Goal: Transaction & Acquisition: Purchase product/service

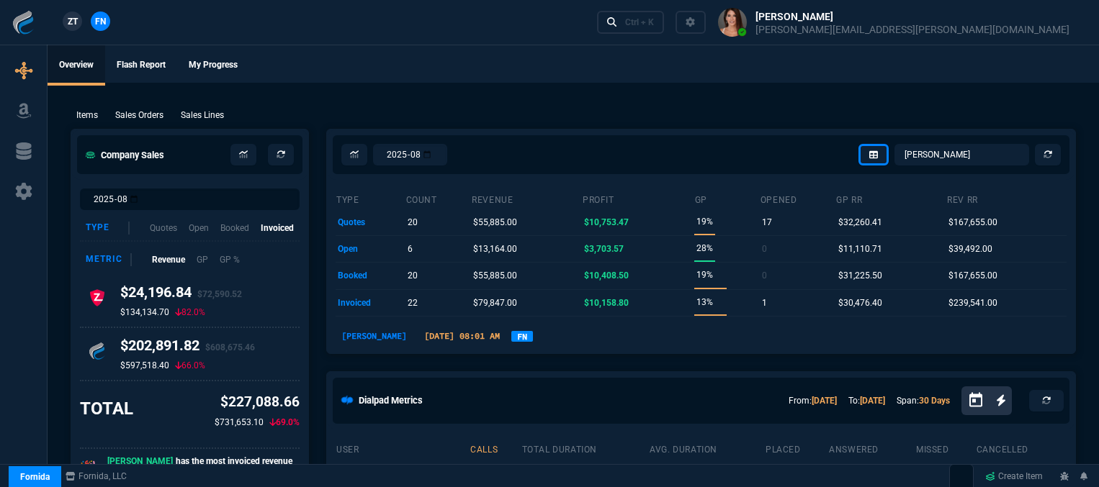
select select "12: [PERSON_NAME]"
click at [150, 118] on p "Sales Orders" at bounding box center [139, 115] width 48 height 13
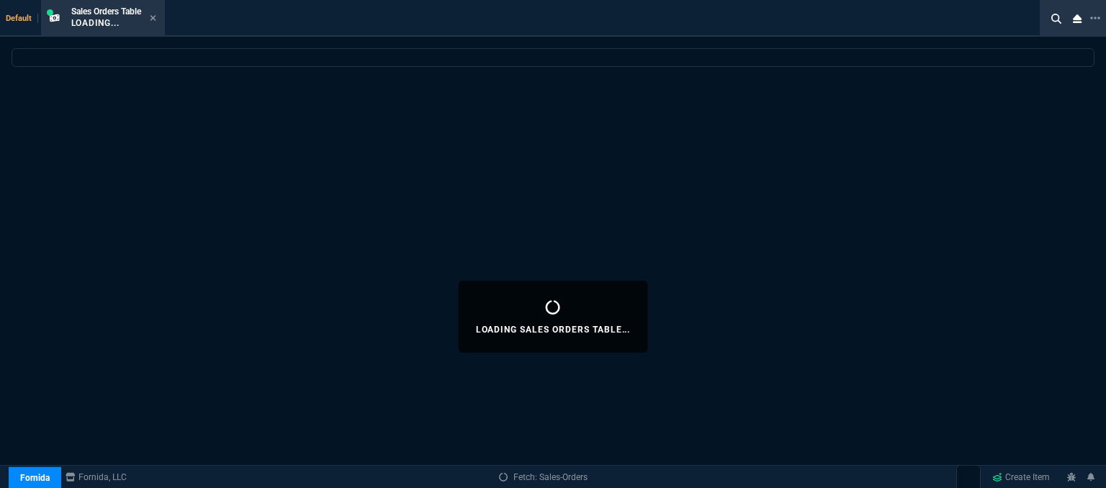
select select
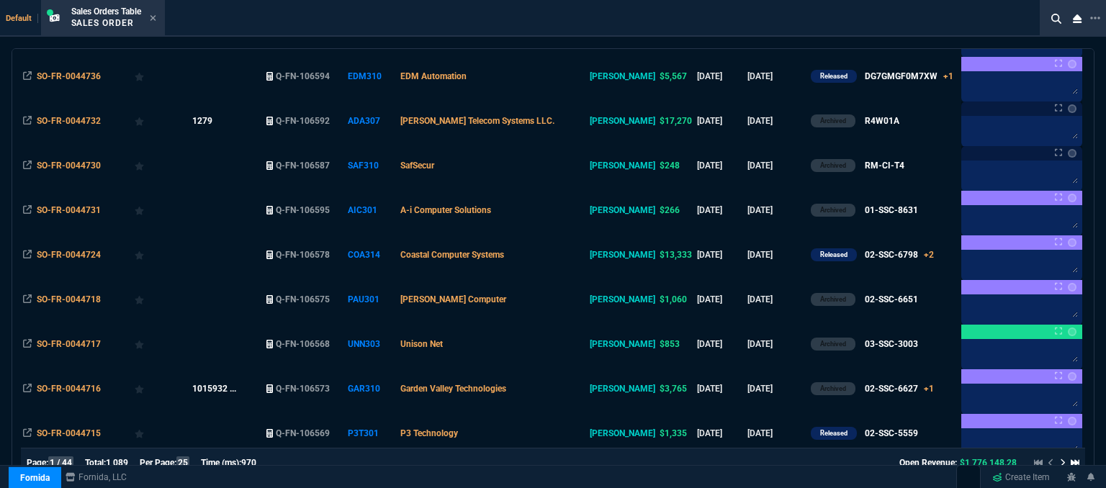
scroll to position [896, 0]
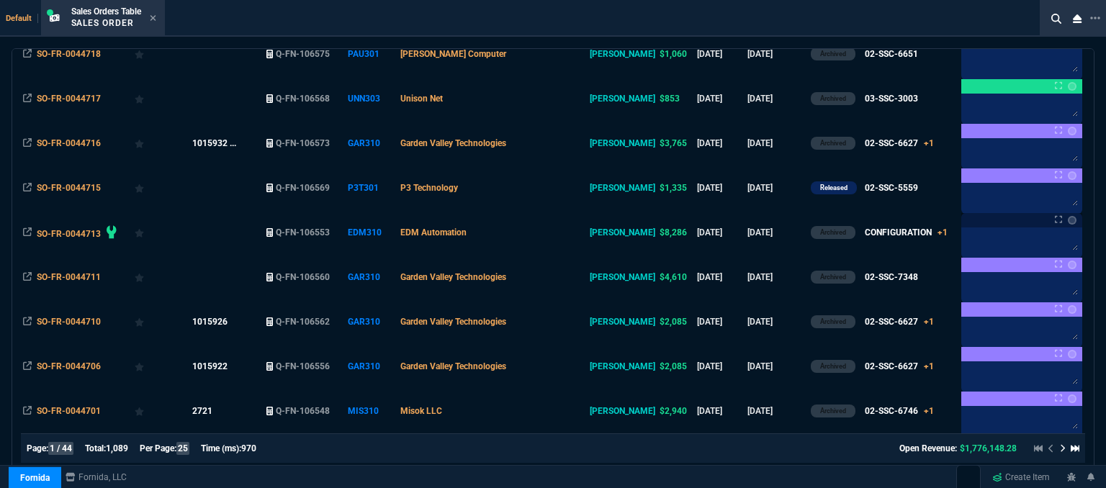
click at [1060, 450] on icon at bounding box center [1063, 448] width 6 height 9
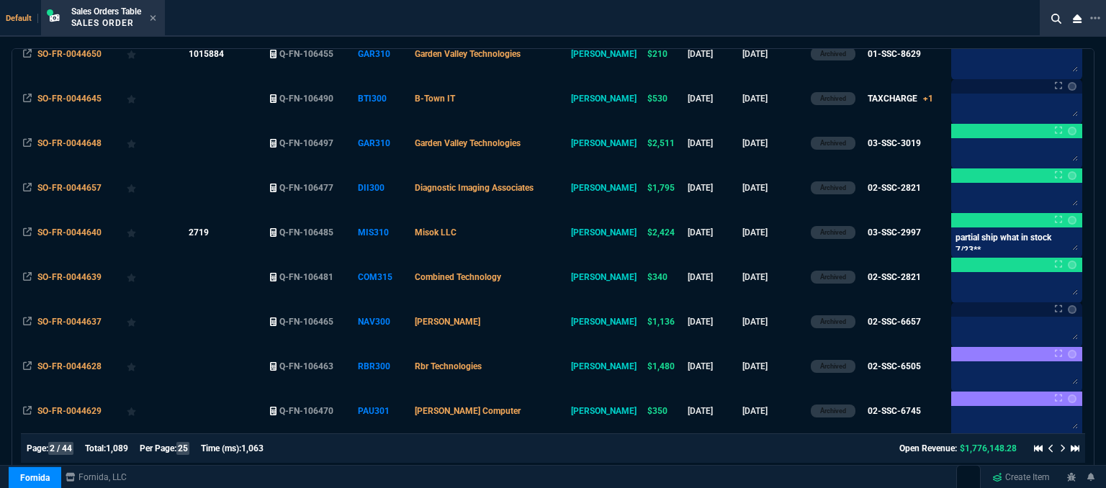
click at [1040, 450] on div at bounding box center [1053, 448] width 51 height 17
click at [1048, 450] on icon at bounding box center [1051, 448] width 6 height 9
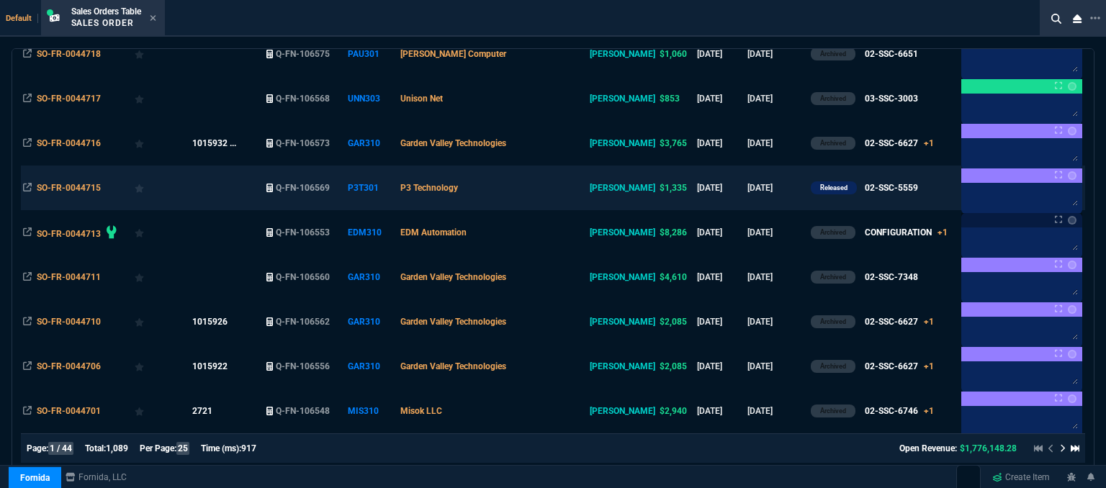
click at [536, 186] on td "P3 Technology" at bounding box center [492, 188] width 189 height 45
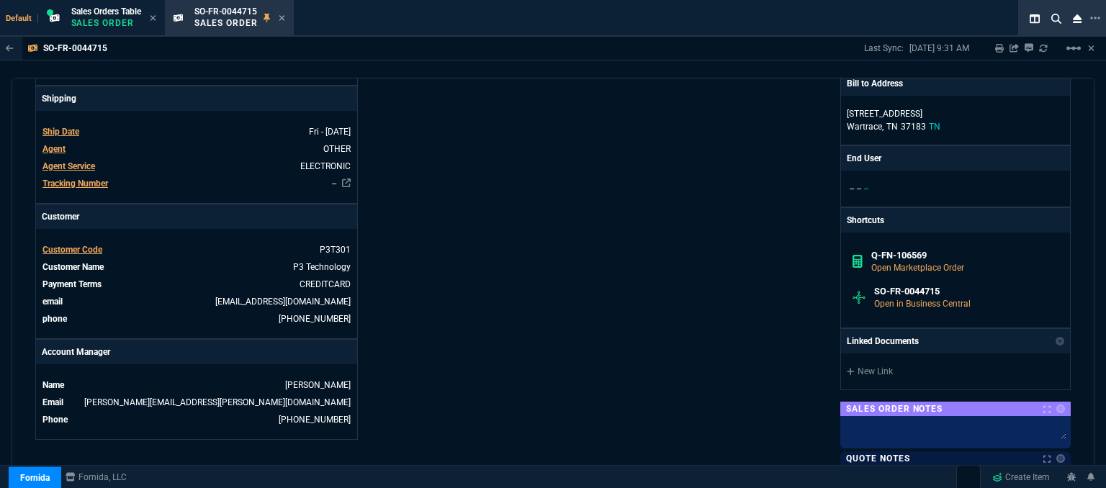
scroll to position [773, 0]
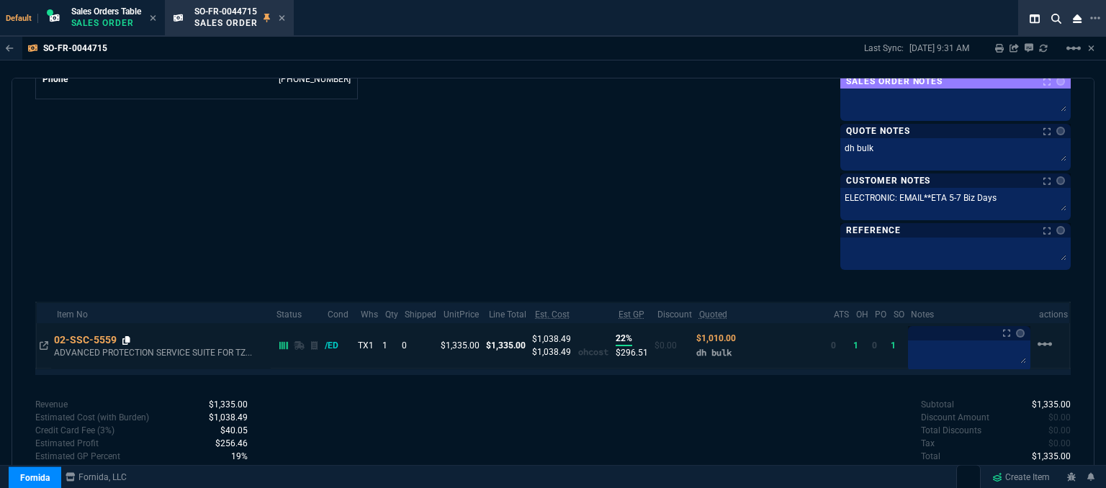
click at [125, 336] on icon at bounding box center [126, 340] width 8 height 9
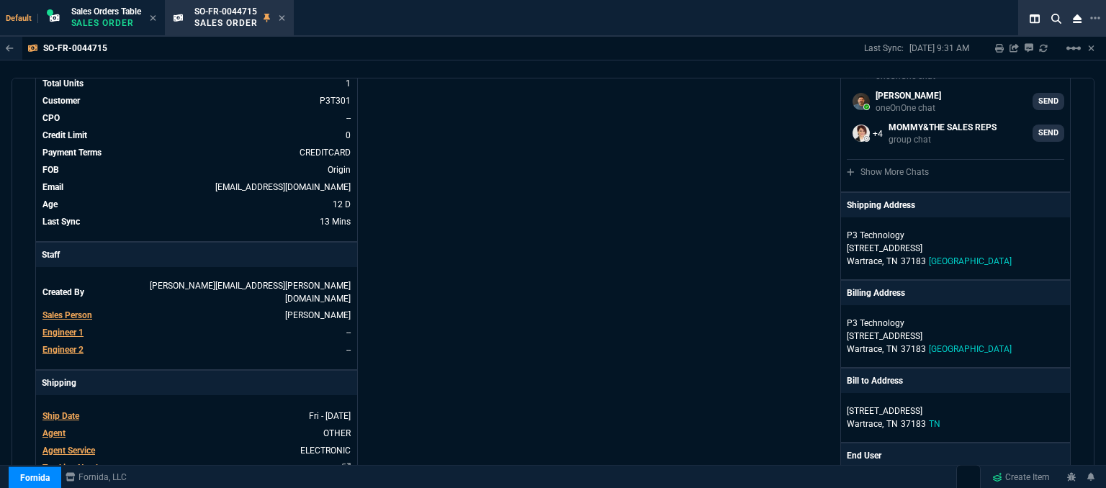
scroll to position [0, 0]
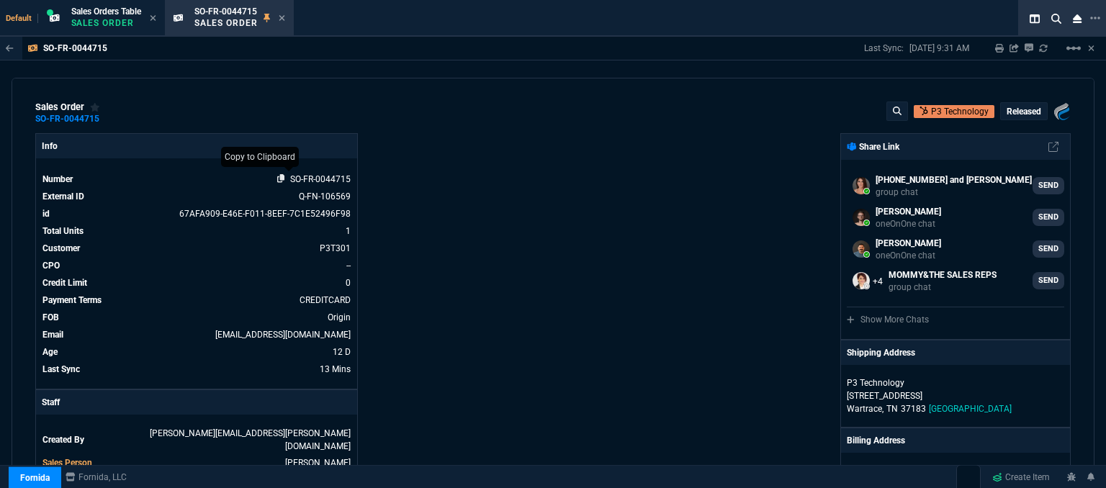
click at [278, 178] on icon at bounding box center [281, 178] width 8 height 9
click at [284, 18] on icon at bounding box center [282, 18] width 6 height 6
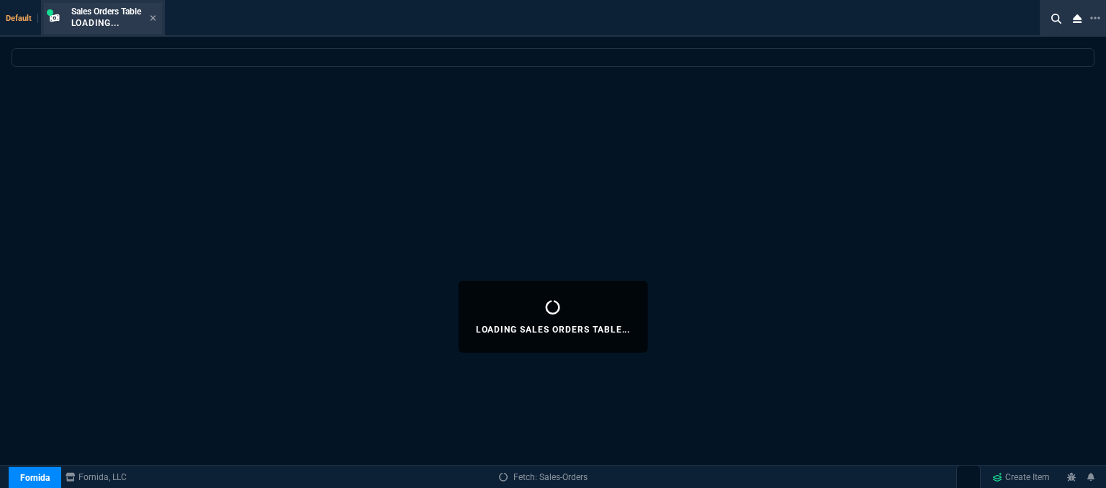
select select
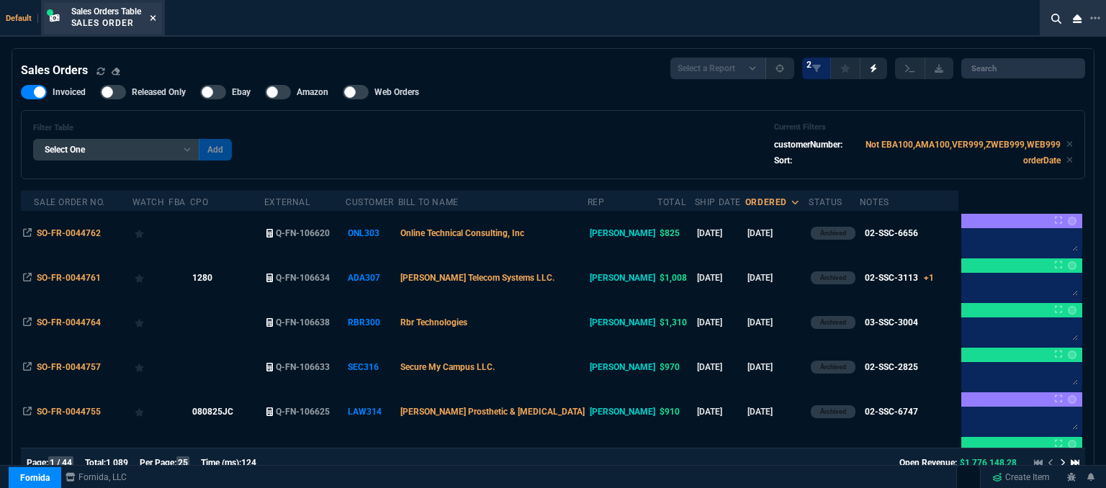
click at [153, 22] on fa-icon at bounding box center [153, 19] width 6 height 10
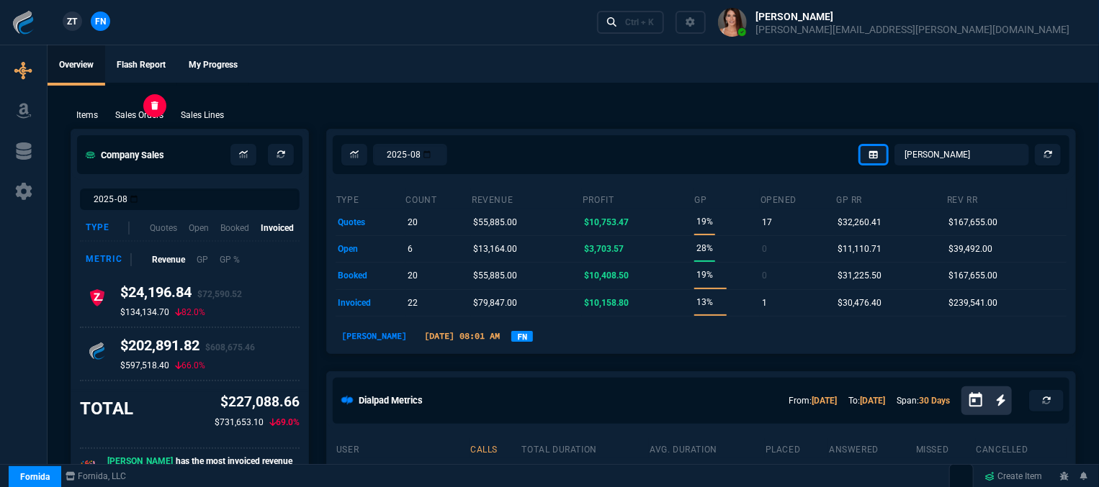
click at [150, 110] on p "Sales Orders" at bounding box center [139, 115] width 48 height 13
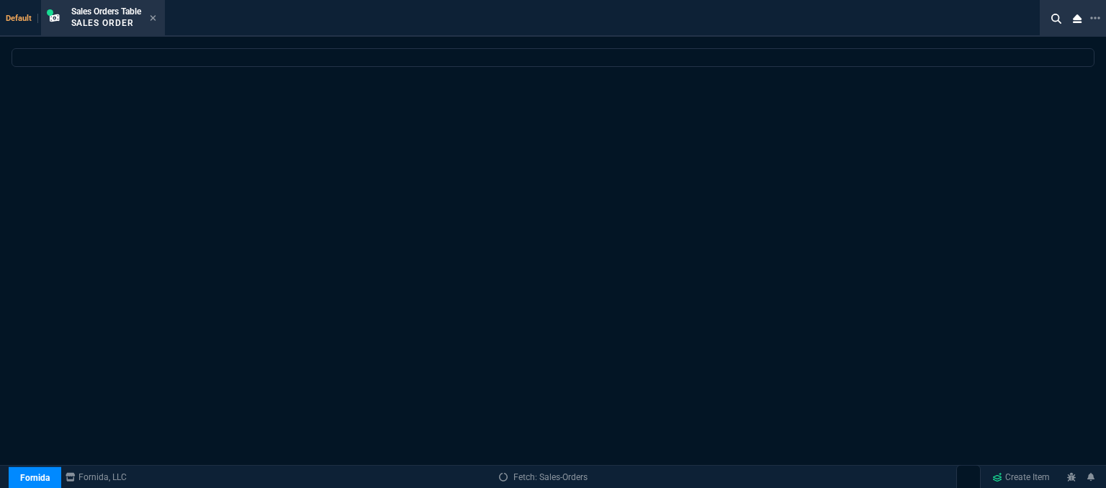
select select
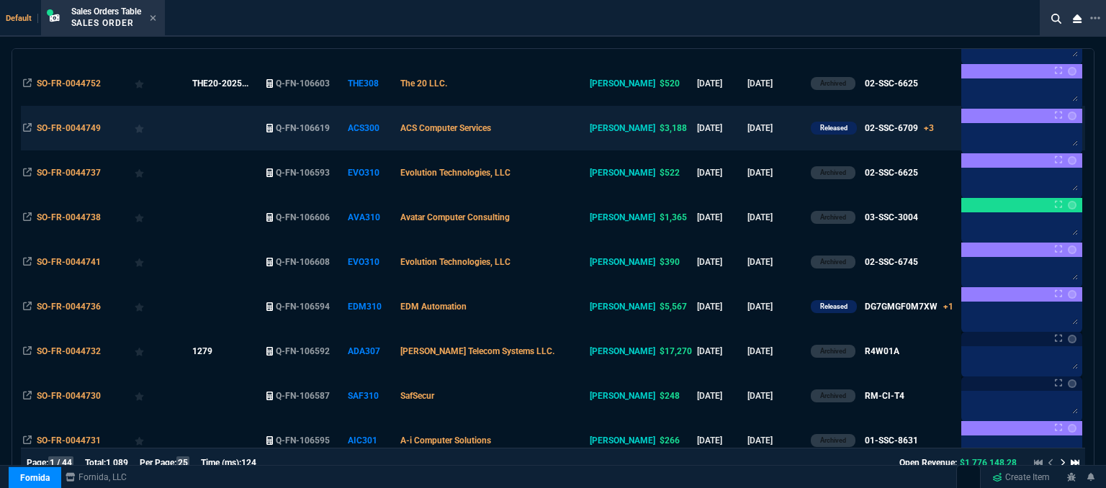
scroll to position [504, 0]
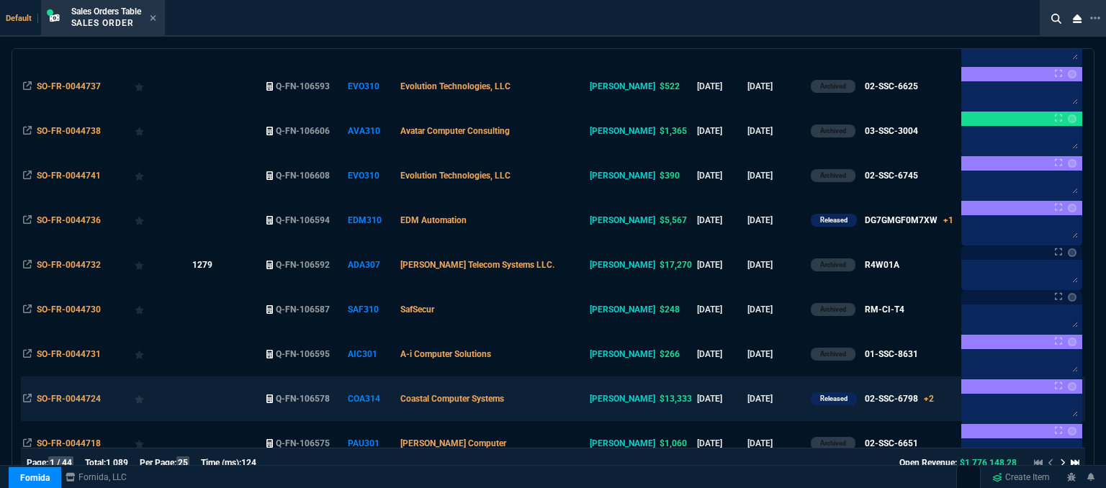
click at [562, 404] on td "Coastal Computer Systems" at bounding box center [492, 399] width 189 height 45
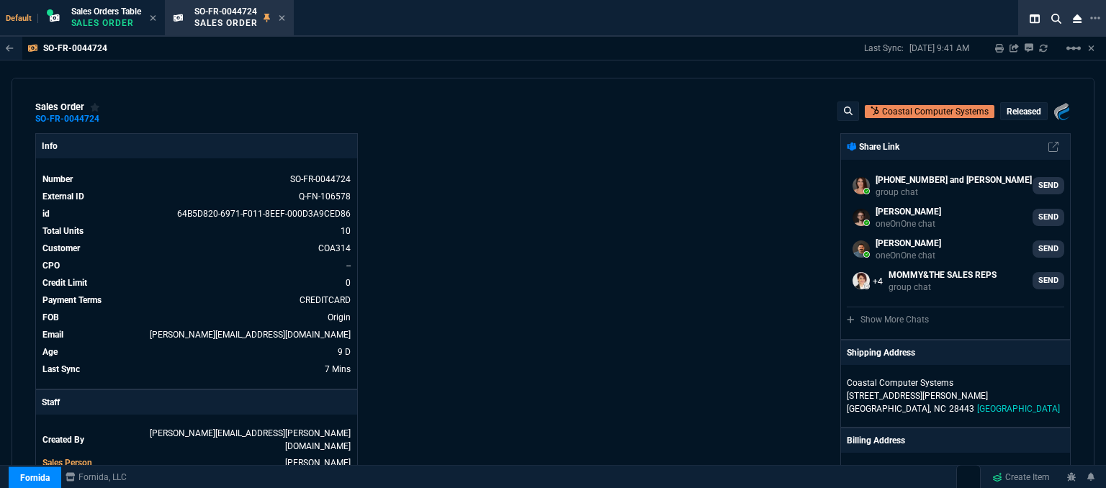
select select "12: [PERSON_NAME]"
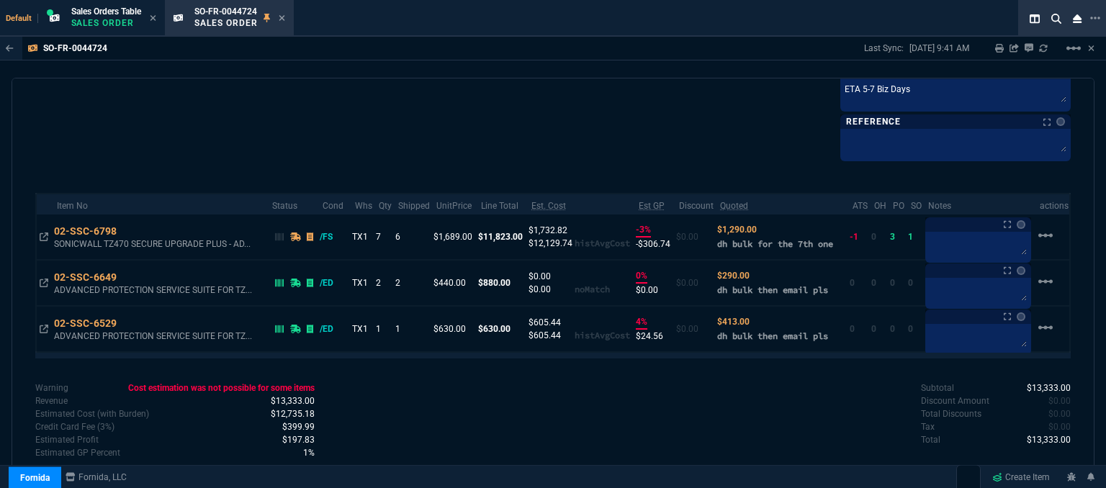
scroll to position [953, 0]
click at [126, 276] on icon at bounding box center [126, 278] width 8 height 9
click at [127, 274] on icon at bounding box center [126, 278] width 8 height 9
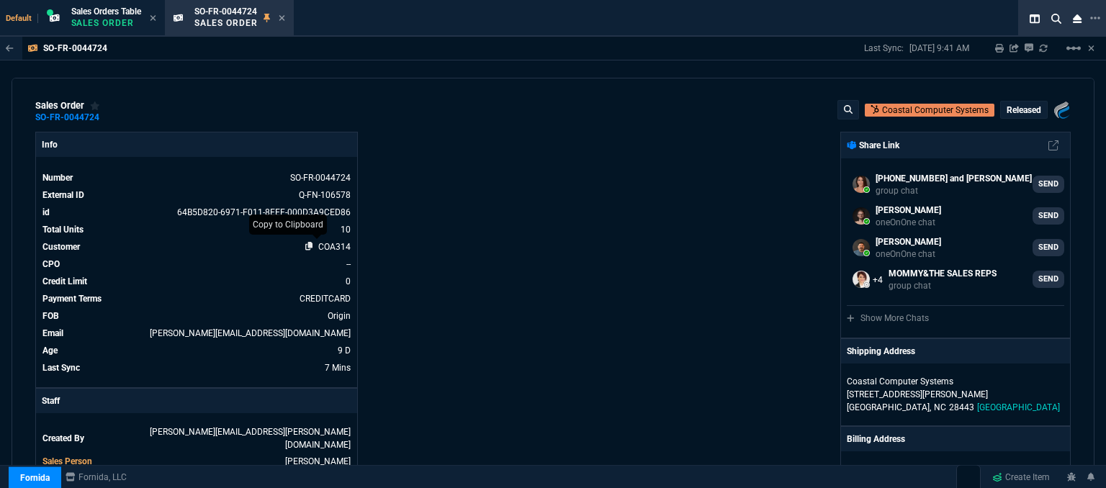
scroll to position [0, 0]
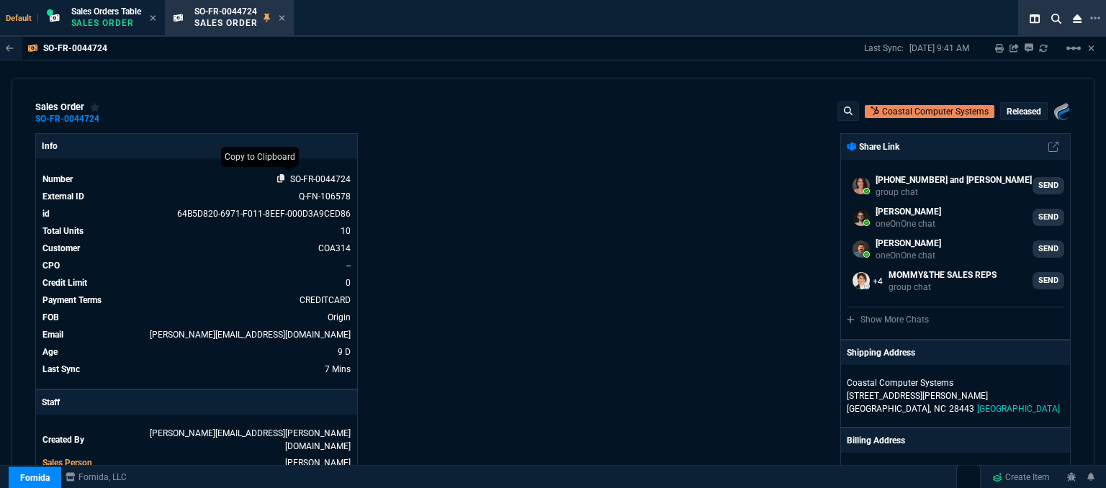
click at [279, 179] on icon at bounding box center [281, 178] width 8 height 9
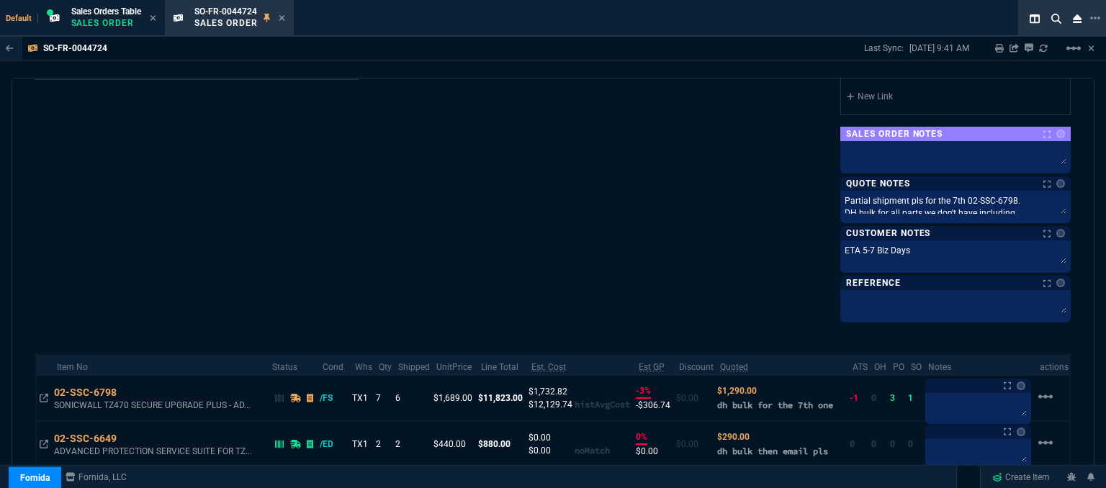
scroll to position [953, 0]
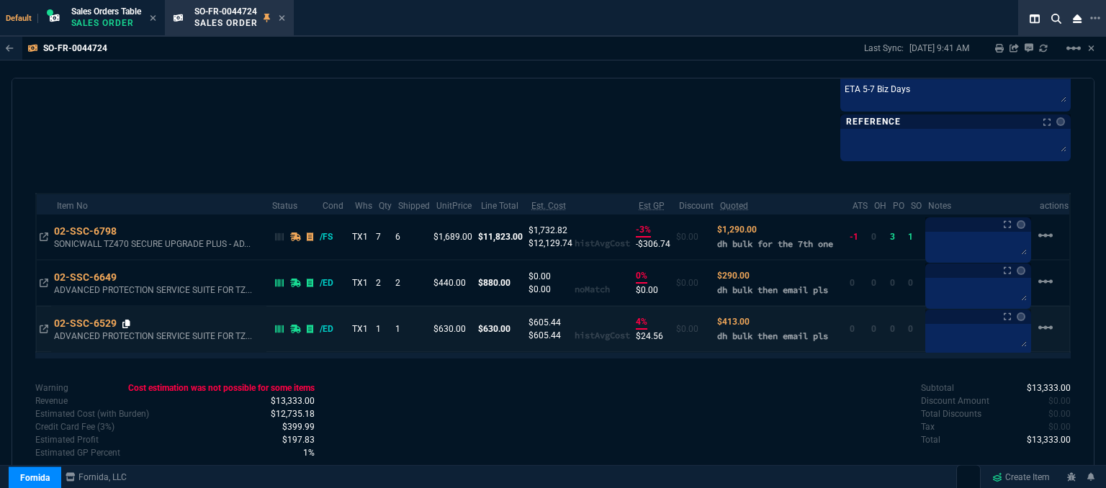
click at [127, 320] on icon at bounding box center [126, 324] width 8 height 9
click at [125, 323] on icon at bounding box center [126, 324] width 8 height 9
click at [127, 324] on icon at bounding box center [126, 324] width 8 height 9
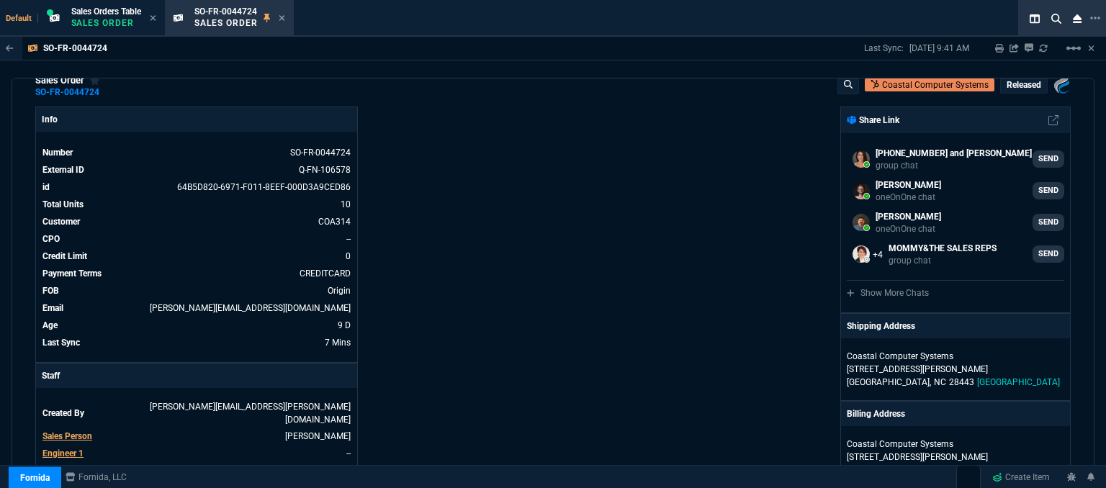
scroll to position [0, 0]
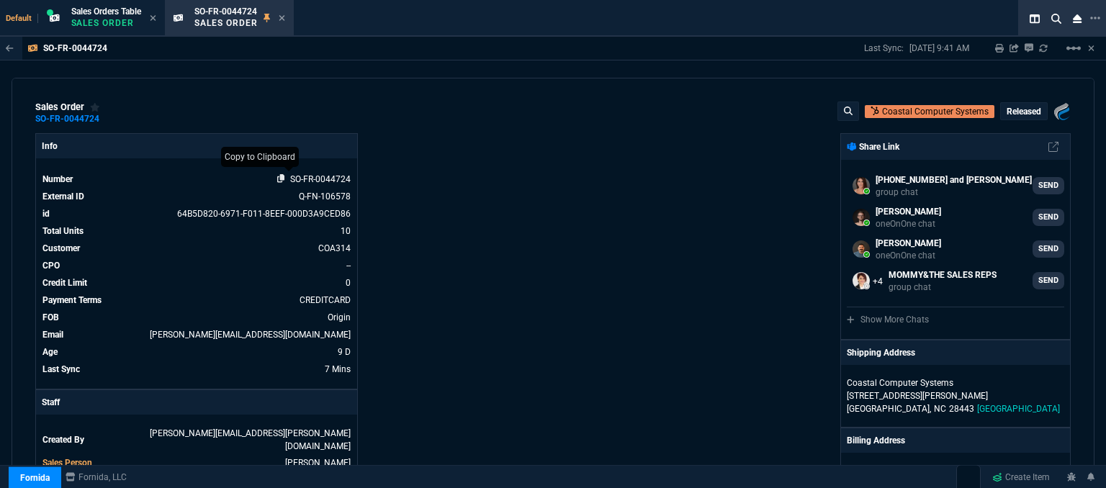
click at [279, 181] on icon at bounding box center [281, 178] width 8 height 9
click at [284, 17] on icon at bounding box center [282, 18] width 6 height 9
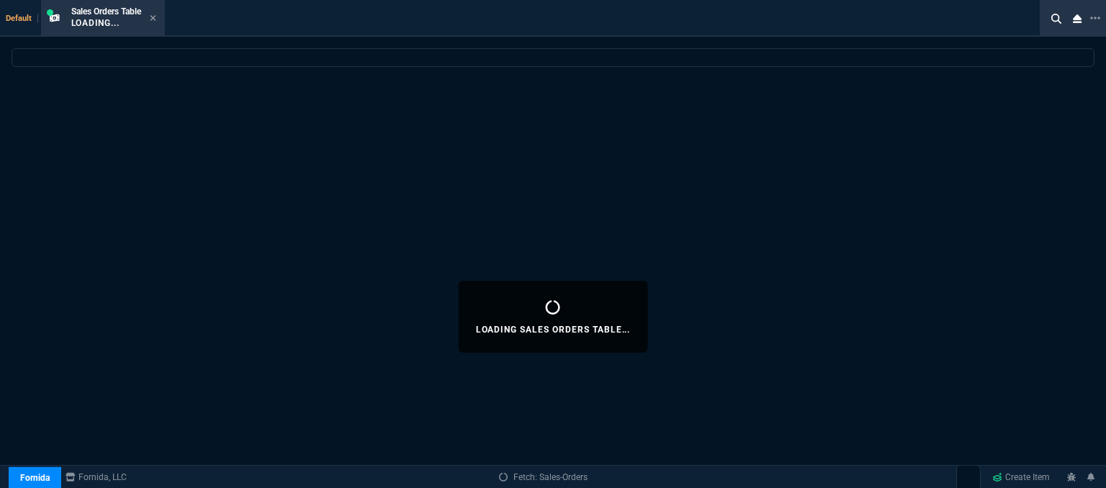
click at [155, 19] on icon at bounding box center [153, 18] width 6 height 6
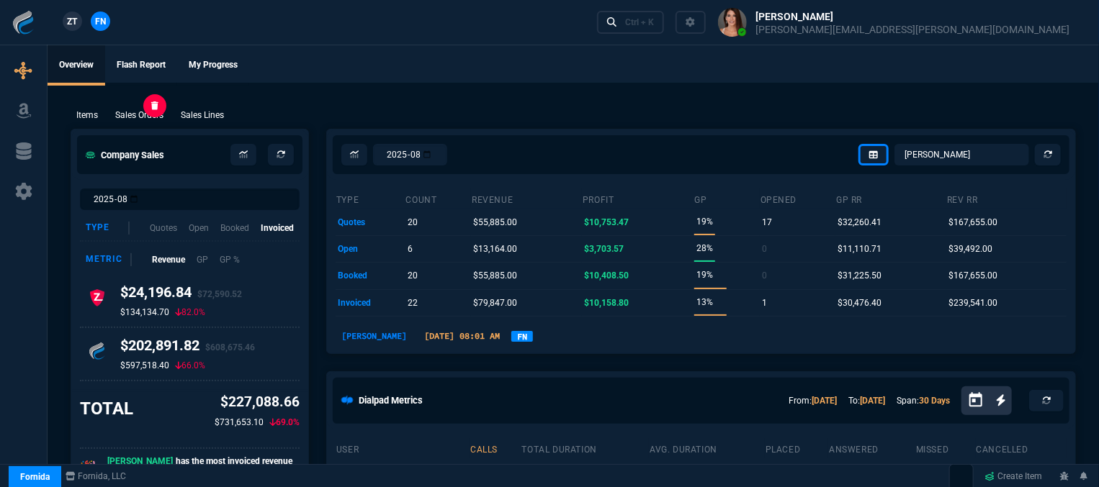
click at [138, 113] on p "Sales Orders" at bounding box center [139, 115] width 48 height 13
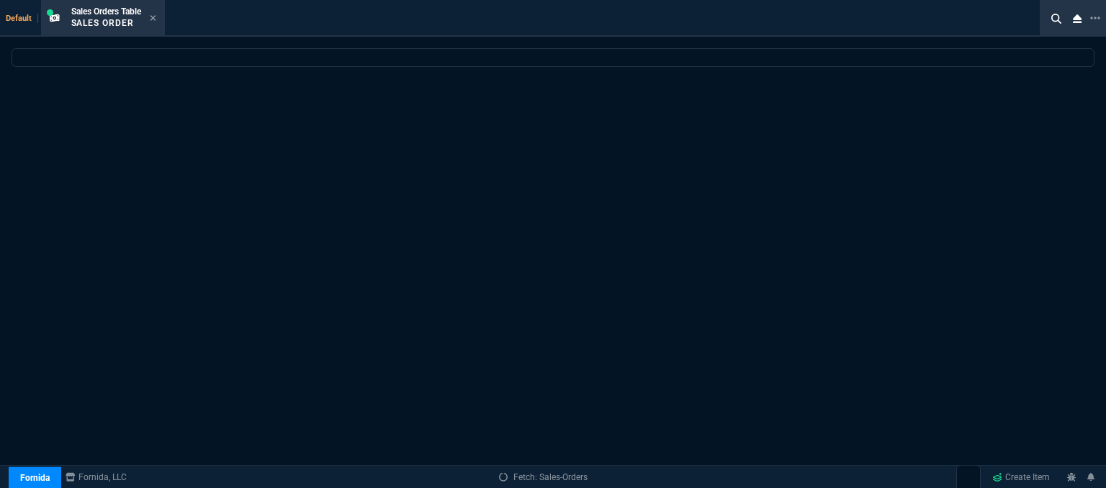
select select
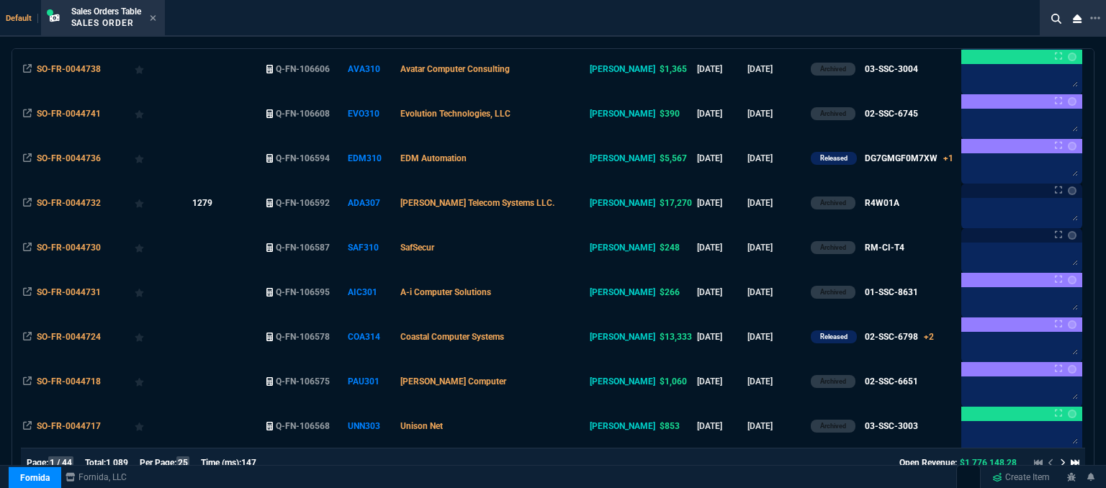
scroll to position [576, 0]
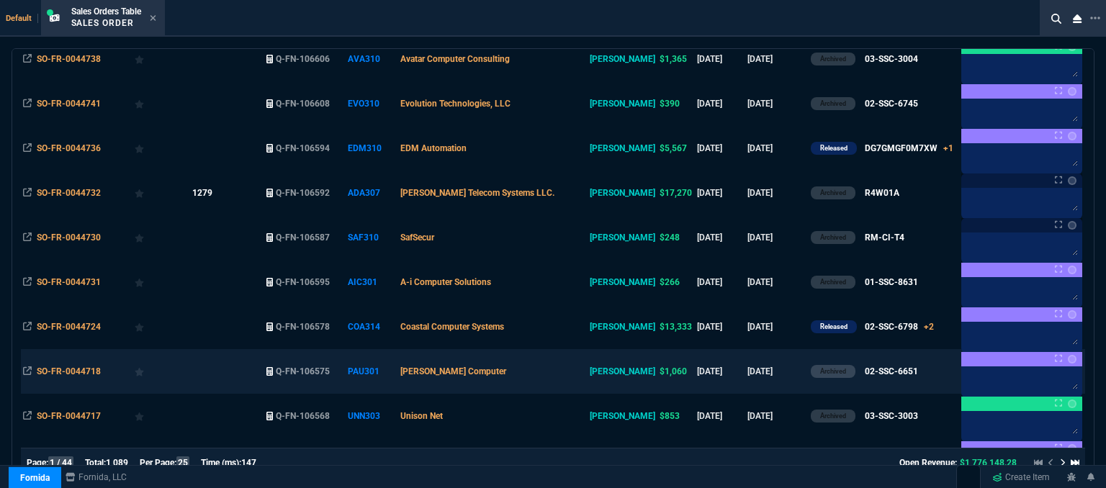
click at [555, 375] on td "[PERSON_NAME] Computer" at bounding box center [492, 371] width 189 height 45
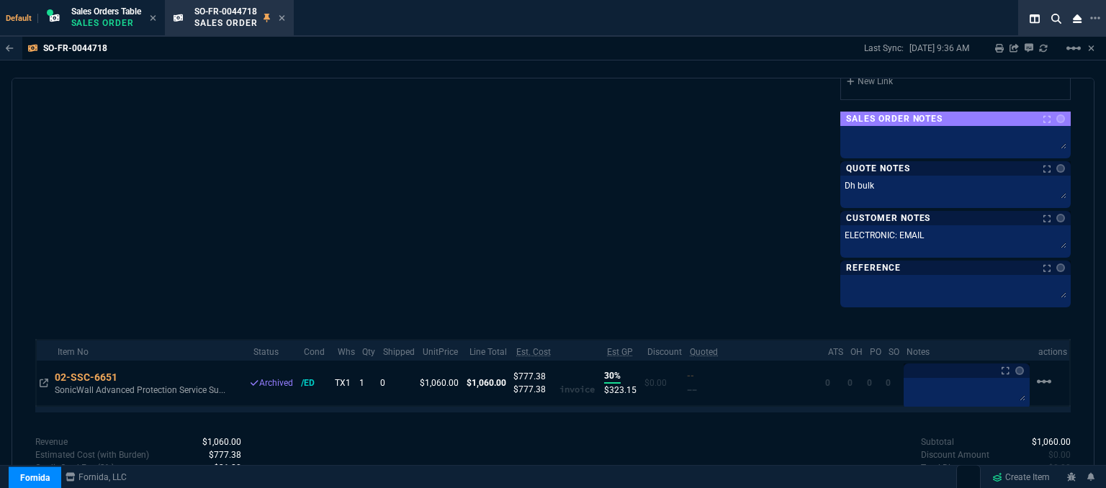
scroll to position [861, 0]
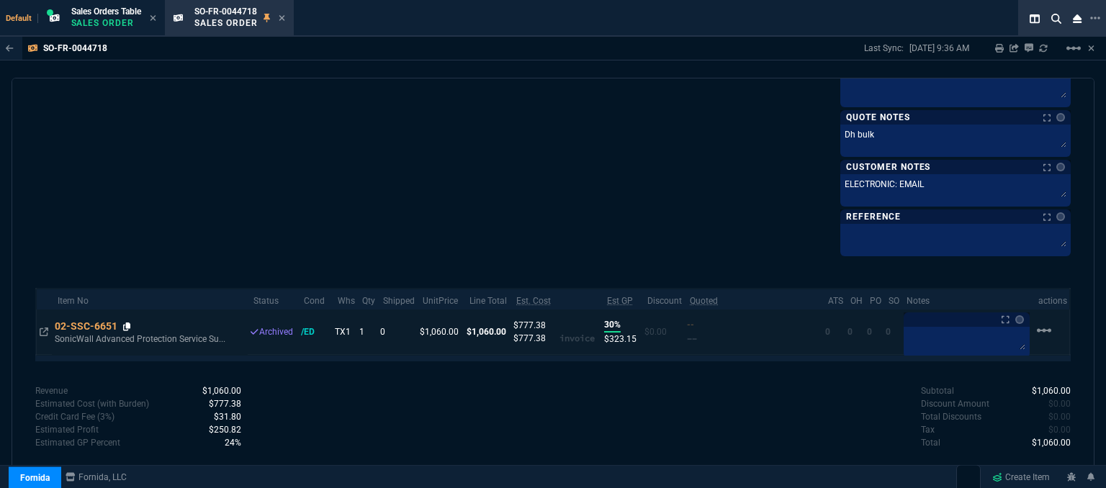
click at [126, 323] on icon at bounding box center [127, 327] width 8 height 9
click at [127, 323] on icon at bounding box center [127, 327] width 8 height 9
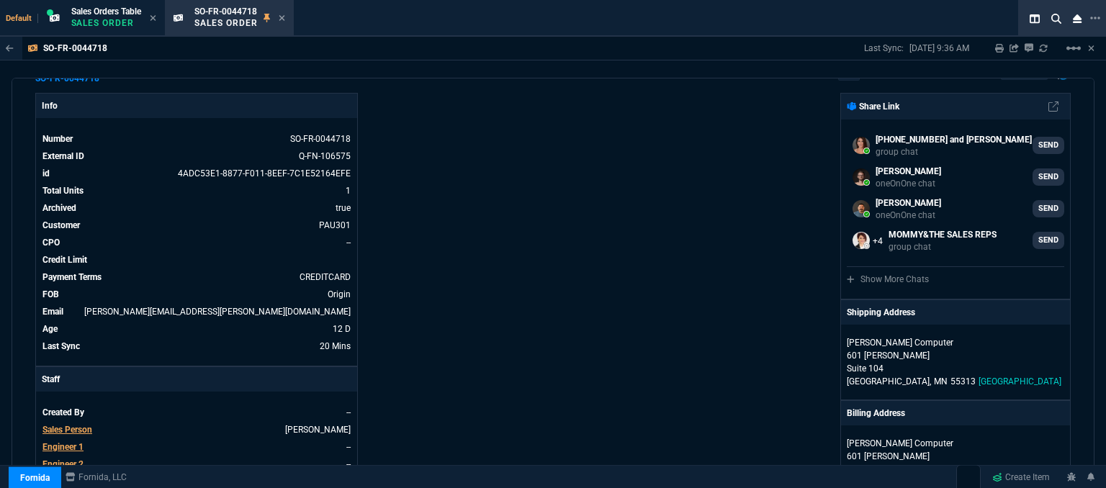
scroll to position [0, 0]
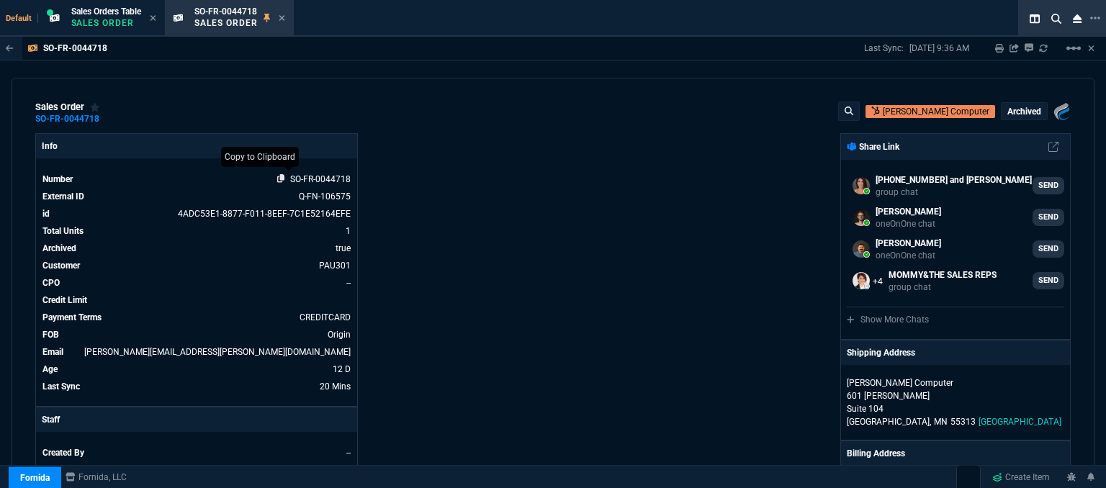
click at [280, 180] on icon at bounding box center [281, 178] width 8 height 9
click at [284, 14] on icon at bounding box center [282, 18] width 6 height 9
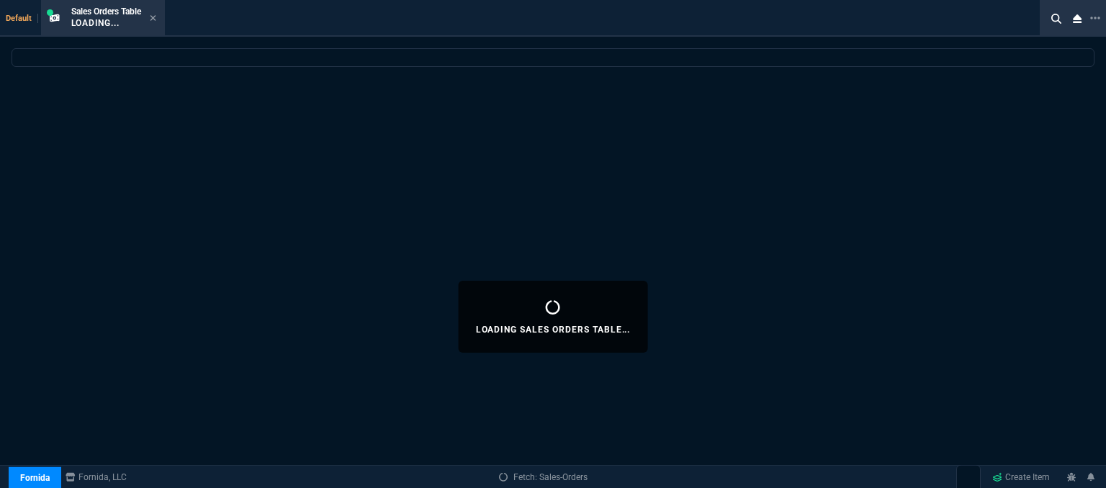
click at [156, 17] on icon at bounding box center [153, 18] width 6 height 9
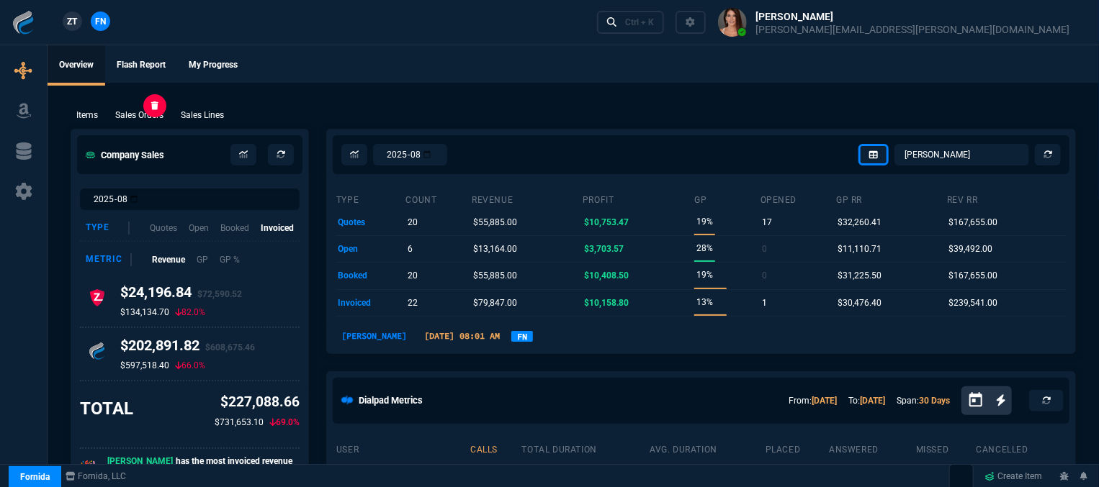
click at [149, 117] on p "Sales Orders" at bounding box center [139, 115] width 48 height 13
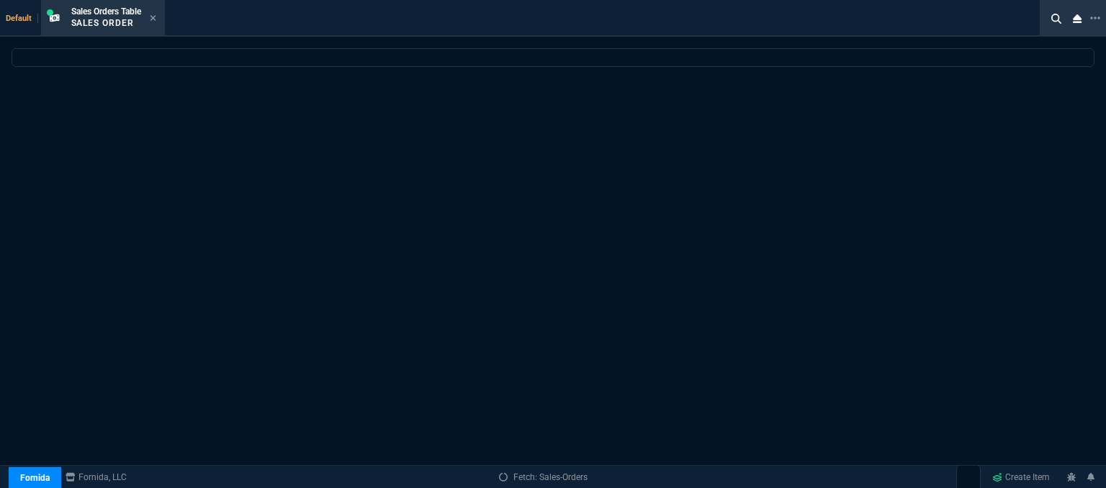
select select
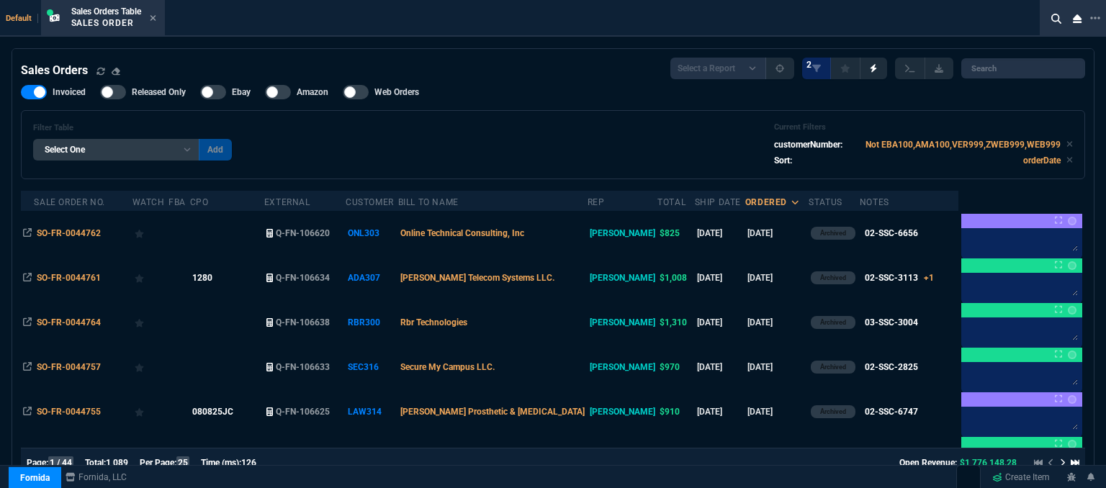
scroll to position [144, 0]
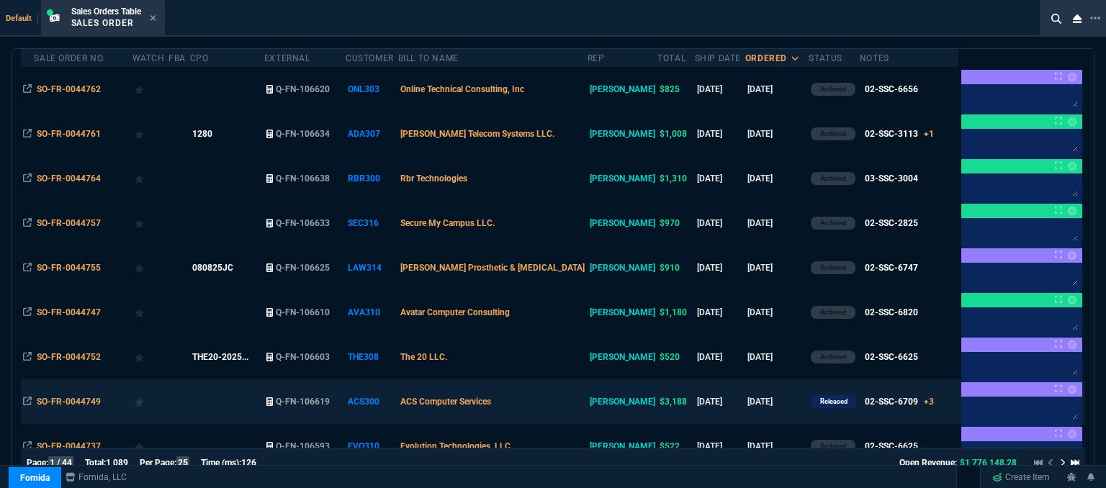
click at [549, 398] on td "ACS Computer Services" at bounding box center [492, 401] width 189 height 45
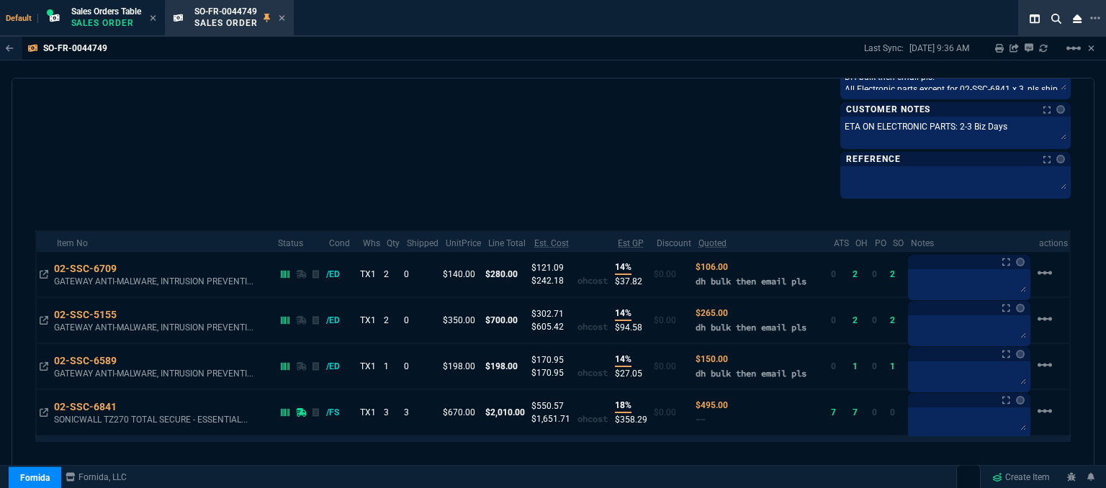
scroll to position [936, 0]
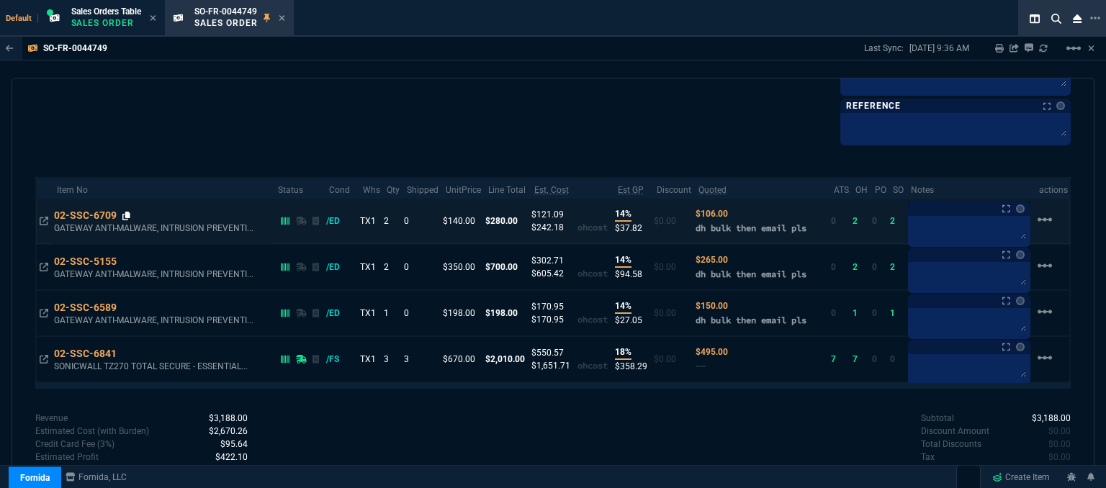
click at [127, 212] on icon at bounding box center [126, 216] width 8 height 9
click at [130, 212] on icon at bounding box center [126, 216] width 8 height 9
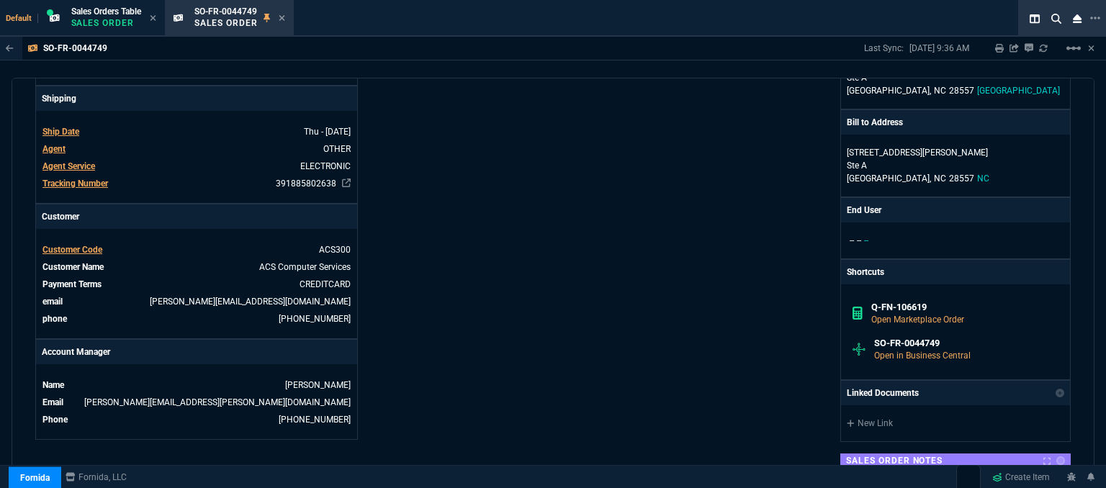
scroll to position [0, 0]
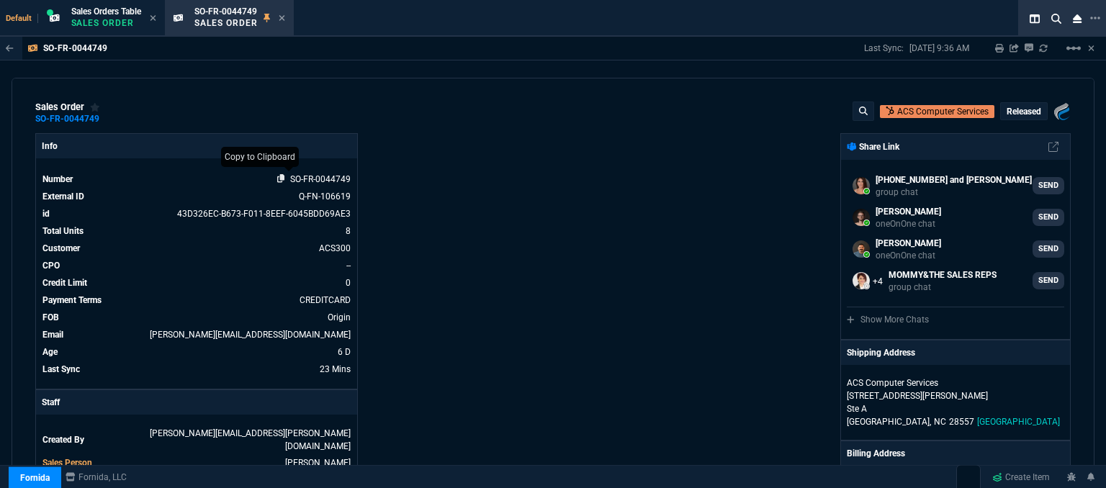
click at [280, 178] on icon at bounding box center [281, 178] width 8 height 9
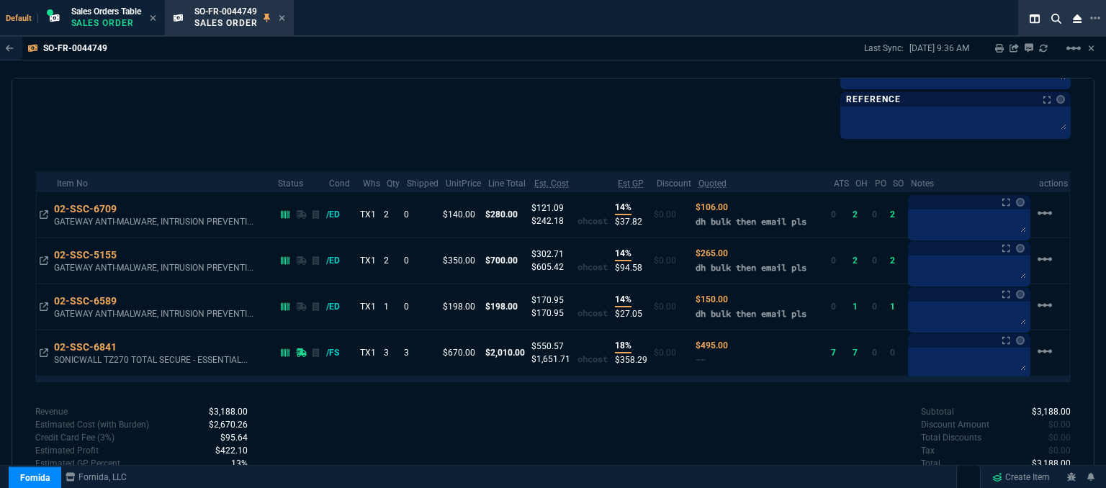
scroll to position [966, 0]
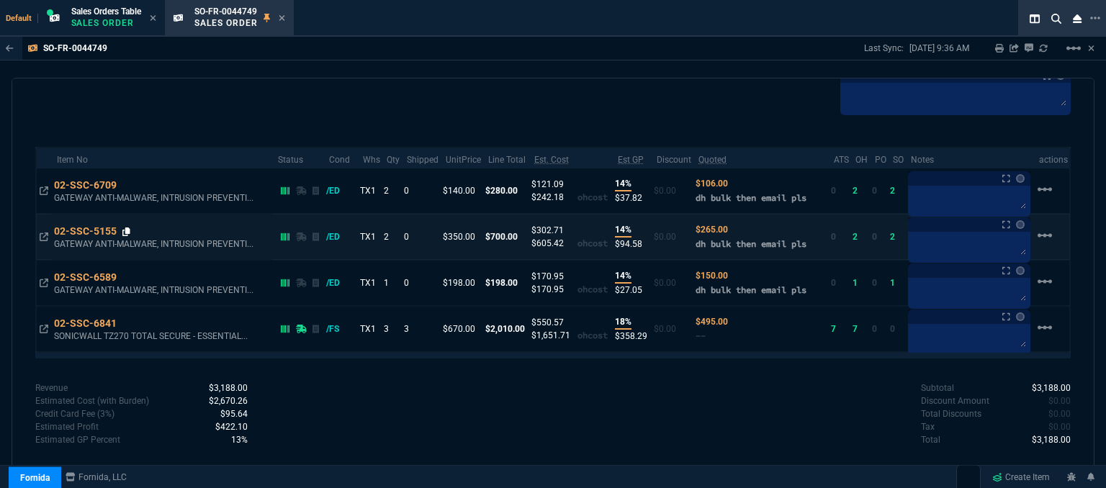
click at [125, 229] on icon at bounding box center [126, 232] width 8 height 9
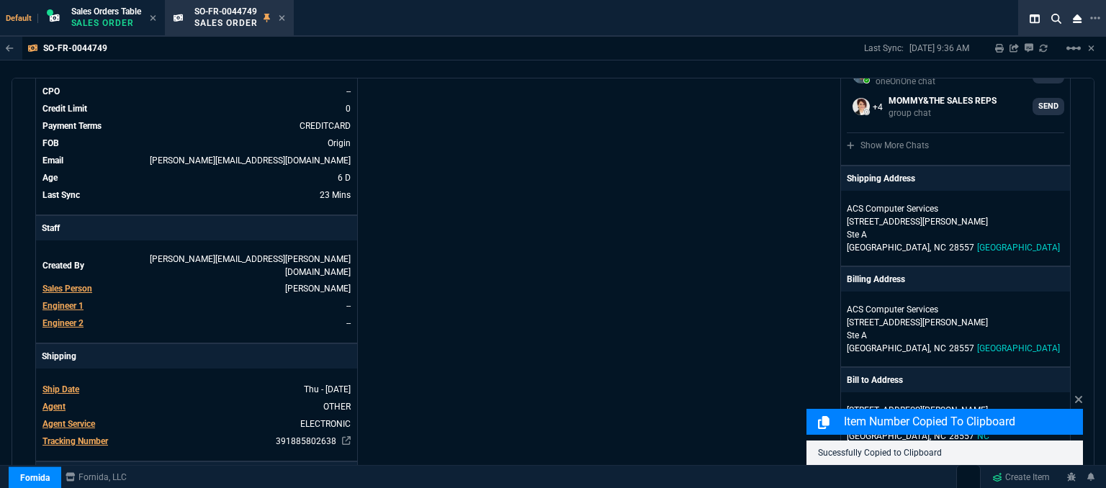
scroll to position [0, 0]
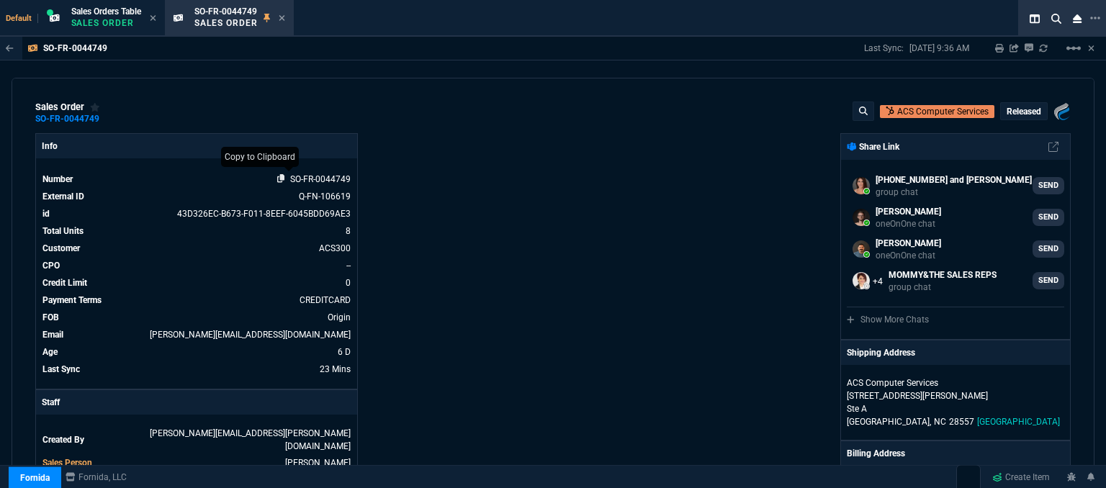
click at [277, 179] on icon at bounding box center [281, 178] width 8 height 9
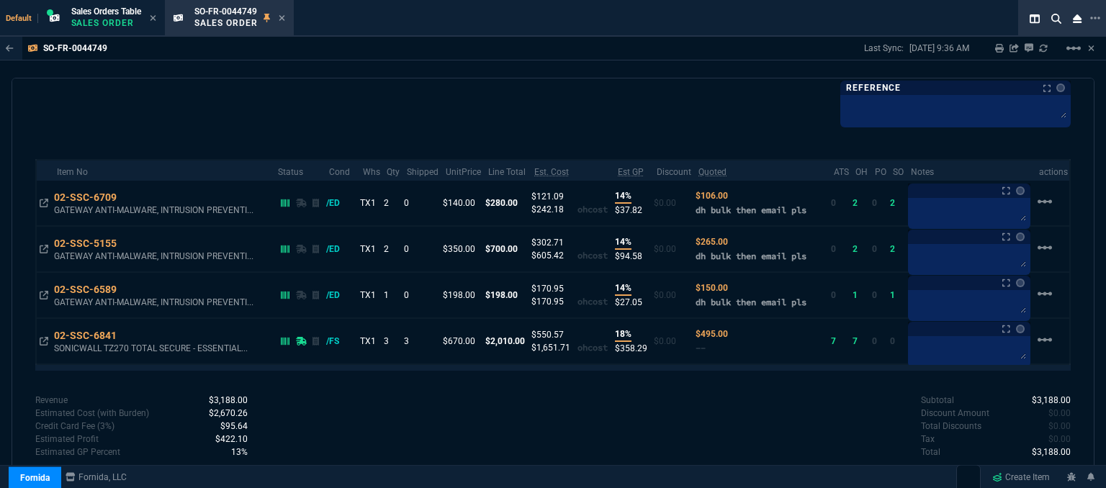
scroll to position [966, 0]
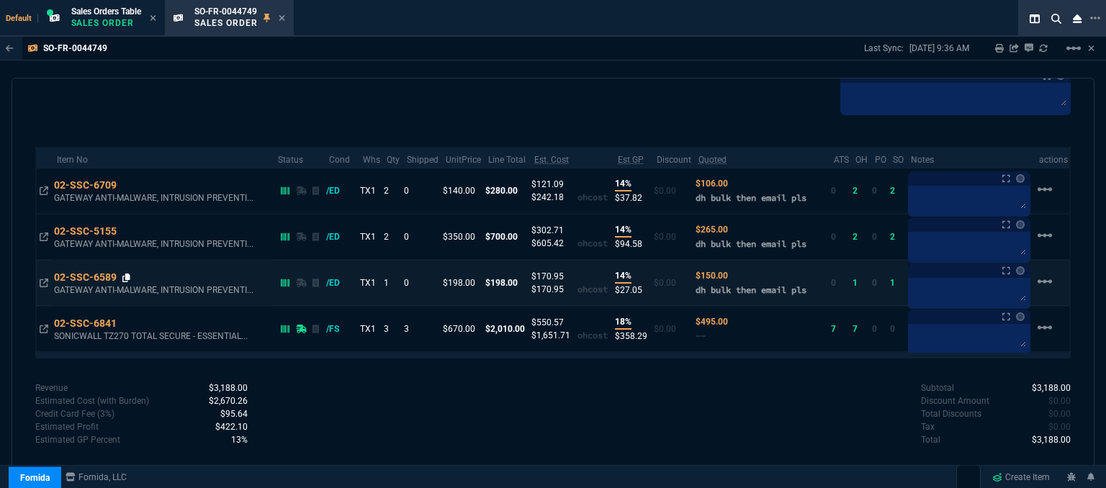
click at [130, 276] on icon at bounding box center [126, 278] width 8 height 9
click at [125, 276] on icon at bounding box center [126, 278] width 8 height 9
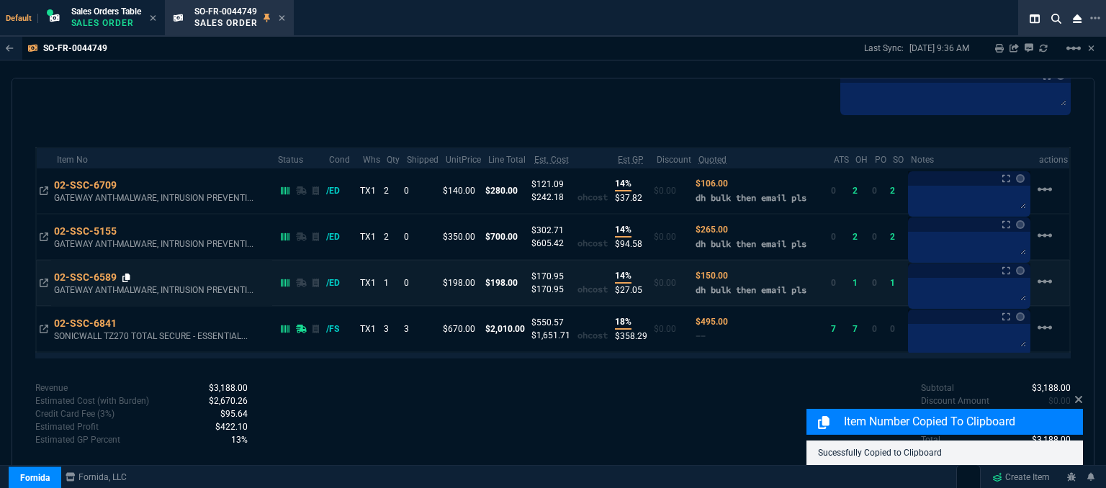
click at [129, 277] on icon at bounding box center [126, 278] width 8 height 9
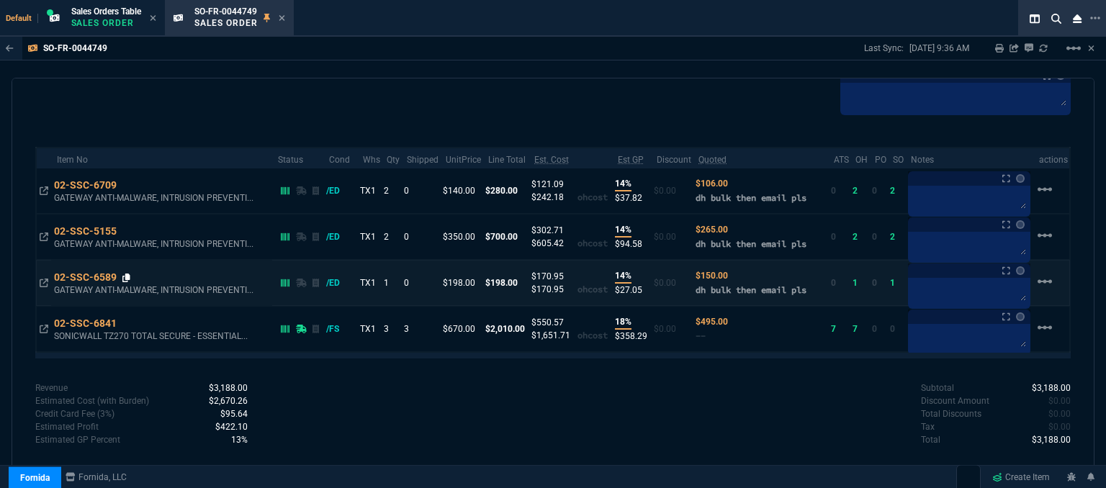
click at [130, 274] on icon at bounding box center [126, 278] width 8 height 9
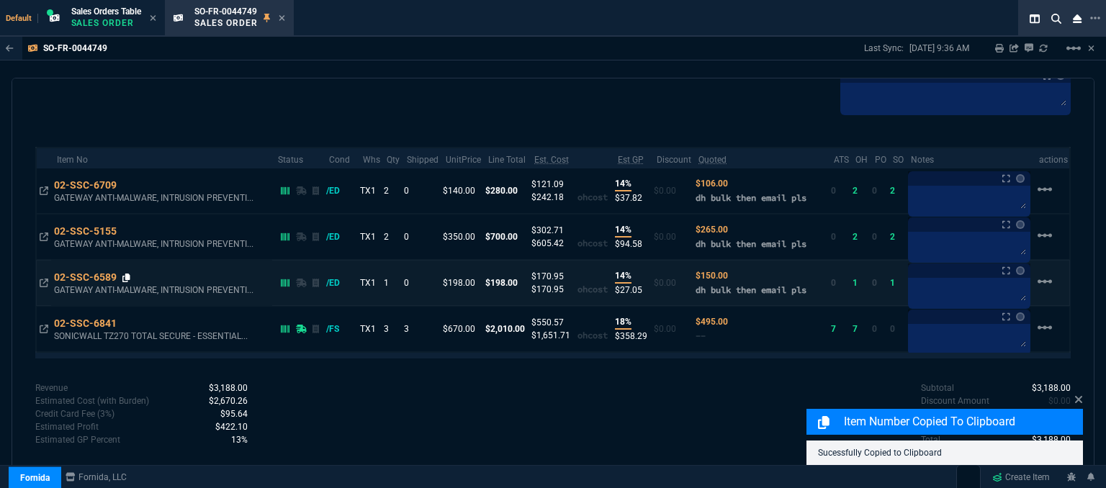
click at [125, 274] on icon at bounding box center [126, 278] width 8 height 9
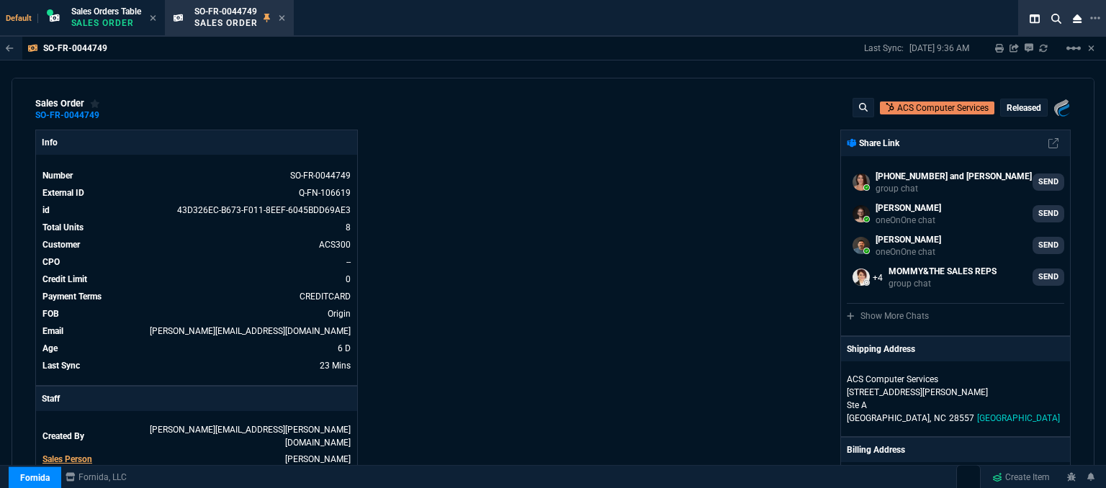
scroll to position [0, 0]
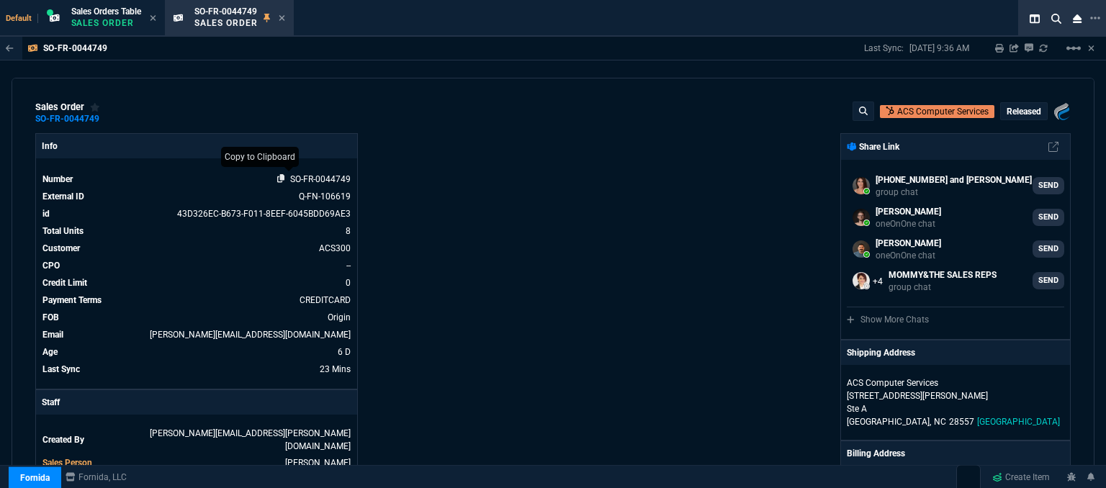
click at [279, 176] on icon at bounding box center [281, 178] width 8 height 9
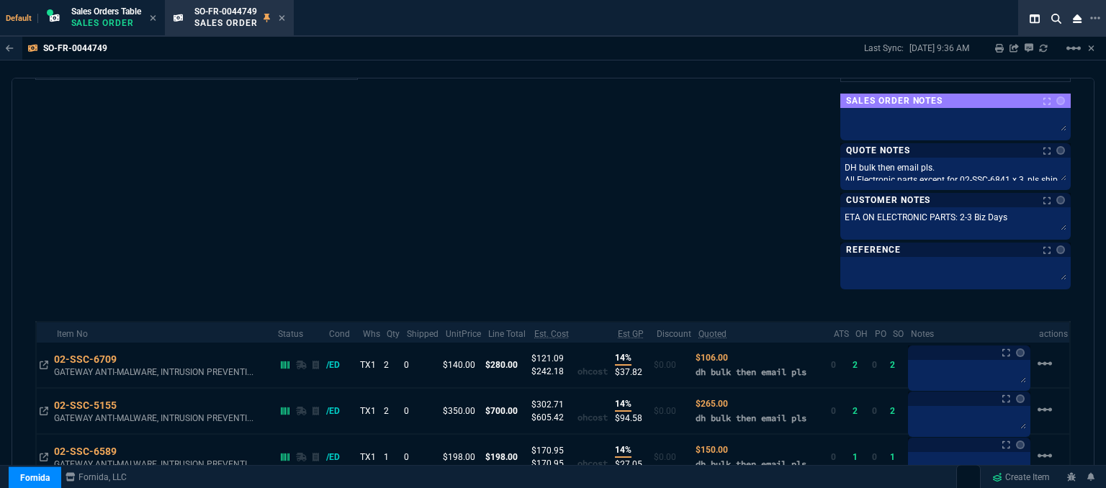
scroll to position [966, 0]
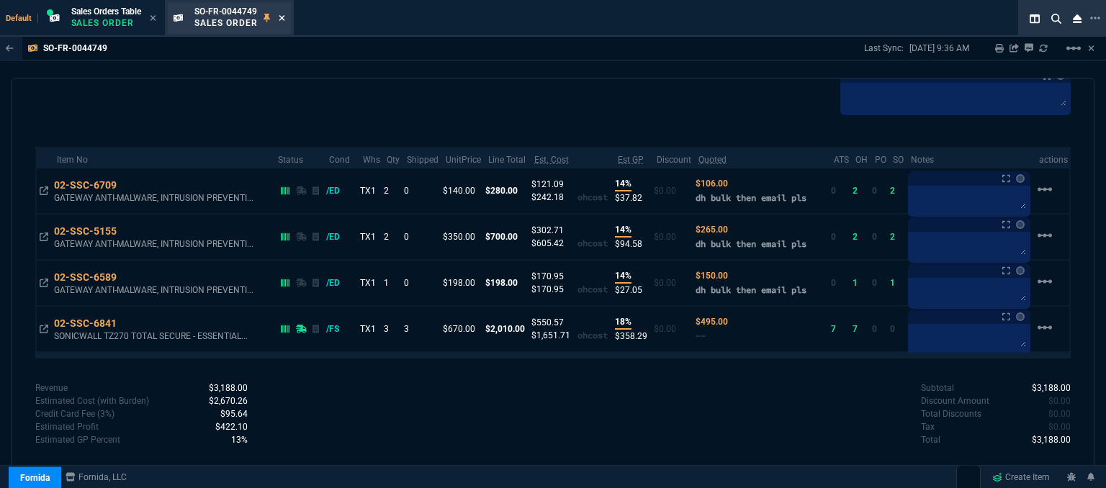
click at [282, 14] on fa-icon at bounding box center [282, 19] width 6 height 10
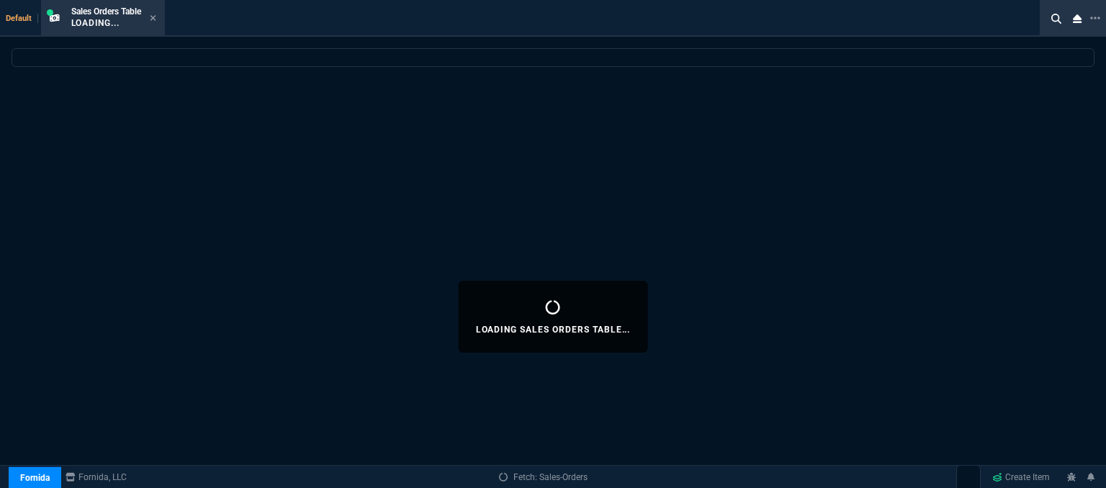
select select
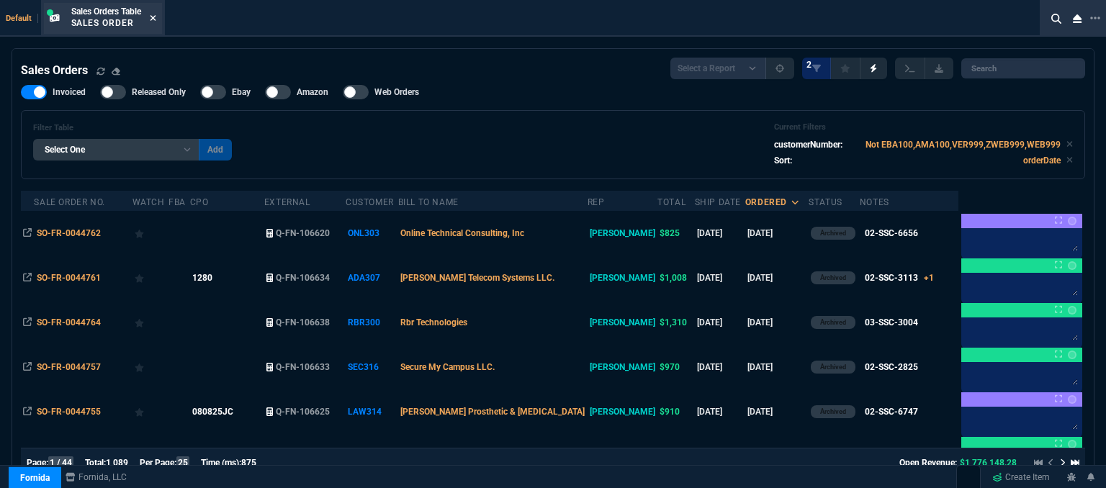
click at [154, 15] on icon at bounding box center [153, 18] width 6 height 9
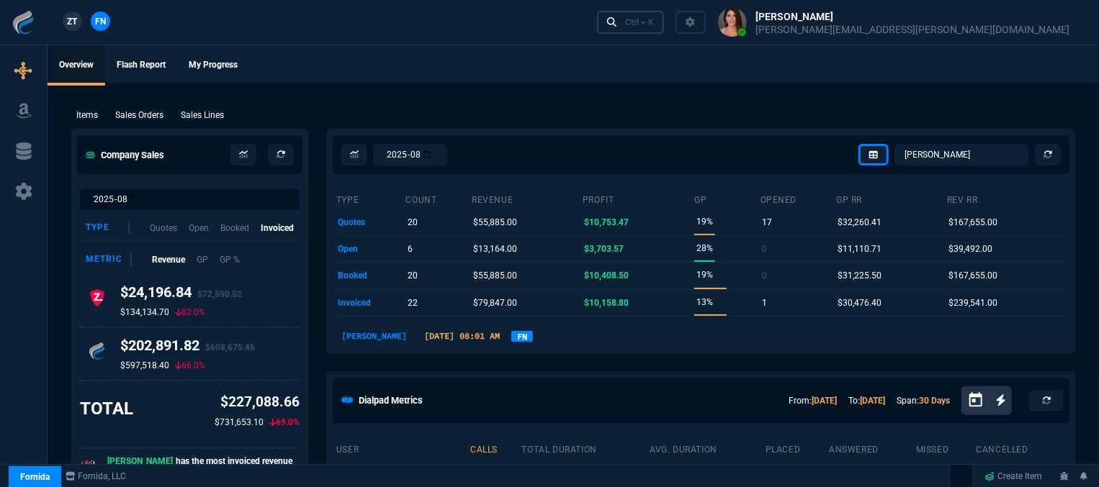
click at [665, 24] on link "Ctrl + K" at bounding box center [631, 22] width 68 height 22
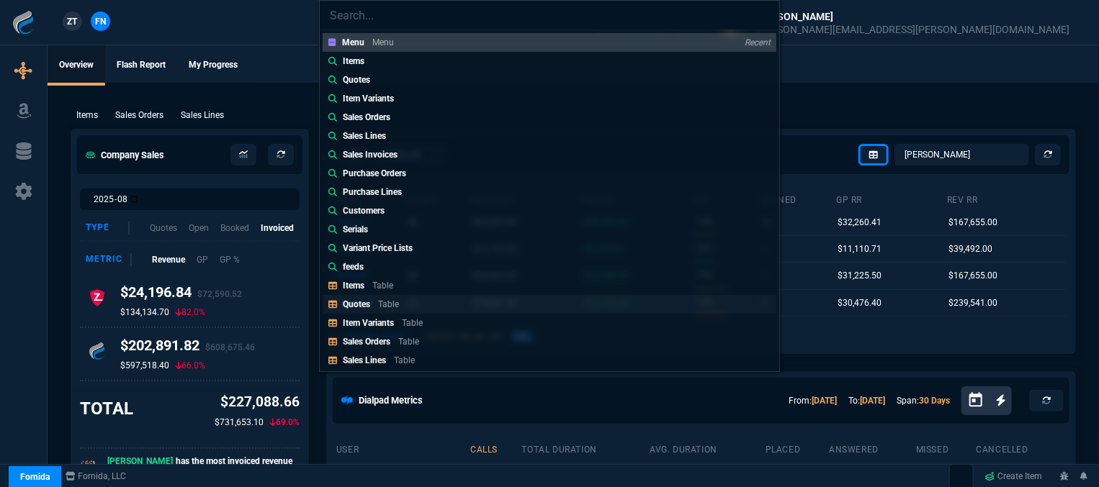
click at [406, 301] on link "Quotes Table" at bounding box center [550, 304] width 454 height 19
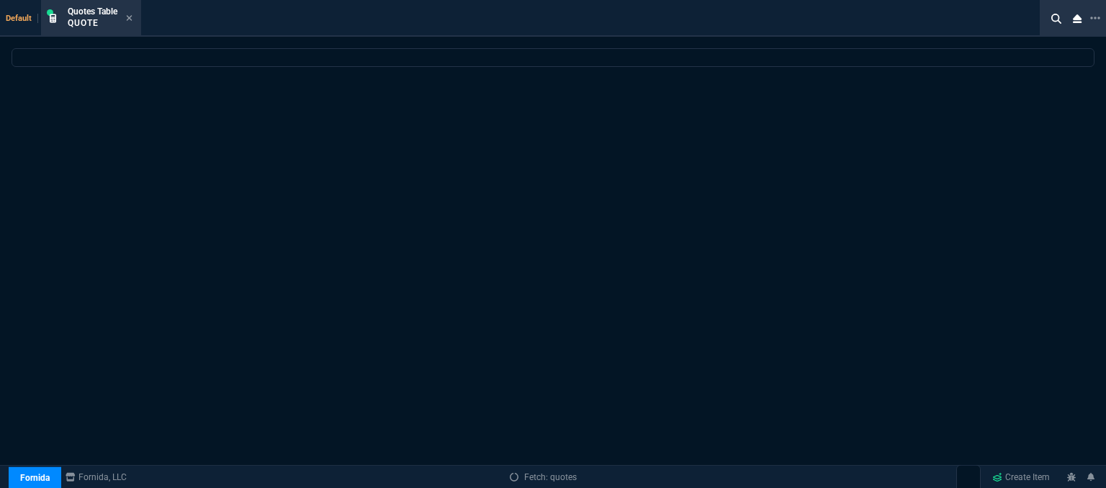
select select
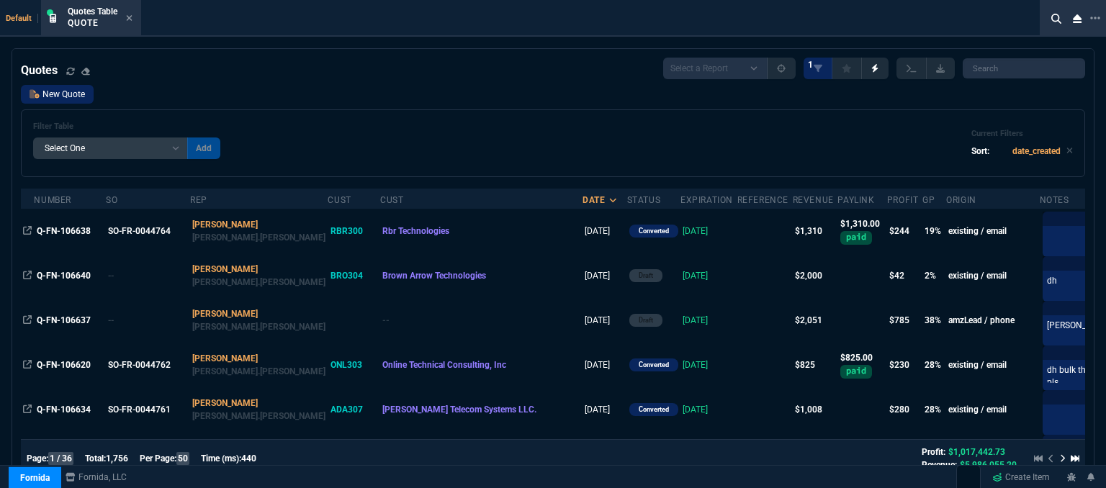
click at [81, 97] on link "New Quote" at bounding box center [57, 94] width 73 height 19
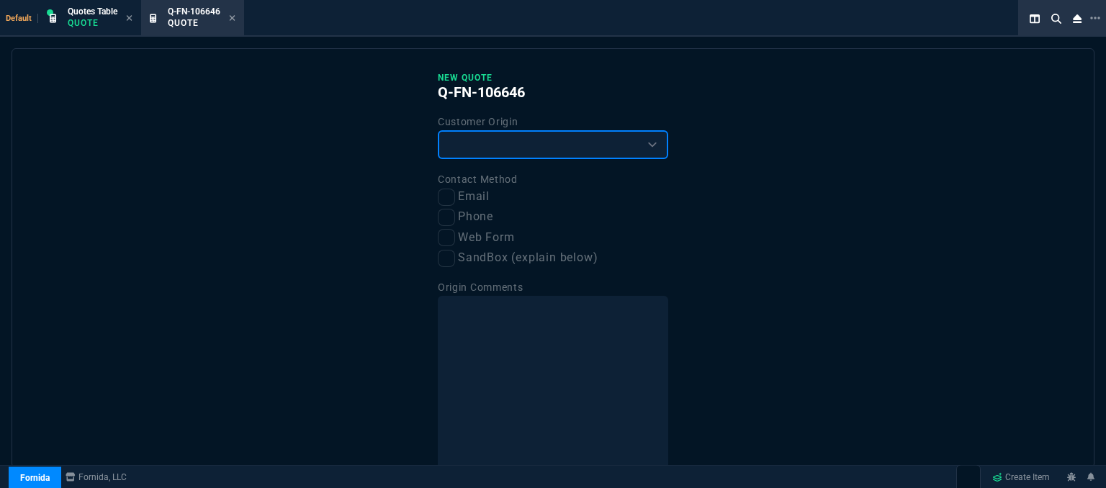
click at [501, 133] on select "Existing Customer Amazon Lead (first order) Website Lead (first order) Called (…" at bounding box center [553, 144] width 230 height 29
select select "existing"
click at [438, 130] on select "Existing Customer Amazon Lead (first order) Website Lead (first order) Called (…" at bounding box center [553, 144] width 230 height 29
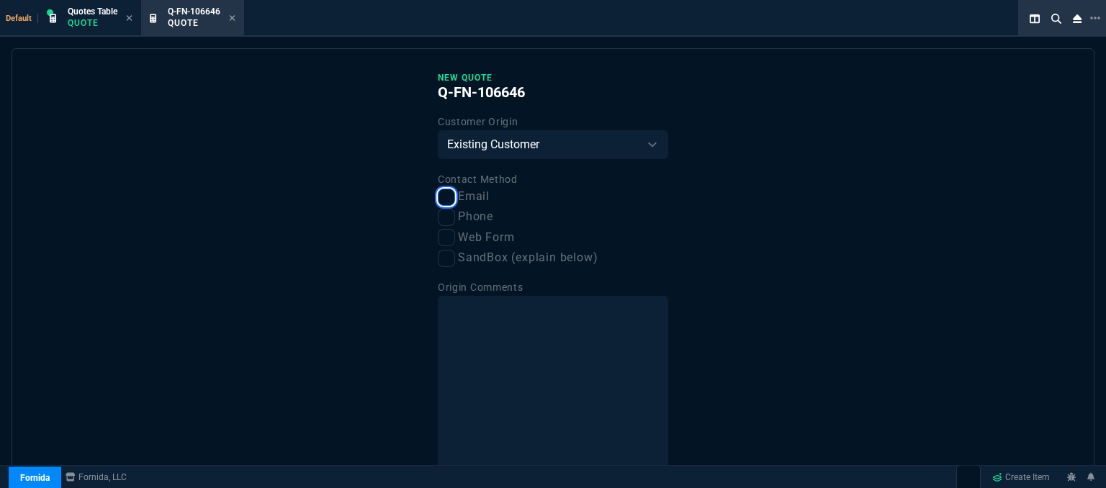
click at [445, 194] on input "Email" at bounding box center [446, 197] width 17 height 17
checkbox input "true"
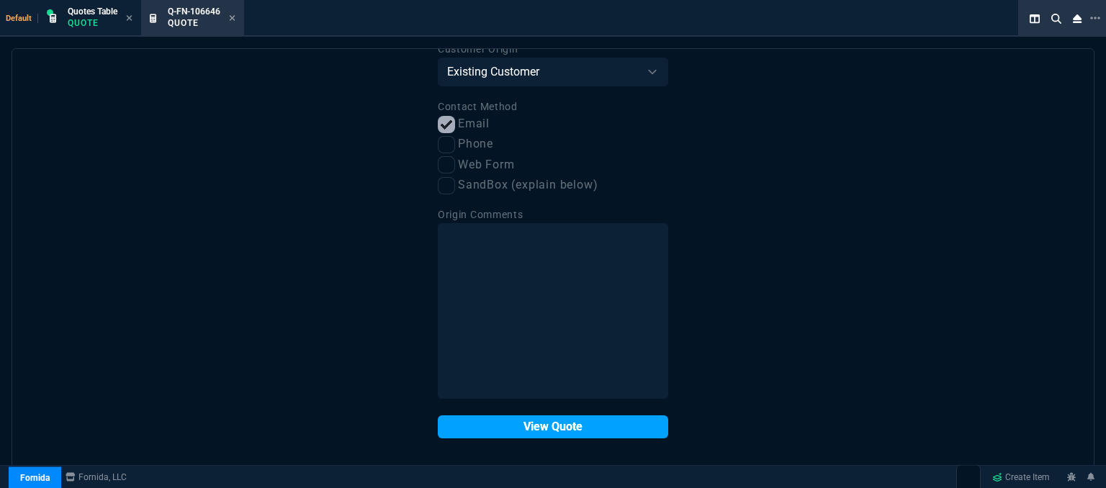
click at [548, 430] on button "View Quote" at bounding box center [553, 426] width 230 height 23
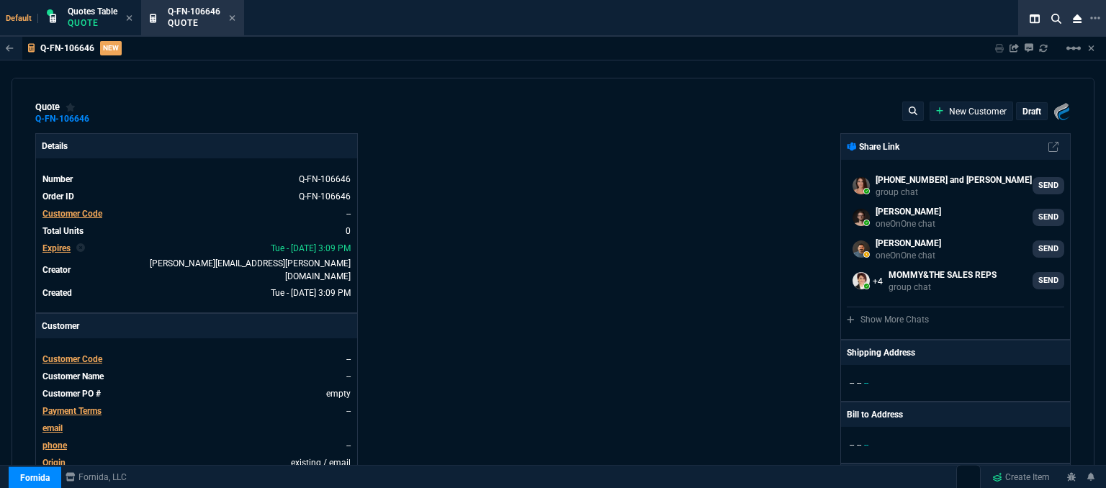
click at [73, 354] on span "Customer Code" at bounding box center [72, 359] width 60 height 10
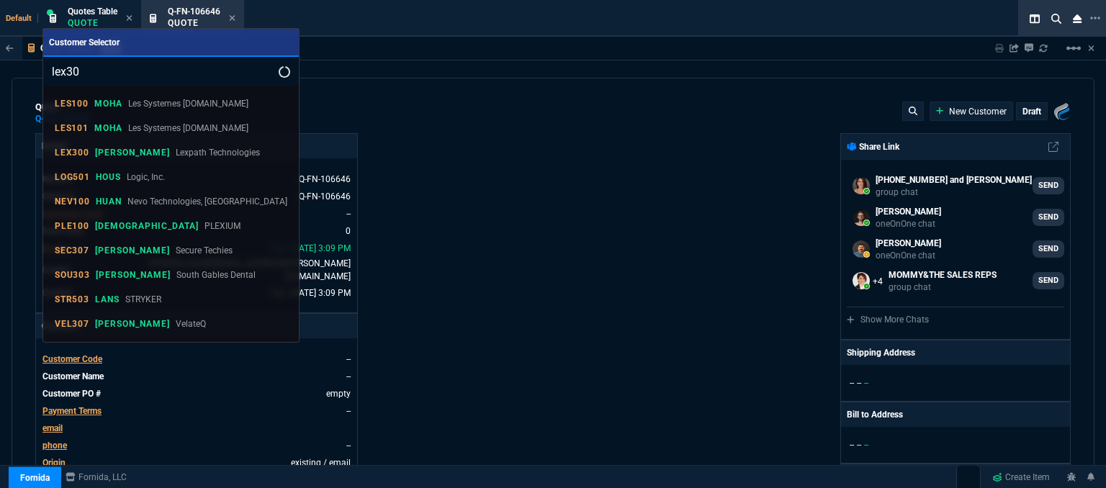
type input "lex300"
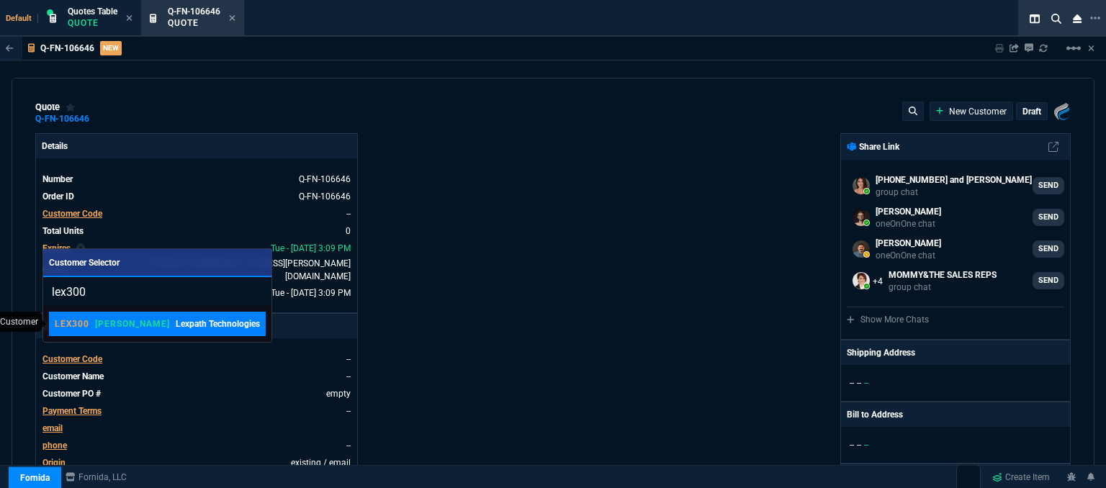
click at [104, 316] on link "LEX300 ROSS Lexpath Technologies" at bounding box center [157, 324] width 217 height 24
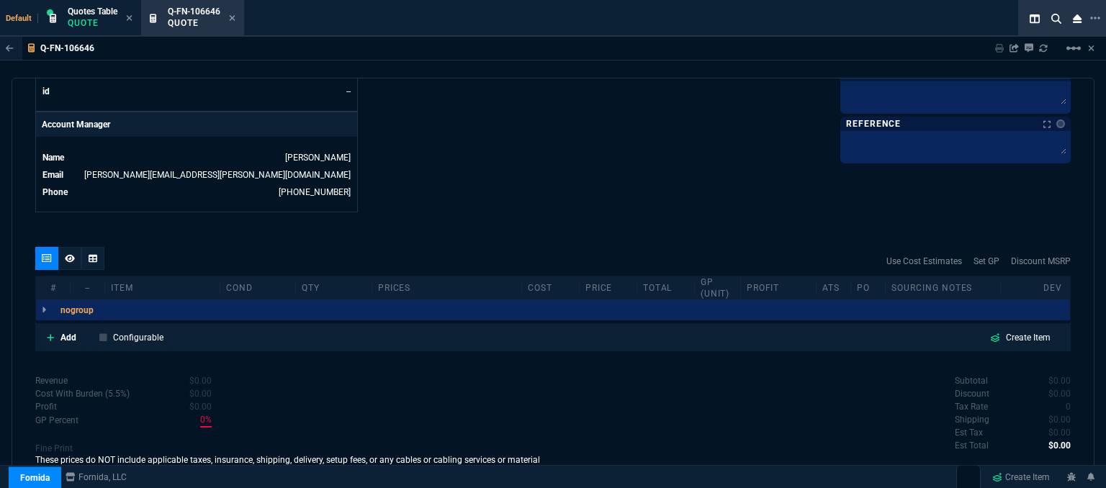
scroll to position [690, 0]
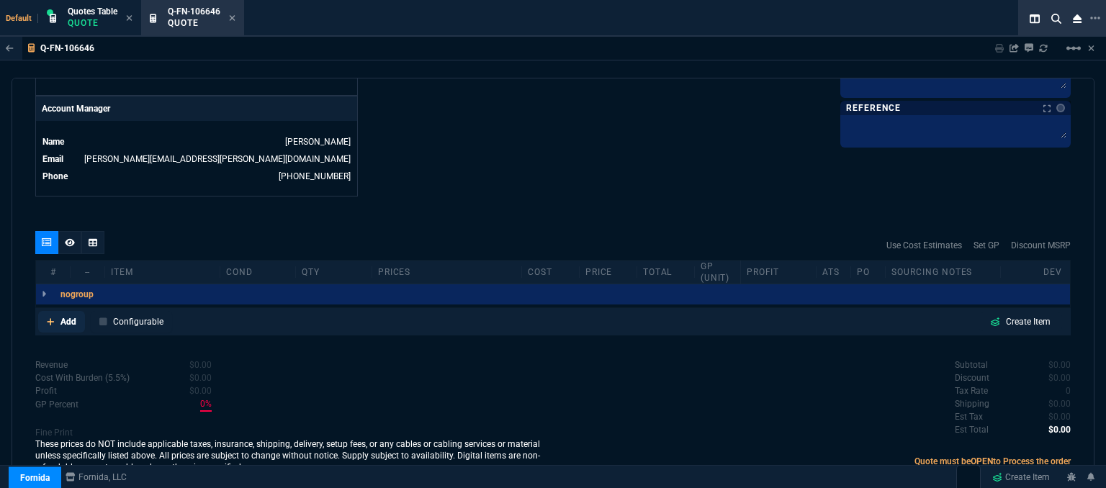
click at [47, 318] on icon at bounding box center [51, 322] width 8 height 9
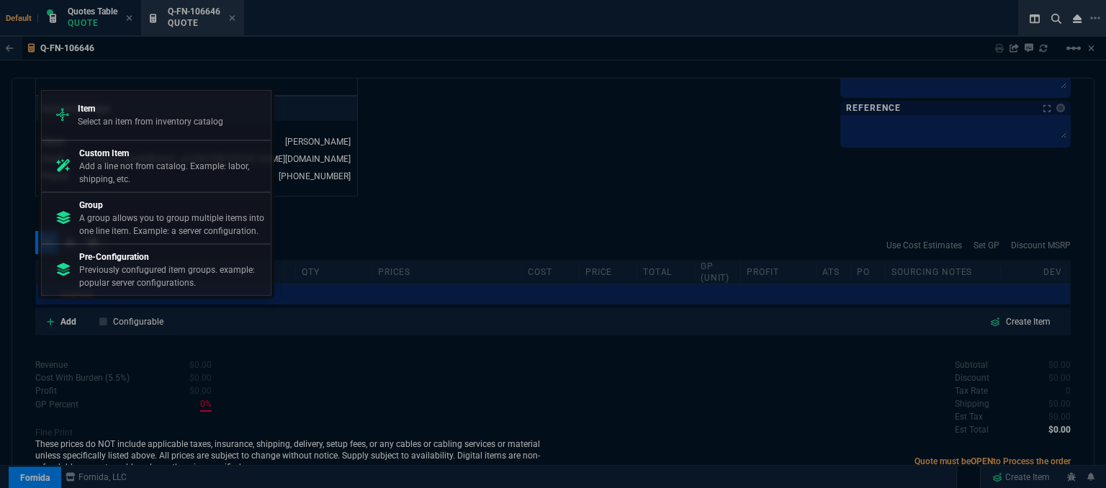
click at [150, 111] on p "Item" at bounding box center [150, 108] width 145 height 13
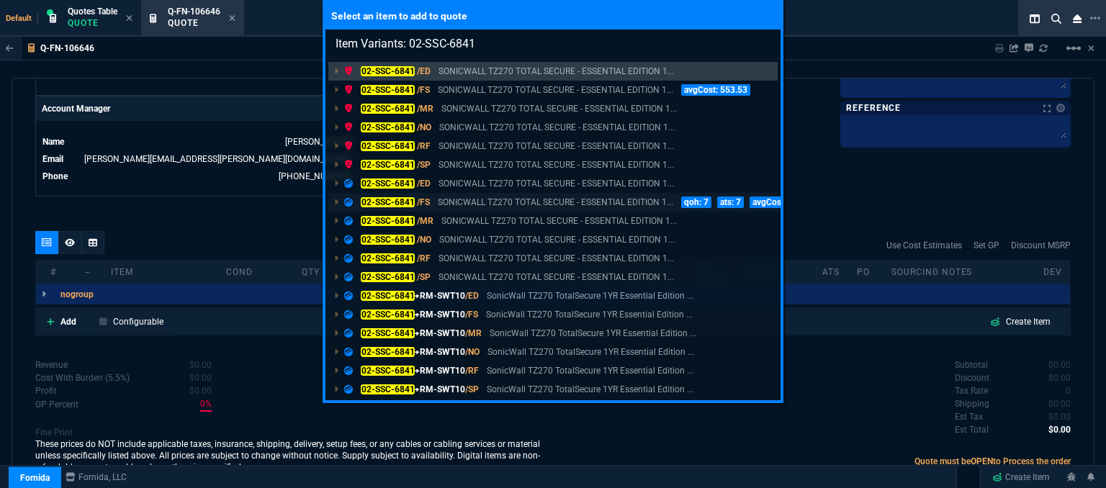
type input "Item Variants: 02-SSC-6841"
click at [490, 197] on p "SONICWALL TZ270 TOTAL SECURE - ESSENTIAL EDITION 1..." at bounding box center [555, 202] width 235 height 13
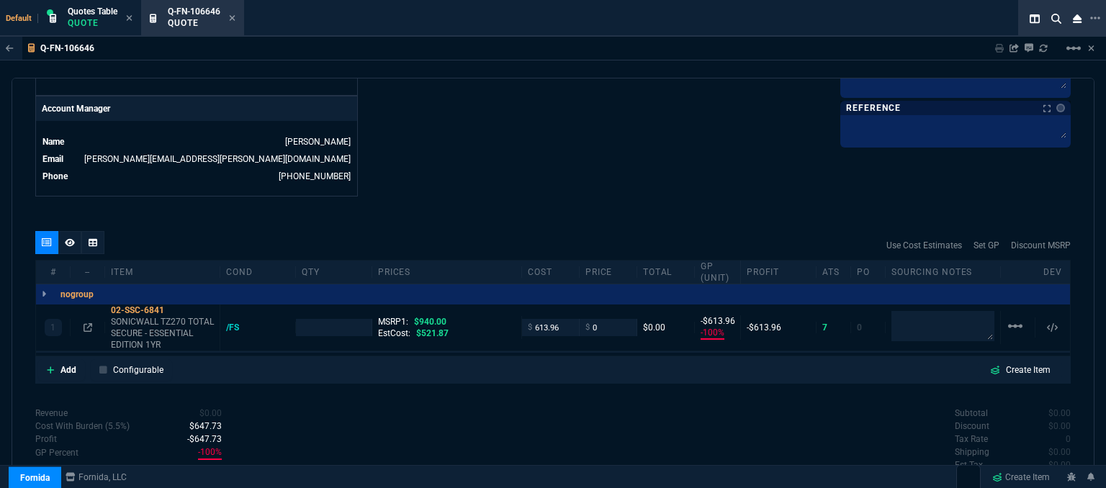
type input "-100"
type input "-614"
type input "100"
click at [564, 319] on input "613.96" at bounding box center [550, 327] width 45 height 17
type input "480"
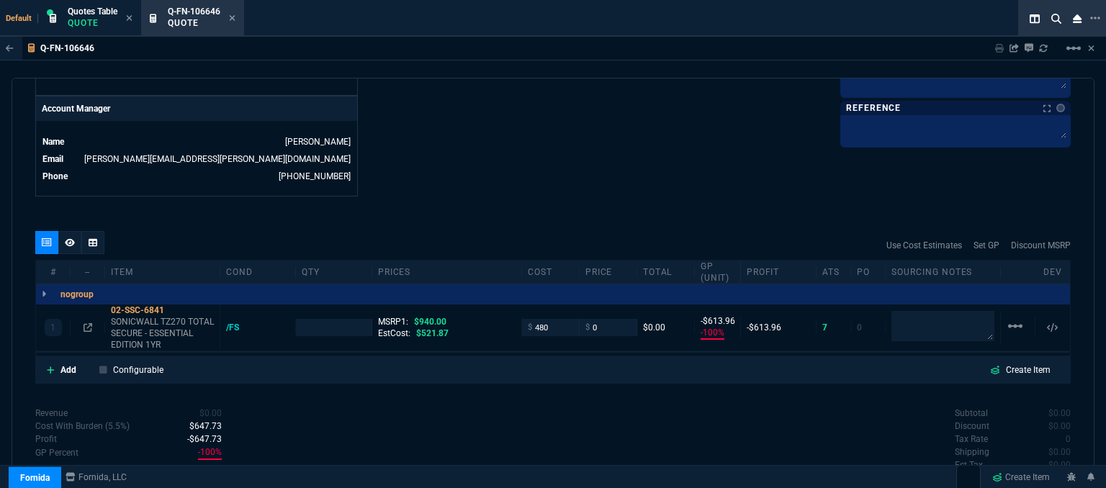
type input "1"
type input "480"
type input "-480"
click at [84, 323] on icon at bounding box center [88, 327] width 9 height 9
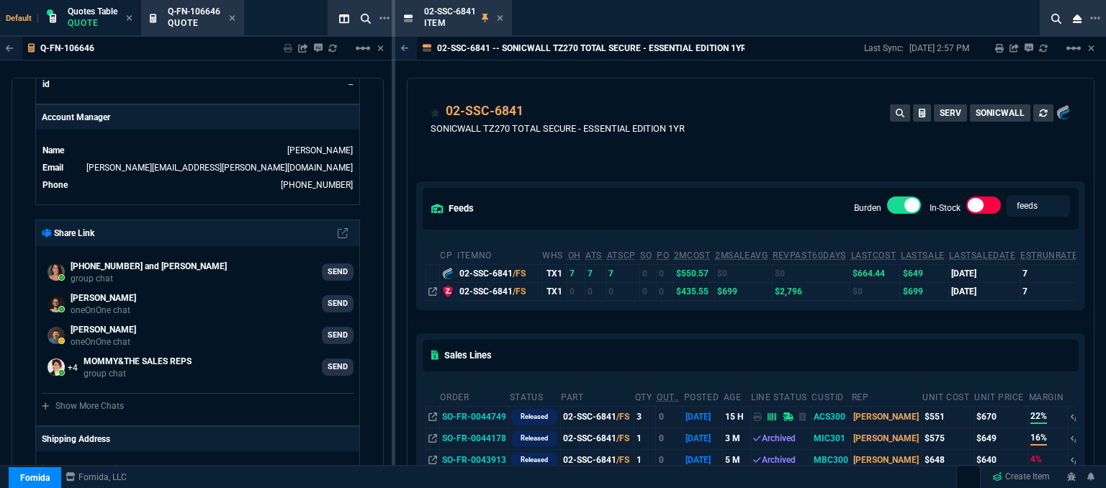
scroll to position [144, 0]
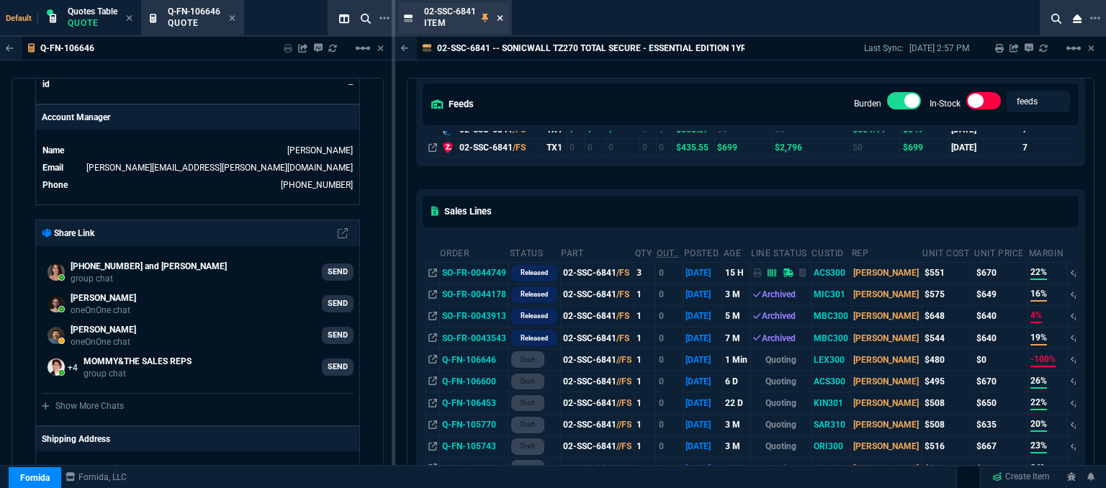
click at [498, 22] on fa-icon at bounding box center [500, 19] width 6 height 10
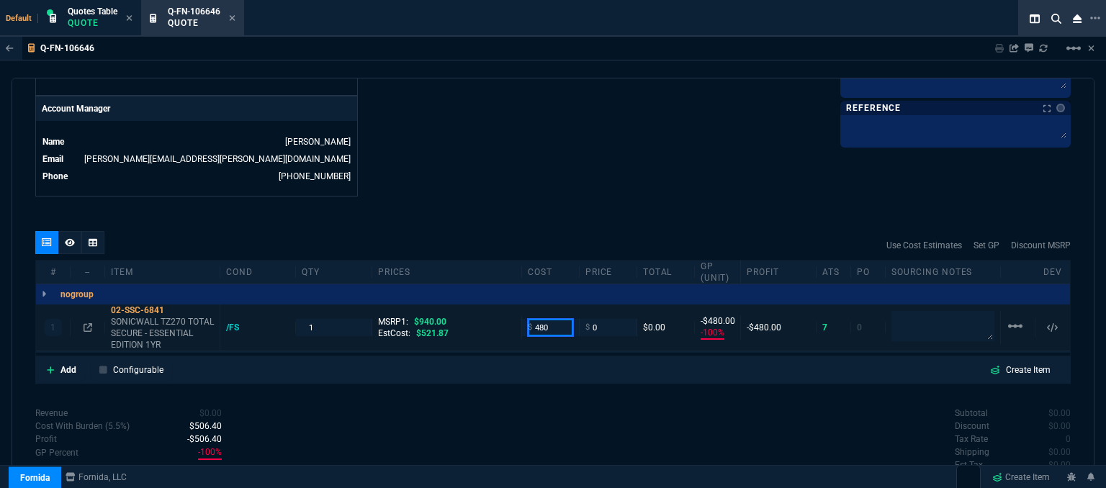
click at [553, 319] on input "480" at bounding box center [550, 327] width 45 height 17
type input "505"
type input "-505"
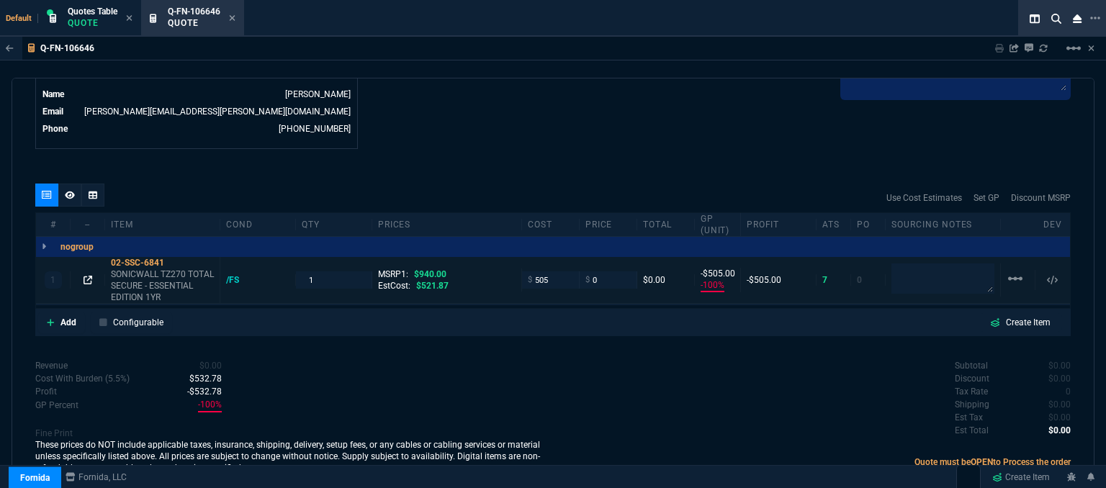
scroll to position [665, 0]
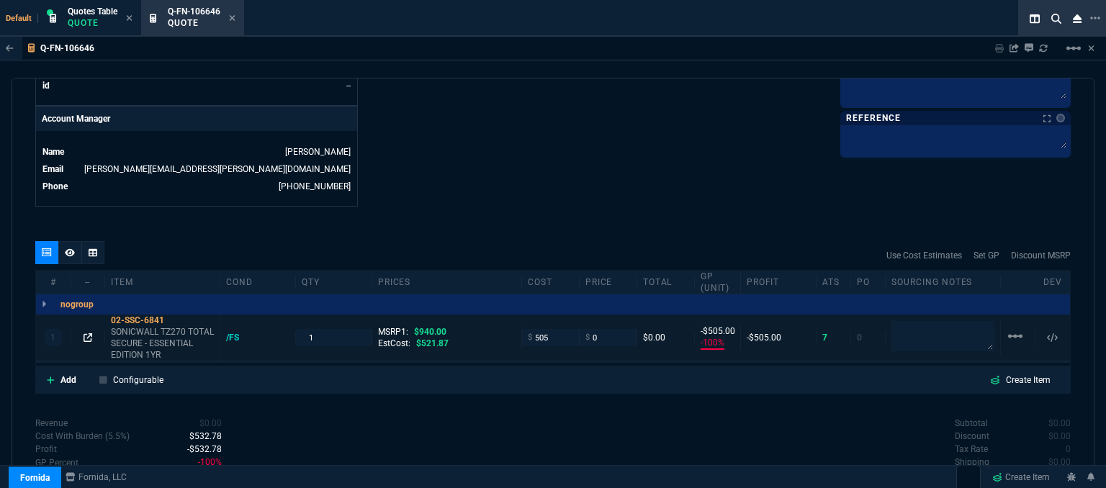
click at [84, 270] on div "# -- Item cond qty prices cost price Total GP (unit) Profit ATS PO Sourcing Not…" at bounding box center [552, 318] width 1035 height 96
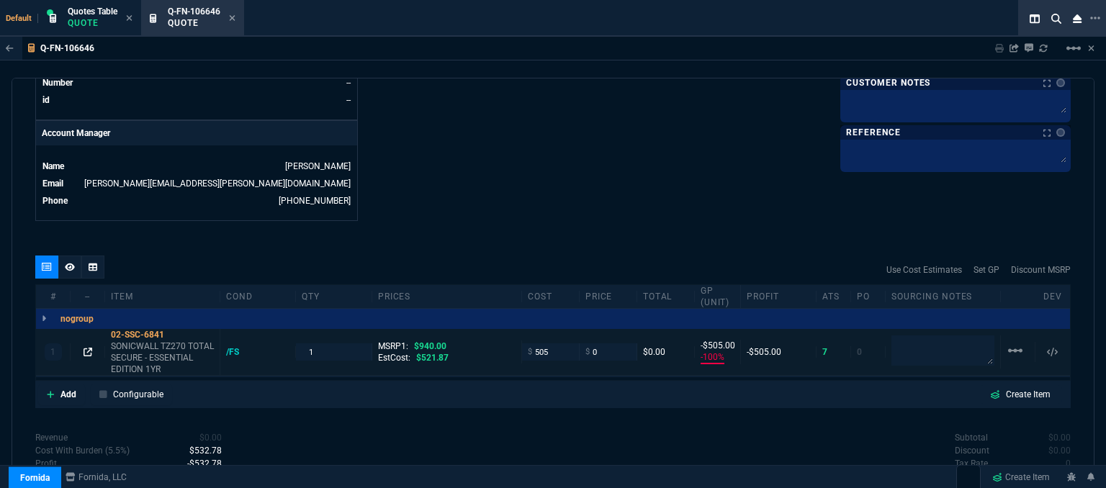
click at [89, 348] on icon at bounding box center [88, 352] width 9 height 9
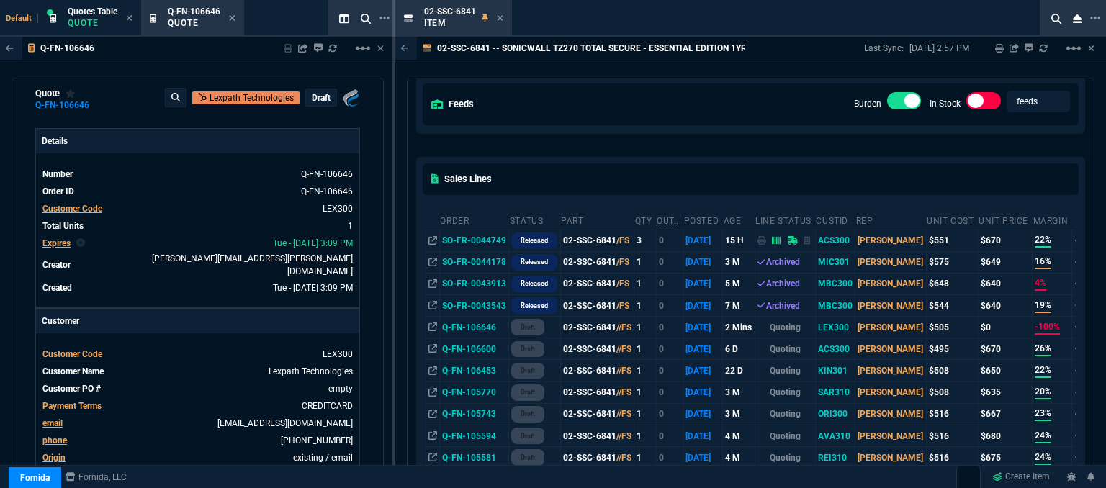
scroll to position [72, 0]
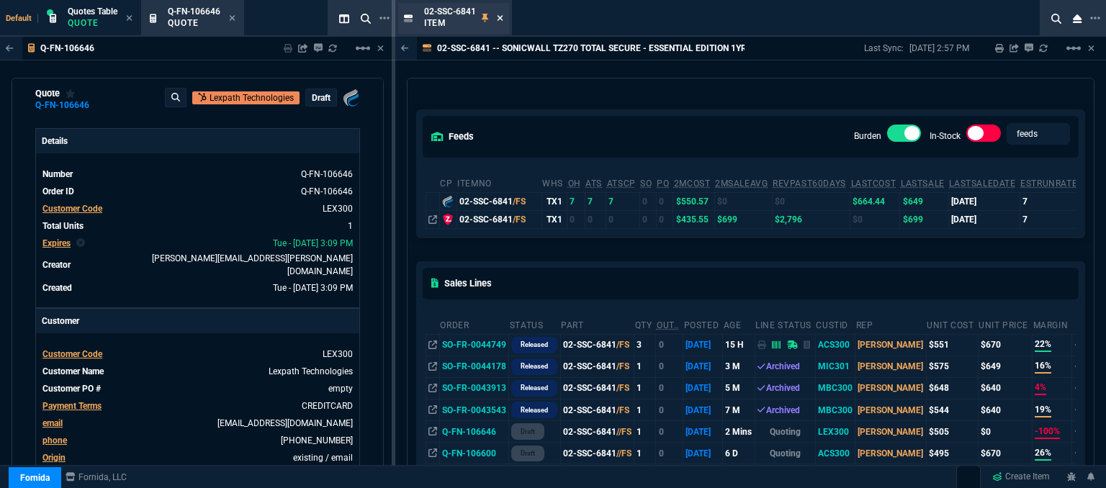
click at [500, 18] on icon at bounding box center [500, 18] width 6 height 6
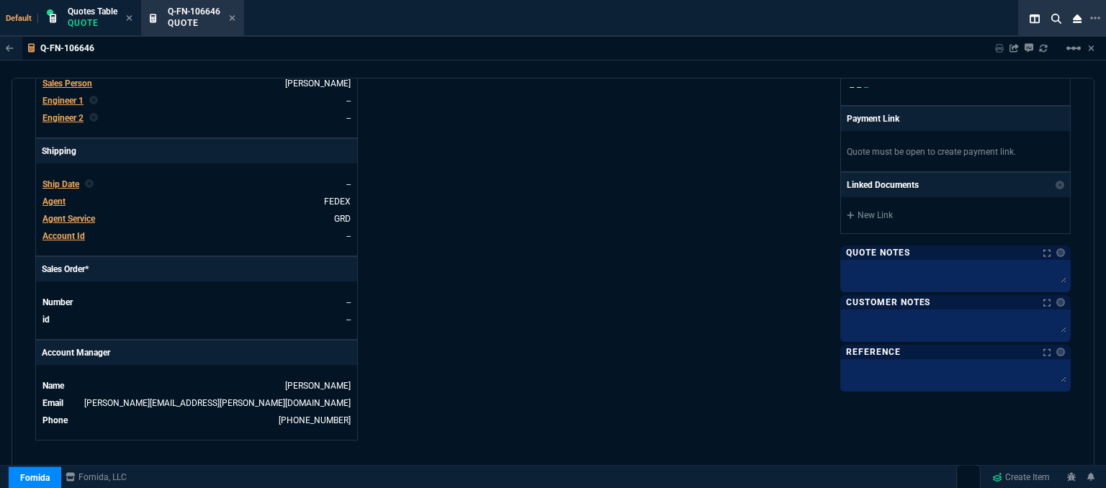
scroll to position [737, 0]
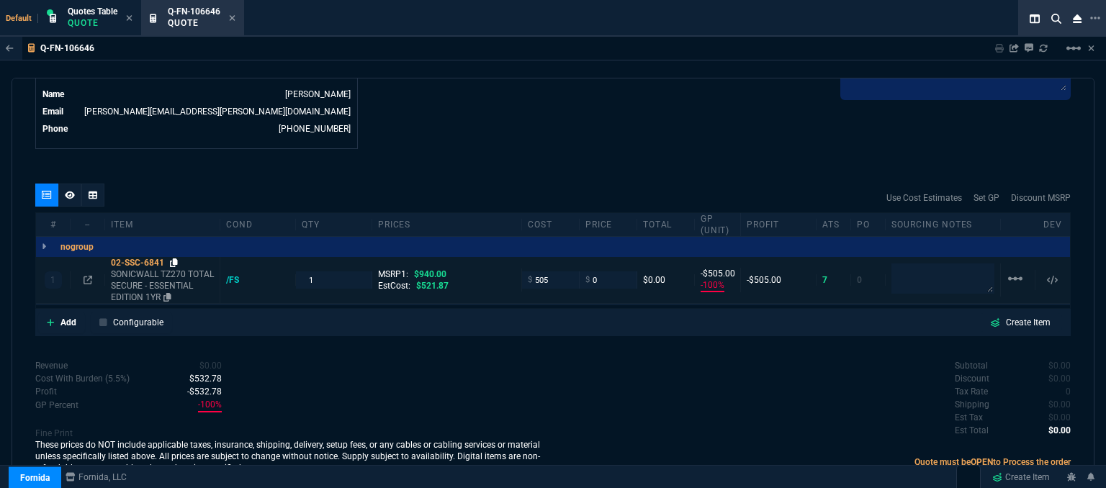
click at [174, 258] on icon at bounding box center [174, 262] width 8 height 9
click at [86, 276] on icon at bounding box center [88, 280] width 9 height 9
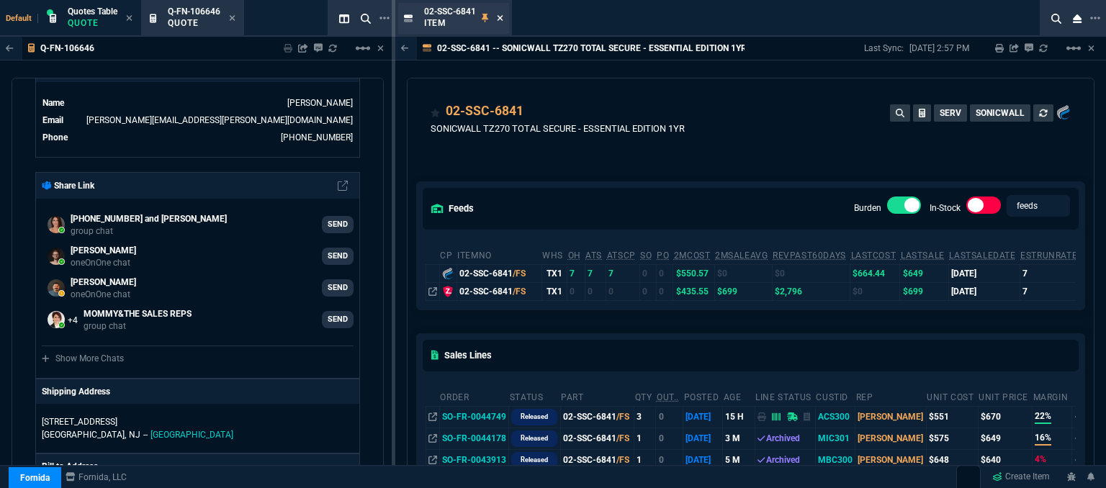
click at [499, 15] on icon at bounding box center [500, 18] width 6 height 9
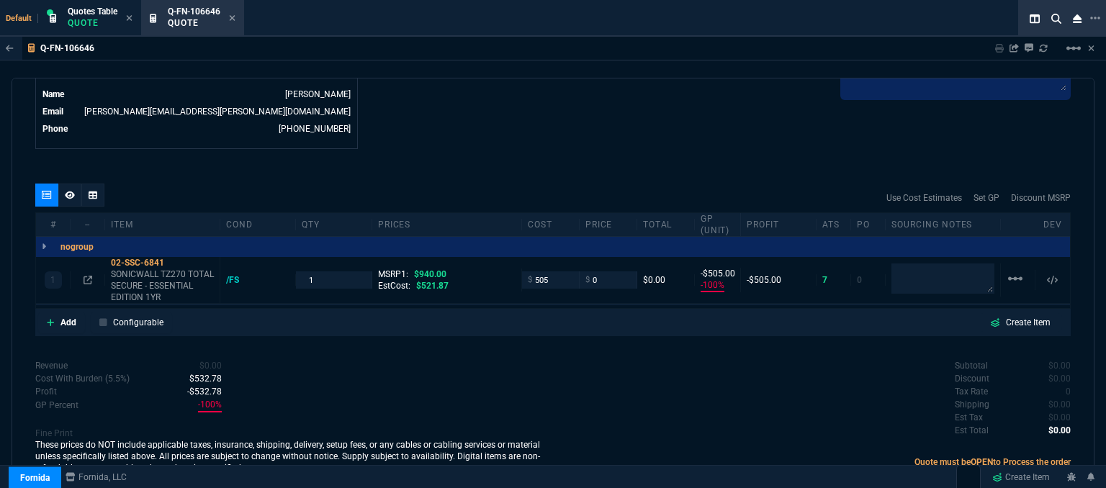
drag, startPoint x: 594, startPoint y: 271, endPoint x: 552, endPoint y: 263, distance: 42.6
click at [552, 263] on div "1 02-SSC-6841 SONICWALL TZ270 TOTAL SECURE - ESSENTIAL EDITION 1YR /FS 1 MSRP1:…" at bounding box center [553, 280] width 1034 height 47
type input "660"
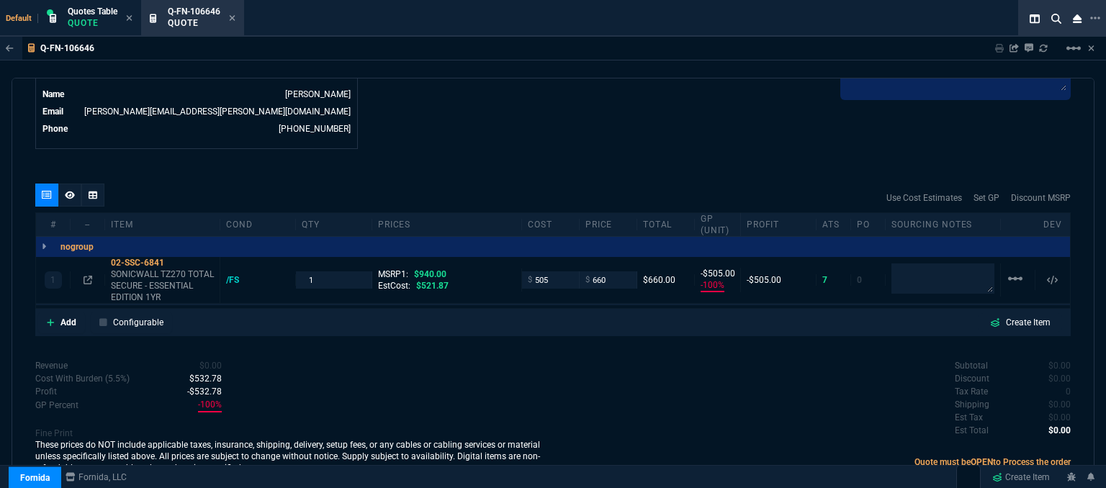
type input "660"
type input "23"
type input "155"
type input "30"
click at [174, 258] on icon at bounding box center [174, 262] width 8 height 9
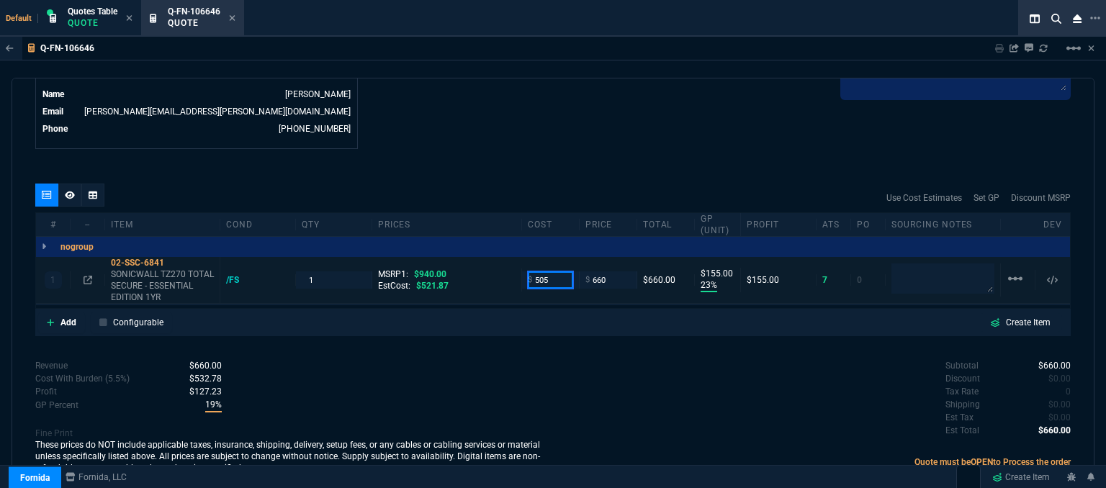
click at [552, 271] on input "505" at bounding box center [550, 279] width 45 height 17
type input "507"
click at [502, 144] on div "quote Q-FN-106646 Lexpath Technologies draft Fornida, LLC 2609 Technology Dr Su…" at bounding box center [553, 285] width 1083 height 415
type input "507"
type input "153"
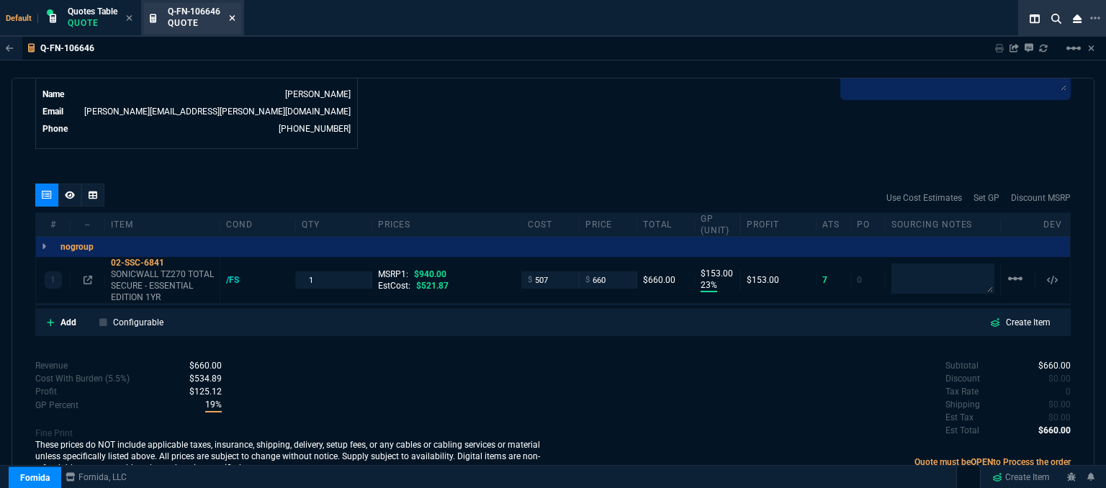
click at [230, 19] on icon at bounding box center [232, 18] width 6 height 9
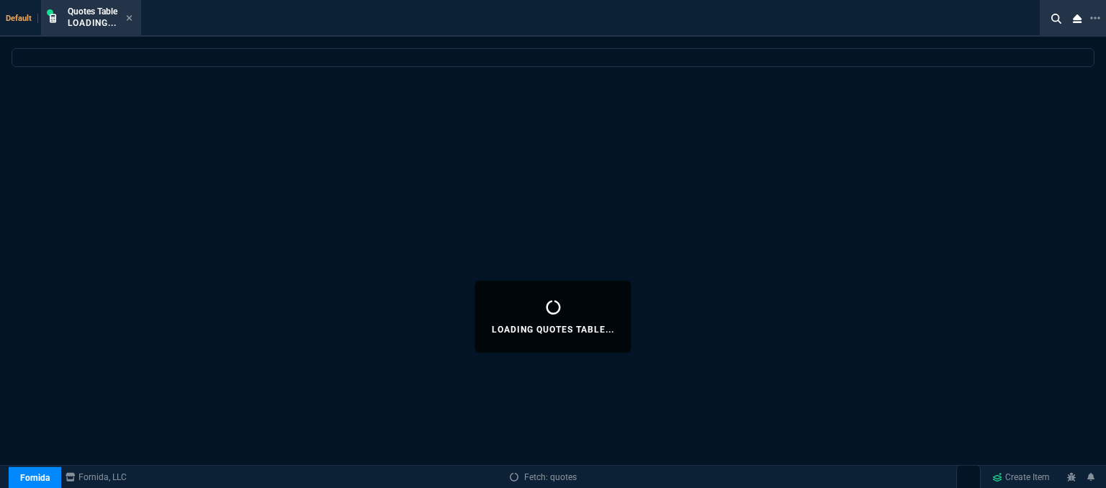
select select
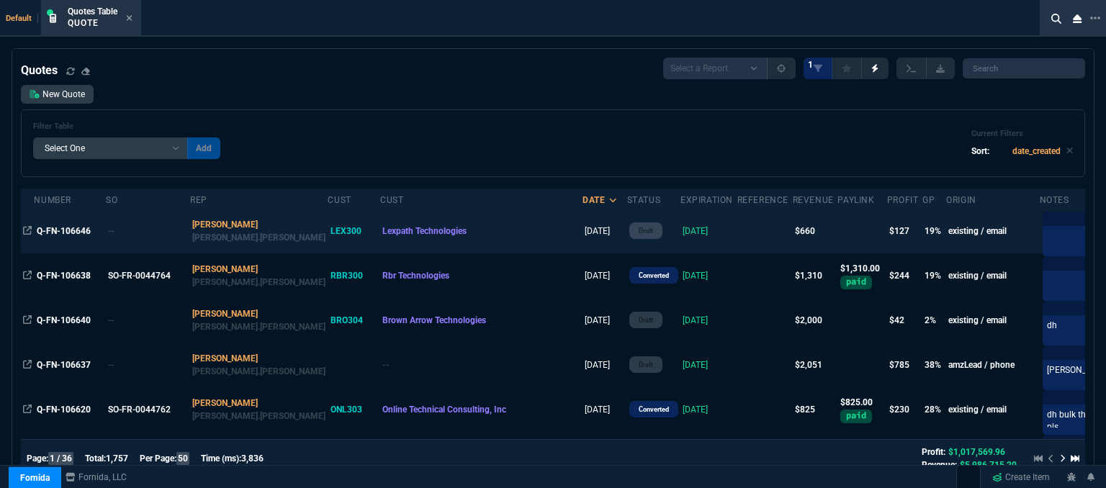
click at [737, 235] on td at bounding box center [764, 231] width 55 height 45
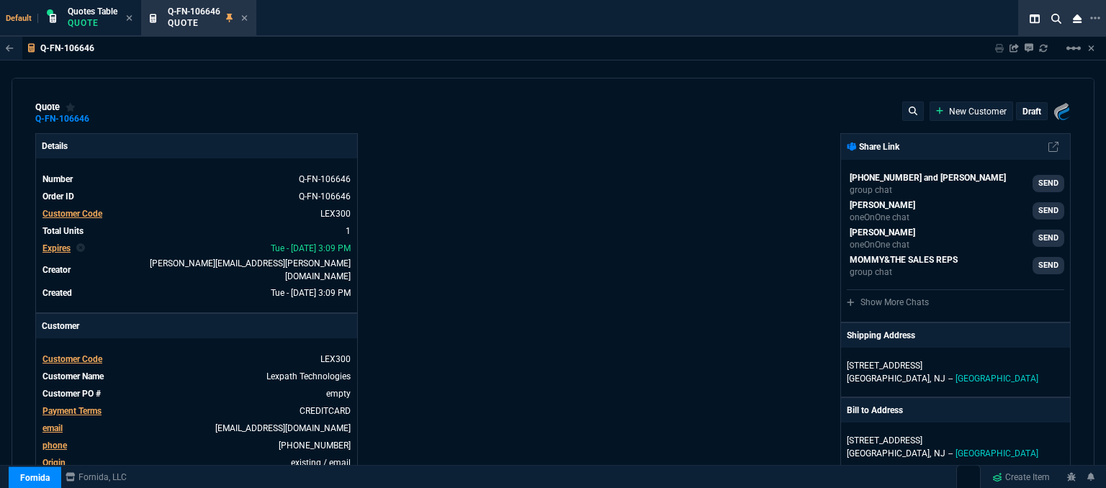
type input "940"
type input "23"
type input "153"
type input "30"
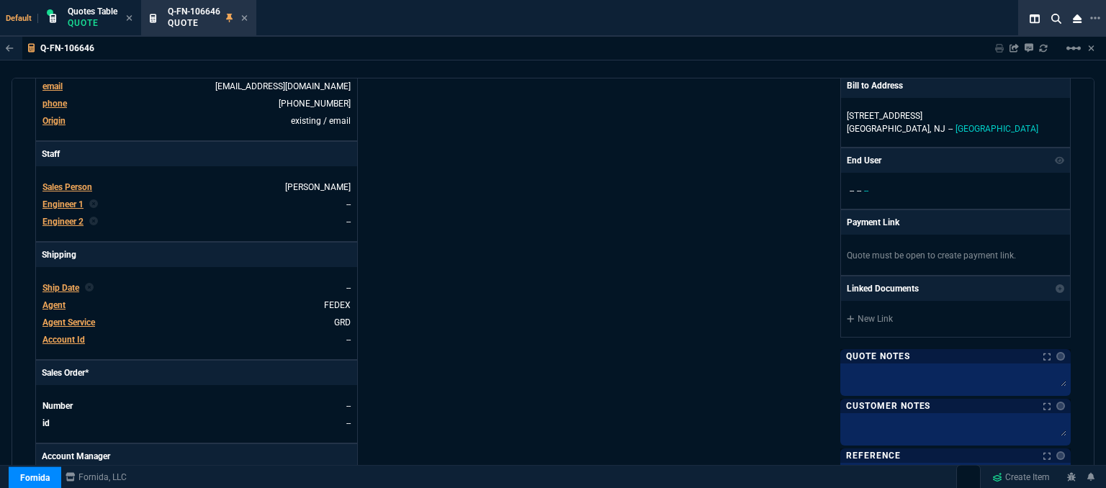
scroll to position [432, 0]
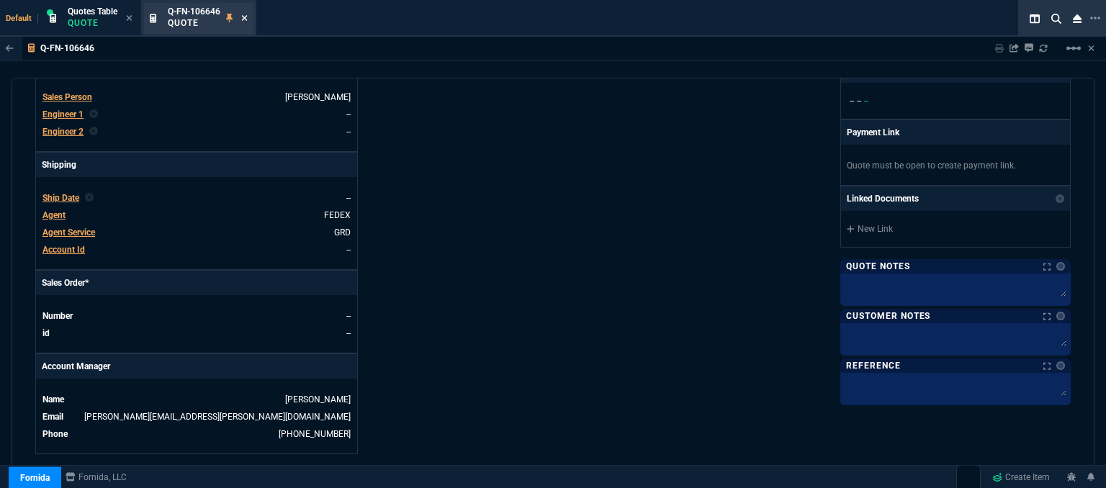
click at [245, 17] on icon at bounding box center [245, 18] width 6 height 6
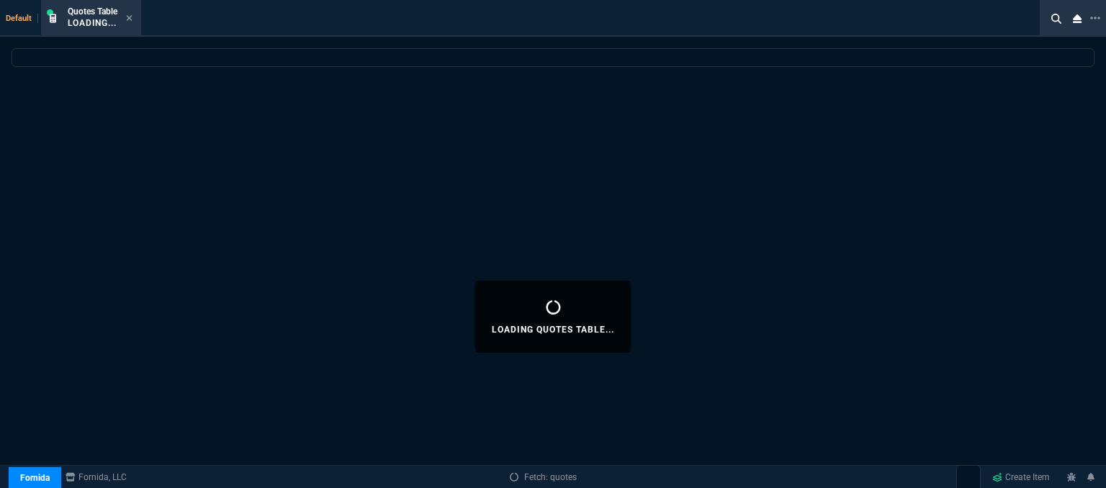
select select
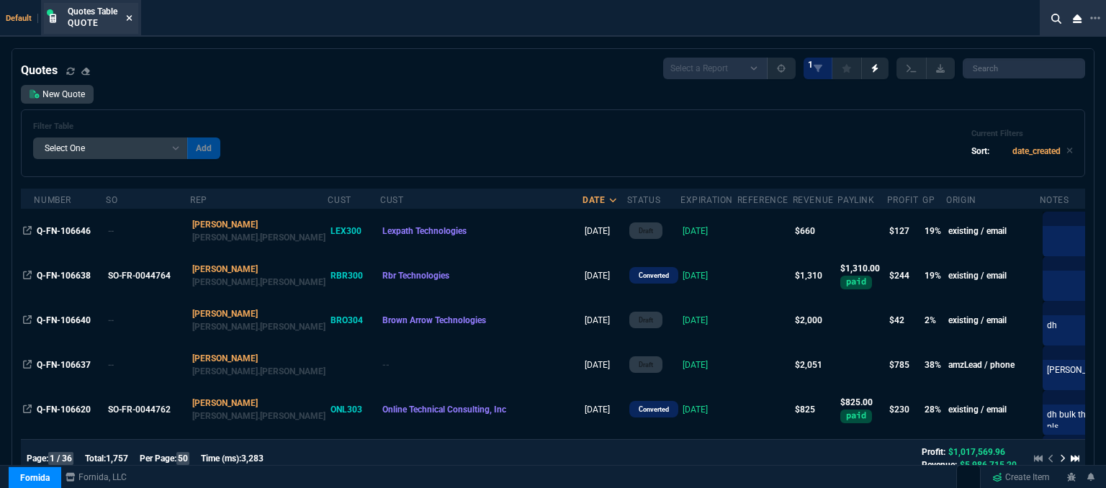
click at [128, 15] on icon at bounding box center [130, 18] width 6 height 6
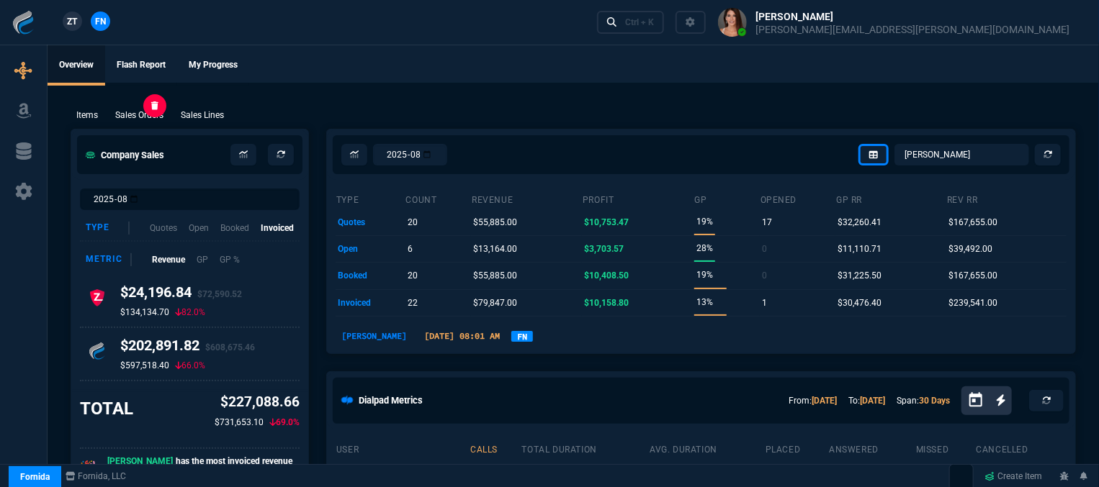
click at [148, 114] on p "Sales Orders" at bounding box center [139, 115] width 48 height 13
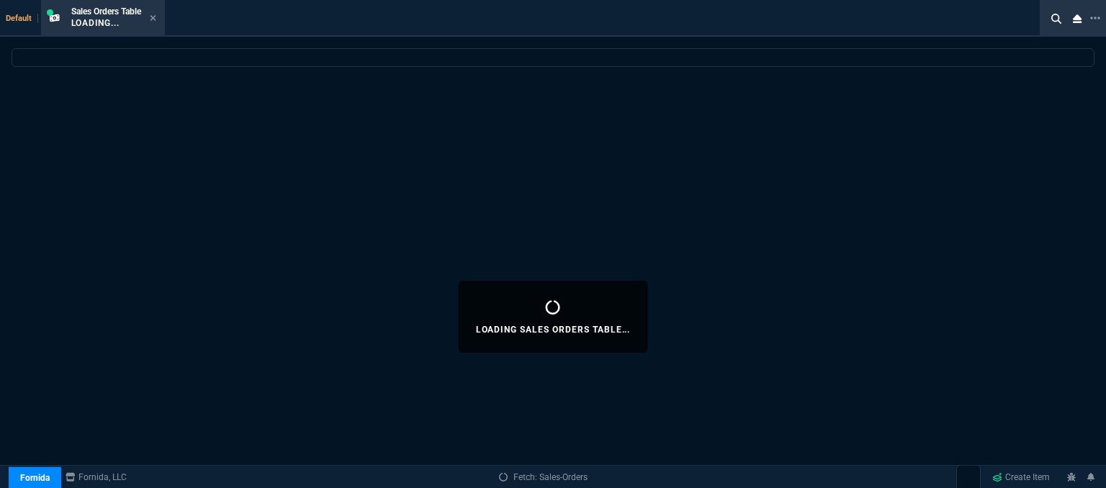
select select
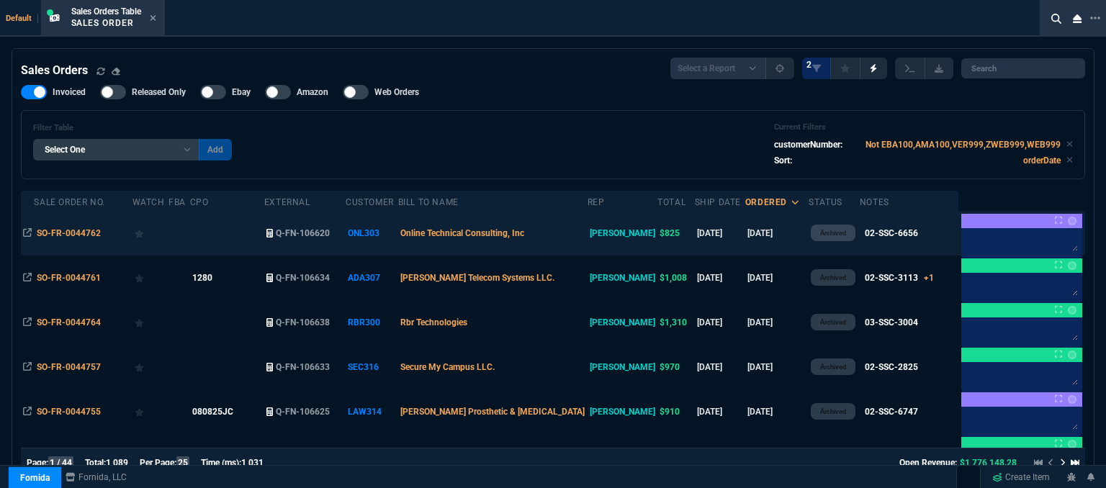
click at [568, 240] on td "Online Technical Consulting, Inc" at bounding box center [492, 233] width 189 height 45
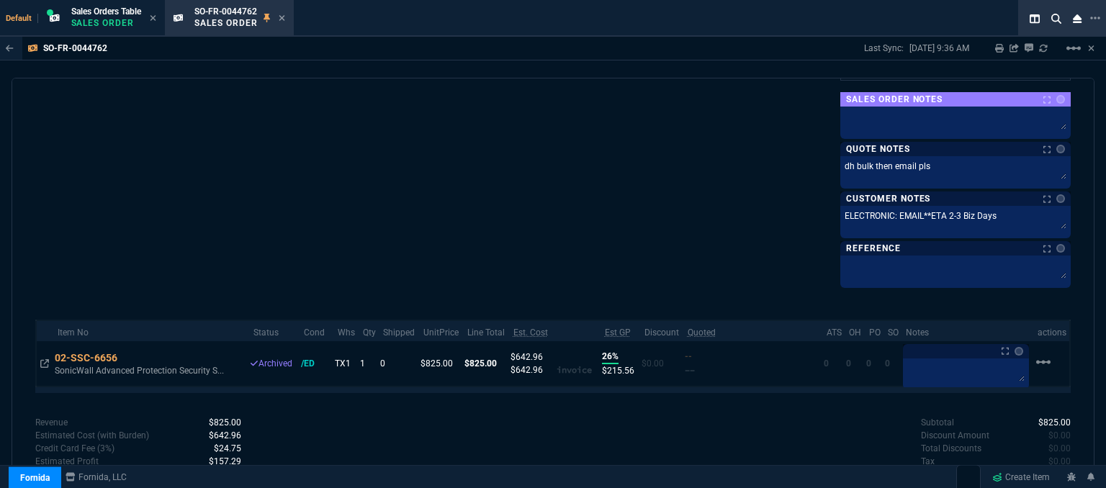
scroll to position [861, 0]
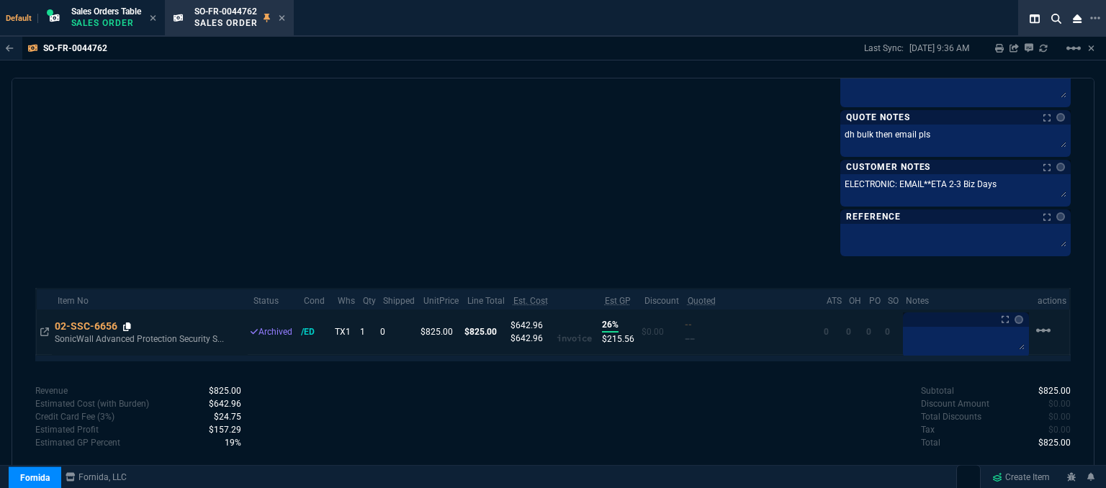
click at [130, 323] on icon at bounding box center [127, 327] width 8 height 9
click at [282, 15] on icon at bounding box center [282, 18] width 6 height 9
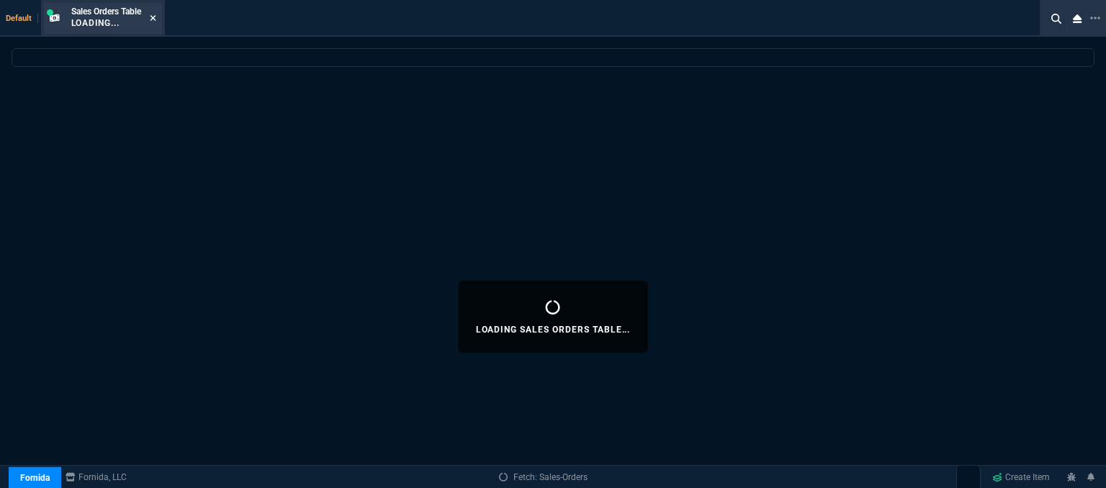
click at [154, 18] on icon at bounding box center [153, 18] width 6 height 9
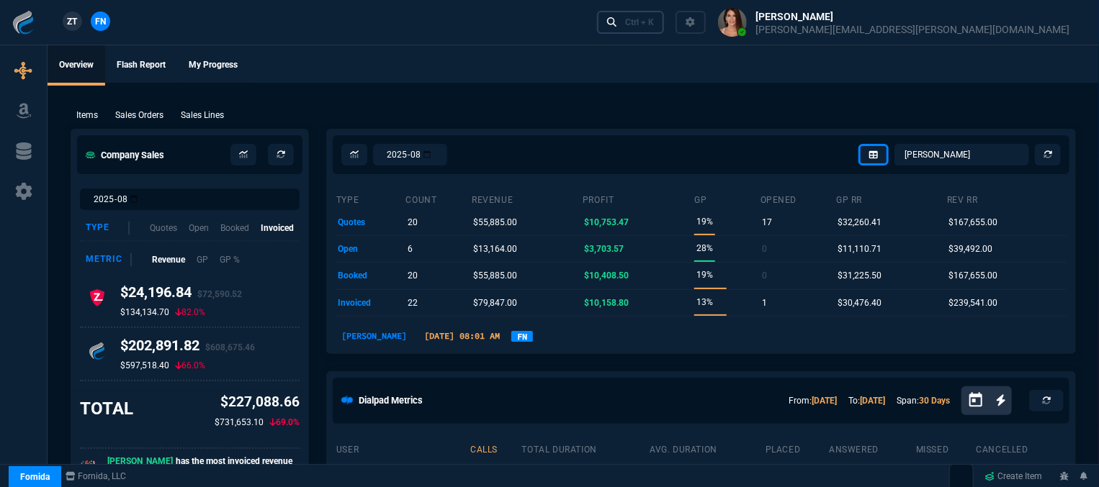
click at [654, 24] on div "Ctrl + K" at bounding box center [639, 23] width 29 height 12
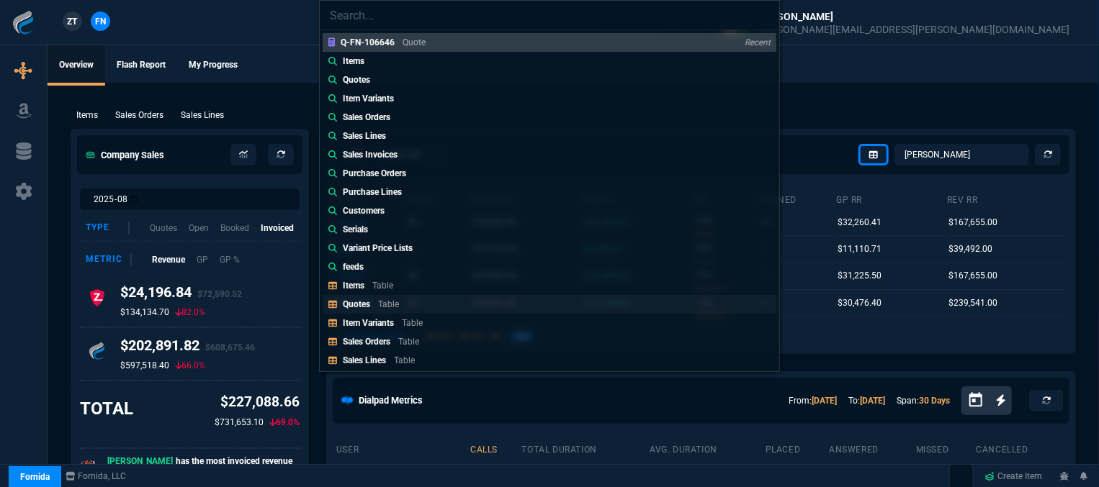
click at [394, 307] on p "Table" at bounding box center [388, 305] width 21 height 10
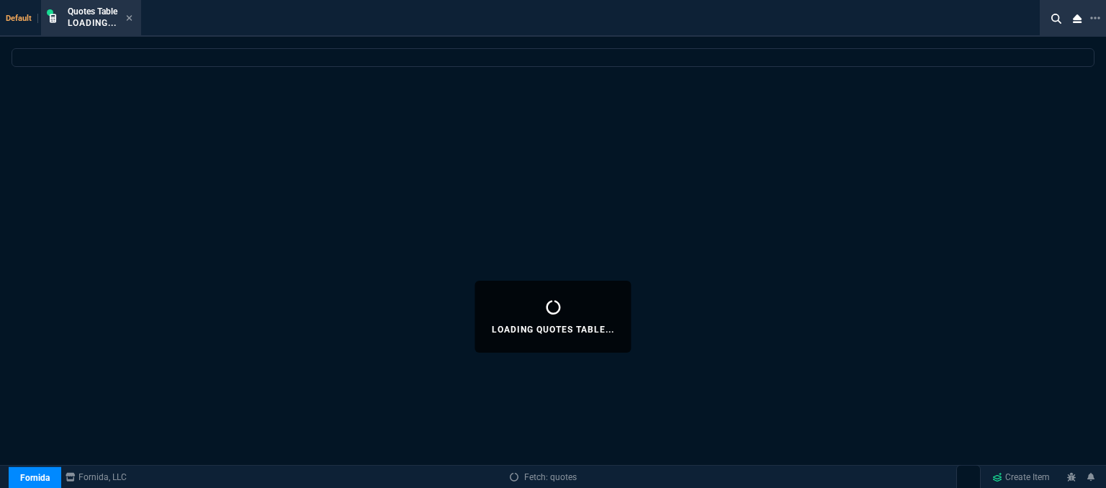
select select
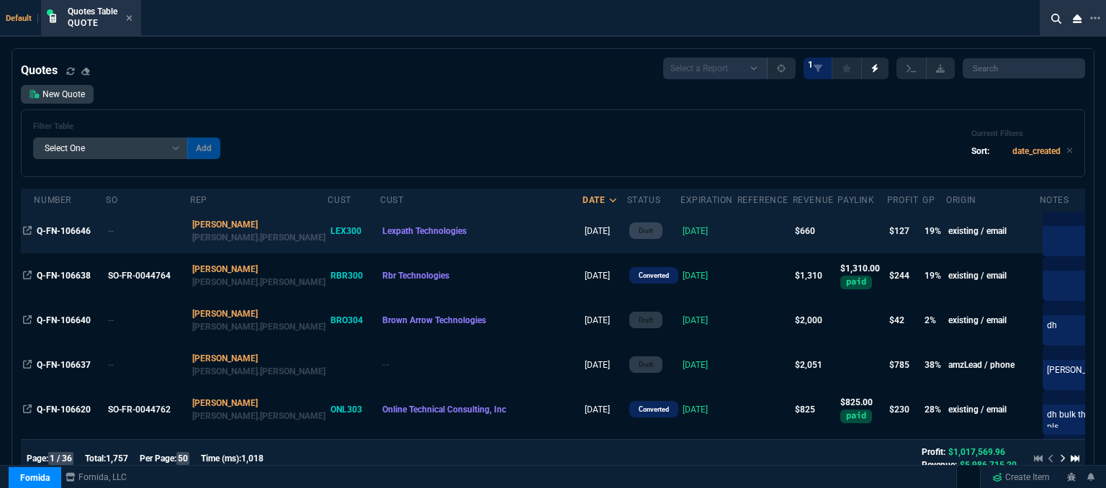
click at [680, 235] on td "[DATE]" at bounding box center [708, 231] width 57 height 45
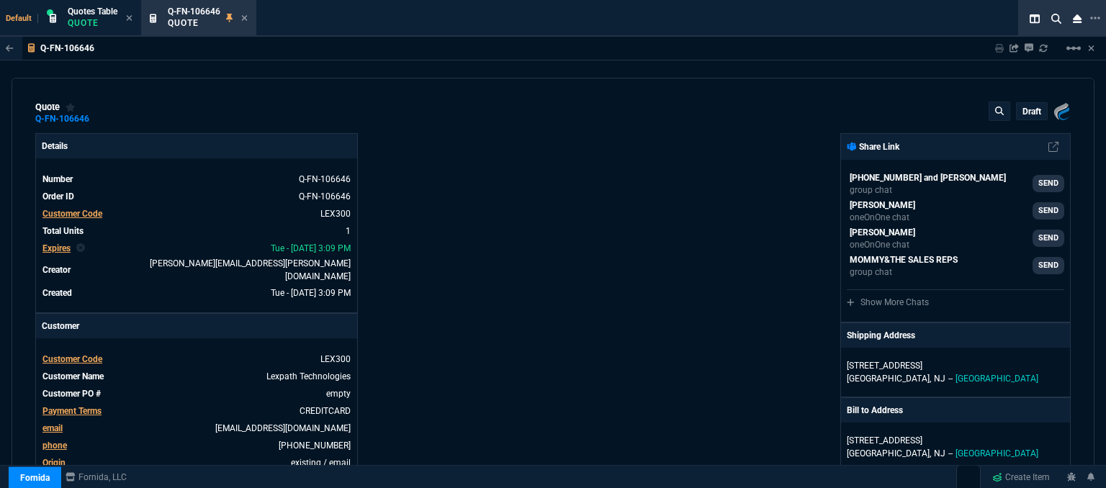
type input "23"
type input "153"
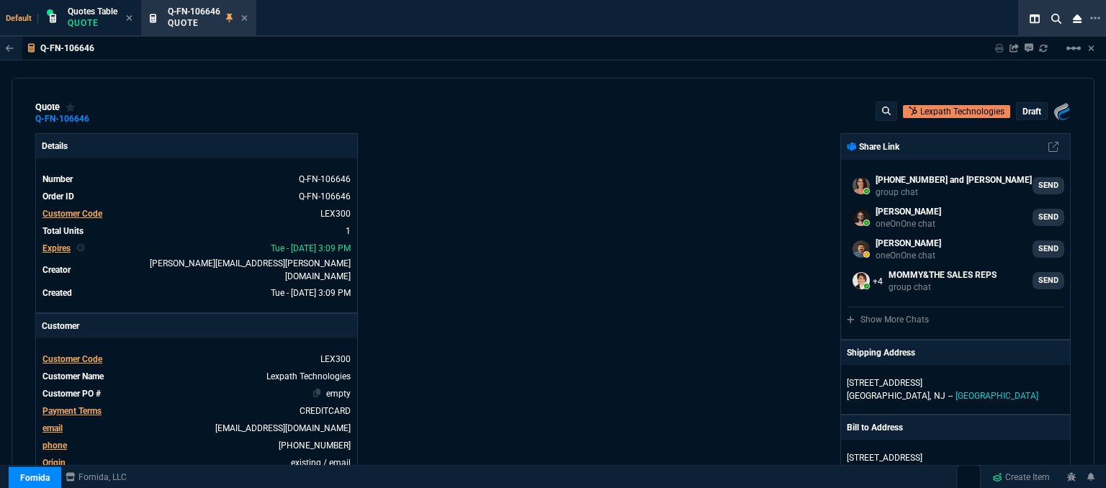
type input "940"
click at [347, 387] on link "empty" at bounding box center [336, 393] width 27 height 13
type input "30"
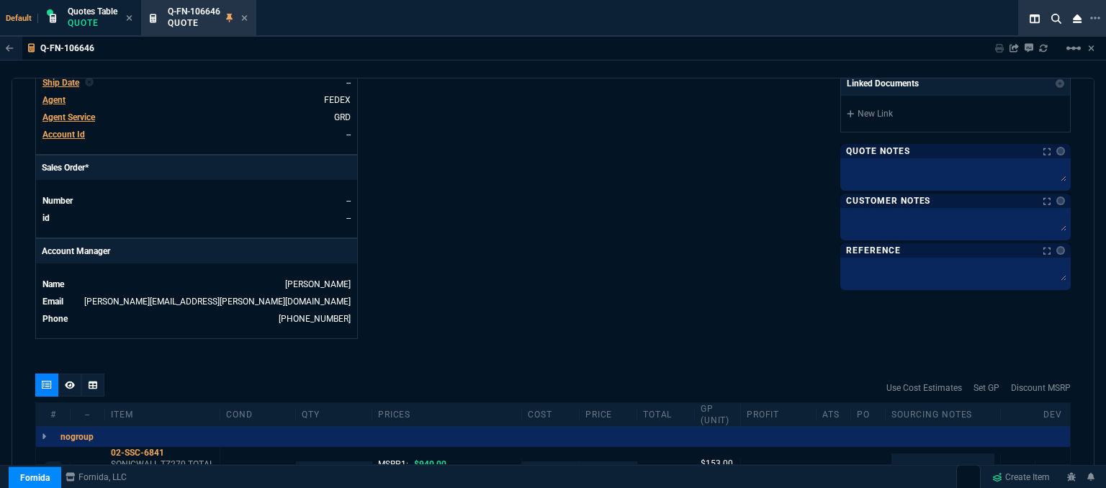
scroll to position [576, 0]
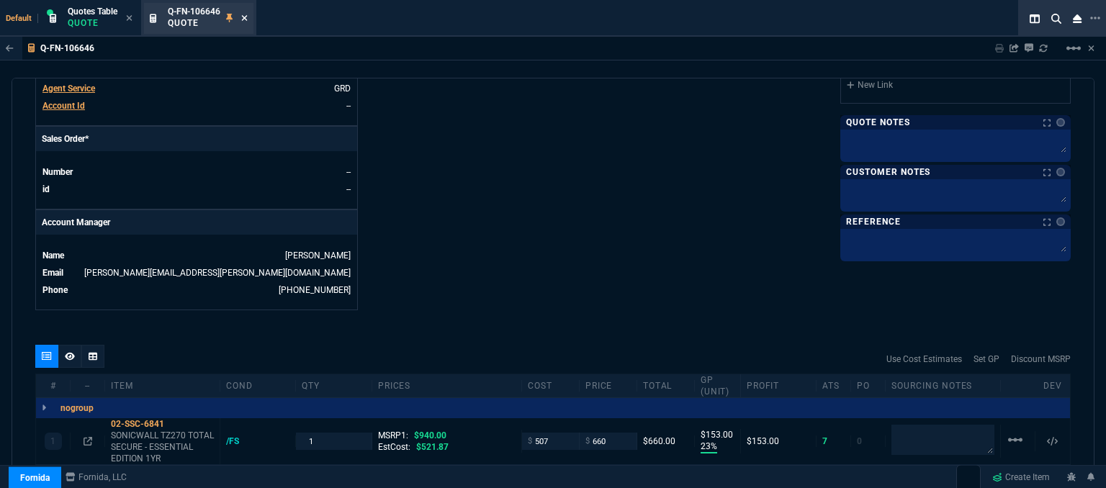
click at [243, 17] on icon at bounding box center [244, 18] width 6 height 9
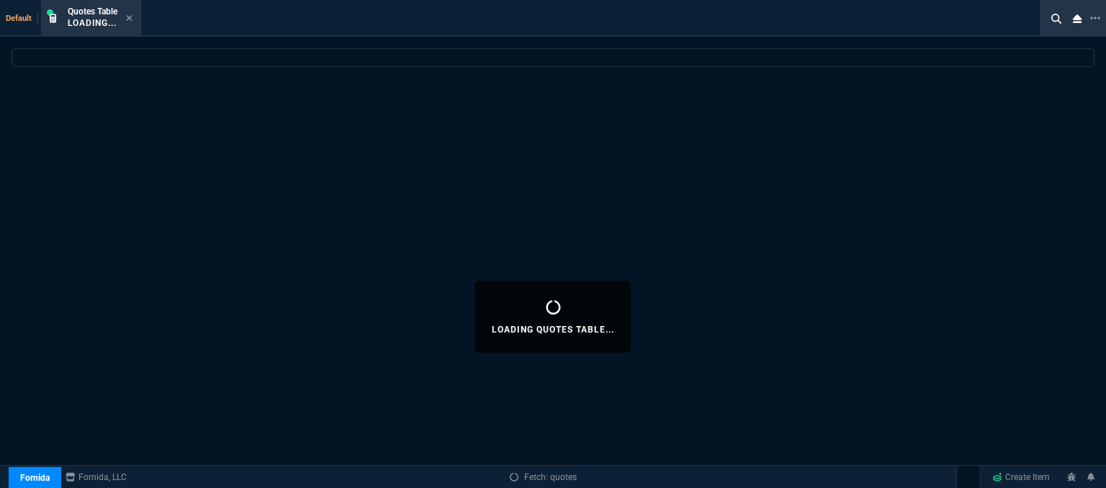
select select
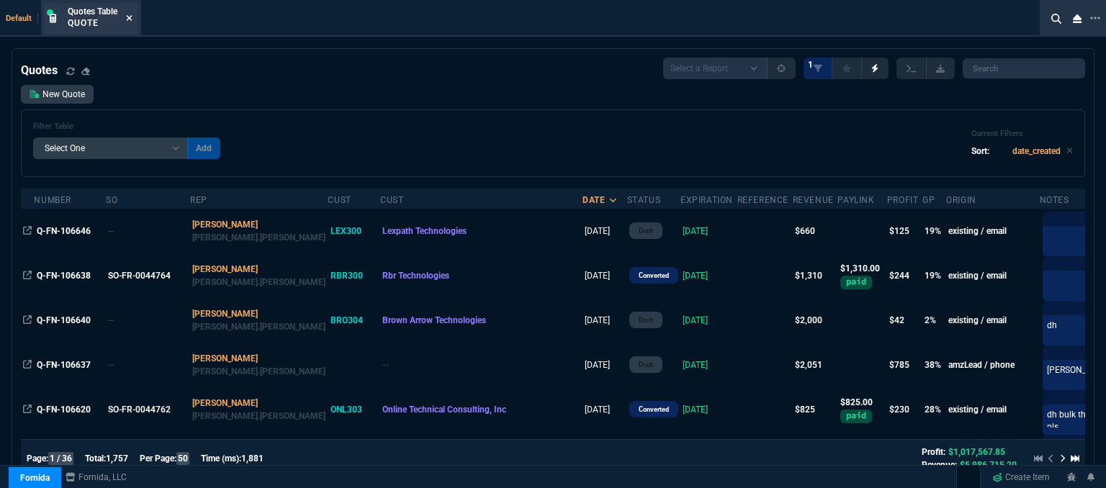
click at [130, 14] on icon at bounding box center [129, 18] width 6 height 9
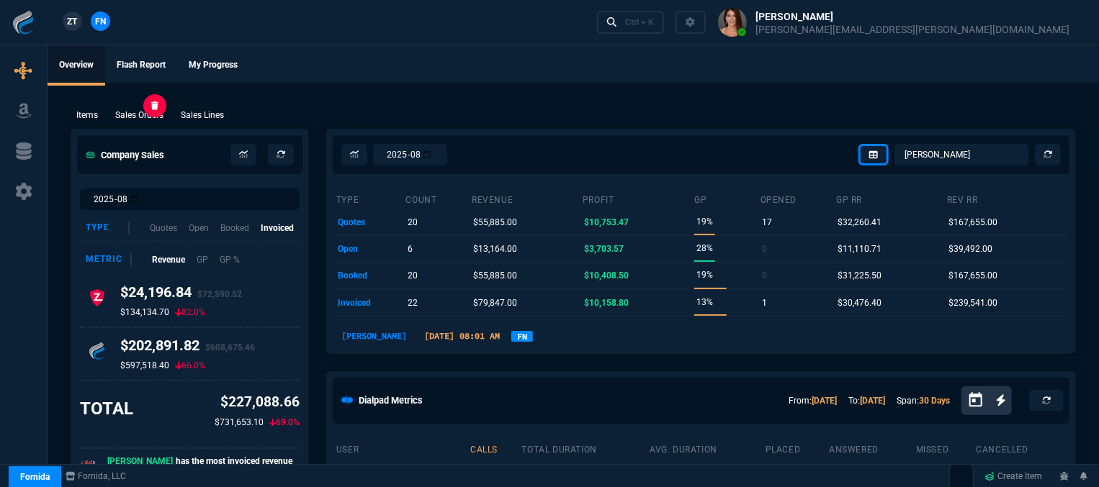
click at [153, 116] on p "Sales Orders" at bounding box center [139, 115] width 48 height 13
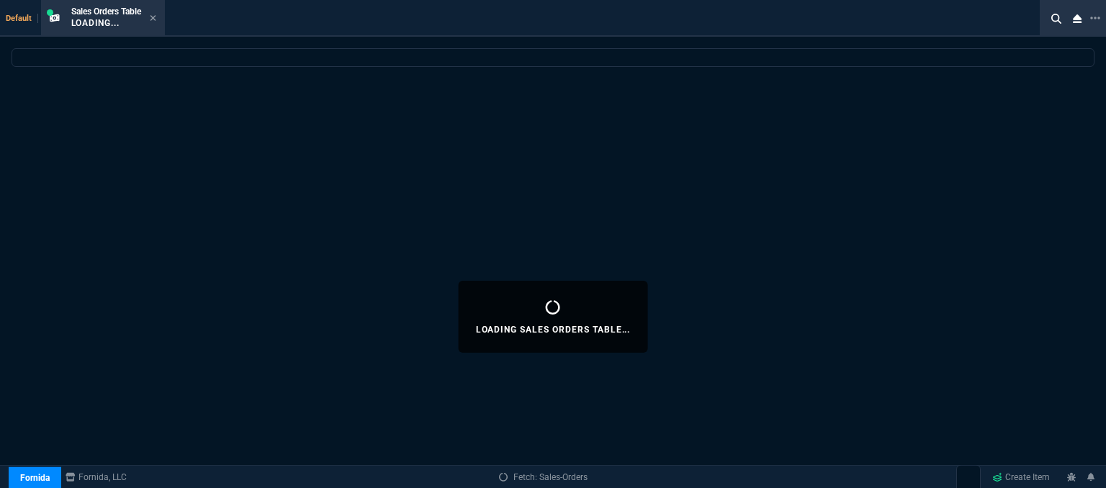
select select
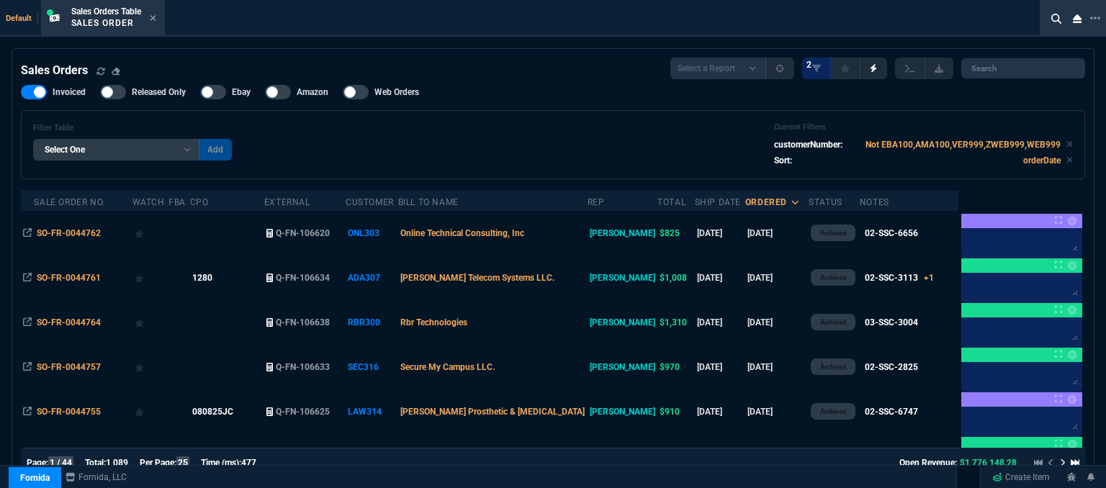
select select "12: [PERSON_NAME]"
select select
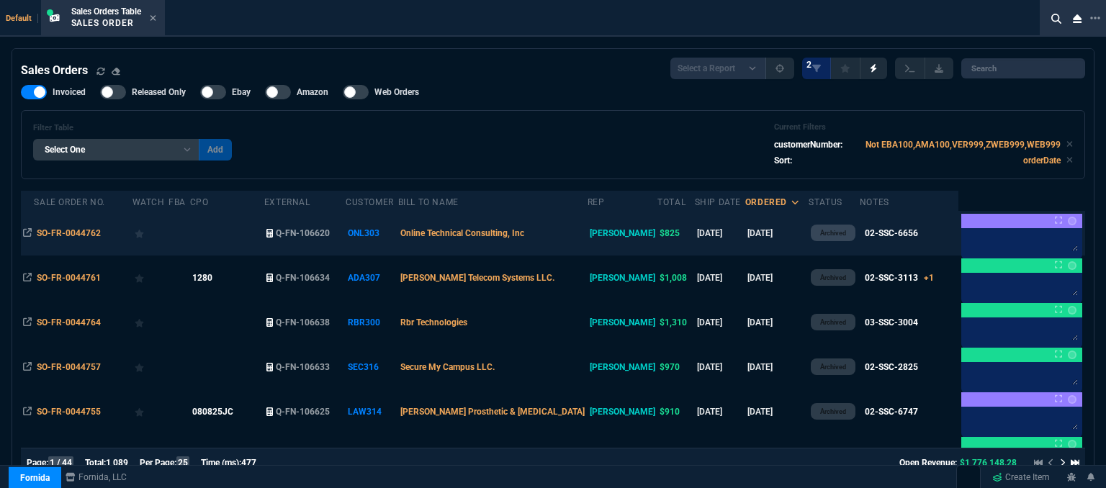
click at [264, 232] on td at bounding box center [227, 233] width 74 height 45
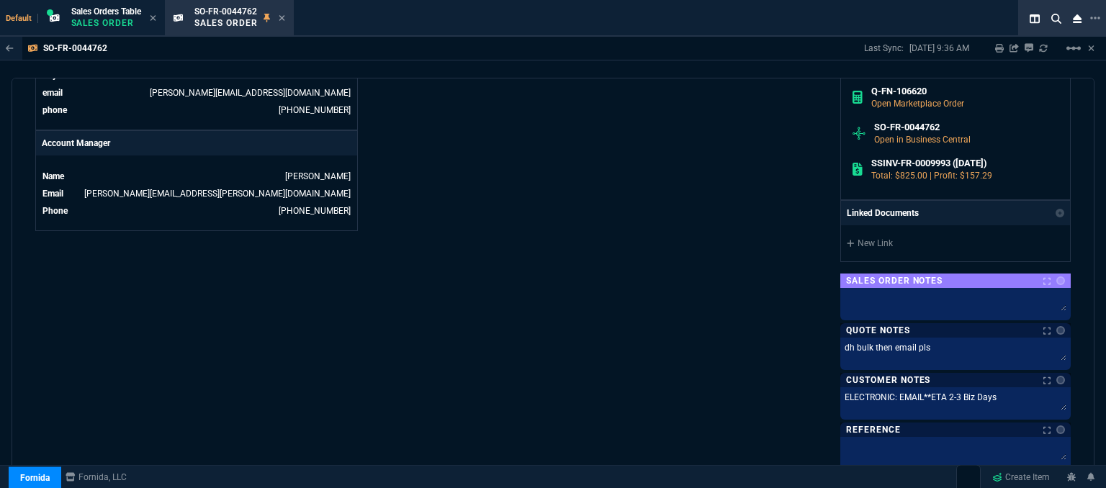
scroll to position [861, 0]
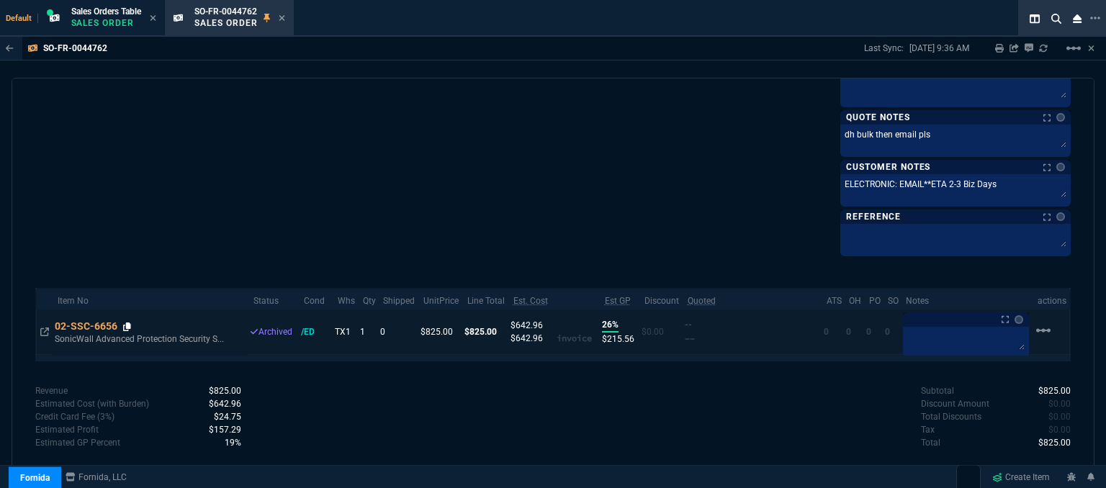
click at [129, 323] on icon at bounding box center [127, 327] width 8 height 9
click at [128, 323] on icon at bounding box center [127, 327] width 8 height 9
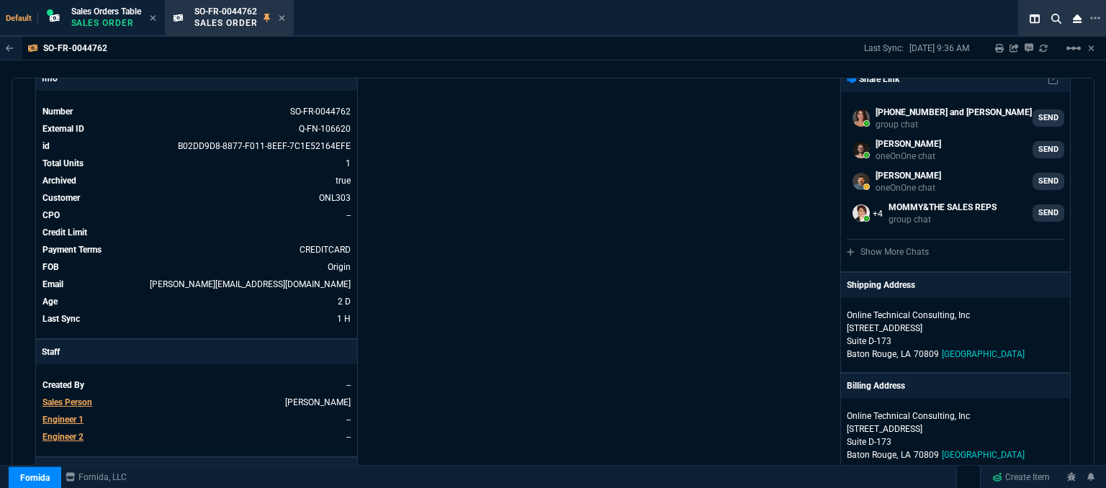
scroll to position [0, 0]
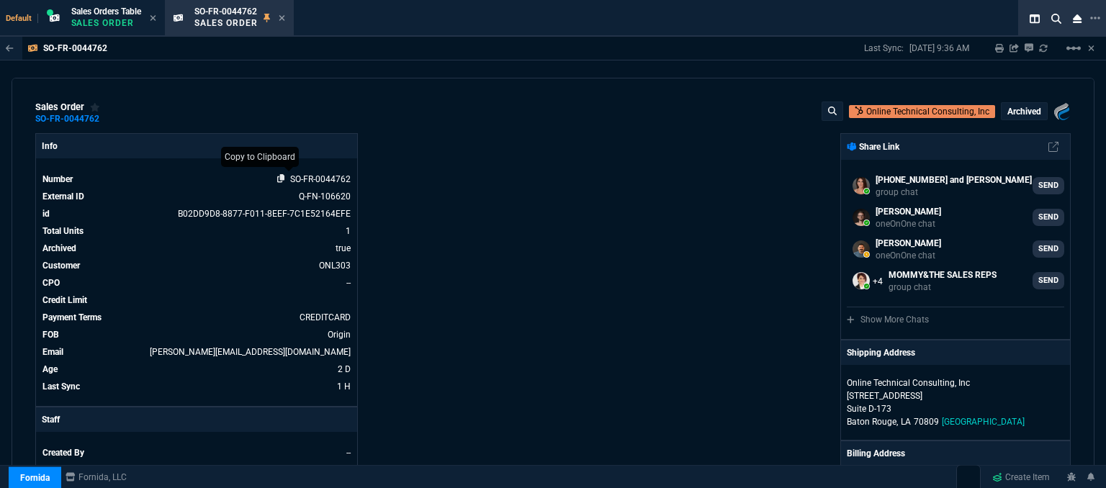
click at [277, 176] on icon at bounding box center [281, 178] width 8 height 9
click at [284, 14] on icon at bounding box center [282, 18] width 6 height 9
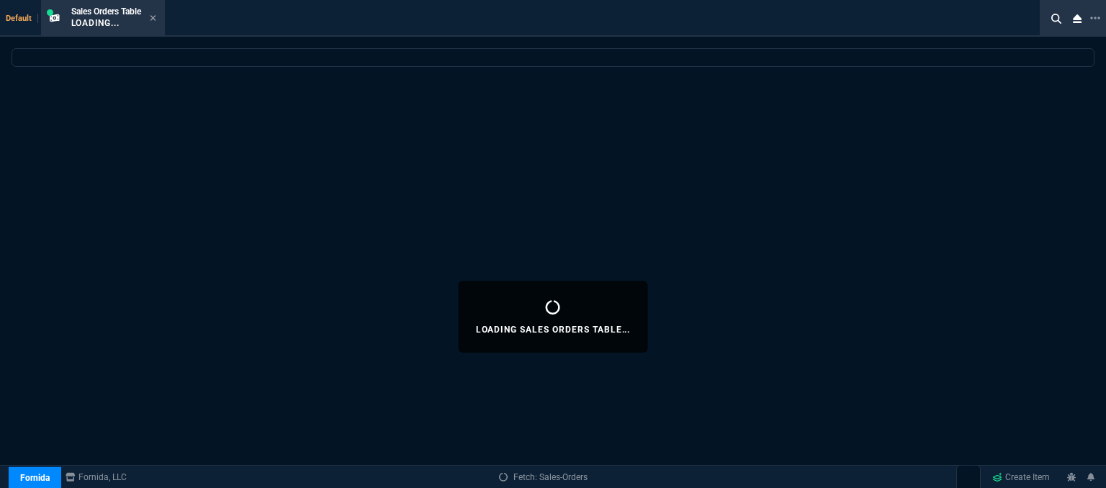
click at [160, 16] on div "Sales Orders Table Loading..." at bounding box center [103, 18] width 118 height 31
select select
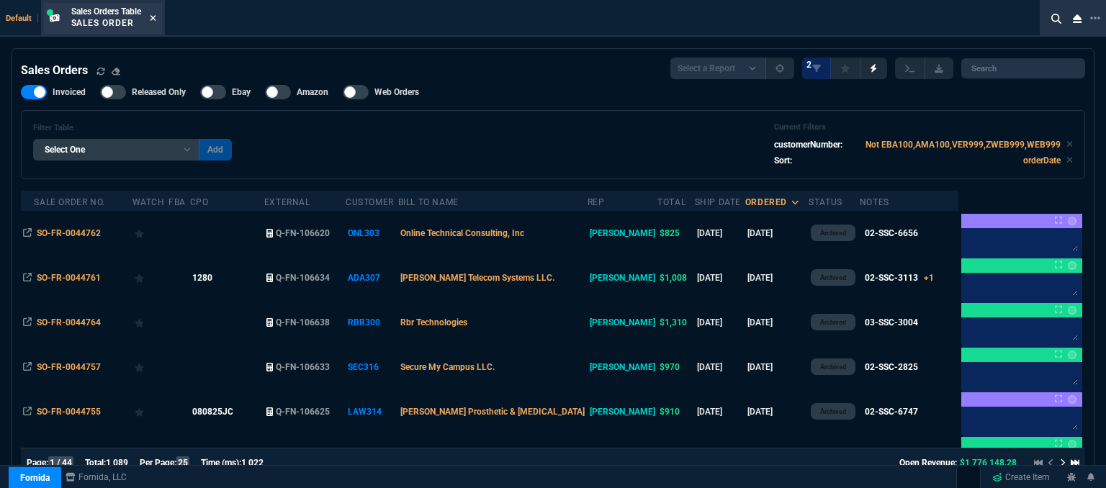
click at [153, 15] on icon at bounding box center [153, 18] width 6 height 6
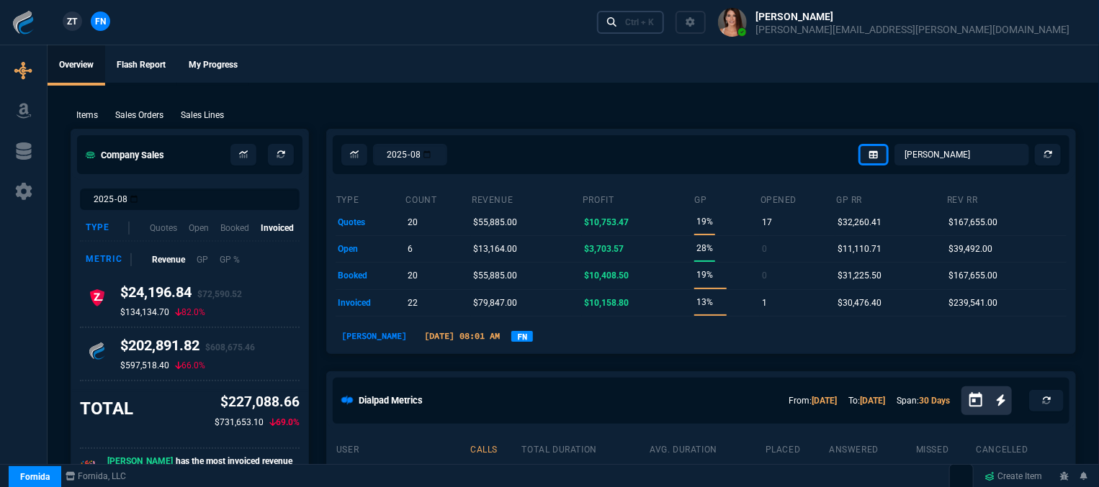
click at [665, 28] on link "Ctrl + K" at bounding box center [631, 22] width 68 height 22
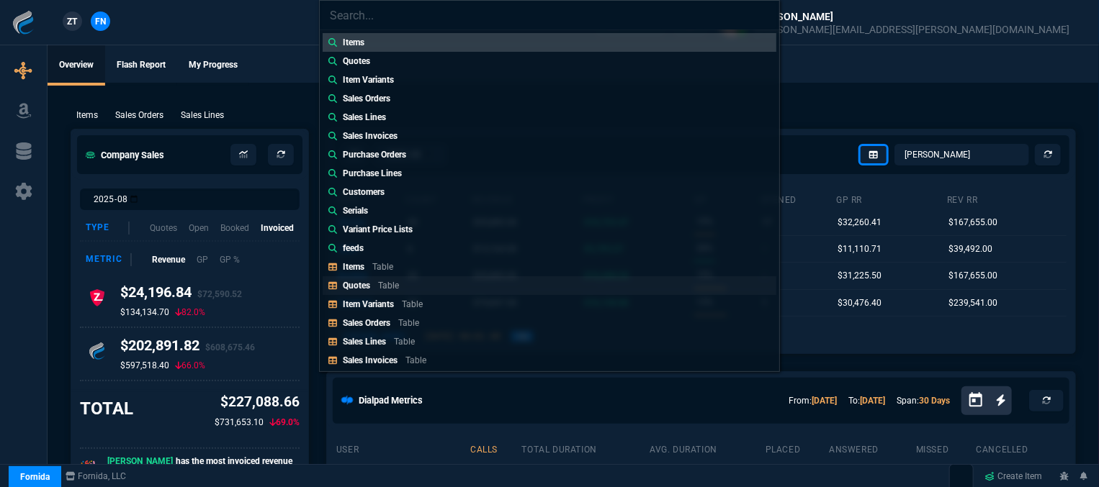
click at [388, 282] on p "Table" at bounding box center [388, 286] width 21 height 10
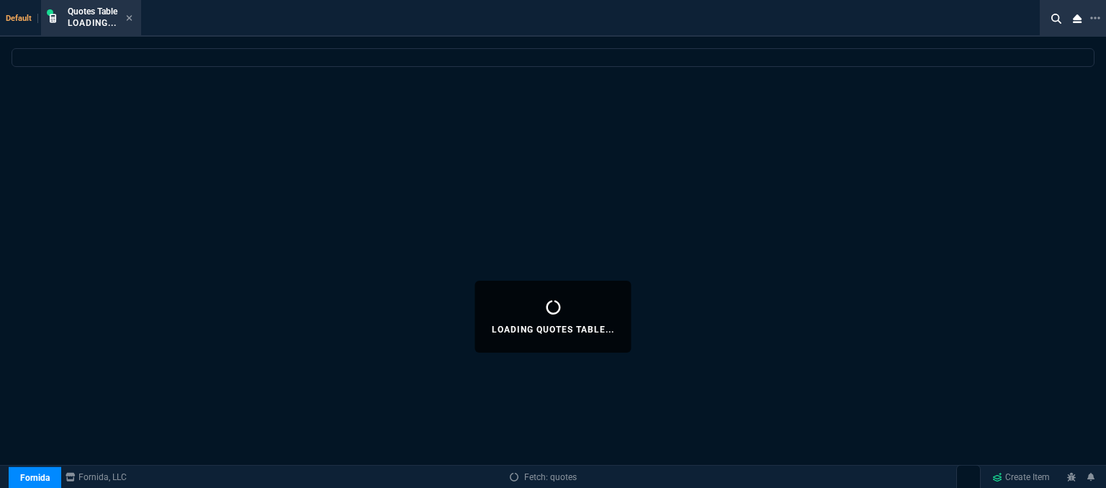
select select
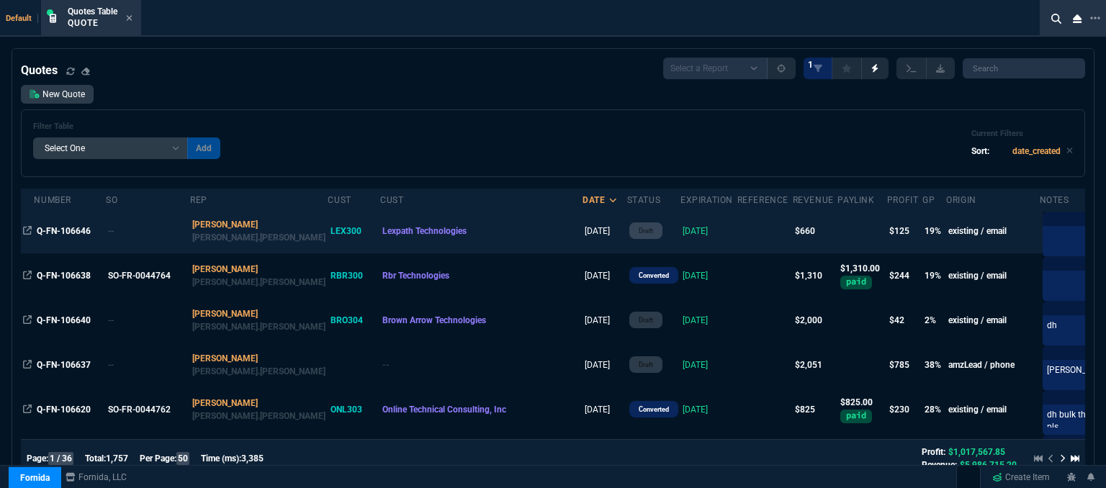
click at [737, 231] on td at bounding box center [764, 231] width 55 height 45
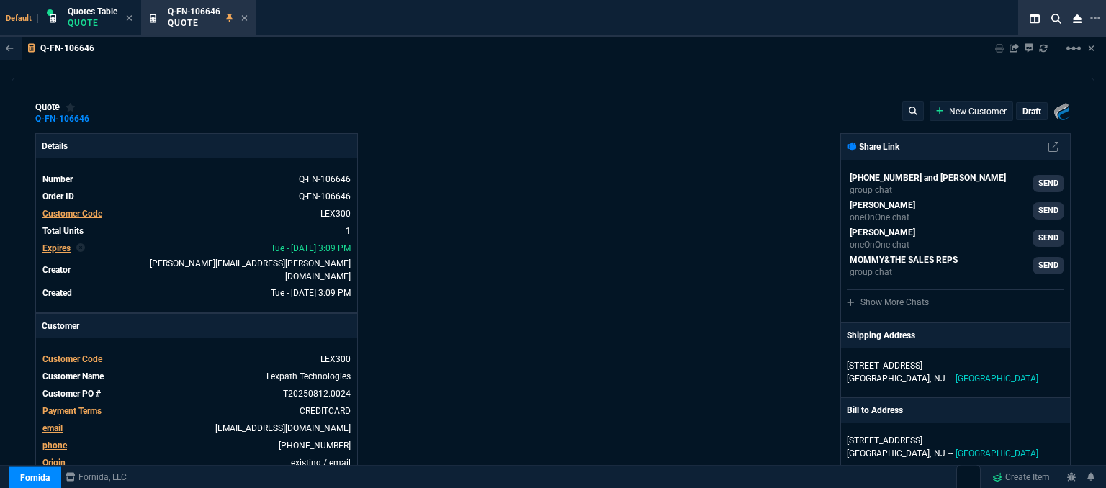
type input "940"
type input "23"
type input "153"
type input "30"
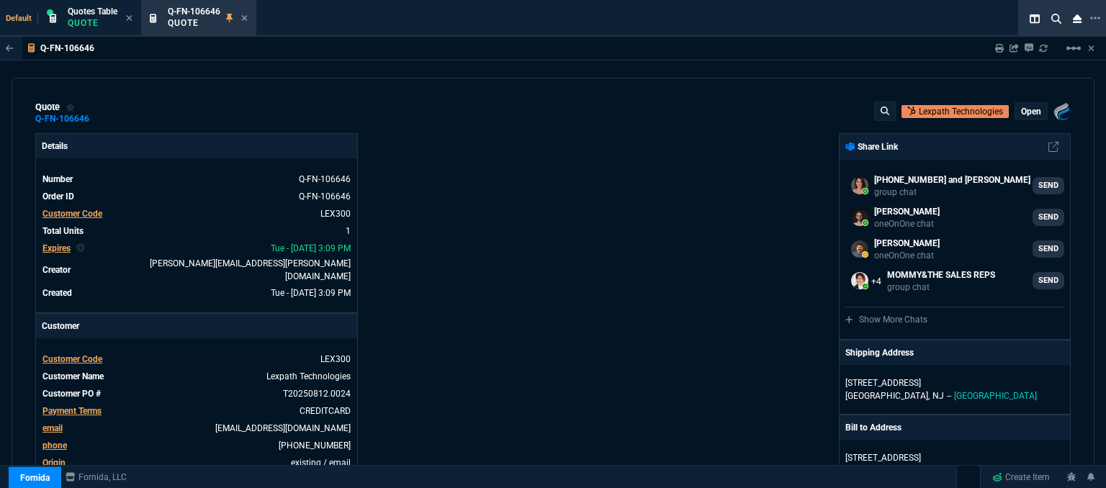
select select "12: [PERSON_NAME]"
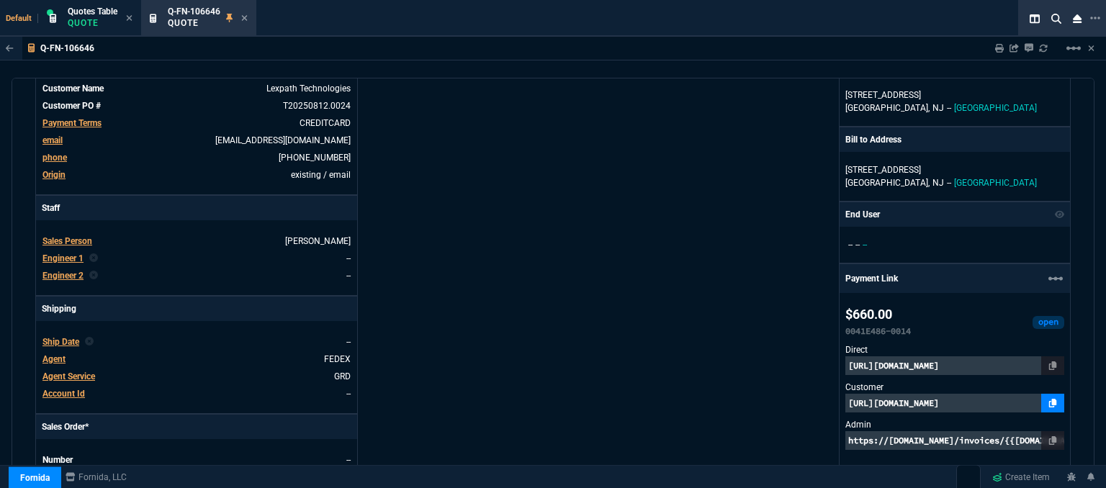
click at [1049, 399] on icon at bounding box center [1053, 403] width 8 height 9
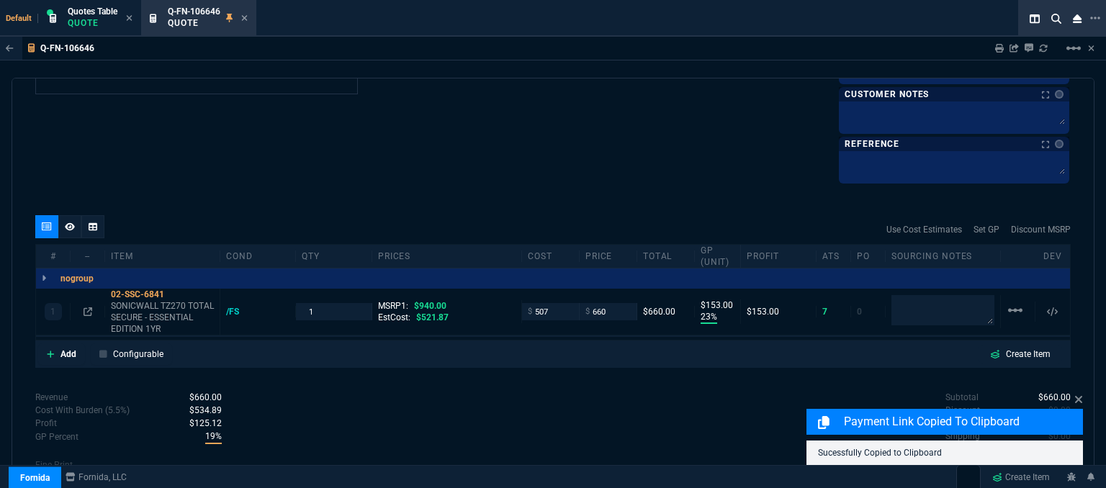
scroll to position [829, 0]
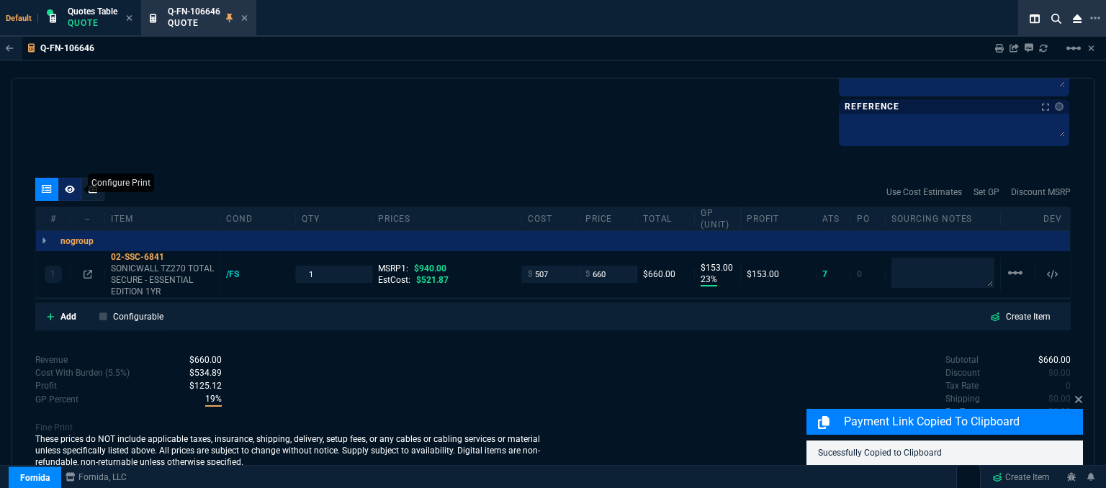
click at [65, 185] on icon at bounding box center [70, 189] width 10 height 9
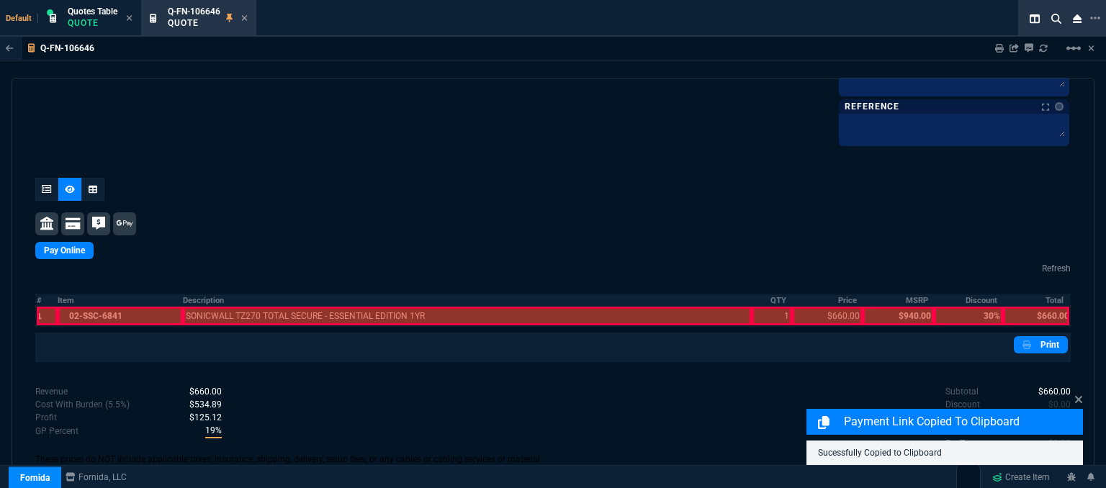
click at [101, 315] on div at bounding box center [121, 316] width 126 height 19
click at [297, 307] on div at bounding box center [467, 316] width 569 height 19
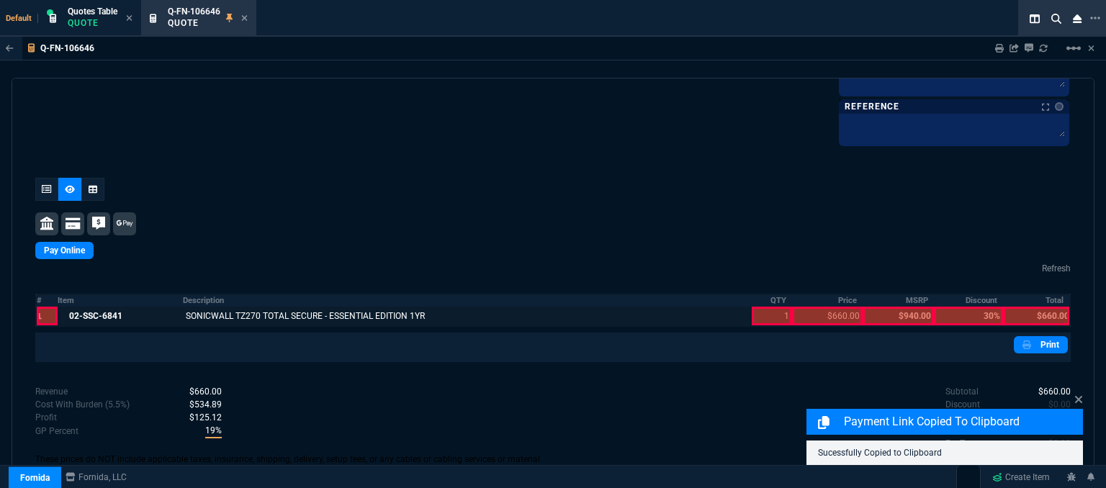
click at [757, 312] on div at bounding box center [772, 316] width 40 height 19
click at [836, 314] on div at bounding box center [827, 316] width 71 height 19
click at [1051, 315] on div at bounding box center [1036, 316] width 66 height 19
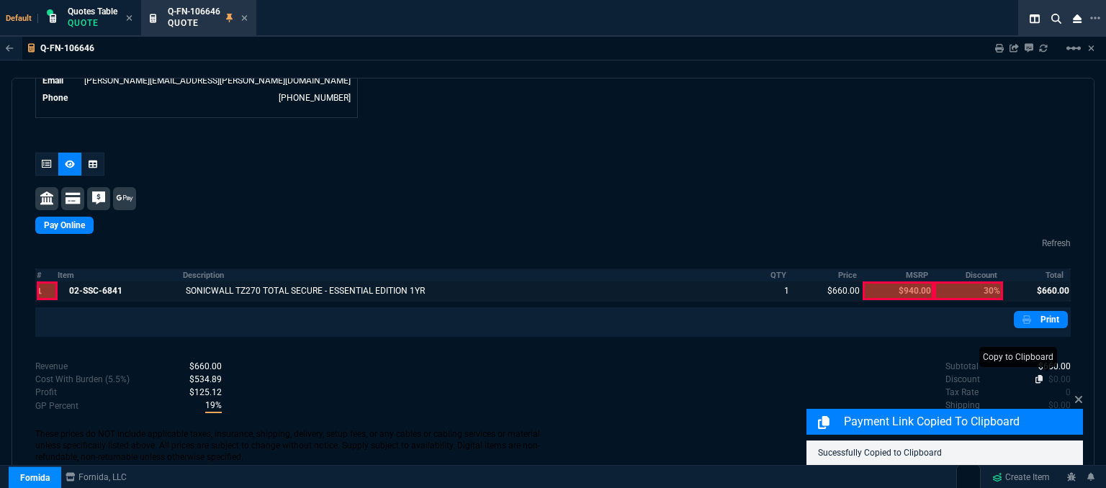
scroll to position [756, 0]
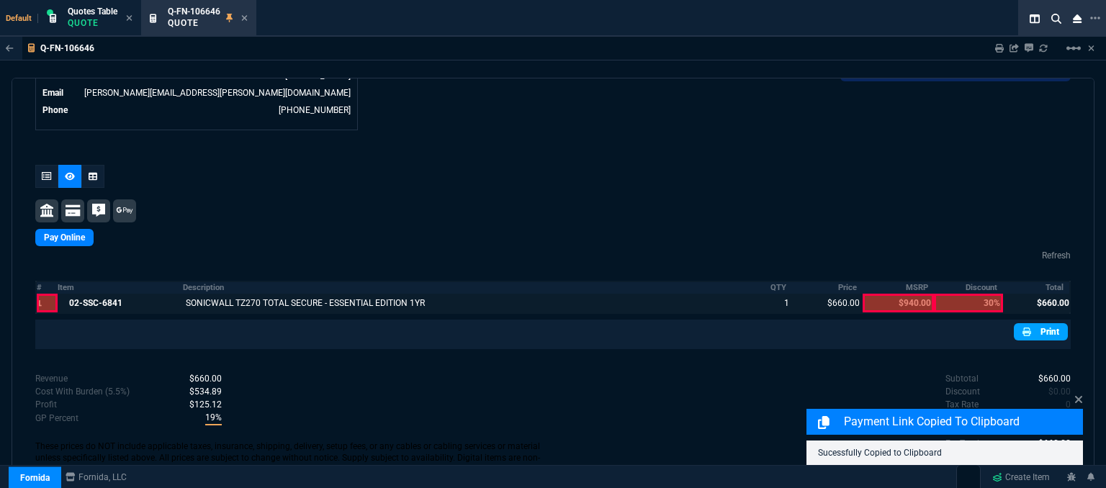
click at [1034, 323] on link "Print" at bounding box center [1041, 331] width 54 height 17
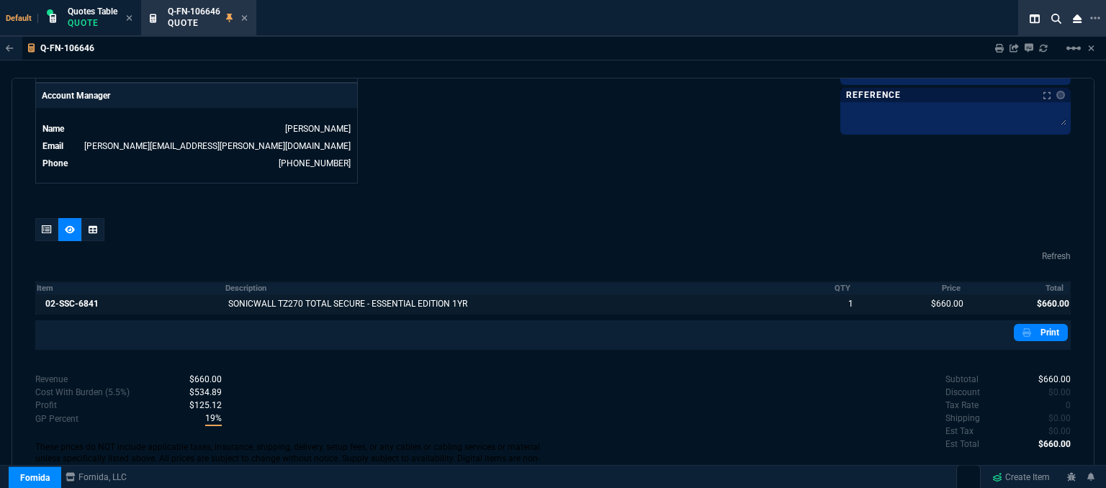
scroll to position [703, 0]
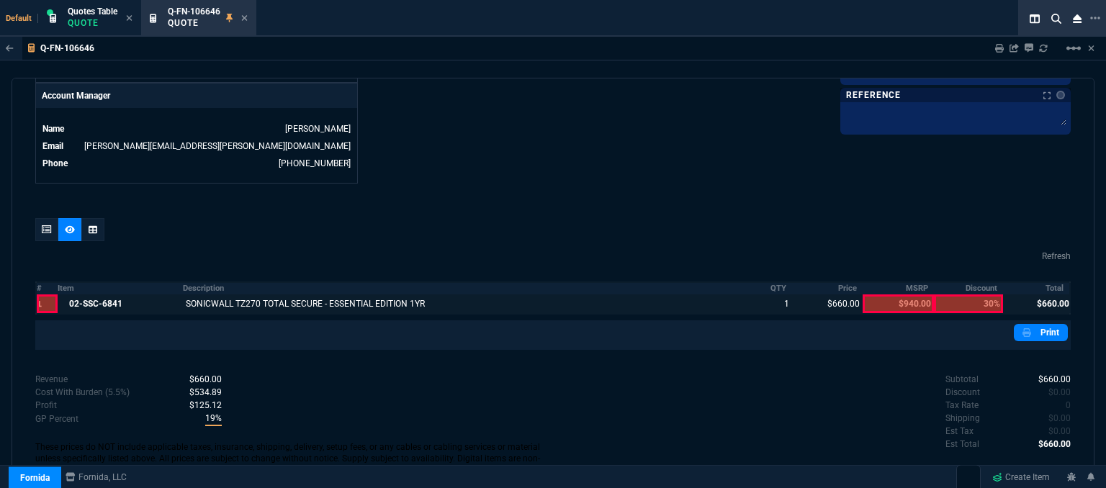
click at [727, 218] on div at bounding box center [552, 232] width 1035 height 29
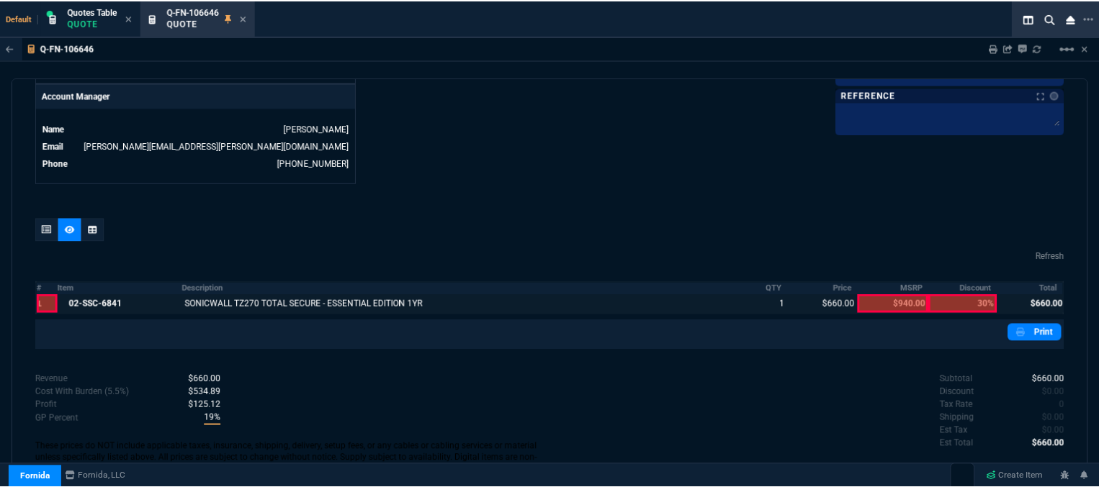
scroll to position [415, 0]
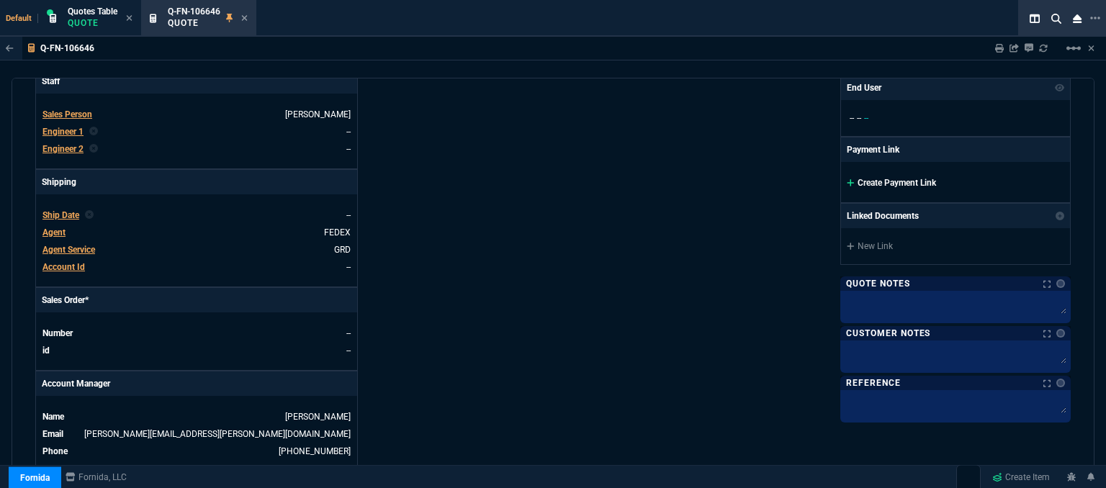
click at [847, 179] on icon at bounding box center [851, 183] width 8 height 9
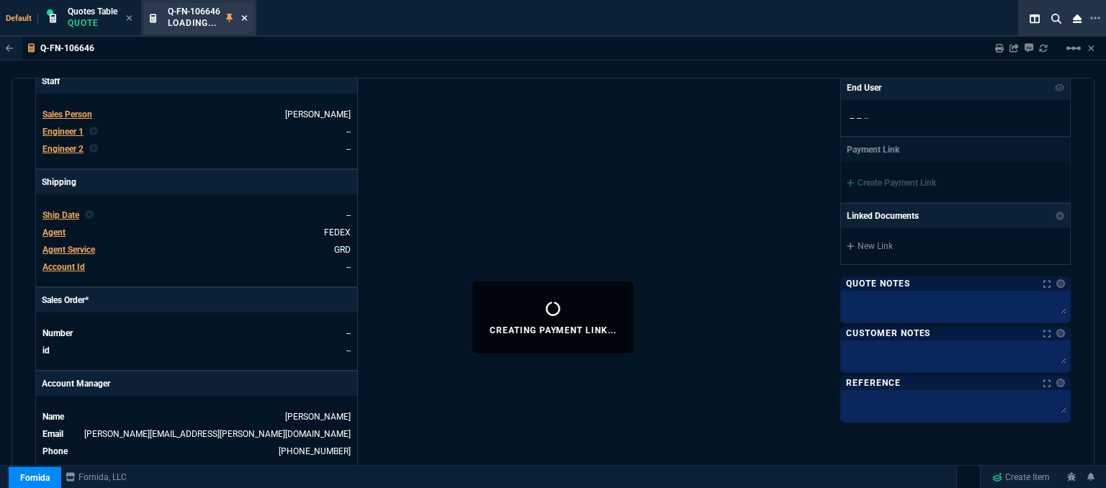
click at [243, 16] on icon at bounding box center [244, 18] width 6 height 9
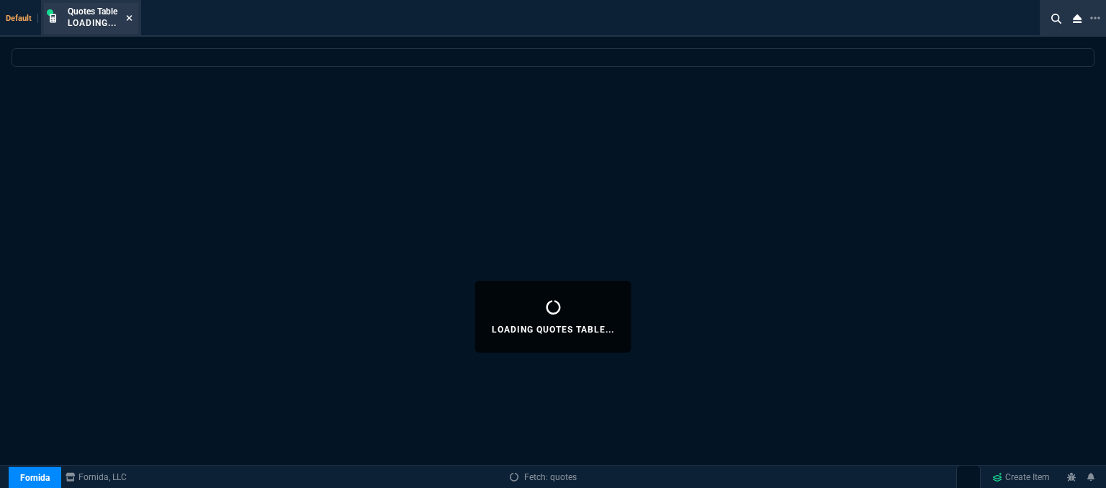
click at [130, 17] on icon at bounding box center [130, 18] width 6 height 6
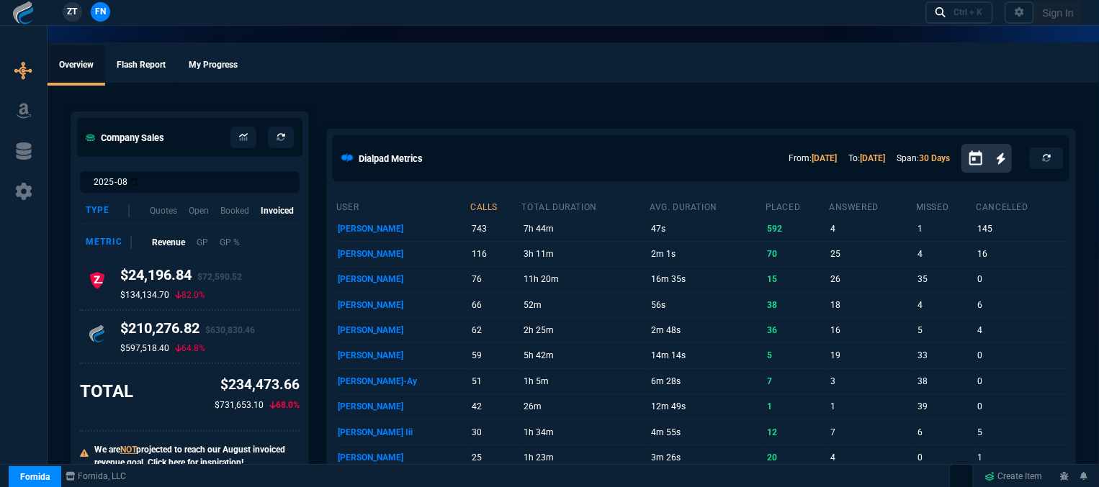
select select "12: [PERSON_NAME]"
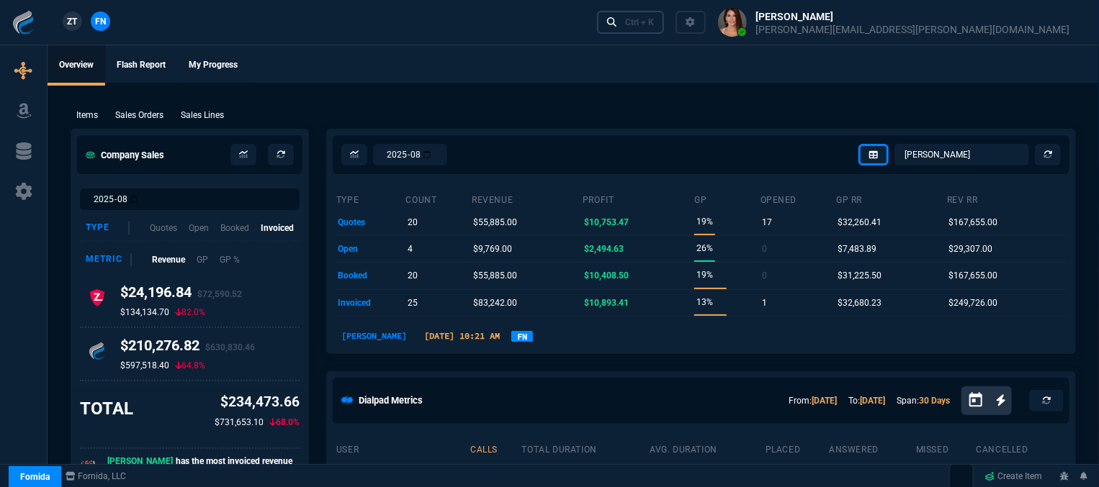
click at [654, 24] on div "Ctrl + K" at bounding box center [639, 23] width 29 height 12
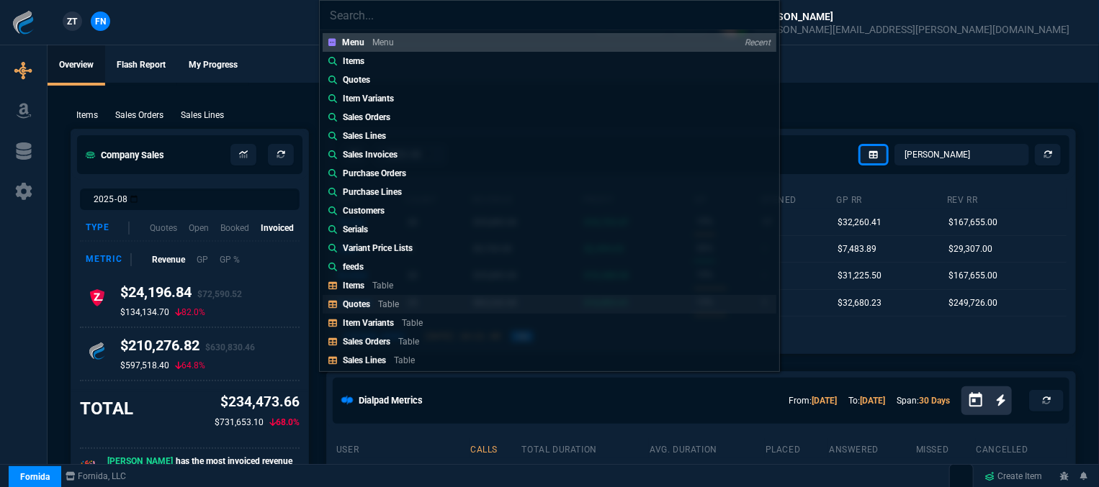
click at [409, 300] on link "Quotes Table" at bounding box center [550, 304] width 454 height 19
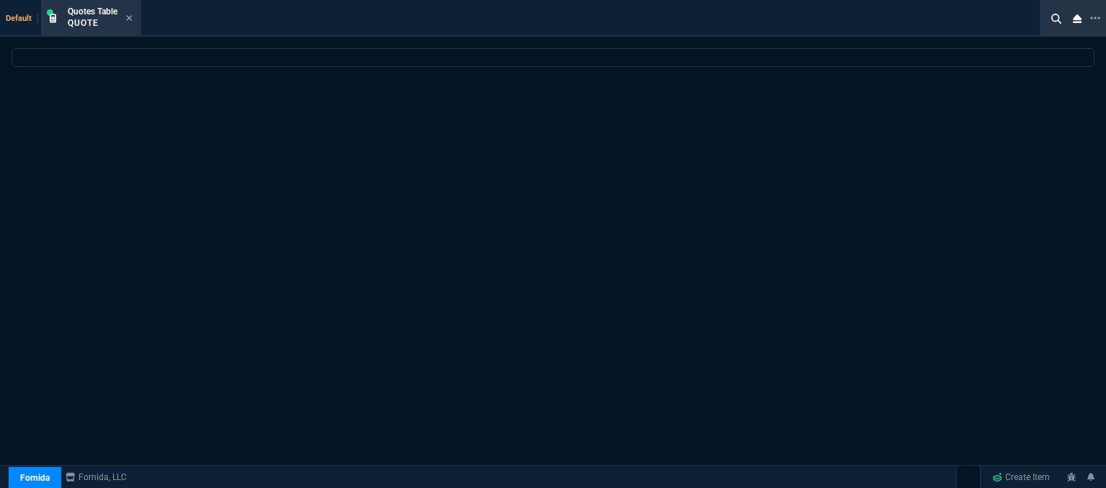
select select
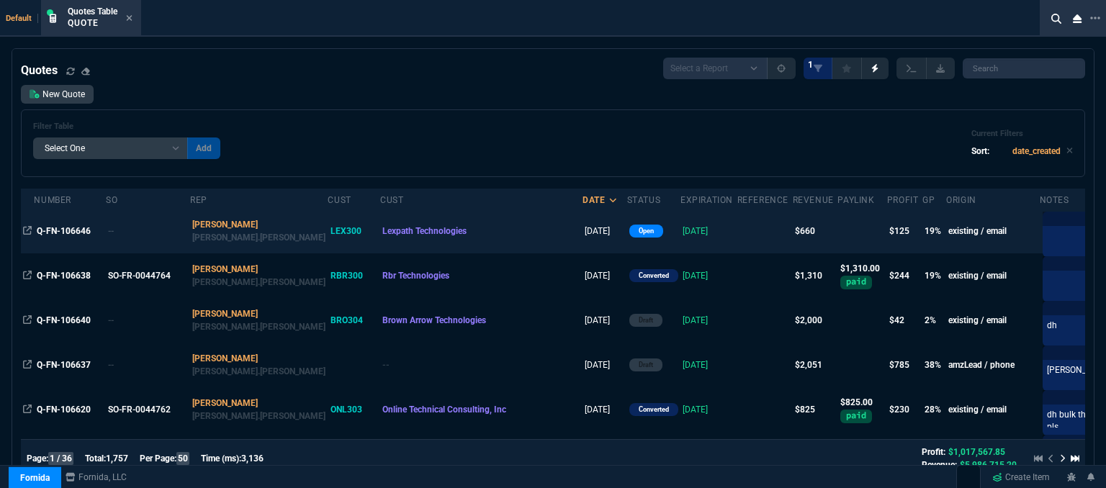
click at [737, 240] on td at bounding box center [764, 231] width 55 height 45
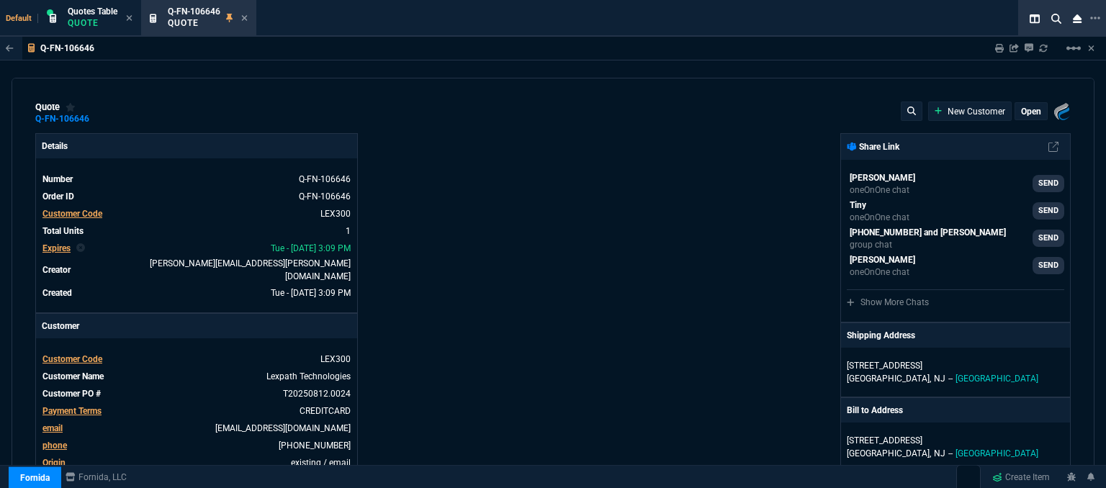
type input "23"
type input "153"
type input "940"
type input "30"
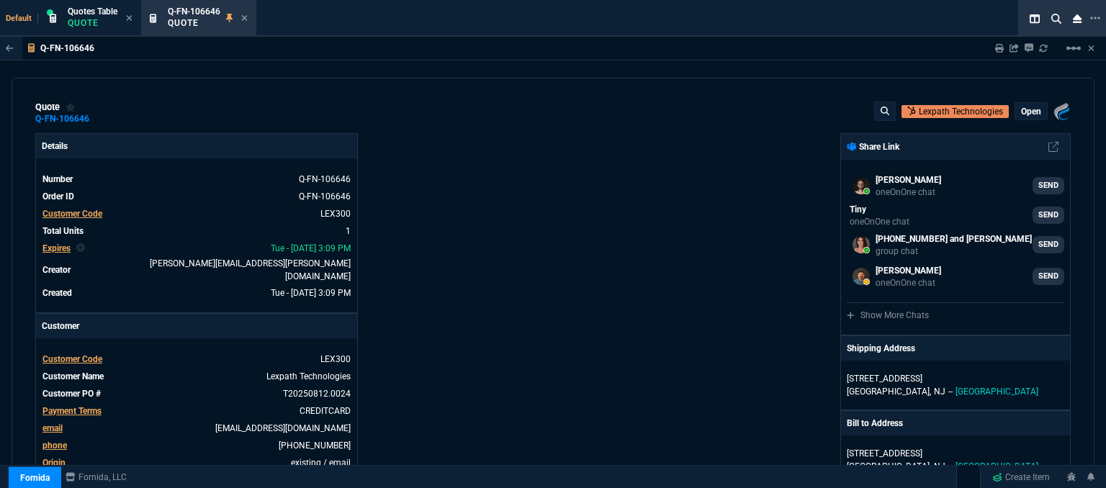
scroll to position [288, 0]
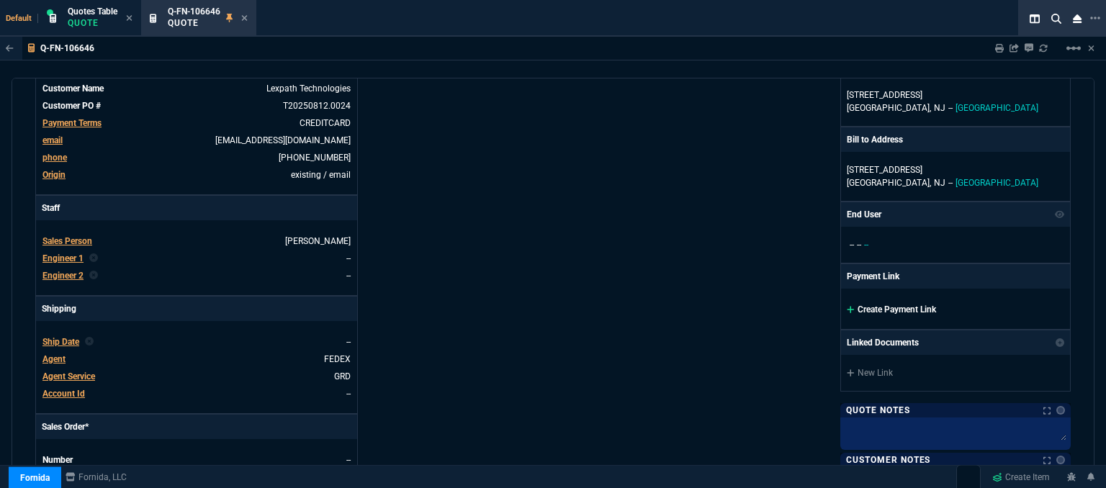
click at [847, 306] on icon at bounding box center [851, 309] width 8 height 9
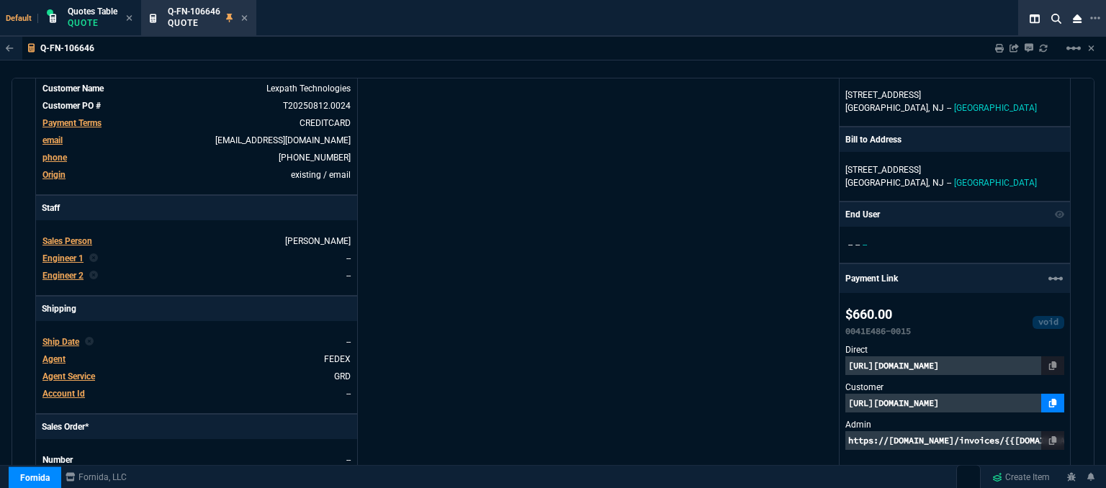
click at [1050, 398] on link at bounding box center [1052, 403] width 23 height 19
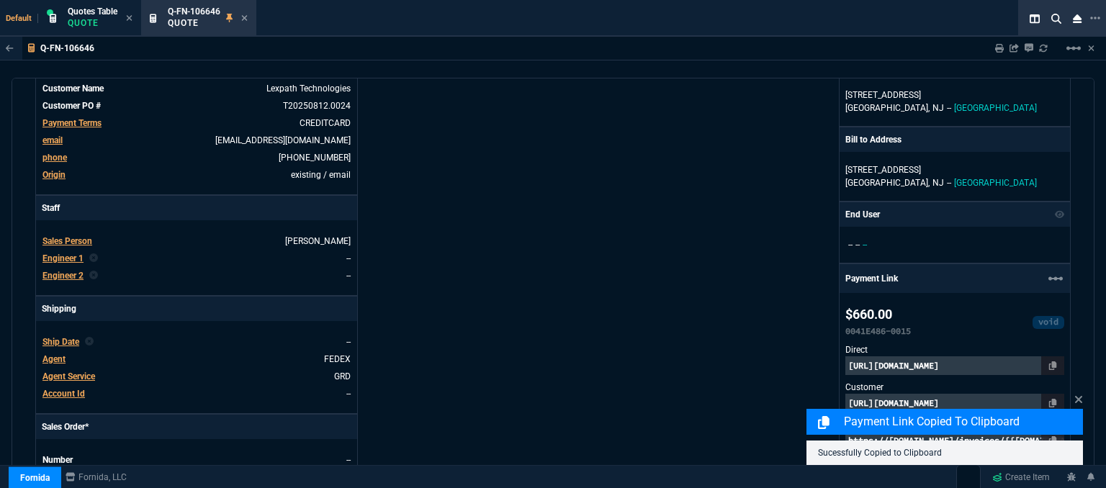
scroll to position [720, 0]
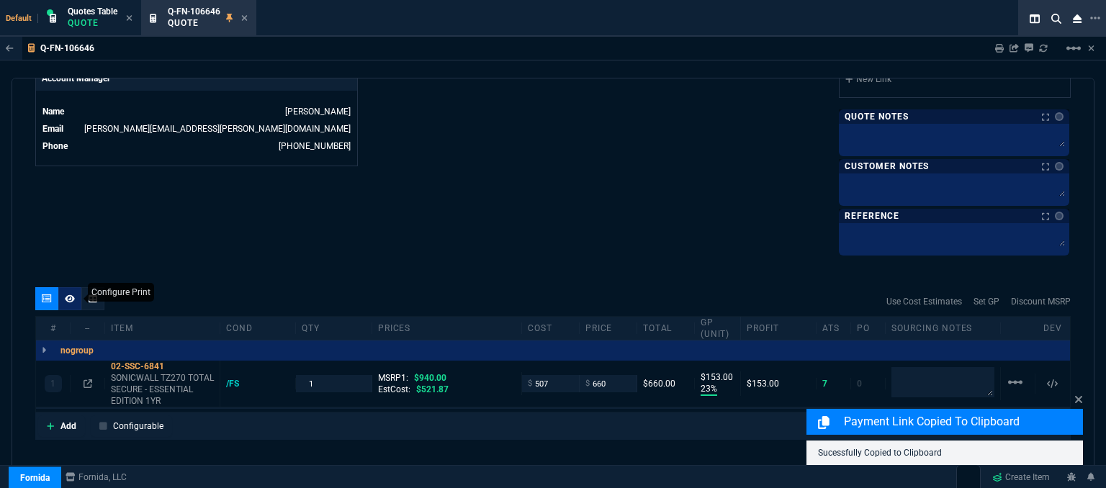
click at [68, 295] on icon at bounding box center [70, 298] width 10 height 9
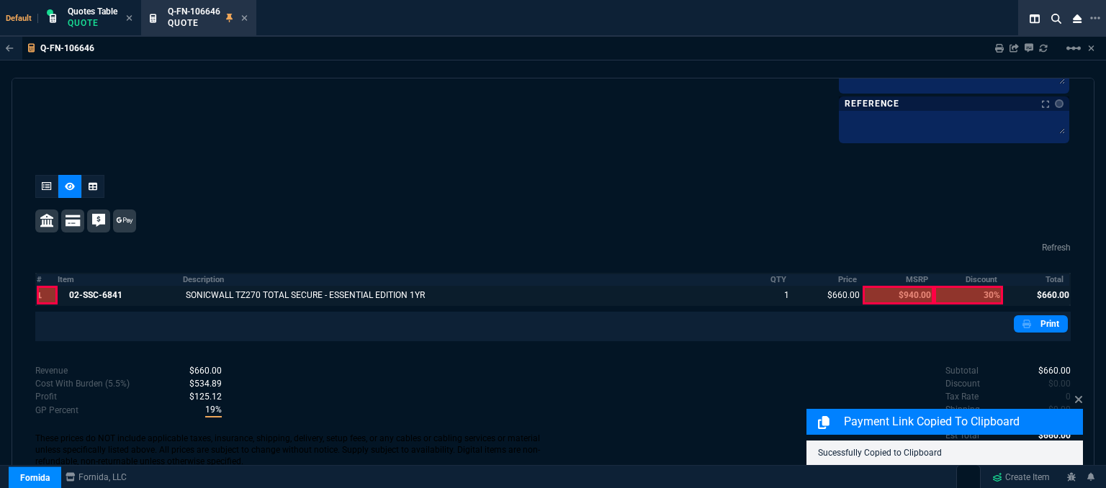
scroll to position [832, 0]
click at [1045, 320] on link "Print" at bounding box center [1041, 323] width 54 height 17
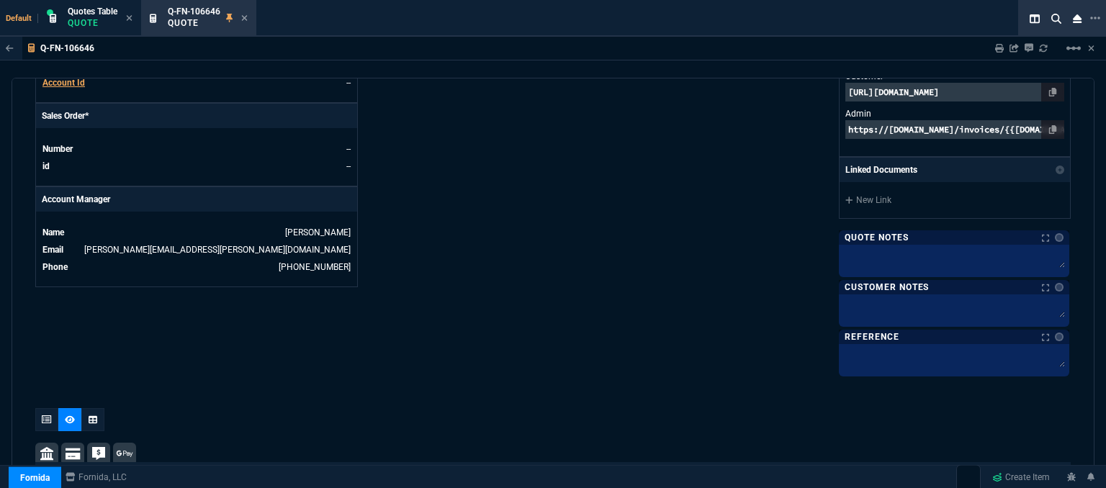
scroll to position [472, 0]
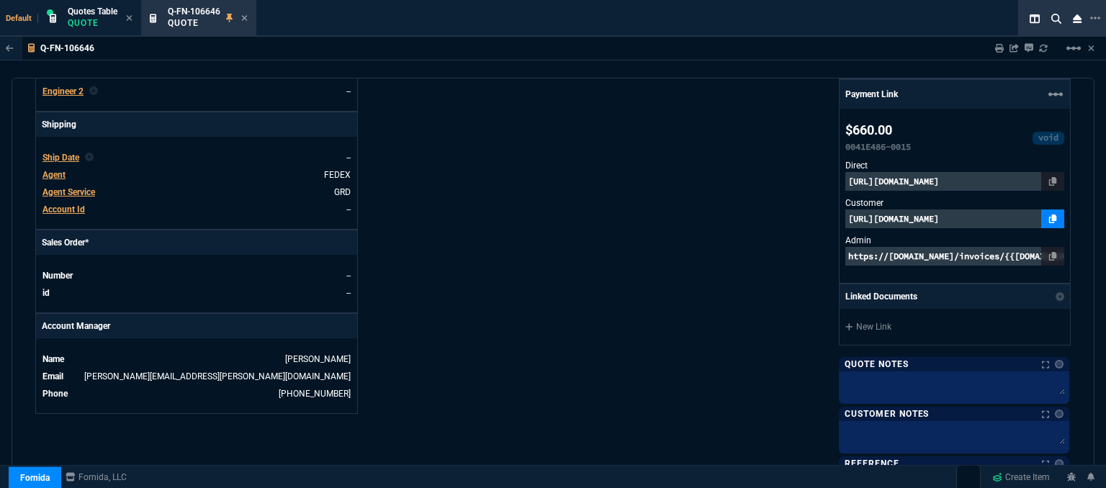
click at [1049, 219] on icon at bounding box center [1053, 219] width 8 height 9
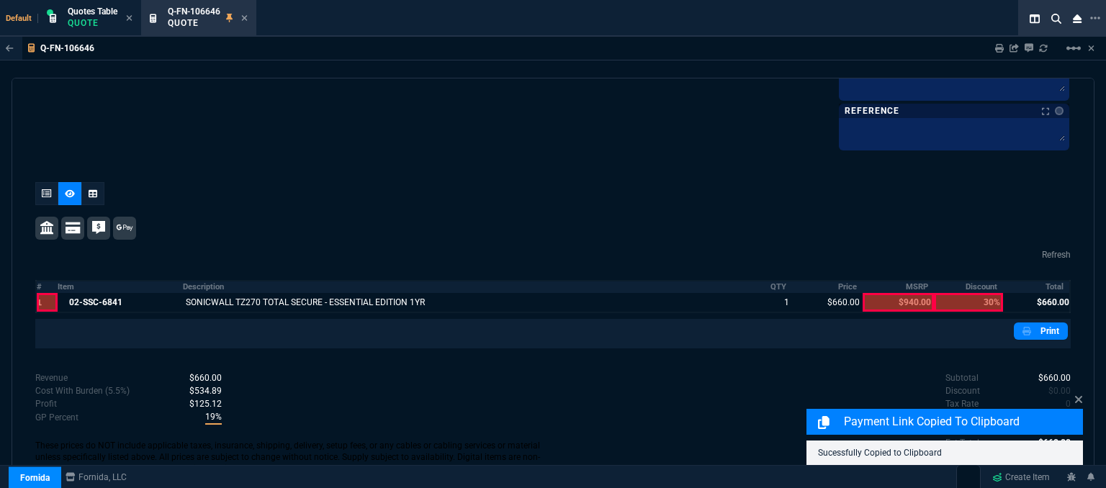
scroll to position [832, 0]
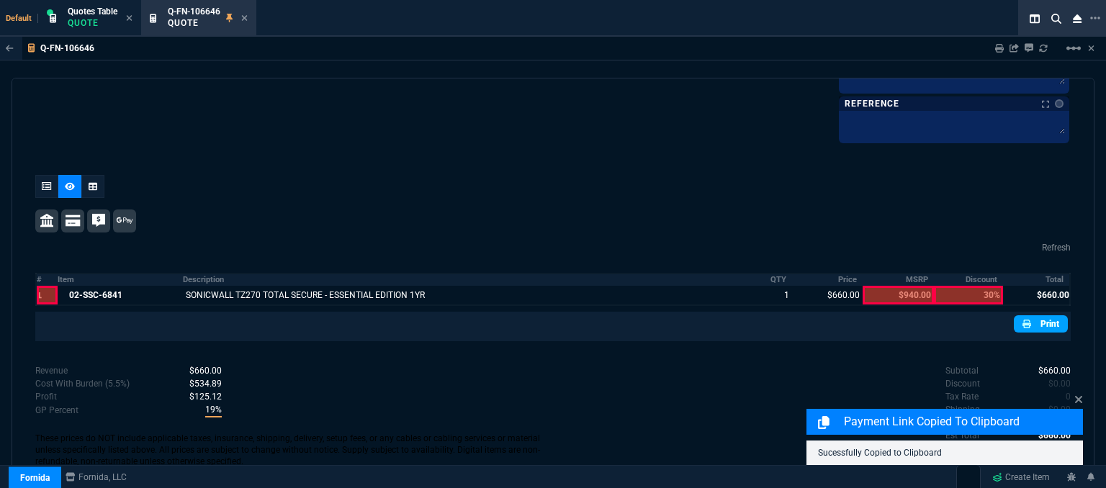
click at [1048, 323] on link "Print" at bounding box center [1041, 323] width 54 height 17
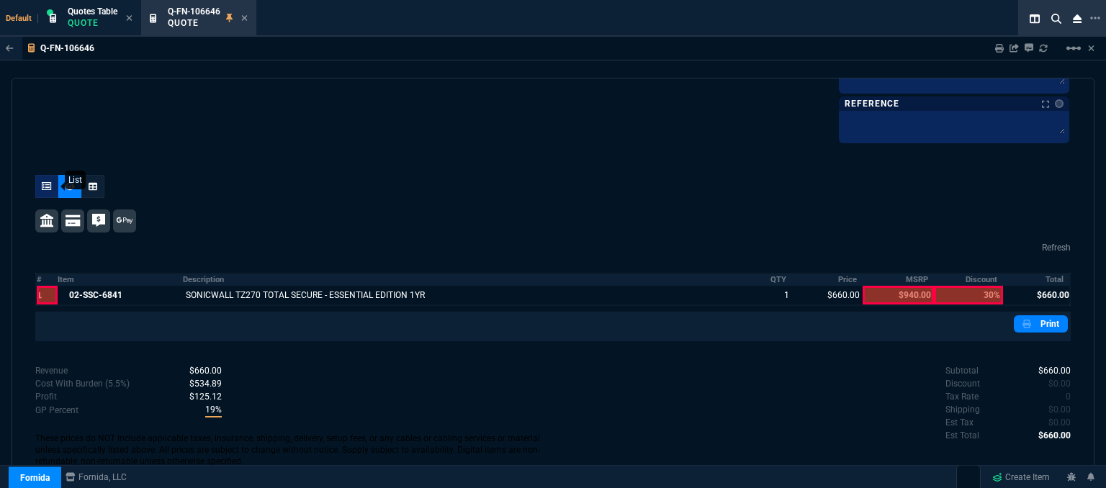
click at [42, 182] on icon at bounding box center [47, 186] width 10 height 9
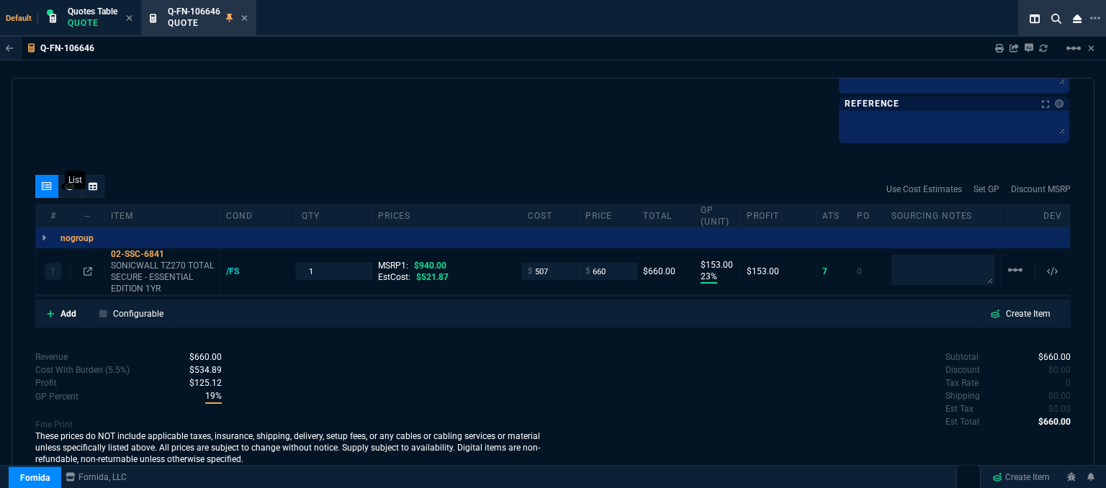
scroll to position [829, 0]
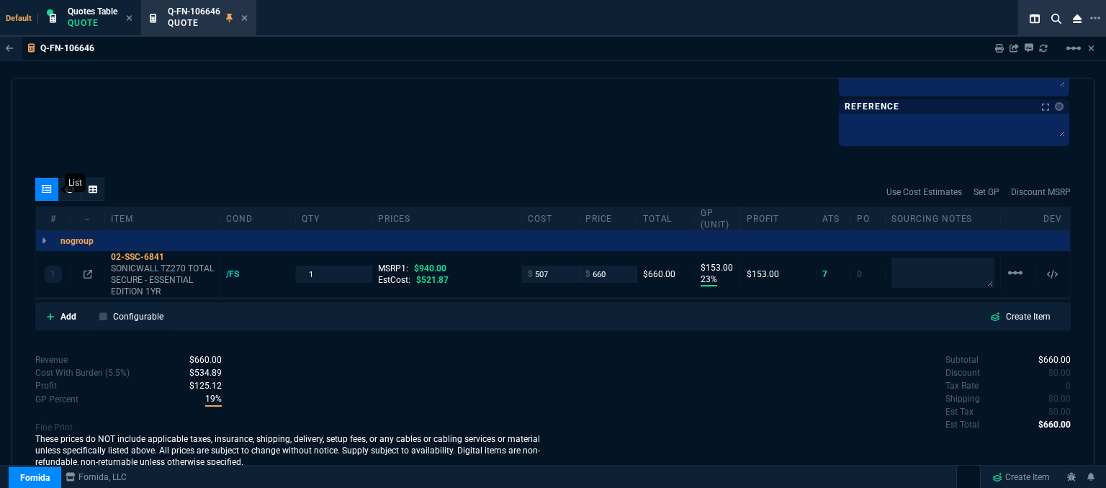
type input "23"
type input "153"
type input "30"
click at [69, 185] on icon at bounding box center [70, 189] width 10 height 9
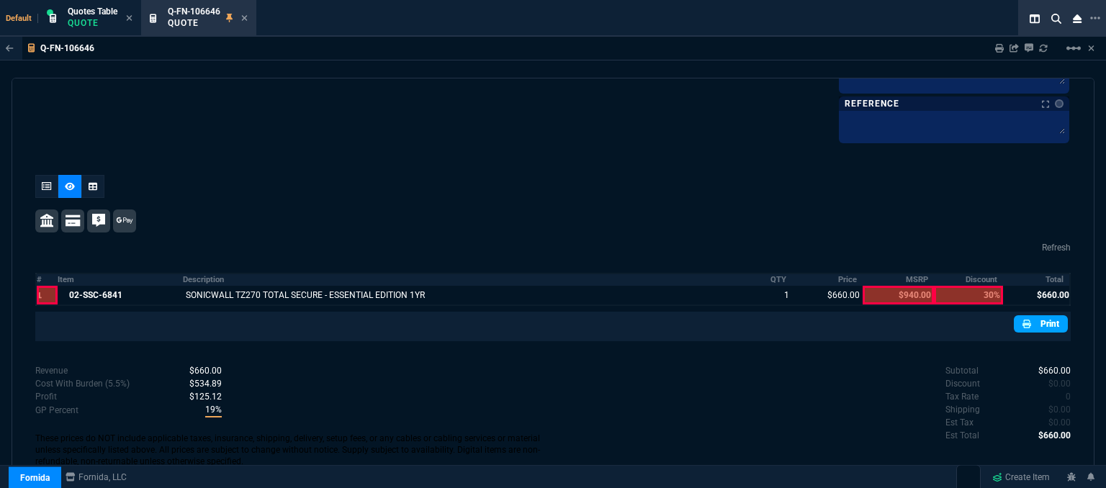
click at [1031, 320] on link "Print" at bounding box center [1041, 323] width 54 height 17
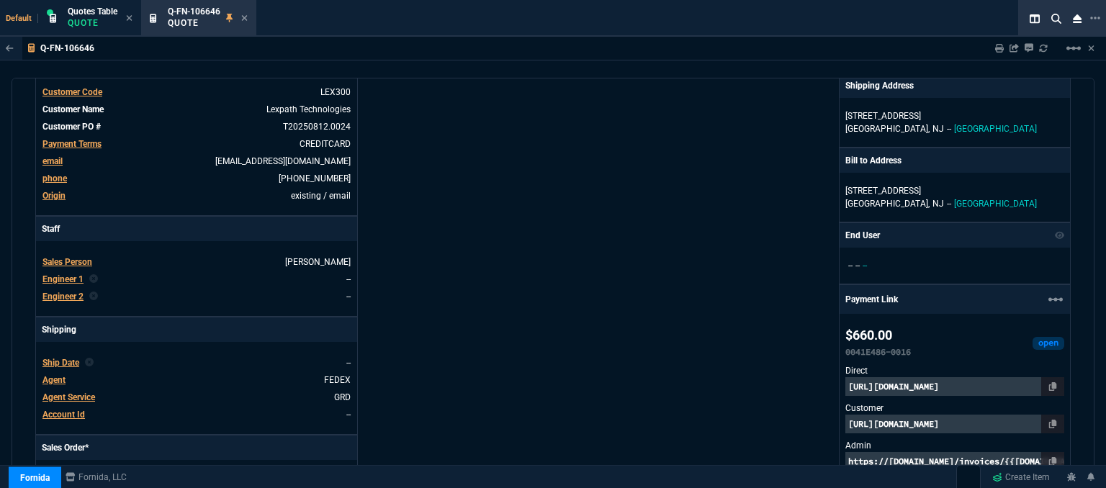
scroll to position [40, 0]
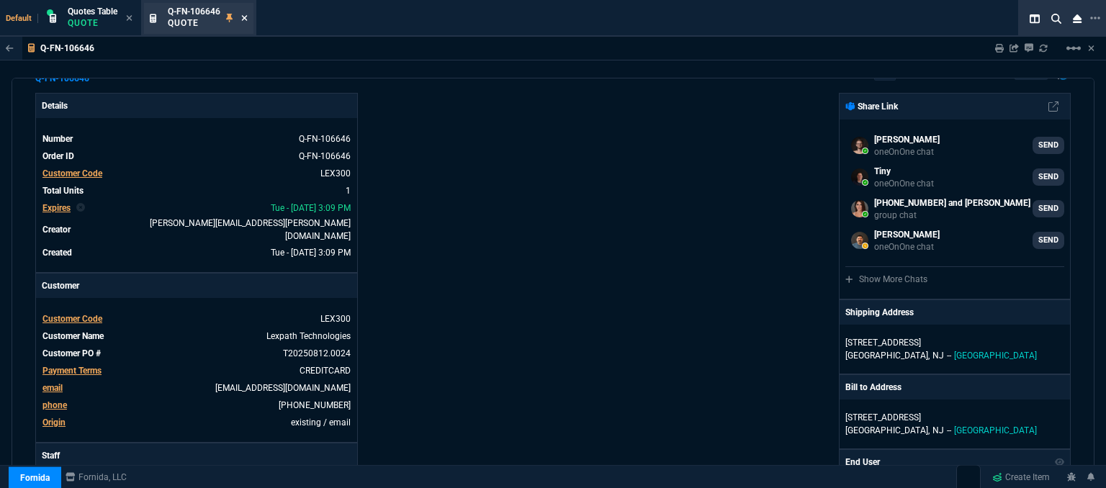
click at [248, 14] on fa-icon at bounding box center [244, 19] width 6 height 10
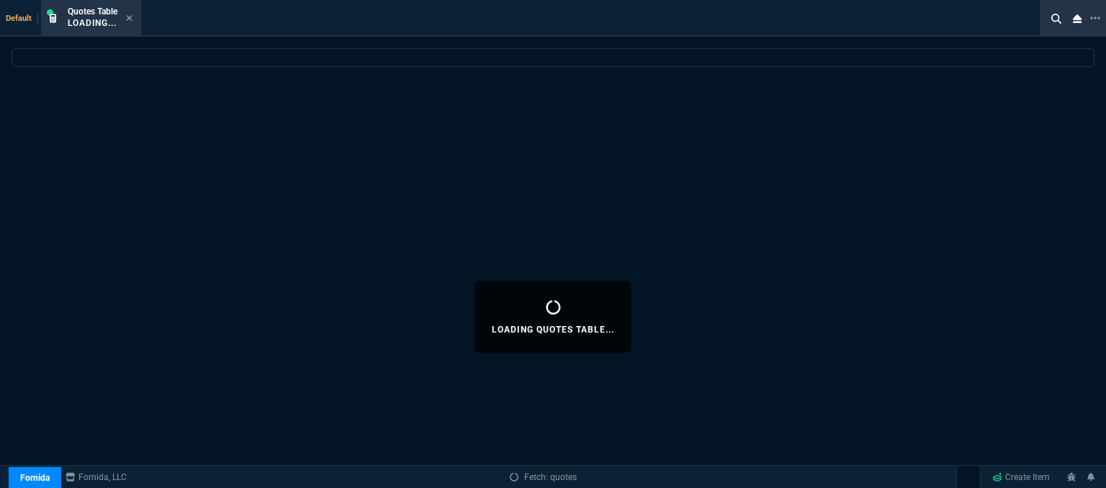
select select
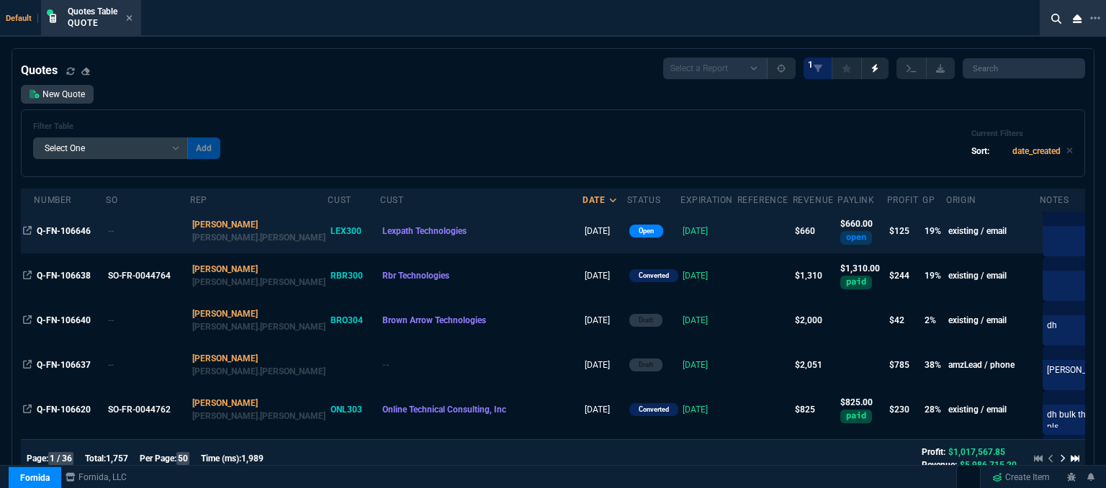
click at [737, 233] on td at bounding box center [764, 231] width 55 height 45
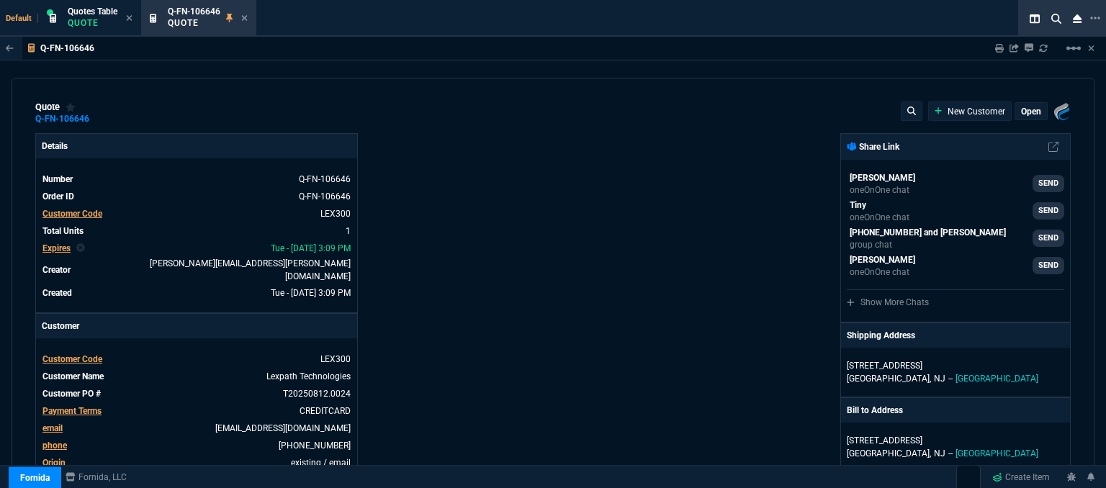
type input "940"
type input "23"
type input "153"
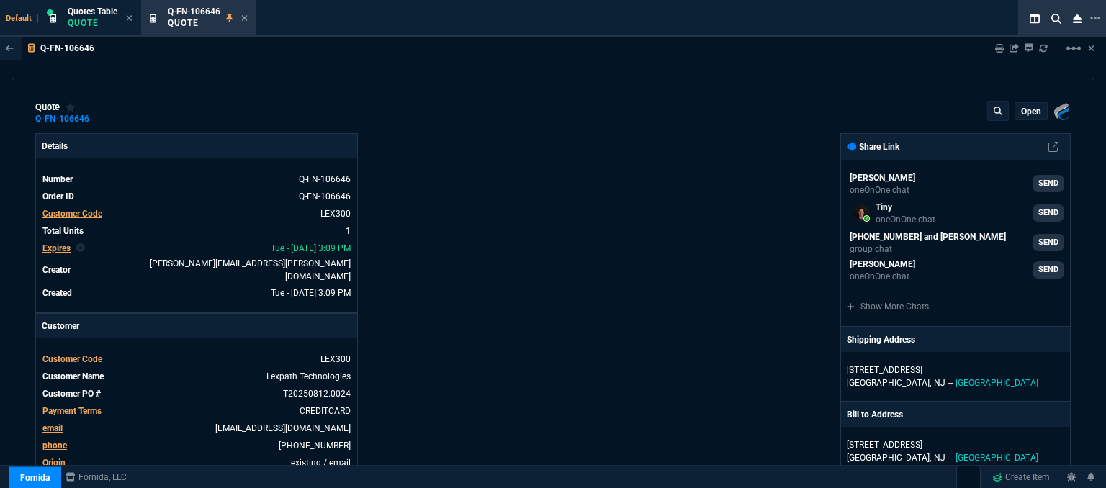
type input "30"
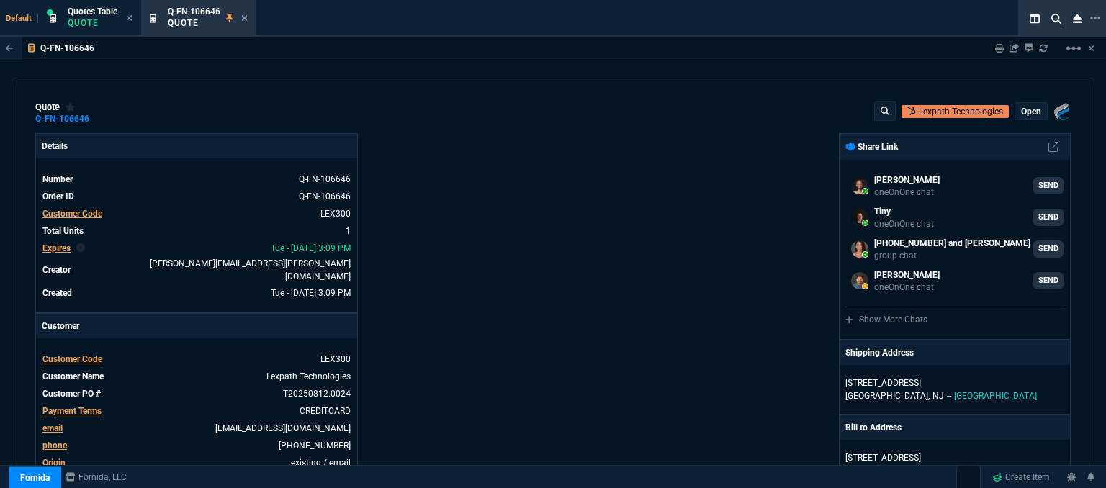
select select "12: [PERSON_NAME]"
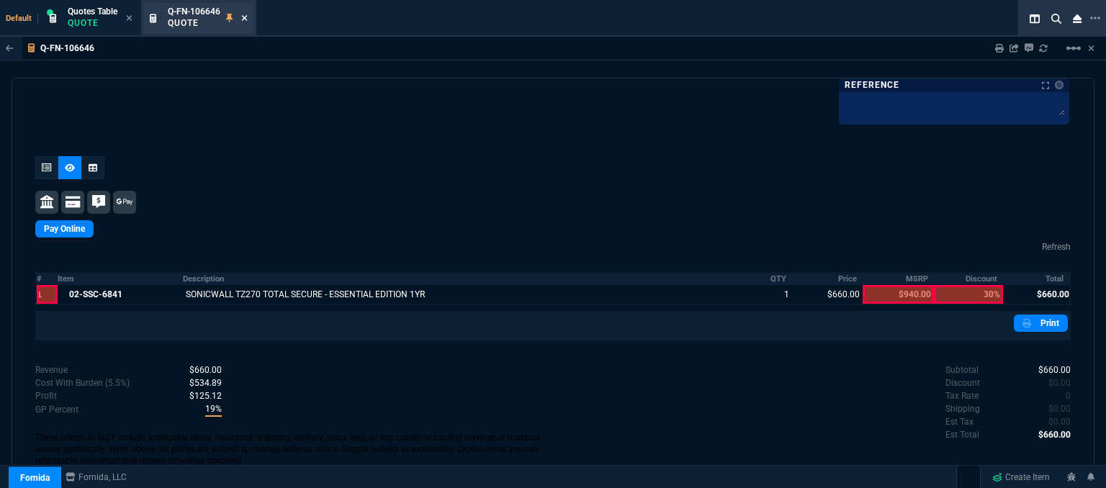
click at [243, 17] on icon at bounding box center [244, 18] width 6 height 9
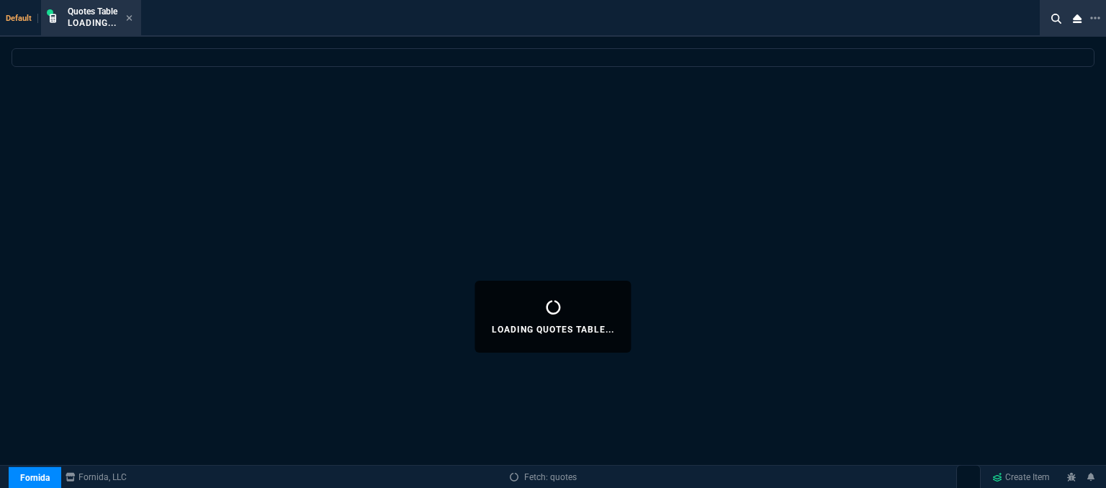
select select
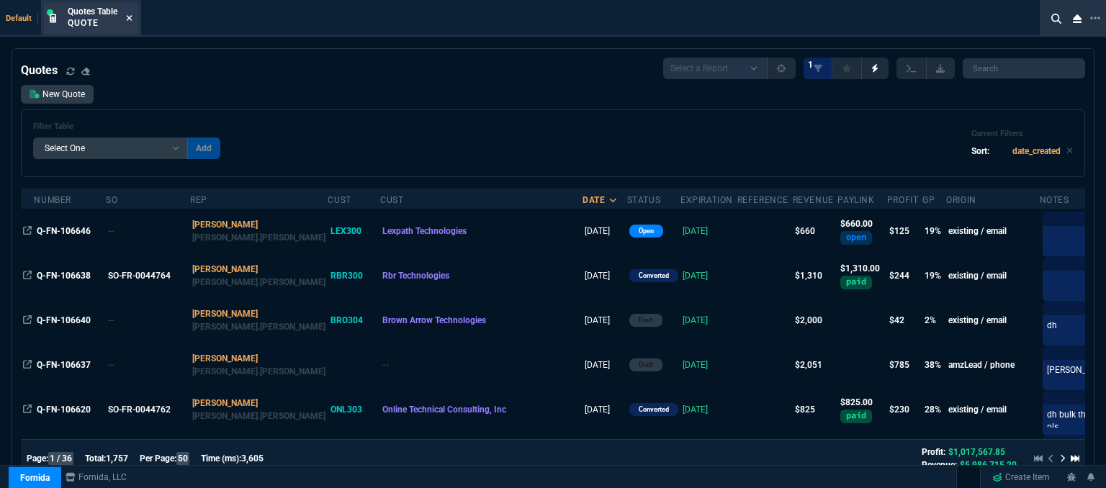
click at [130, 17] on icon at bounding box center [130, 18] width 6 height 6
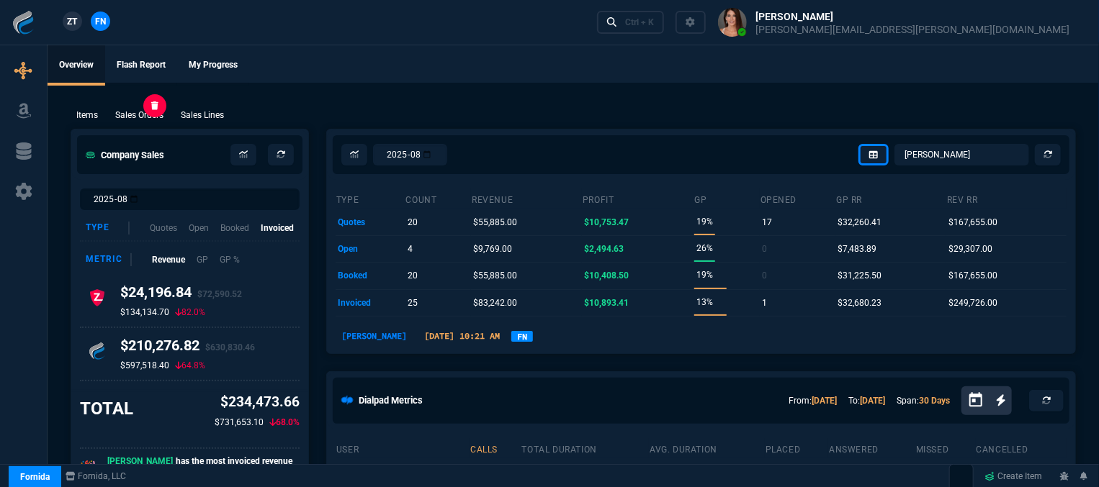
click at [148, 114] on p "Sales Orders" at bounding box center [139, 115] width 48 height 13
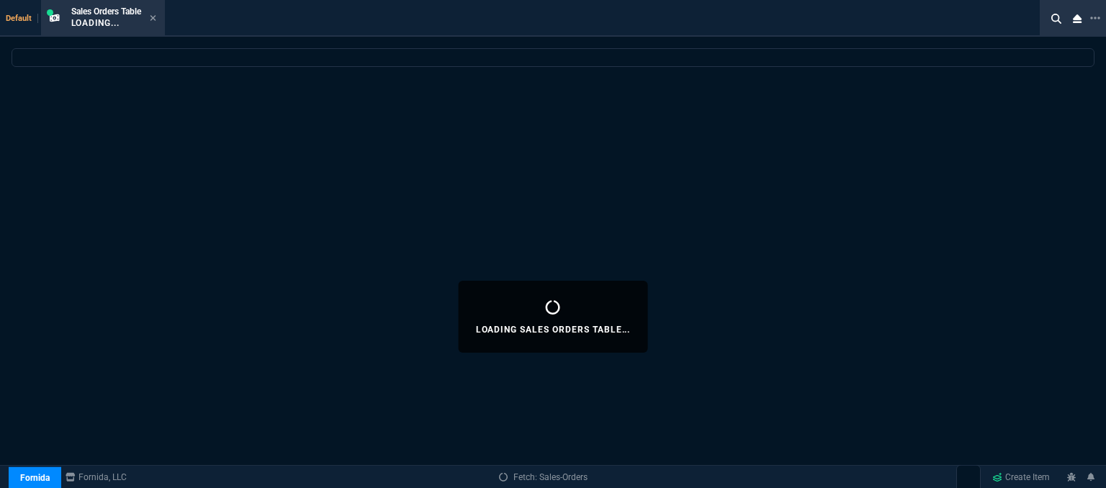
select select
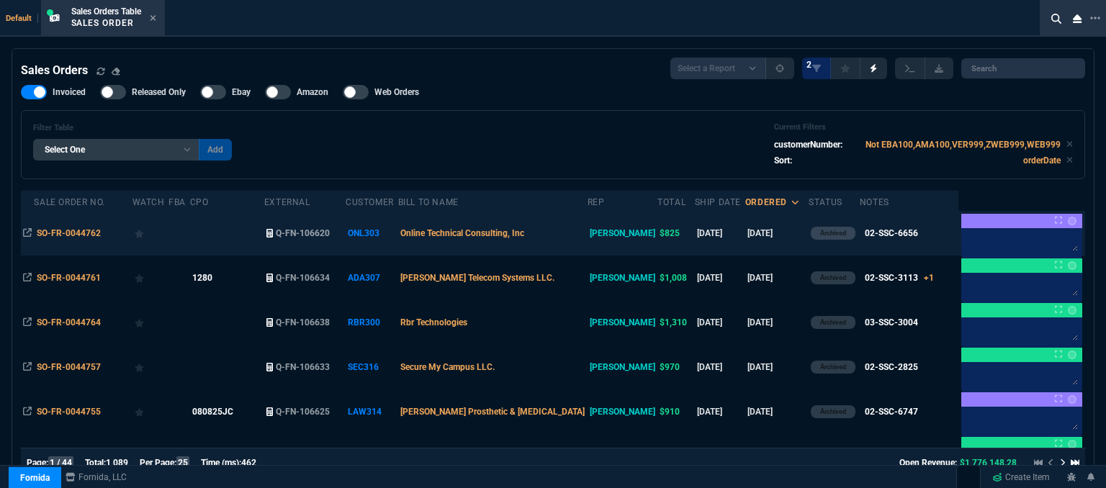
click at [264, 235] on td at bounding box center [227, 233] width 74 height 45
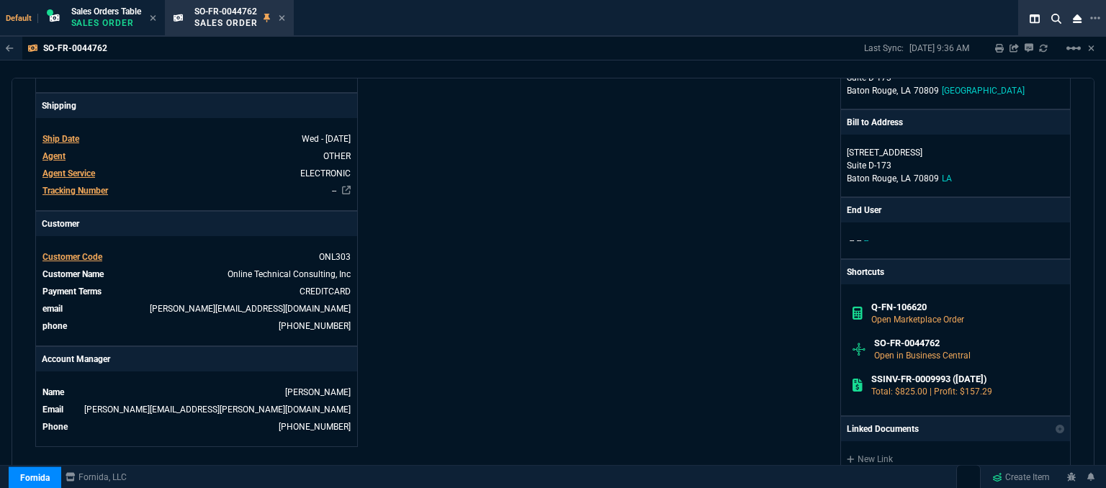
scroll to position [861, 0]
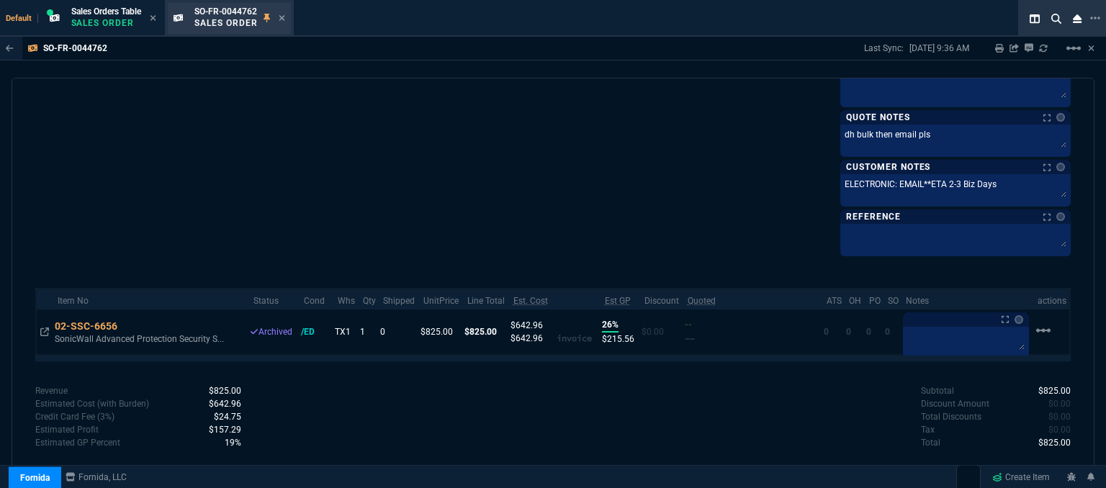
click at [285, 12] on div "SO-FR-0044762 Sales Order" at bounding box center [239, 18] width 91 height 25
click at [283, 17] on icon at bounding box center [282, 18] width 6 height 6
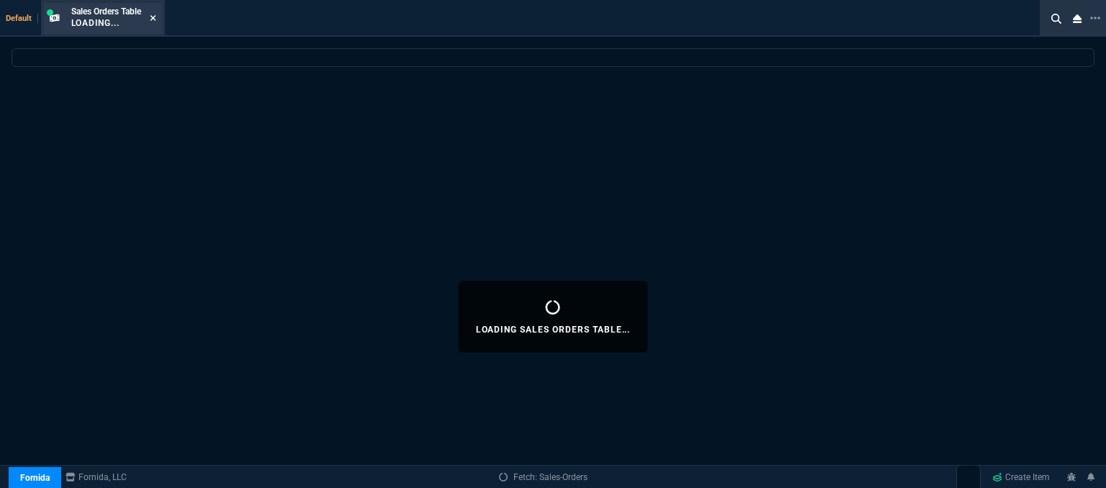
click at [154, 19] on icon at bounding box center [153, 18] width 6 height 6
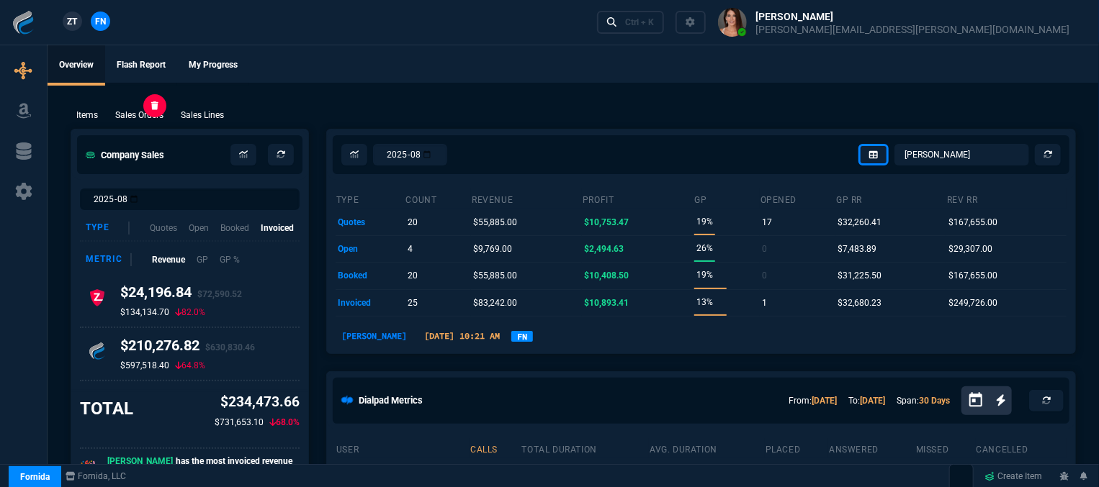
click at [131, 113] on p "Sales Orders" at bounding box center [139, 115] width 48 height 13
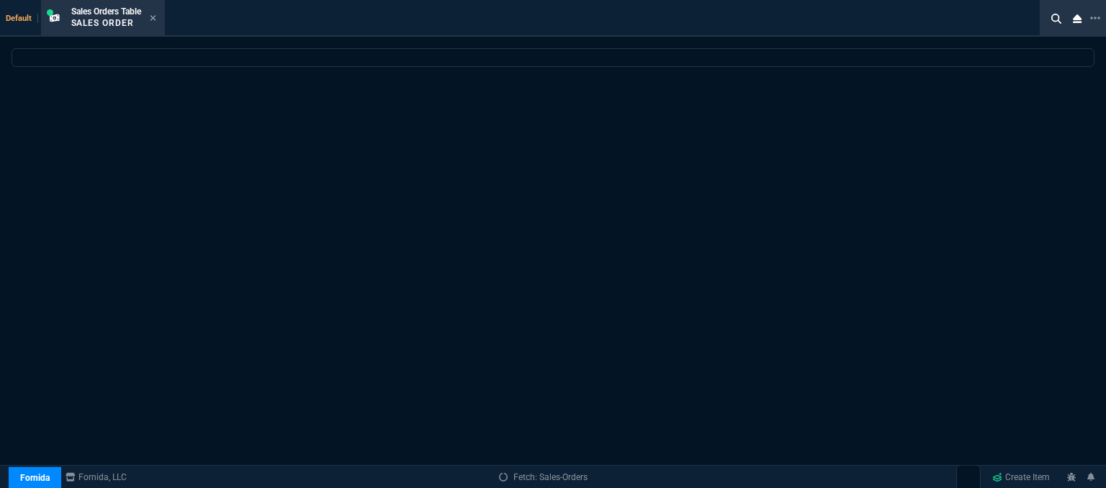
select select
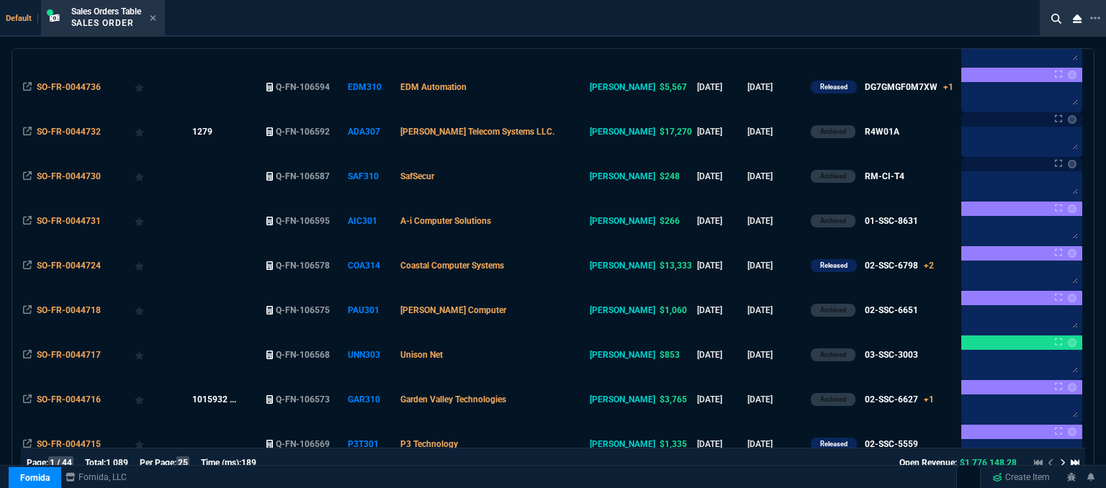
scroll to position [720, 0]
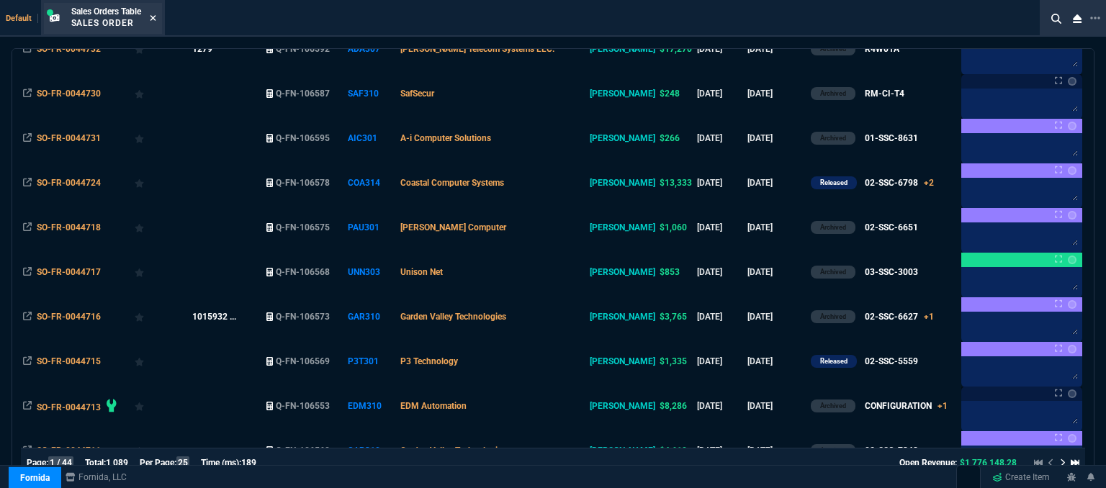
click at [153, 16] on icon at bounding box center [153, 18] width 6 height 9
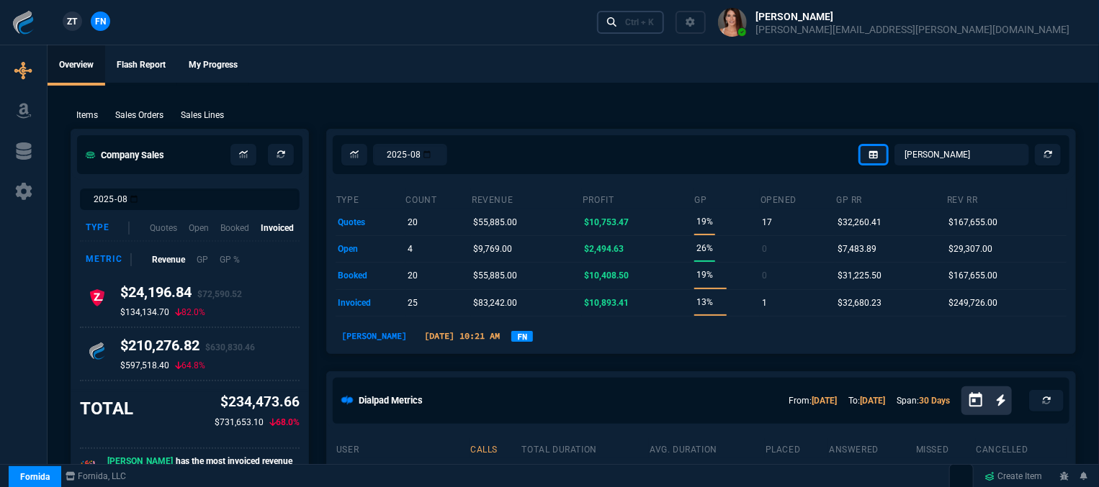
click at [654, 24] on div "Ctrl + K" at bounding box center [639, 23] width 29 height 12
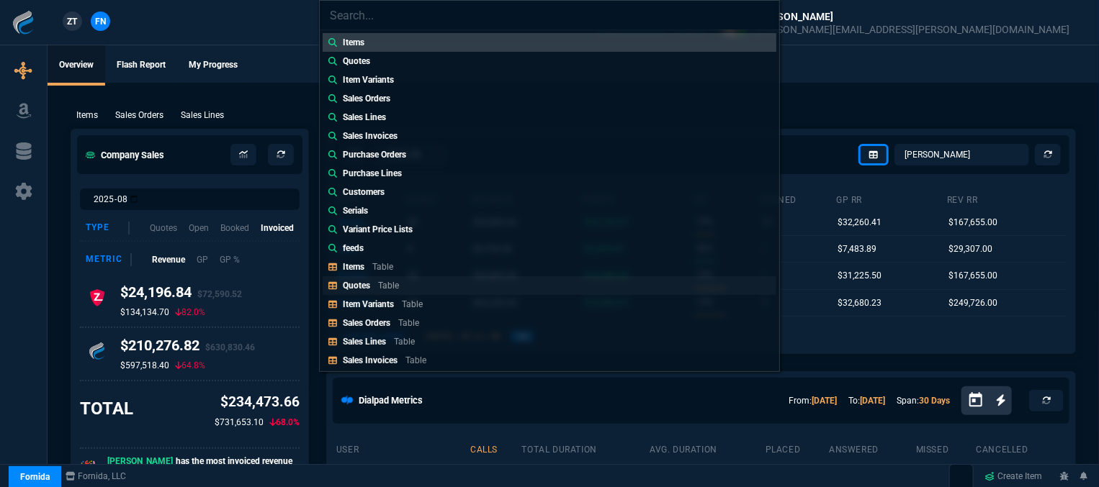
click at [389, 283] on p "Table" at bounding box center [388, 286] width 21 height 10
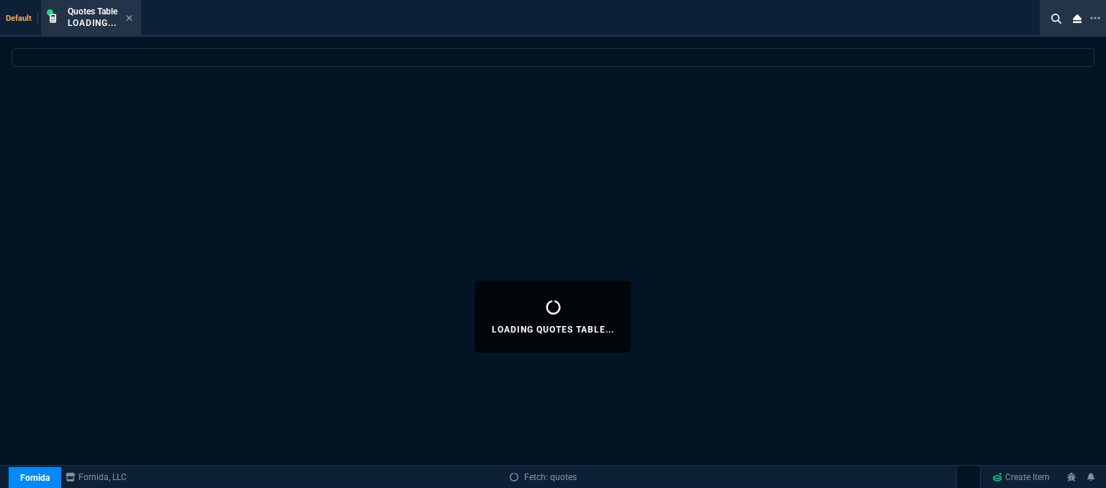
select select
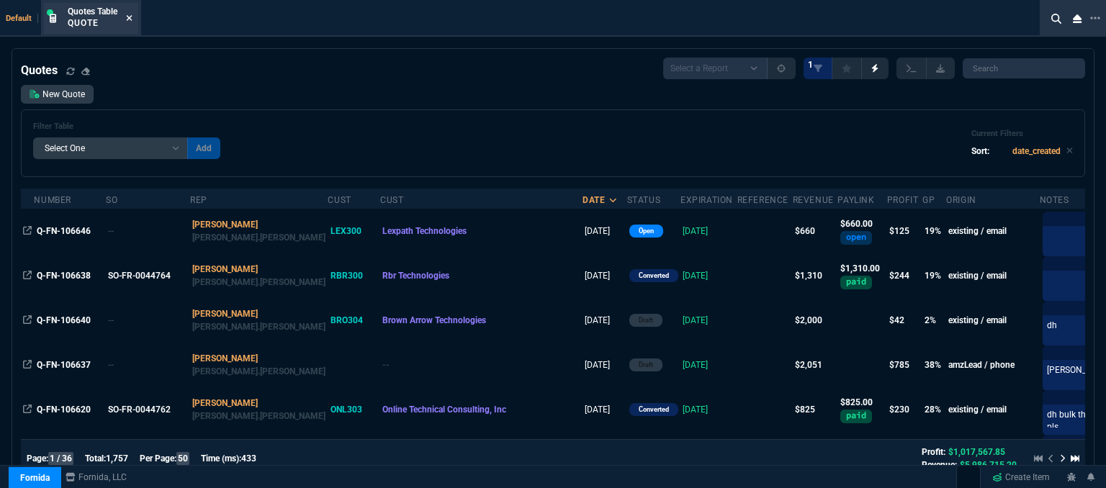
click at [129, 17] on icon at bounding box center [129, 18] width 6 height 9
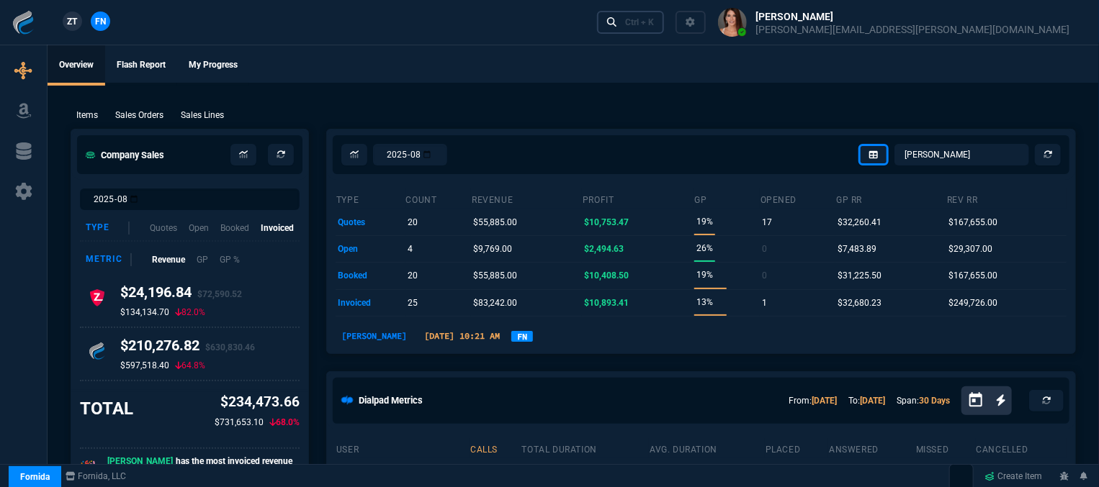
click at [654, 24] on div "Ctrl + K" at bounding box center [639, 23] width 29 height 12
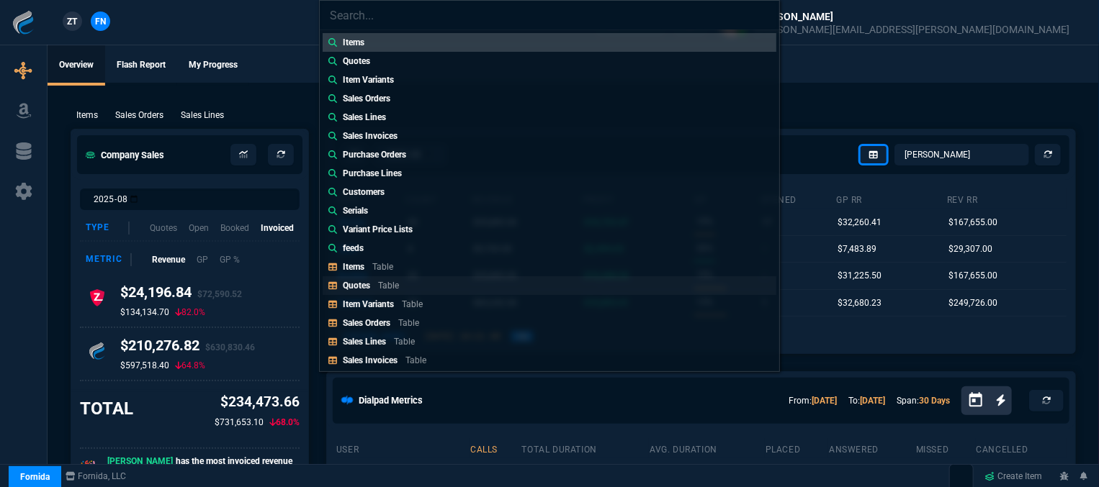
click at [397, 283] on p "Table" at bounding box center [388, 286] width 21 height 10
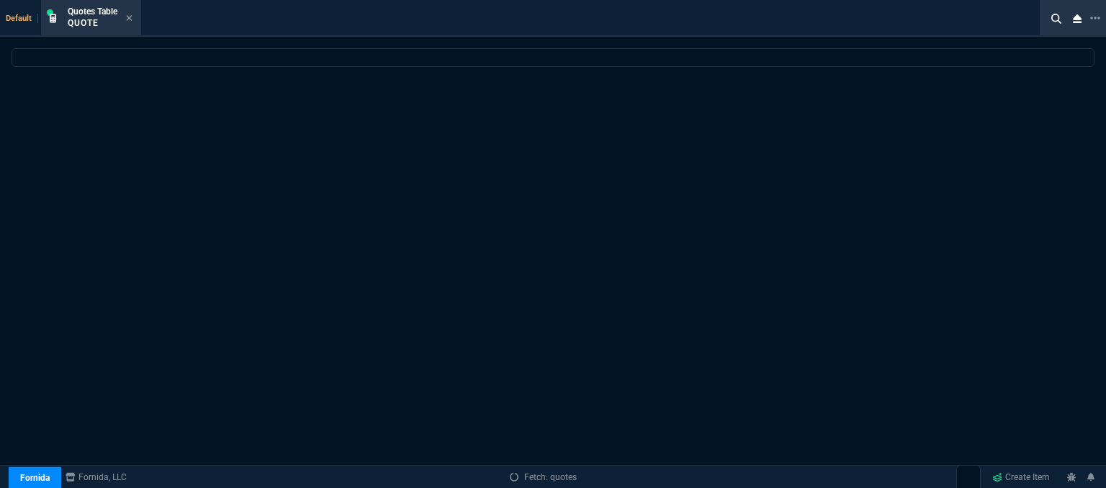
select select
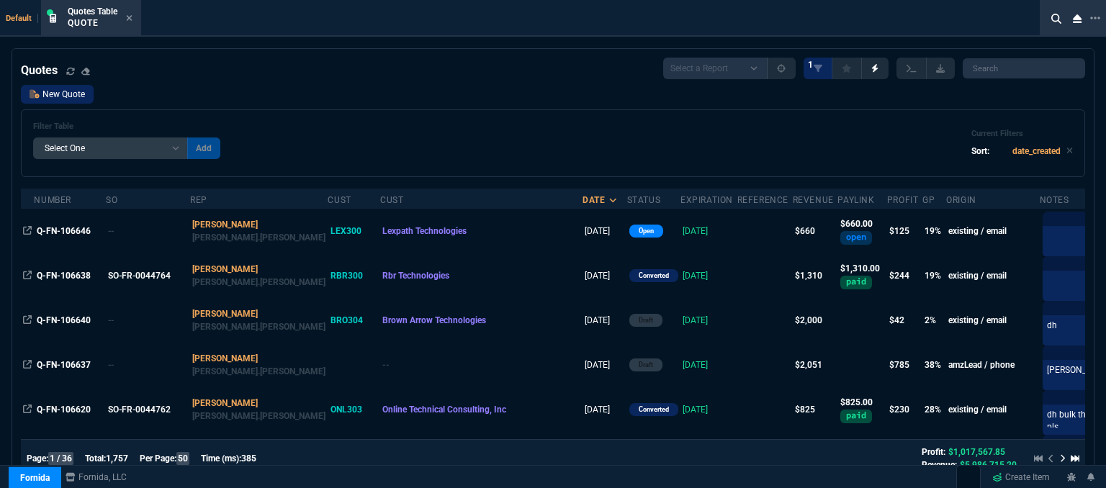
click at [79, 95] on link "New Quote" at bounding box center [57, 94] width 73 height 19
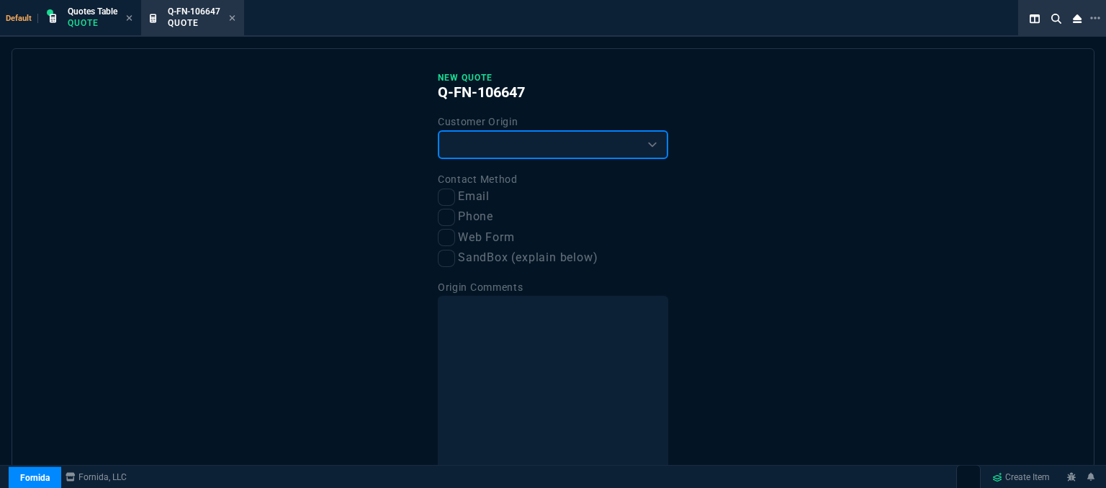
click at [472, 138] on select "Existing Customer Amazon Lead (first order) Website Lead (first order) Called (…" at bounding box center [553, 144] width 230 height 29
select select "existing"
click at [438, 130] on select "Existing Customer Amazon Lead (first order) Website Lead (first order) Called (…" at bounding box center [553, 144] width 230 height 29
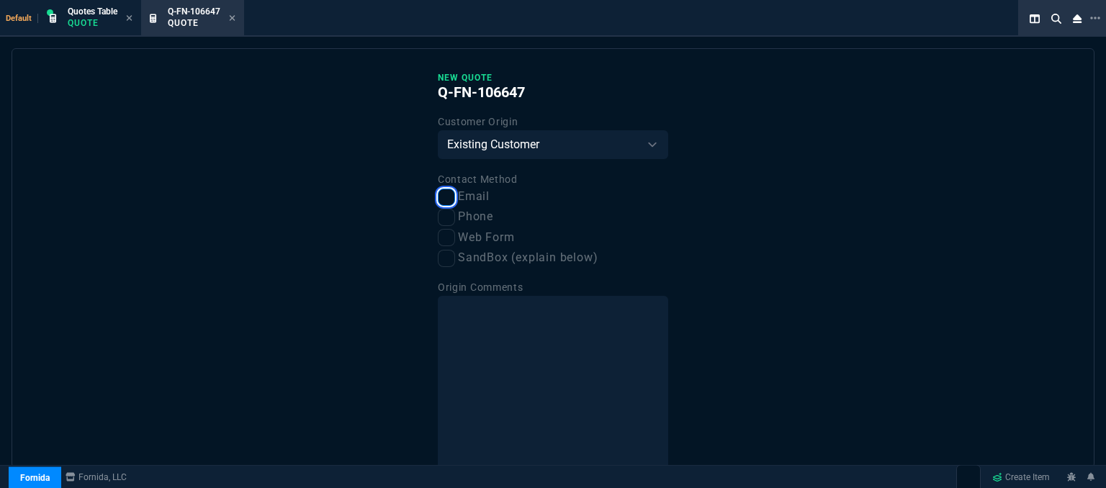
click at [446, 199] on input "Email" at bounding box center [446, 197] width 17 height 17
checkbox input "true"
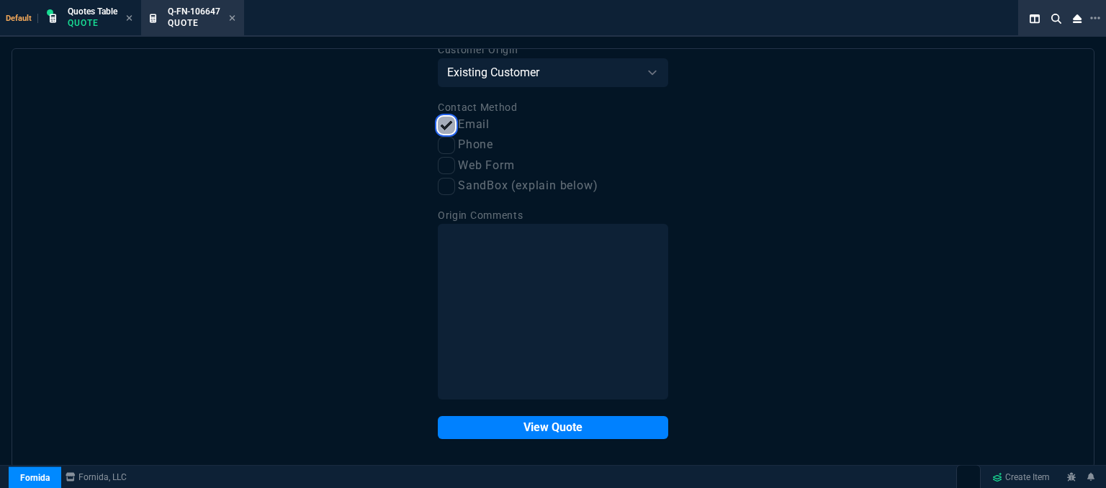
scroll to position [73, 0]
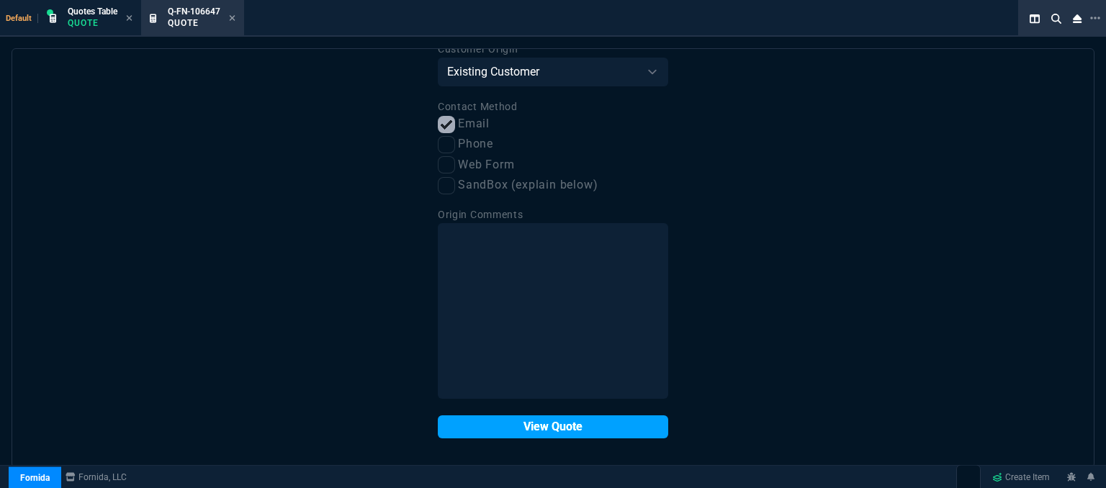
click at [527, 433] on button "View Quote" at bounding box center [553, 426] width 230 height 23
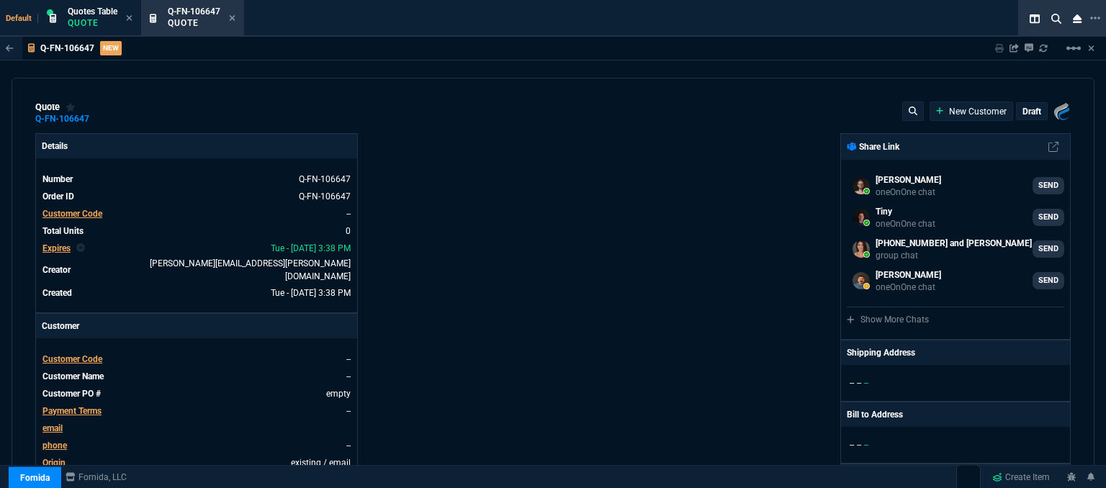
click at [63, 354] on span "Customer Code" at bounding box center [72, 359] width 60 height 10
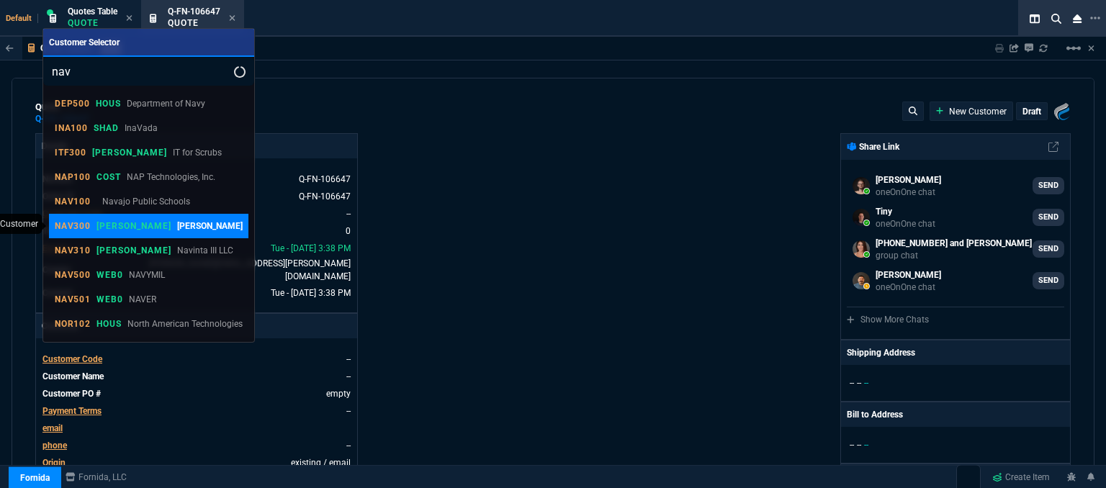
type input "nav"
click at [120, 228] on p "[PERSON_NAME]" at bounding box center [133, 226] width 74 height 12
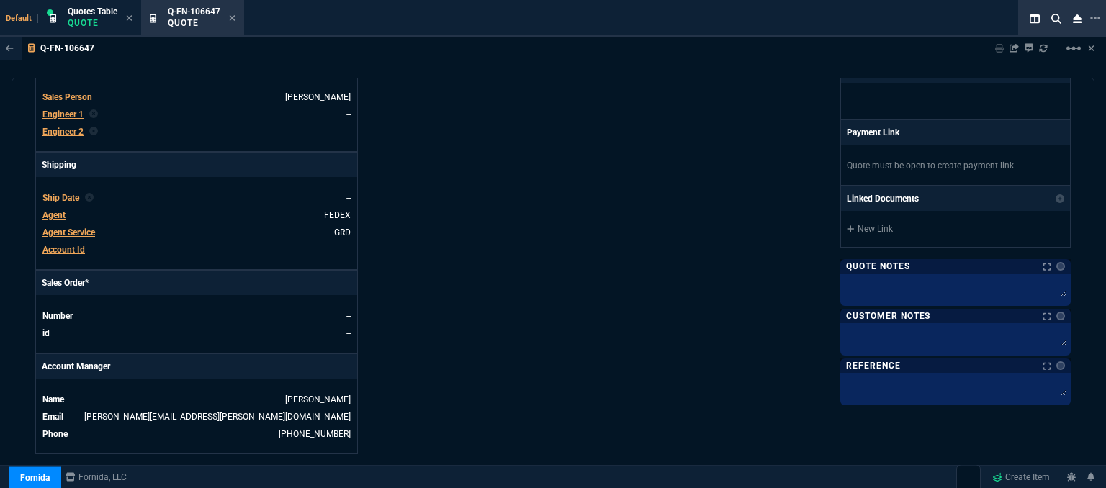
scroll to position [690, 0]
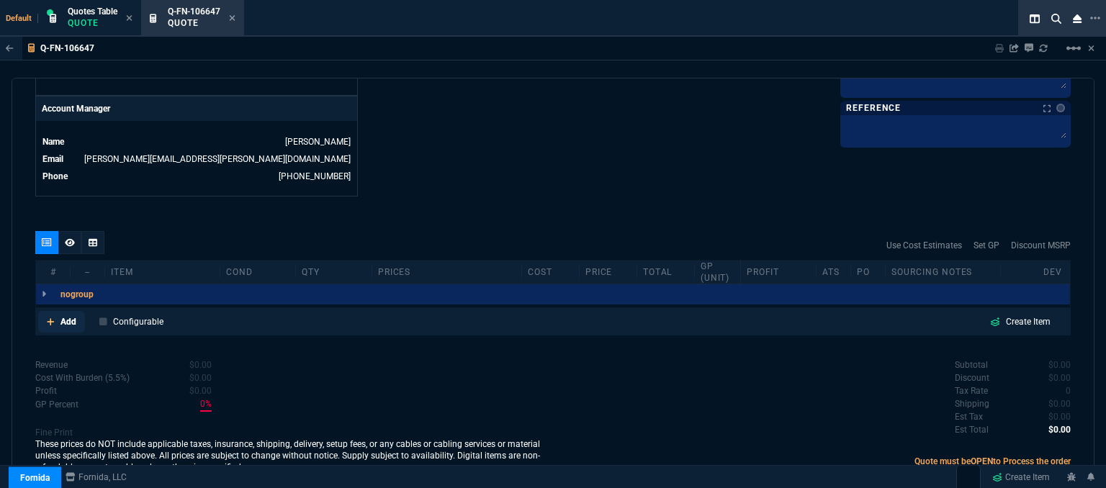
click at [46, 311] on link "Add" at bounding box center [61, 322] width 47 height 22
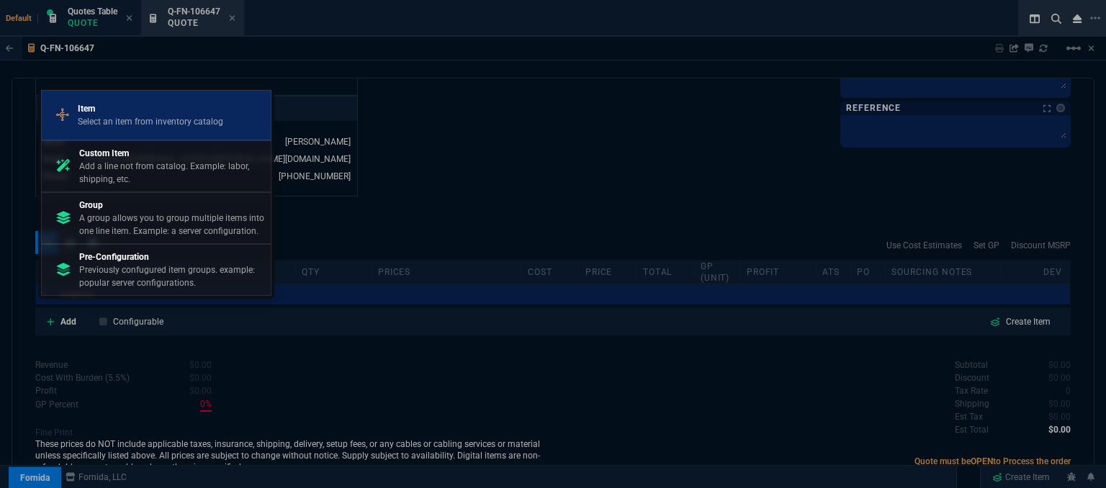
click at [107, 119] on p "Select an item from inventory catalog" at bounding box center [150, 121] width 145 height 13
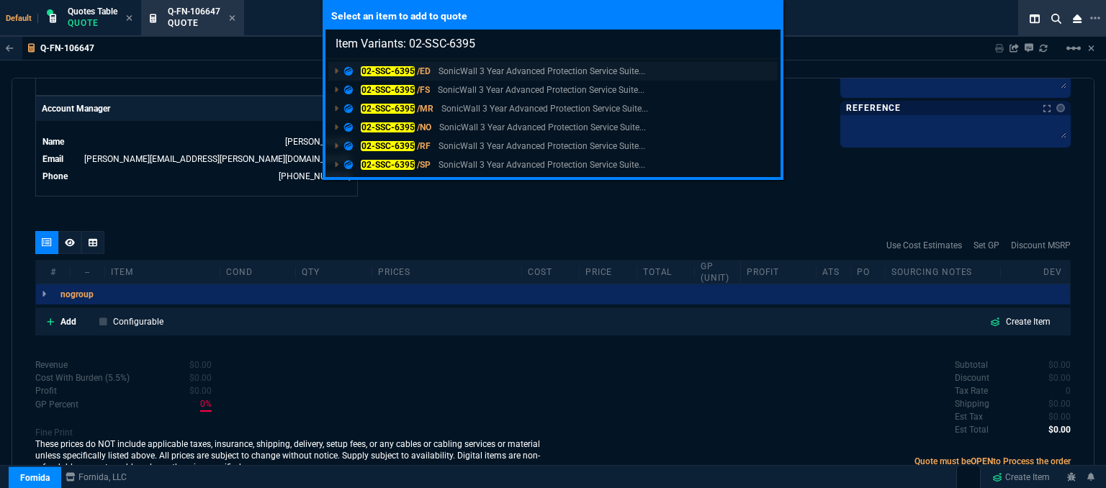
type input "Item Variants: 02-SSC-6395"
click at [535, 73] on p "SonicWall 3 Year Advanced Protection Service Suite..." at bounding box center [541, 71] width 207 height 13
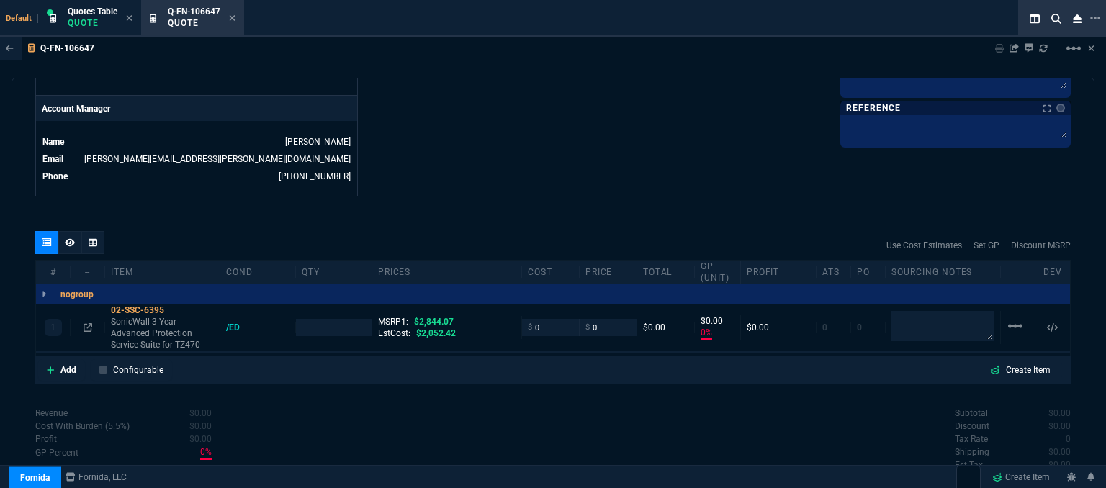
type input "0"
type input "100"
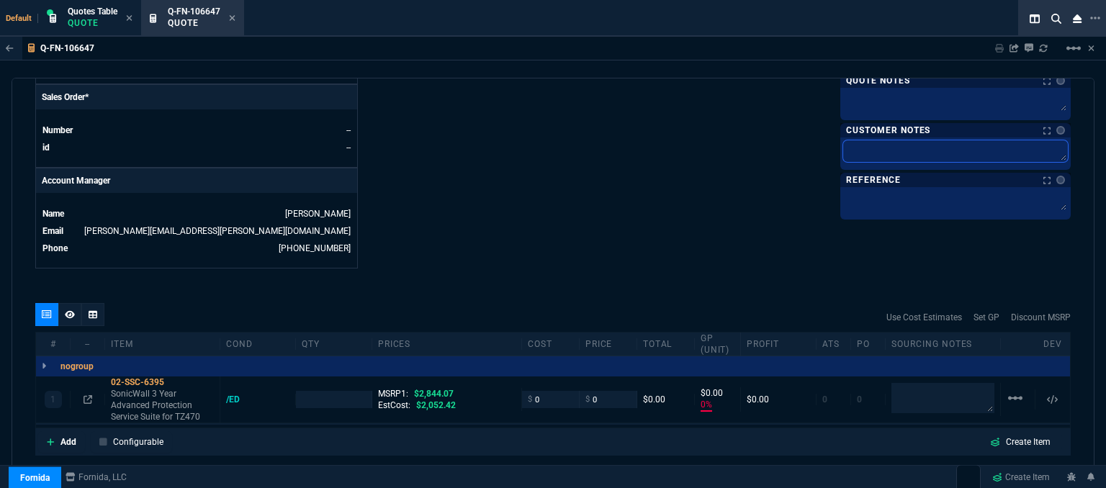
click at [893, 153] on textarea at bounding box center [955, 151] width 225 height 22
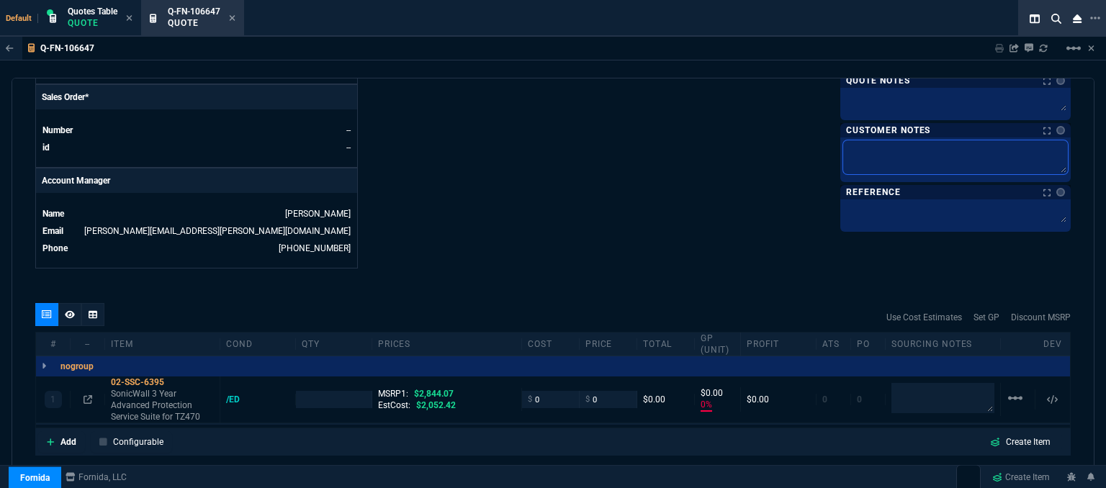
type textarea "E"
type textarea "EL"
type textarea "ELE"
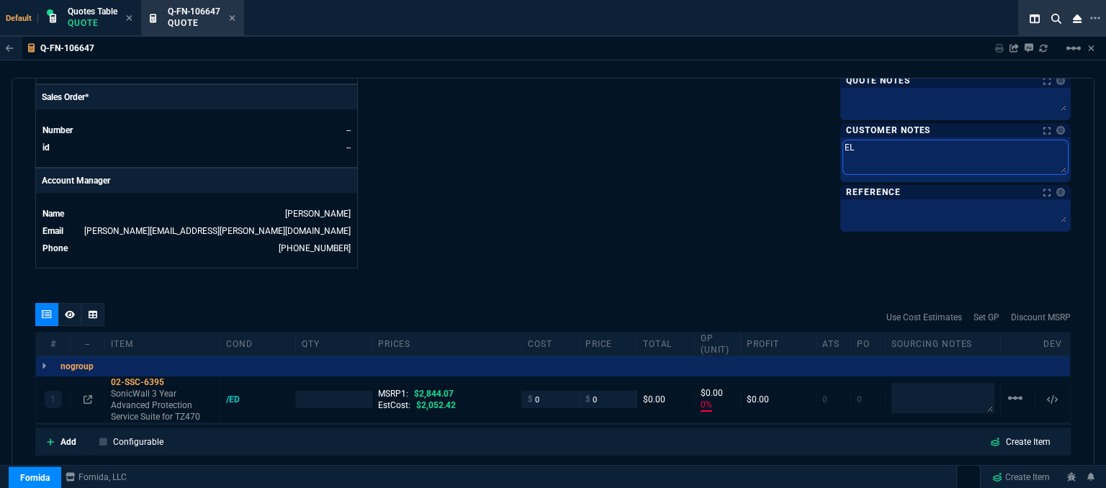
type textarea "ELE"
type textarea "ELEC"
type textarea "ELECT"
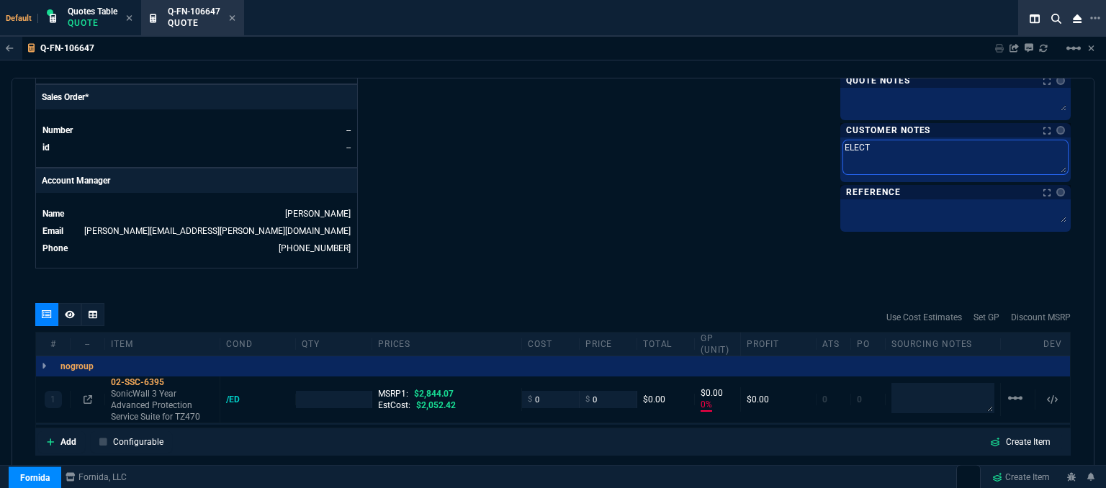
type textarea "ELECTR"
type textarea "ELECTRO"
type textarea "ELECTRON"
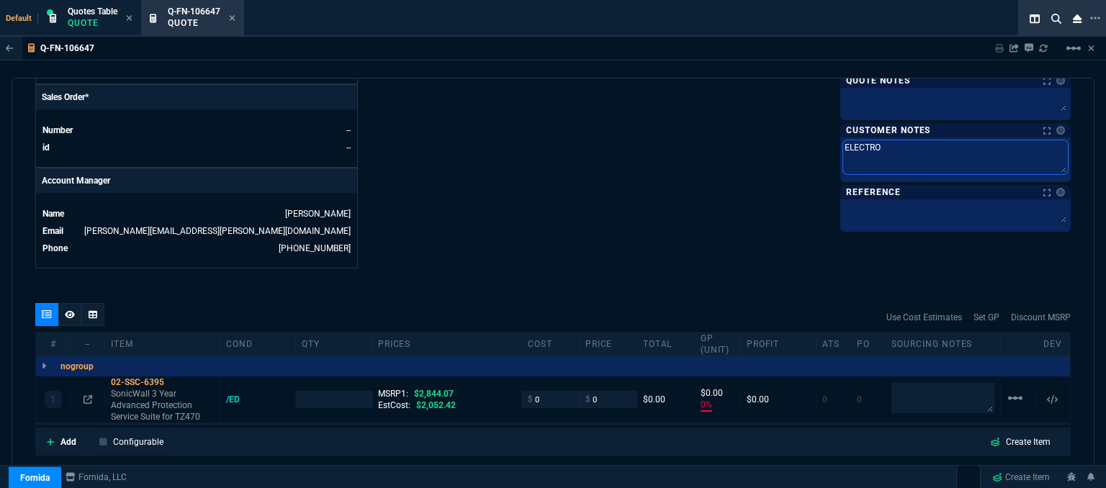
type textarea "ELECTRON"
type textarea "ELECTRONI"
type textarea "ELECTRONIC"
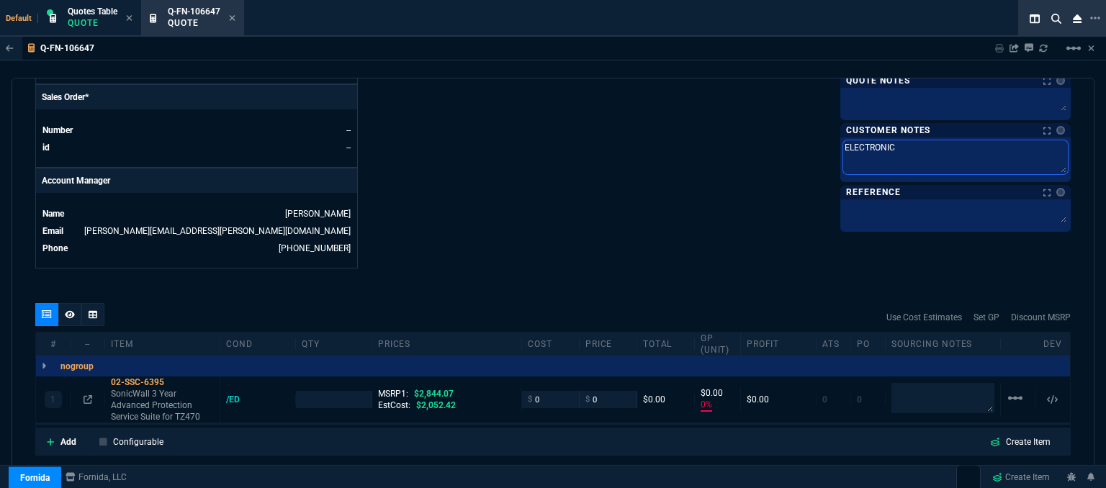
type textarea "ELECTRONIC:"
type textarea "ELECTRONIC: E"
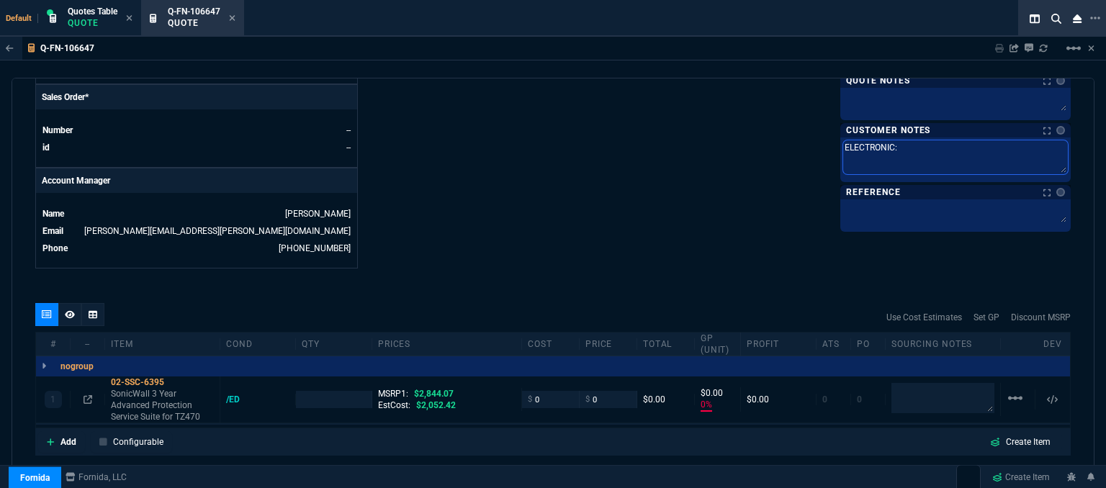
type textarea "ELECTRONIC: E"
type textarea "ELECTRONIC: EM"
type textarea "ELECTRONIC: EMA"
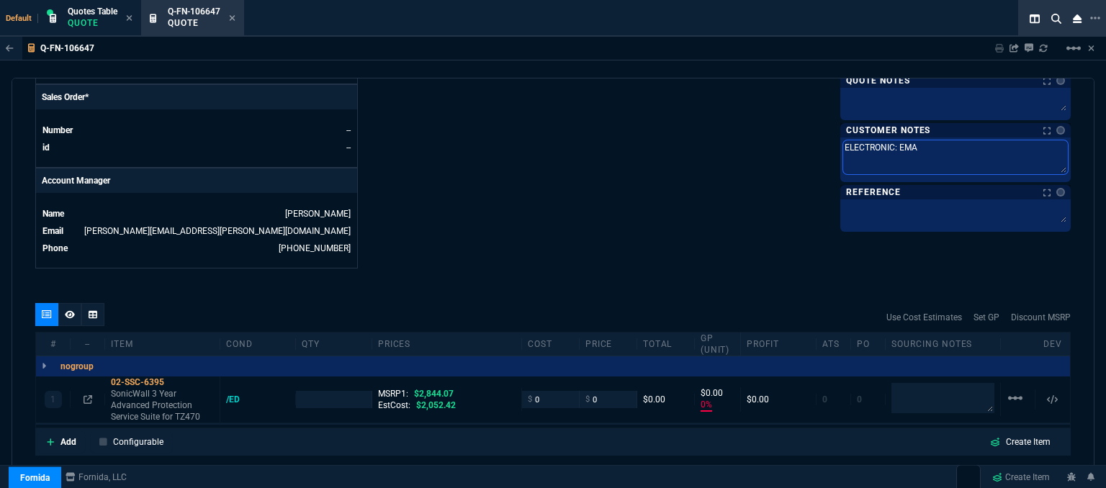
type textarea "ELECTRONIC: EMAI"
type textarea "ELECTRONIC: EMAIL"
type textarea "ELECTRONIC: EMAIL*"
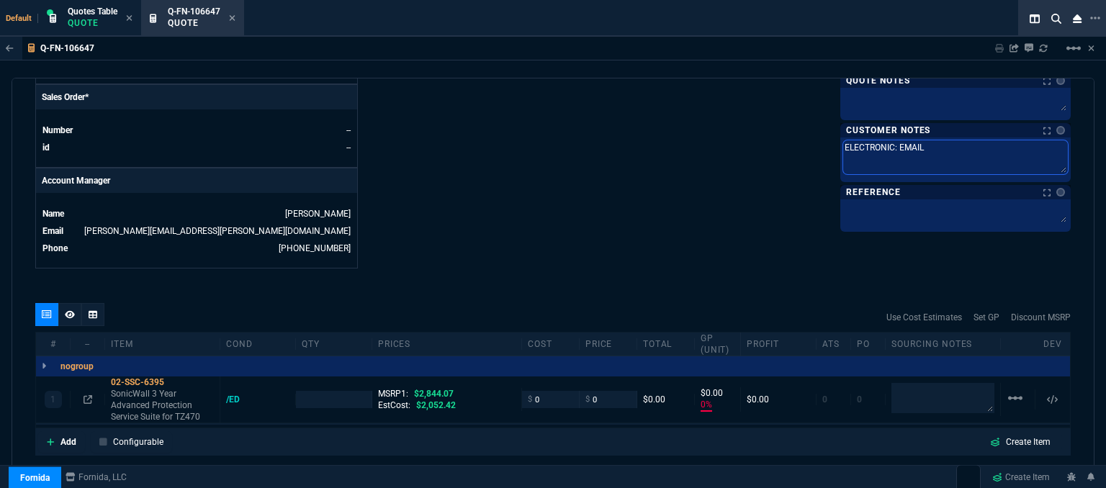
type textarea "ELECTRONIC: EMAIL*"
type textarea "ELECTRONIC: EMAIL**"
type textarea "ELECTRONIC: EMAIL**E"
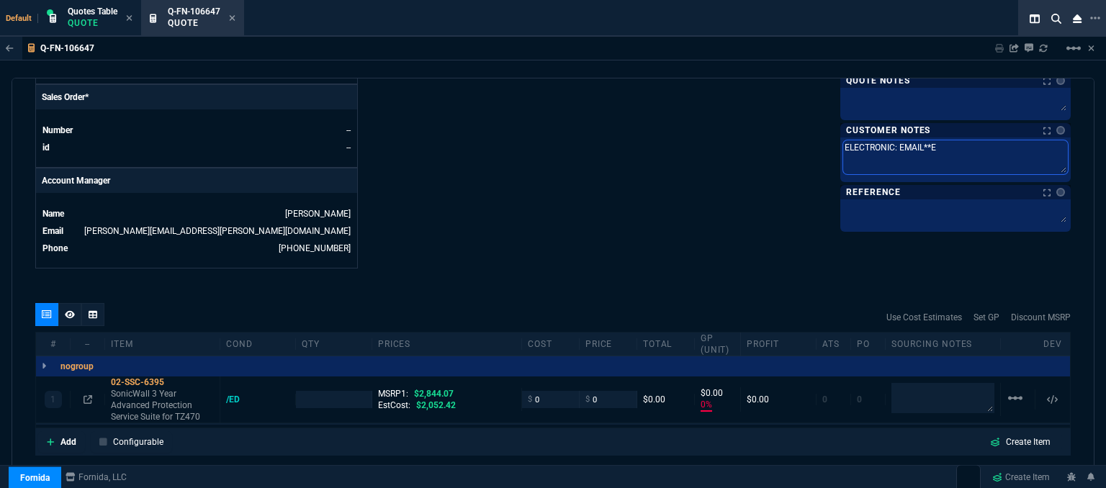
type textarea "ELECTRONIC: EMAIL**ET"
type textarea "ELECTRONIC: EMAIL**ETA"
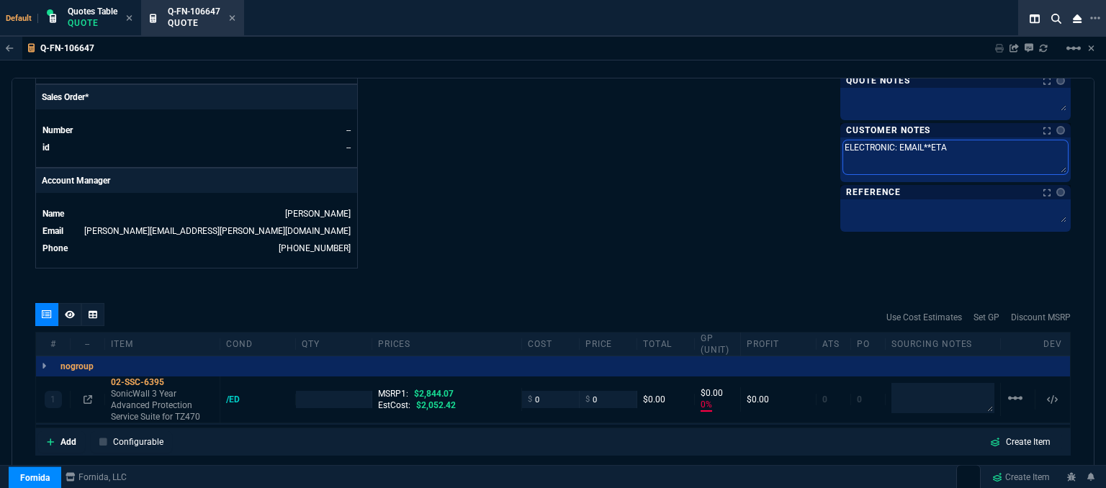
type textarea "ELECTRONIC: EMAIL**ETA"
type textarea "ELECTRONIC: EMAIL**ETA 3"
type textarea "ELECTRONIC: EMAIL**ETA 3-"
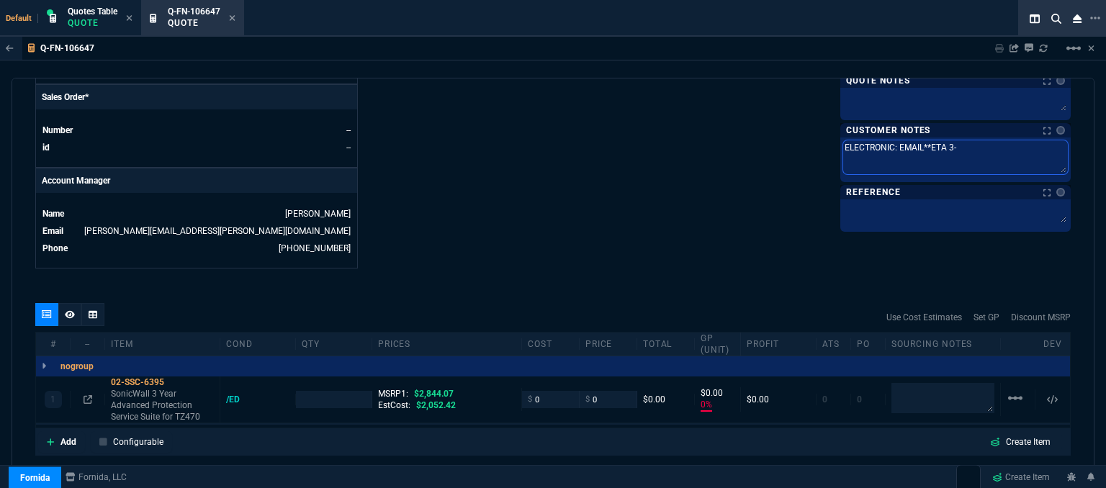
type textarea "ELECTRONIC: EMAIL**ETA 3-5"
type textarea "ELECTRONIC: EMAIL**ETA 3-5 B"
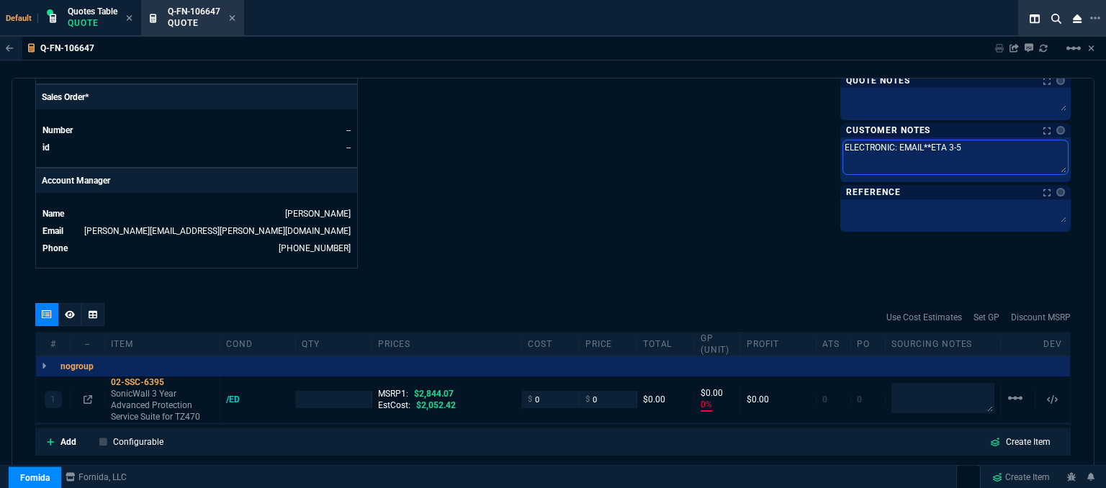
type textarea "ELECTRONIC: EMAIL**ETA 3-5 B"
type textarea "ELECTRONIC: EMAIL**ETA 3-5 Bi"
type textarea "ELECTRONIC: EMAIL**ETA 3-5 Biz"
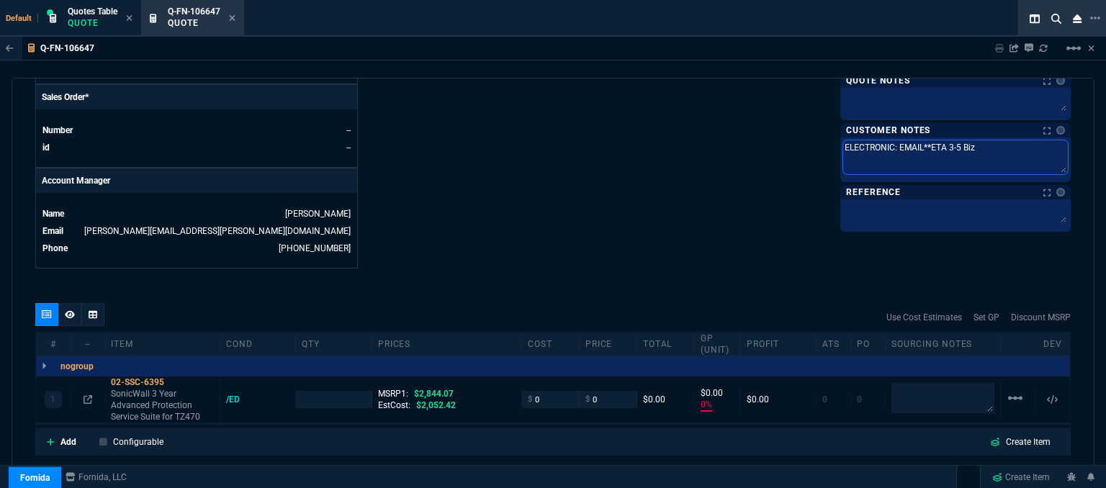
type textarea "ELECTRONIC: EMAIL**ETA 3-5 Biz"
type textarea "ELECTRONIC: EMAIL**ETA 3-5 Biz D"
type textarea "ELECTRONIC: EMAIL**ETA 3-5 Biz Da"
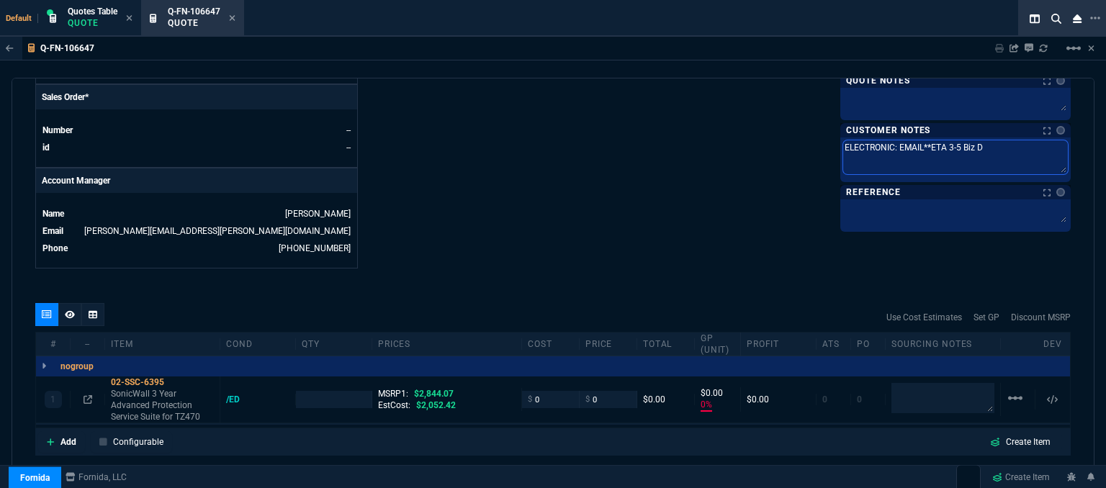
type textarea "ELECTRONIC: EMAIL**ETA 3-5 Biz Da"
type textarea "ELECTRONIC: EMAIL**ETA 3-5 Biz Dat"
type textarea "ELECTRONIC: EMAIL**ETA 3-5 Biz Dats"
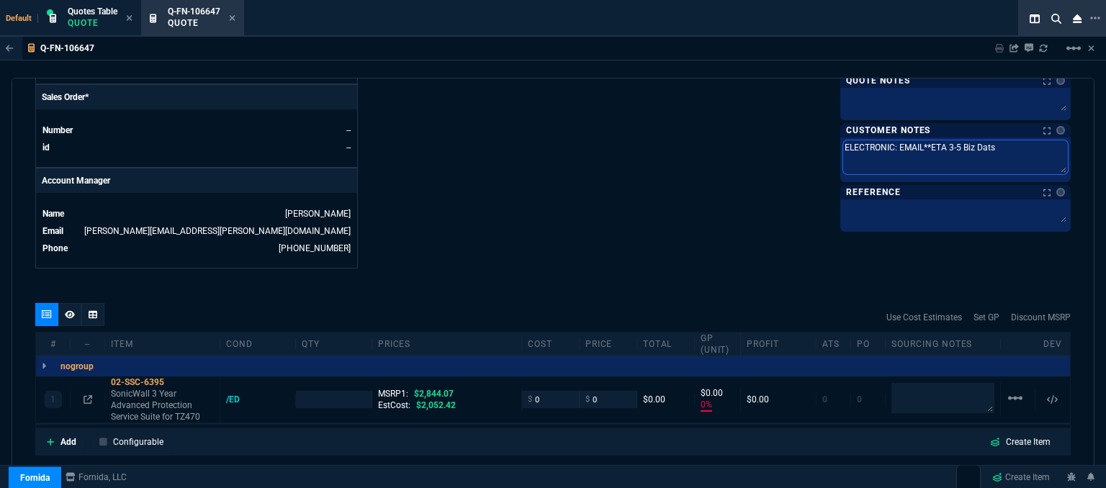
type textarea "ELECTRONIC: EMAIL**ETA 3-5 Biz Dat"
type textarea "ELECTRONIC: EMAIL**ETA 3-5 Biz Da"
type textarea "ELECTRONIC: EMAIL**ETA 3-5 Biz Day"
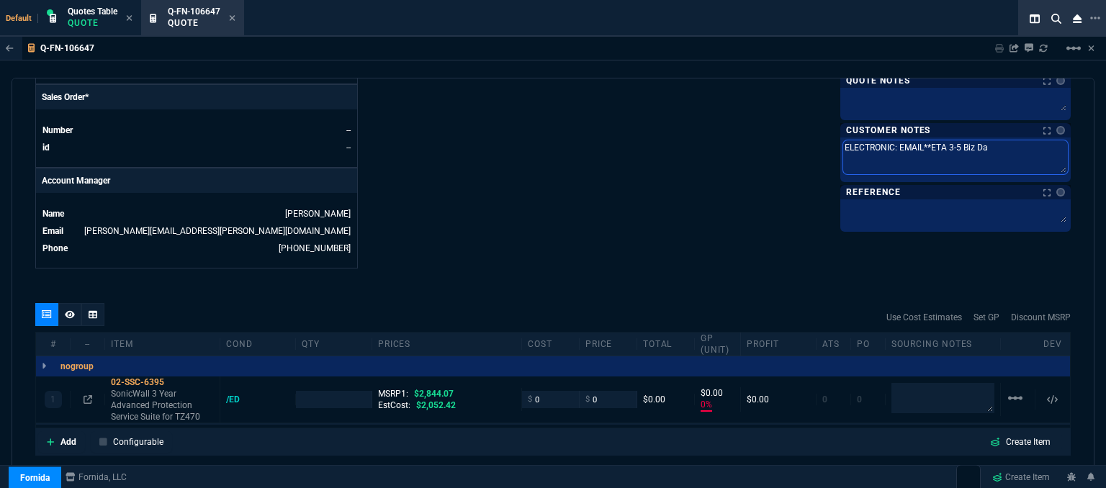
type textarea "ELECTRONIC: EMAIL**ETA 3-5 Biz Day"
type textarea "ELECTRONIC: EMAIL**ETA 3-5 Biz Days"
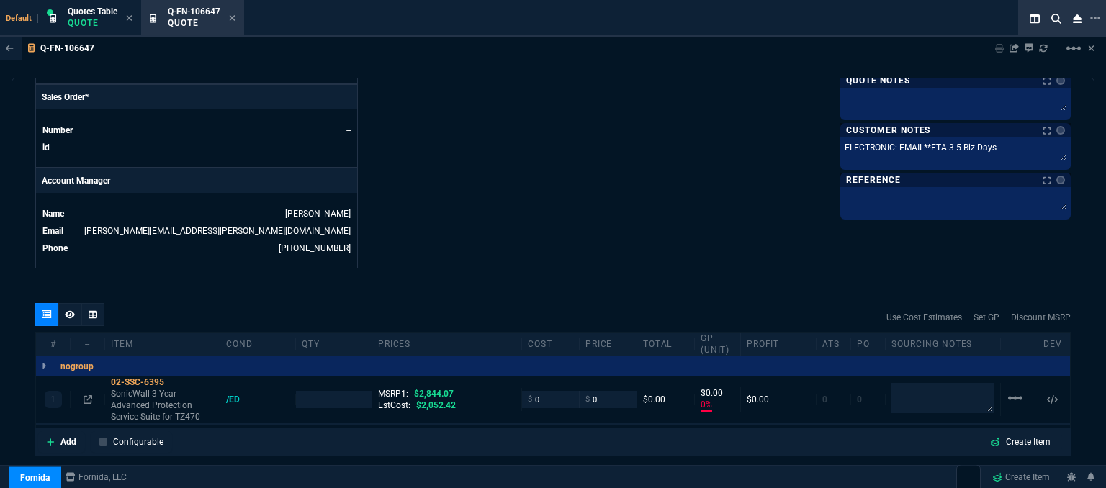
click at [909, 389] on textarea at bounding box center [942, 398] width 103 height 29
drag, startPoint x: 928, startPoint y: 374, endPoint x: 866, endPoint y: 369, distance: 62.1
click at [866, 377] on div "1 02-SSC-6395 SonicWall 3 Year Advanced Protection Service Suite for TZ470 /ED …" at bounding box center [553, 400] width 1034 height 47
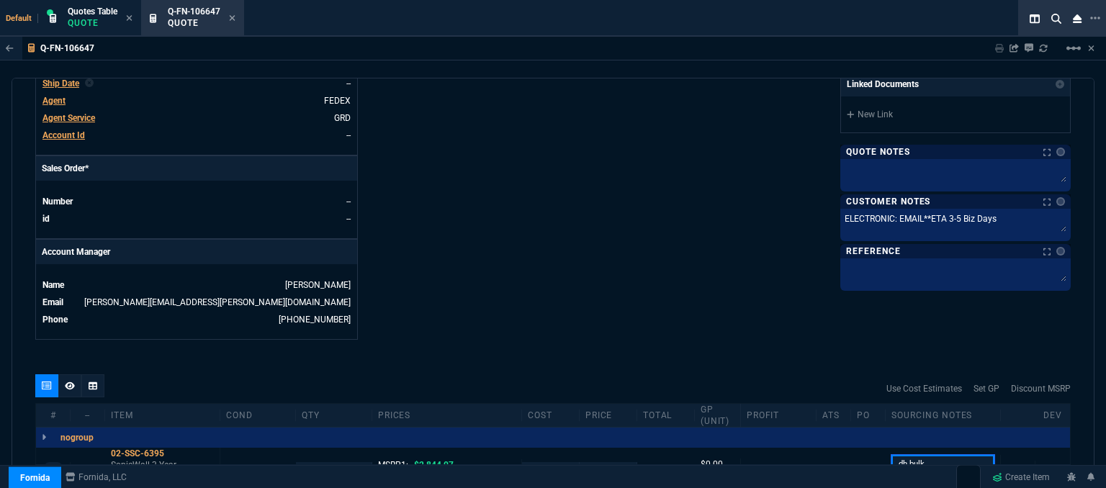
scroll to position [546, 0]
type textarea "dh bulk"
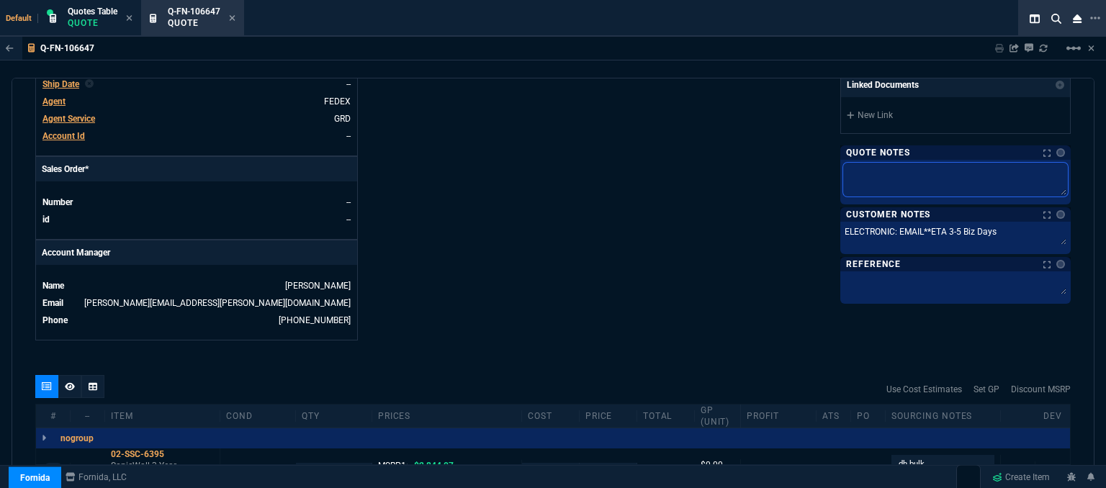
click at [894, 177] on textarea at bounding box center [955, 180] width 225 height 34
type input "1"
paste textarea "dh bulk"
type textarea "dh bulk"
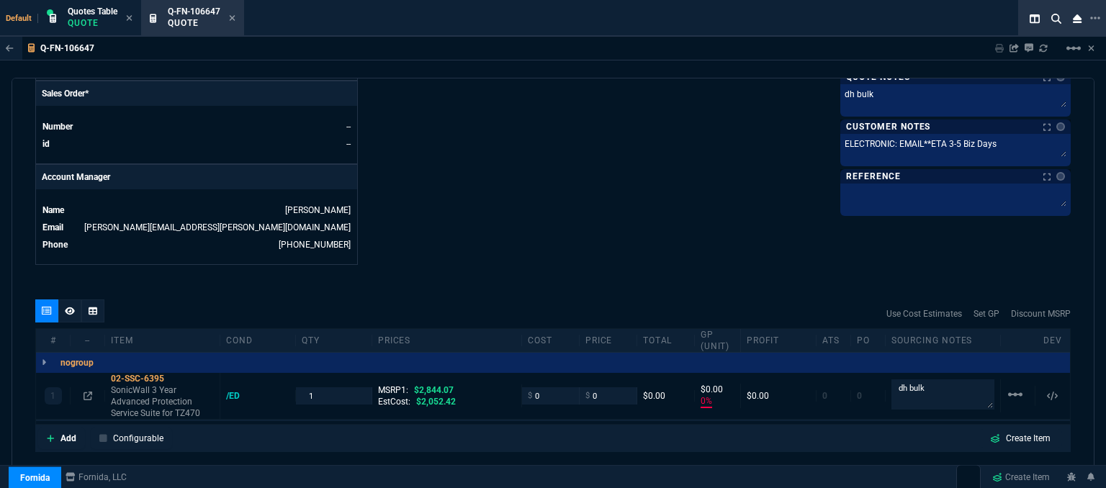
scroll to position [690, 0]
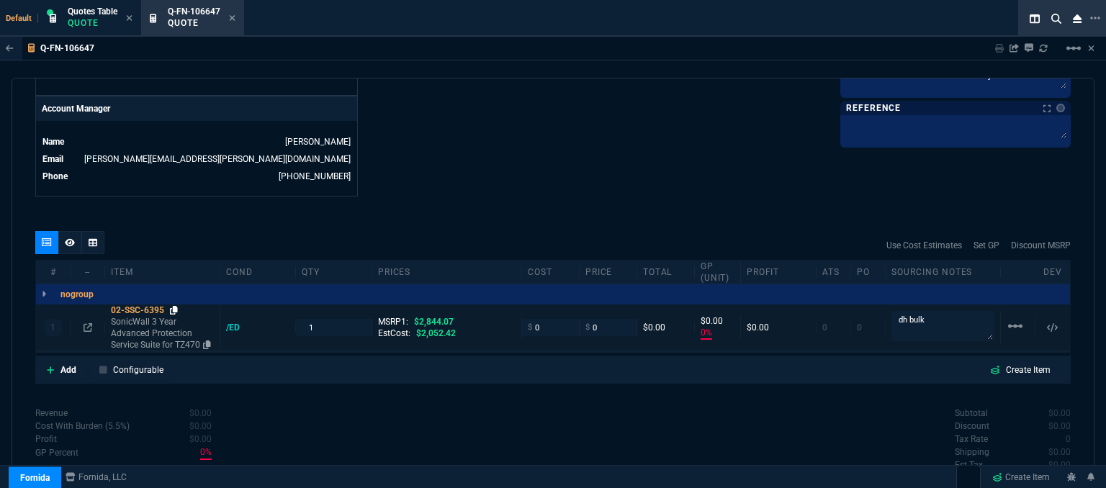
click at [173, 306] on icon at bounding box center [174, 310] width 8 height 9
drag, startPoint x: 536, startPoint y: 320, endPoint x: 498, endPoint y: 315, distance: 38.6
click at [498, 315] on div "1 02-SSC-6395 SonicWall 3 Year Advanced Protection Service Suite for TZ470 /ED …" at bounding box center [553, 328] width 1034 height 47
type input "1536"
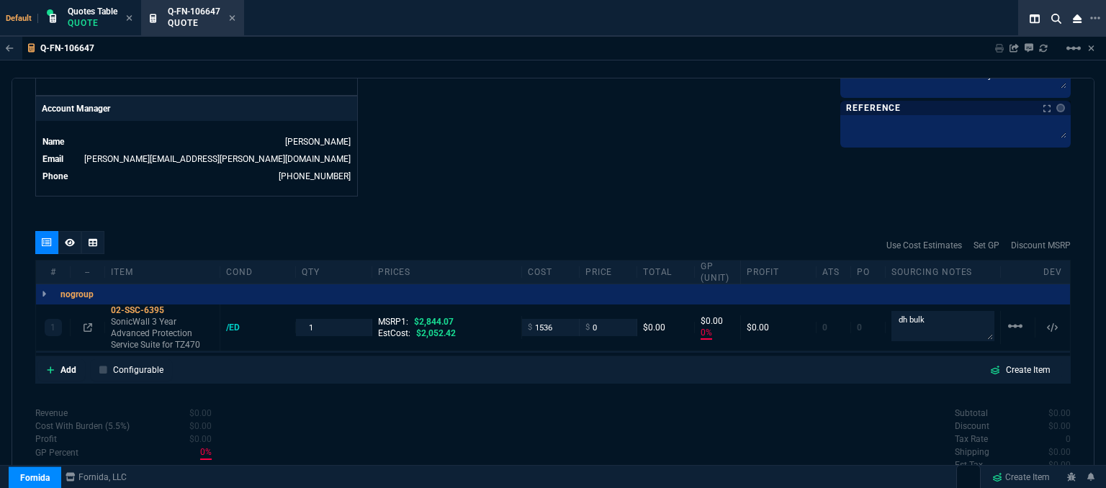
type input "1536"
type input "-100"
type input "-1536"
click at [173, 306] on icon at bounding box center [174, 310] width 8 height 9
drag, startPoint x: 604, startPoint y: 318, endPoint x: 568, endPoint y: 317, distance: 36.0
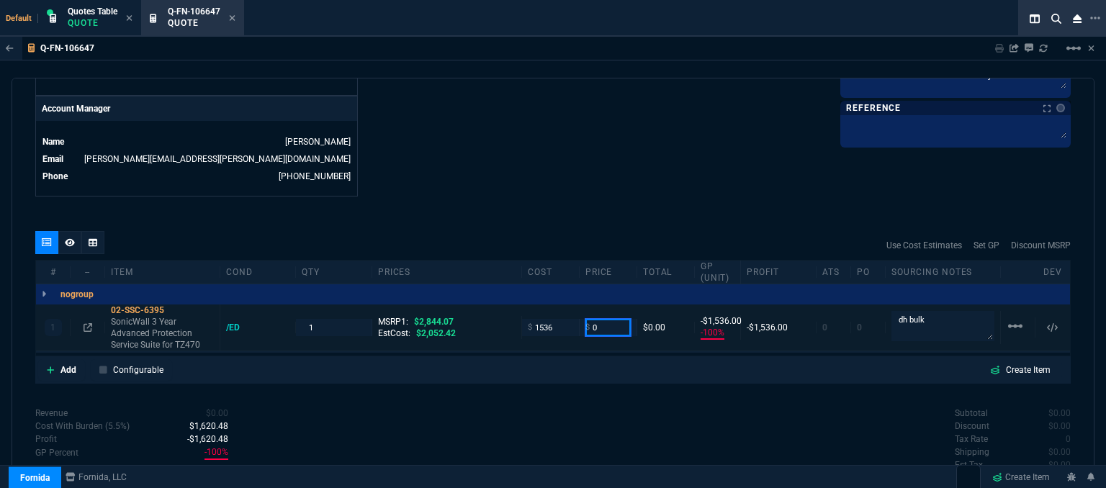
click at [568, 317] on div "1 02-SSC-6395 SonicWall 3 Year Advanced Protection Service Suite for TZ470 /ED …" at bounding box center [553, 328] width 1034 height 47
type input "2260"
type input "32"
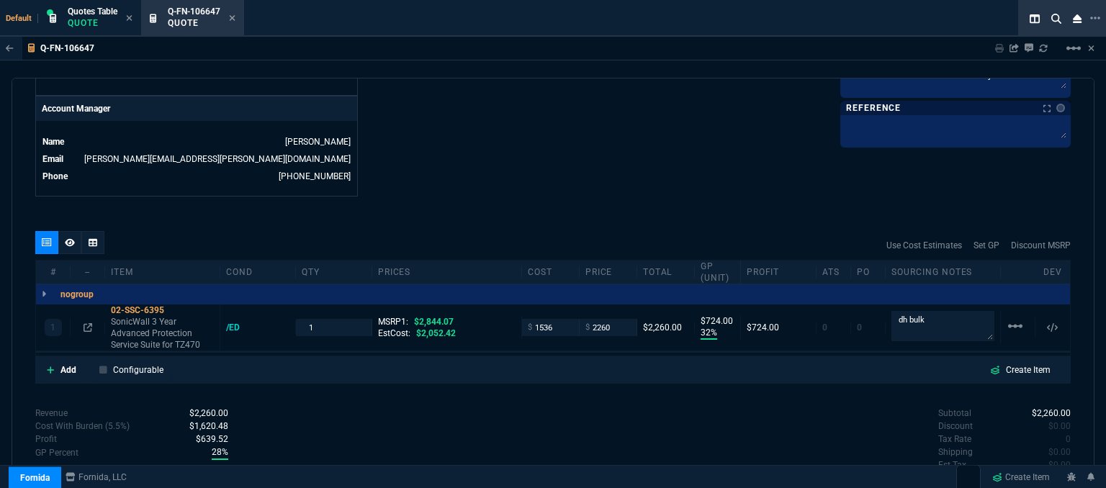
type input "724"
type input "21"
click at [173, 306] on icon at bounding box center [174, 310] width 8 height 9
click at [48, 366] on icon at bounding box center [51, 370] width 8 height 9
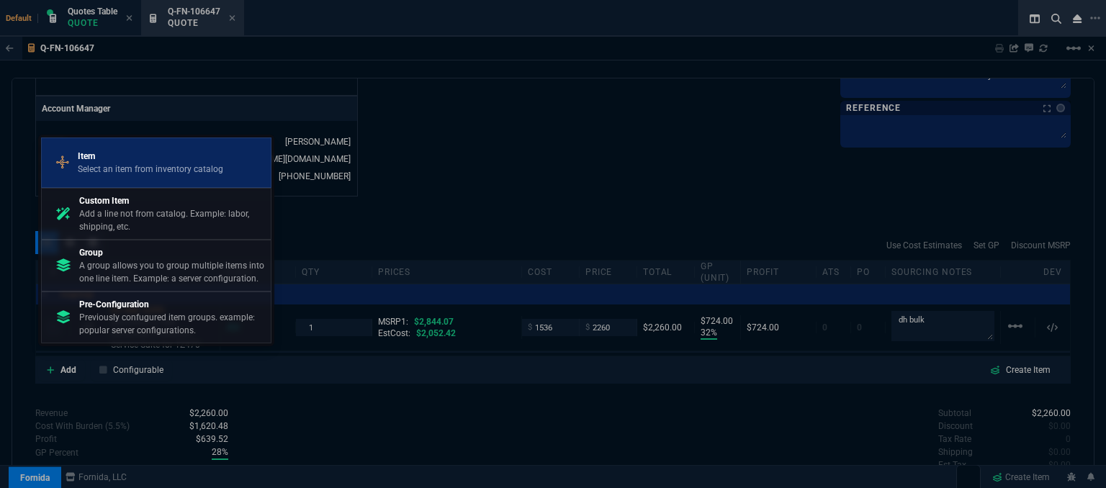
click at [120, 153] on p "Item" at bounding box center [150, 156] width 145 height 13
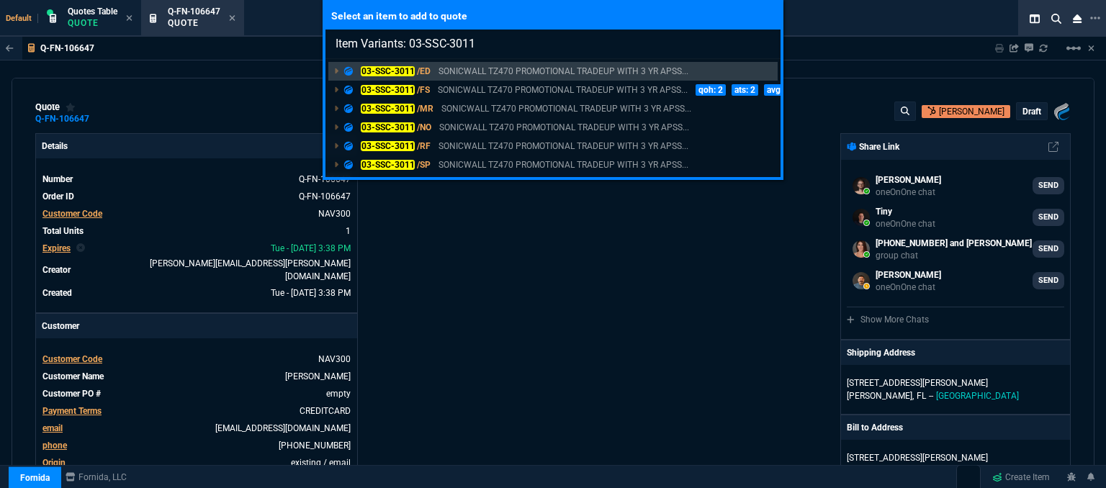
select select "12: [PERSON_NAME]"
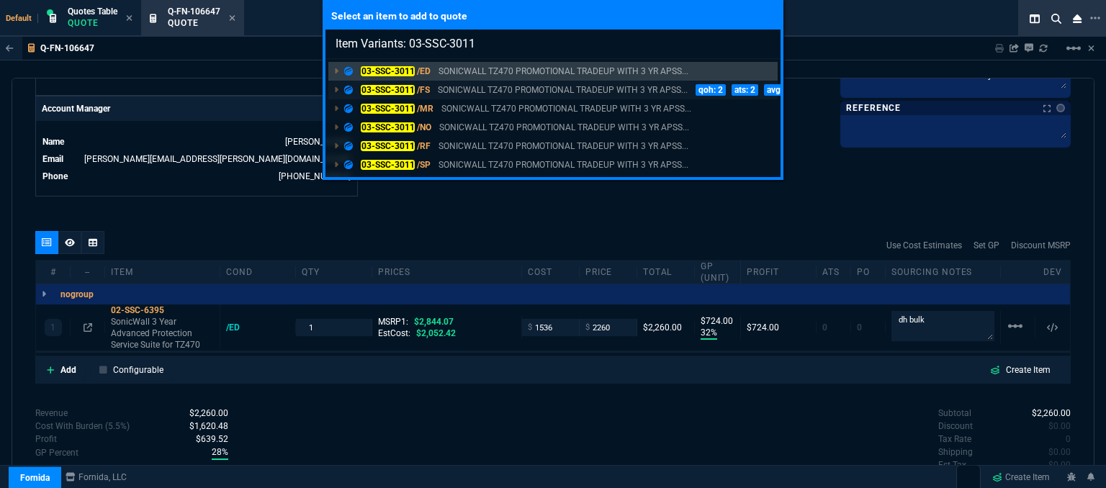
type input "Item Variants: 03-SSC-3011"
click at [470, 87] on p "SONICWALL TZ470 PROMOTIONAL TRADEUP WITH 3 YR APSS..." at bounding box center [563, 90] width 250 height 13
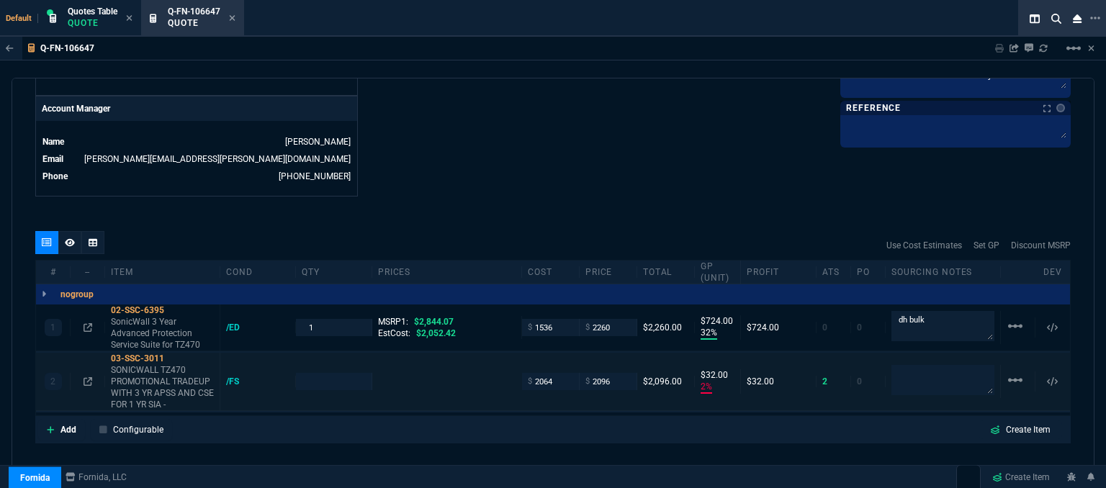
type input "32"
type input "724"
type input "2"
type input "32"
type input "21"
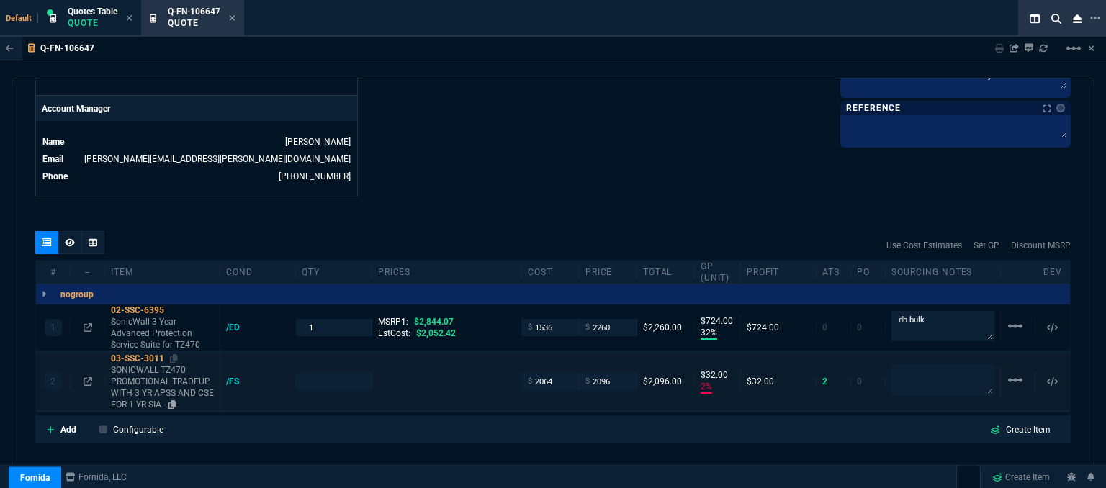
type input "2844.07"
type input "26"
click at [165, 378] on p "SONICWALL TZ470 PROMOTIONAL TRADEUP WITH 3 YR APSS AND CSE FOR 1 YR SIA -" at bounding box center [162, 387] width 103 height 46
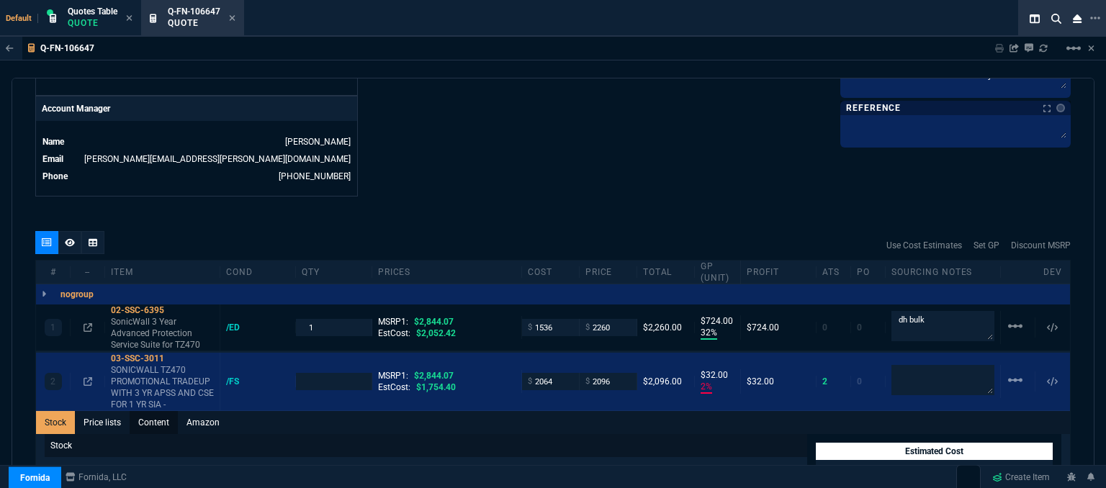
click at [163, 411] on link "Content" at bounding box center [154, 422] width 48 height 23
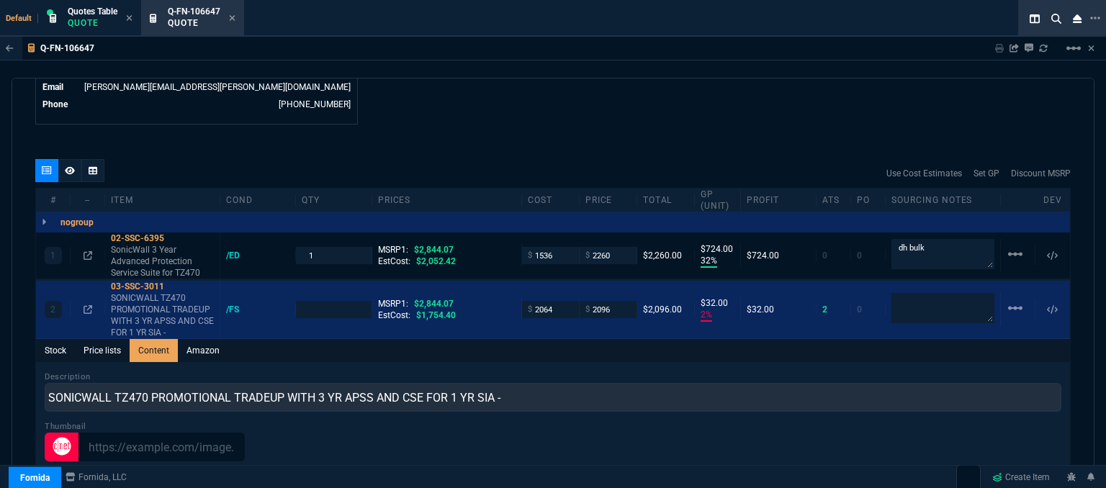
scroll to position [0, 0]
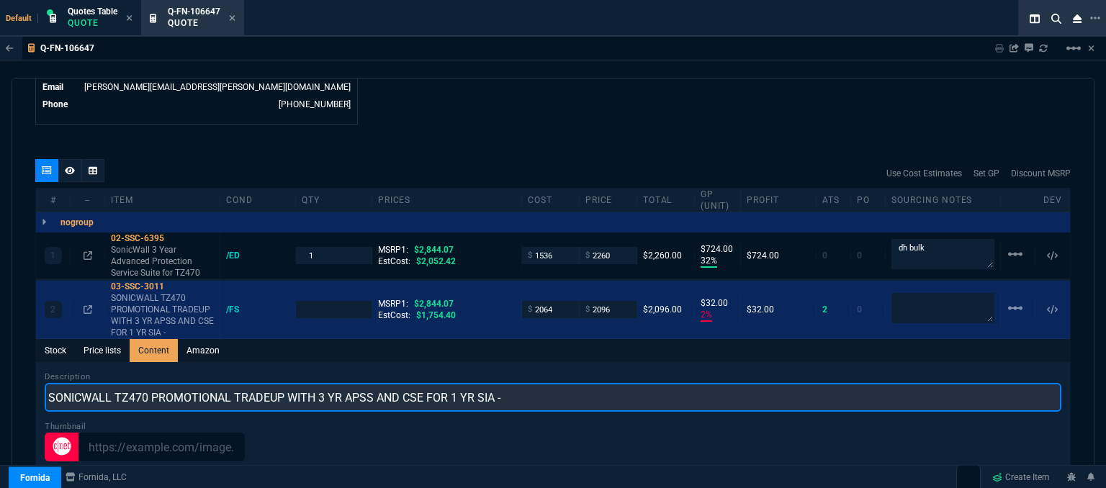
click at [284, 383] on input "SONICWALL TZ470 PROMOTIONAL TRADEUP WITH 3 YR APSS AND CSE FOR 1 YR SIA -" at bounding box center [553, 397] width 1017 height 29
click at [550, 393] on input "SONICWALL TZ470 PROMO WITH 3 YR APSS AND CSE FOR 1 YR SIA -" at bounding box center [553, 397] width 1017 height 29
click at [279, 383] on input "SONICWALL TZ470 PROMO WITH 3 YR APSS AND CSE FOR 1 YR" at bounding box center [553, 397] width 1017 height 29
type input "SONICWALL TZ470 PROMO WITH 3 YR ADVANCED AND CSE FOR 1 YR"
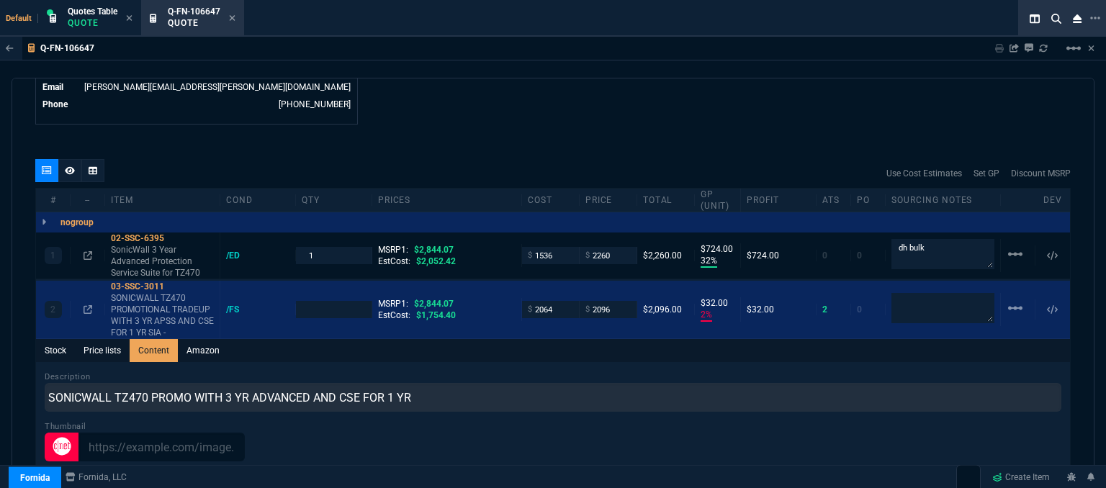
click at [577, 145] on div "quote Q-FN-106647 [PERSON_NAME] draft Fornida, LLC [STREET_ADDRESS] Details Num…" at bounding box center [553, 285] width 1083 height 415
type input "1"
click at [171, 251] on p "SonicWall 3 Year Advanced Protection Service Suite for TZ470" at bounding box center [162, 261] width 103 height 35
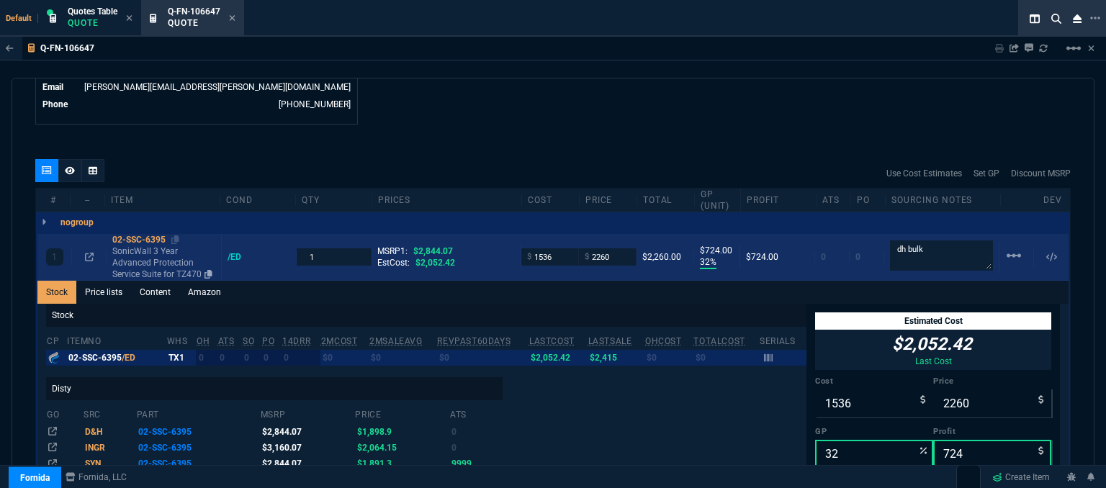
type input "2"
type input "32"
type input "26"
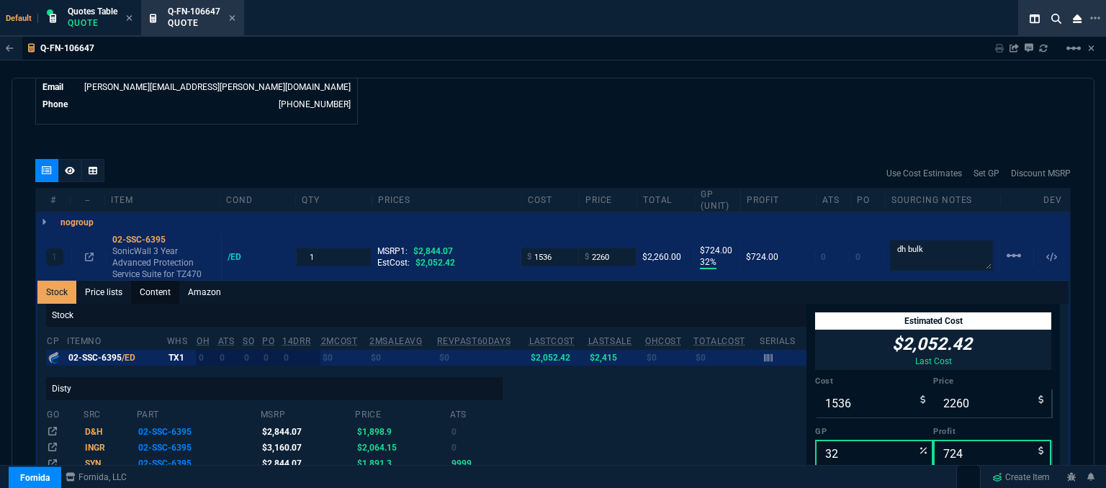
click at [161, 281] on link "Content" at bounding box center [155, 292] width 48 height 23
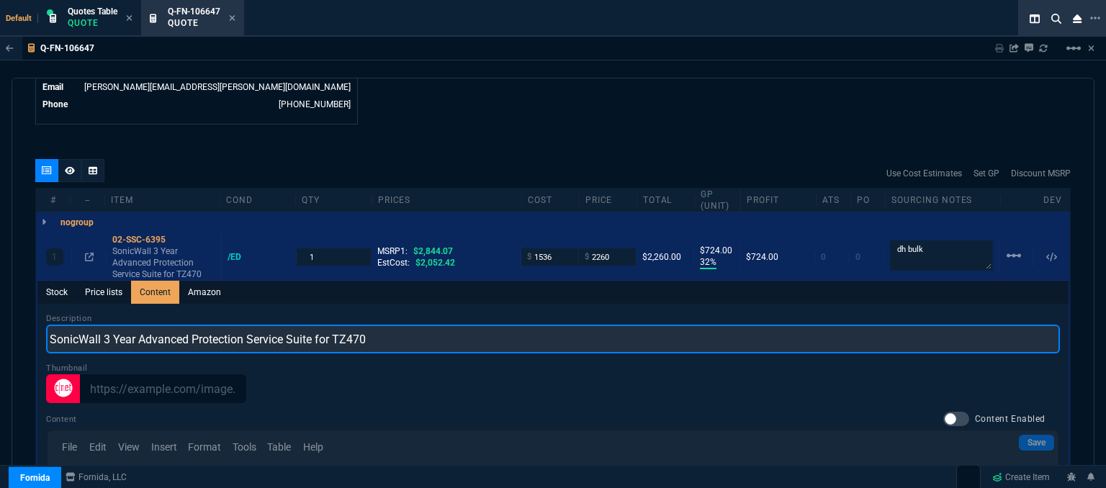
click at [132, 325] on input "SonicWall 3 Year Advanced Protection Service Suite for TZ470" at bounding box center [553, 339] width 1014 height 29
type input "SonicWall 3 Yr Advanced Protection Service Suite for TZ470"
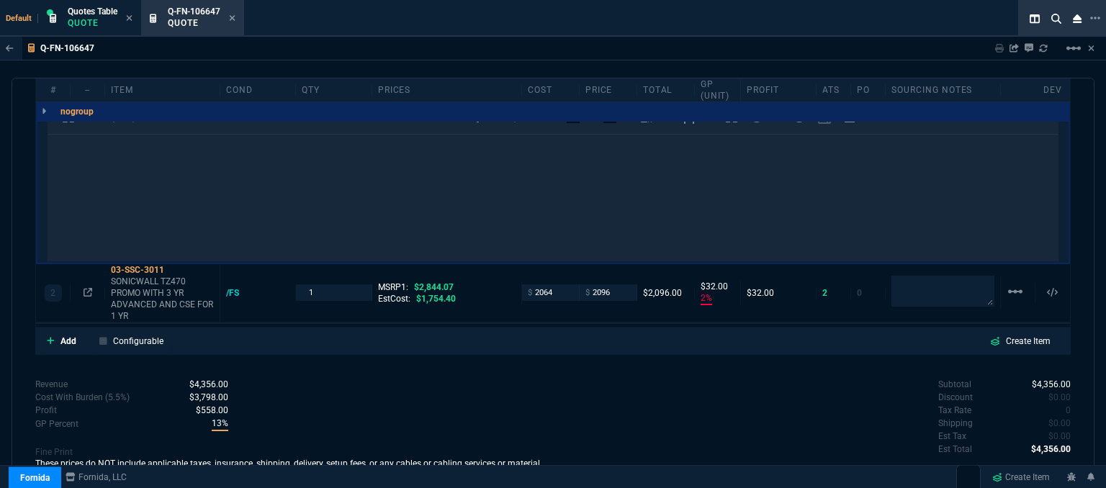
click at [492, 385] on div "Revenue $4,356.00 Cost $3,600.00 Cost With Burden (5.5%) $3,798.00 Profit $558.…" at bounding box center [294, 437] width 518 height 118
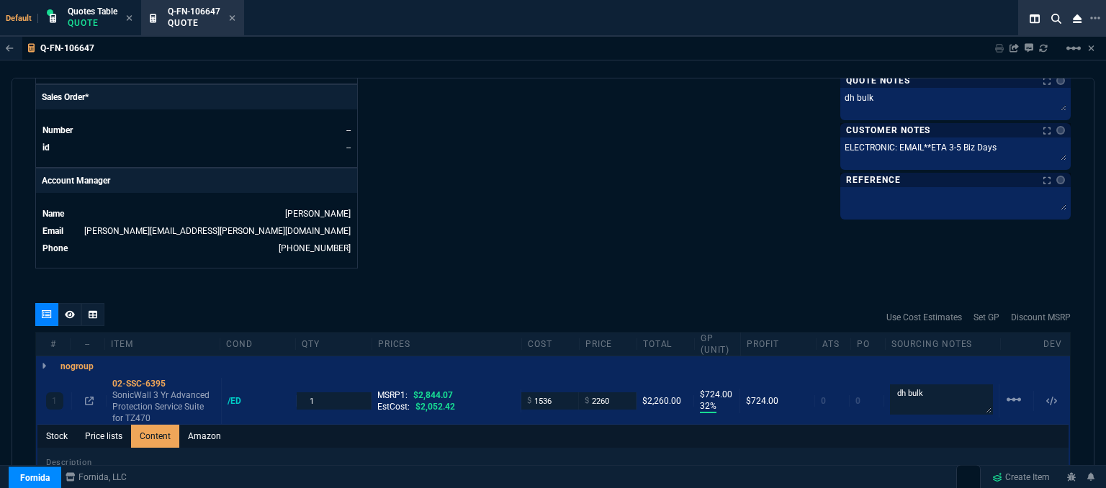
scroll to position [474, 0]
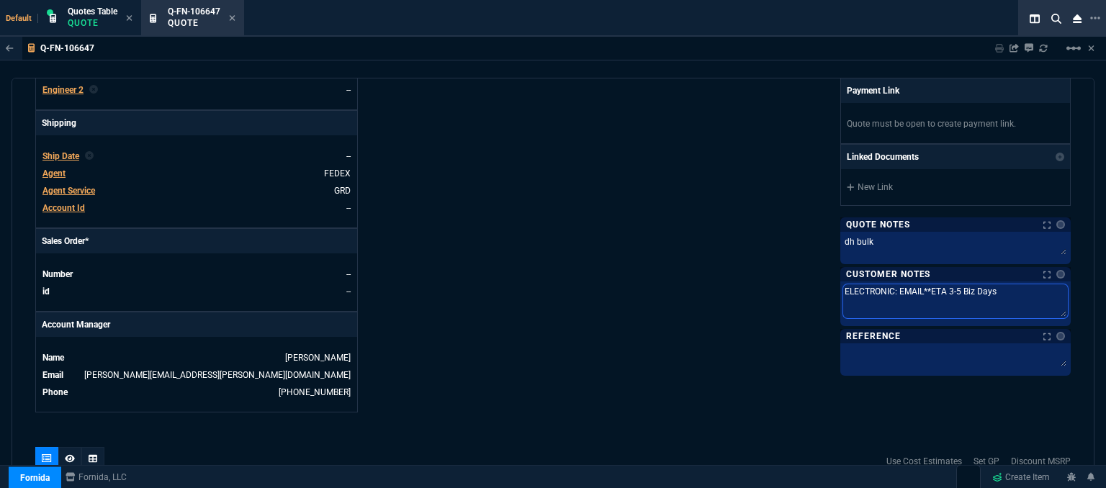
drag, startPoint x: 924, startPoint y: 286, endPoint x: 775, endPoint y: 281, distance: 149.1
click at [775, 281] on div "Fornida, LLC [STREET_ADDRESS] Share Link [PERSON_NAME] Over oneOnOne chat SEND …" at bounding box center [812, 35] width 518 height 753
type textarea "ETA 3-5 Biz Days"
click at [680, 271] on div "Fornida, LLC [STREET_ADDRESS] Share Link [PERSON_NAME] Over oneOnOne chat SEND …" at bounding box center [812, 35] width 518 height 753
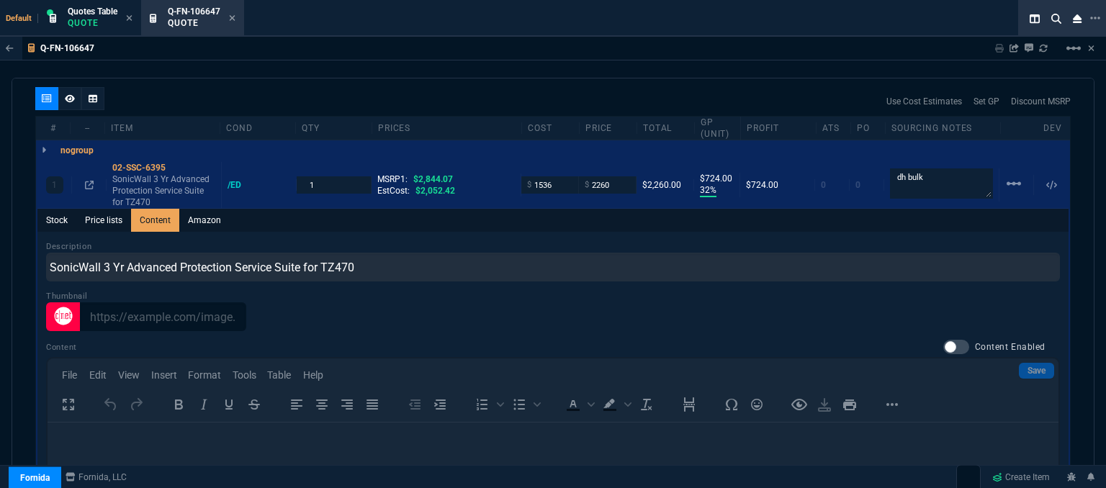
scroll to position [1140, 0]
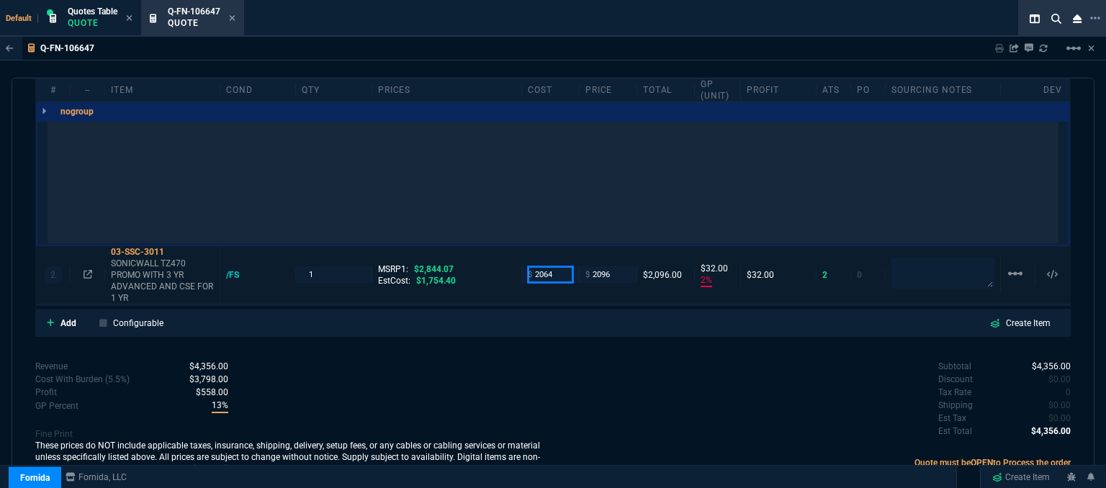
click at [556, 266] on input "2064" at bounding box center [550, 274] width 45 height 17
type input "1535"
click at [547, 330] on div "quote Q-FN-106647 [PERSON_NAME] draft Fornida, LLC [STREET_ADDRESS] Details Num…" at bounding box center [553, 285] width 1083 height 415
type input "1535"
type input "27"
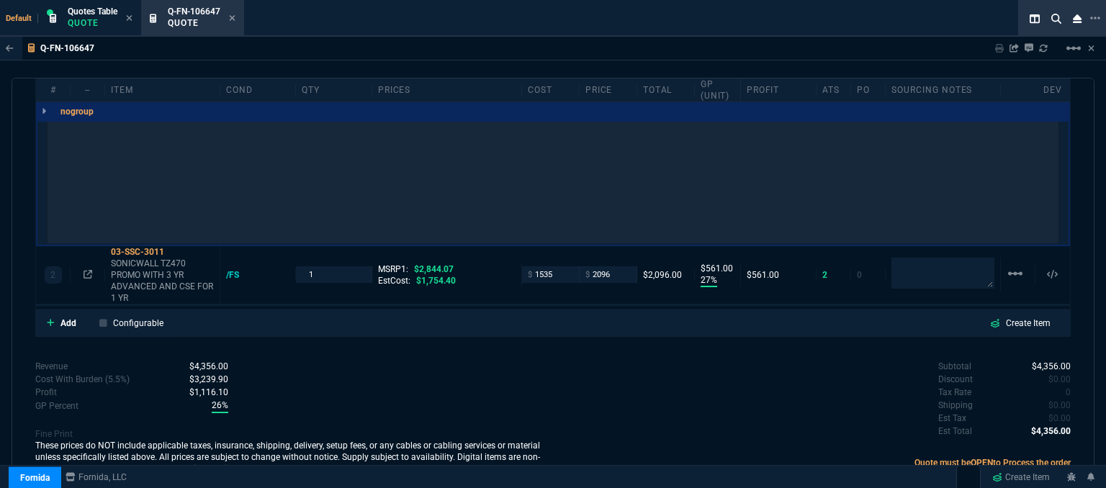
type input "561"
click at [171, 247] on icon at bounding box center [174, 251] width 8 height 9
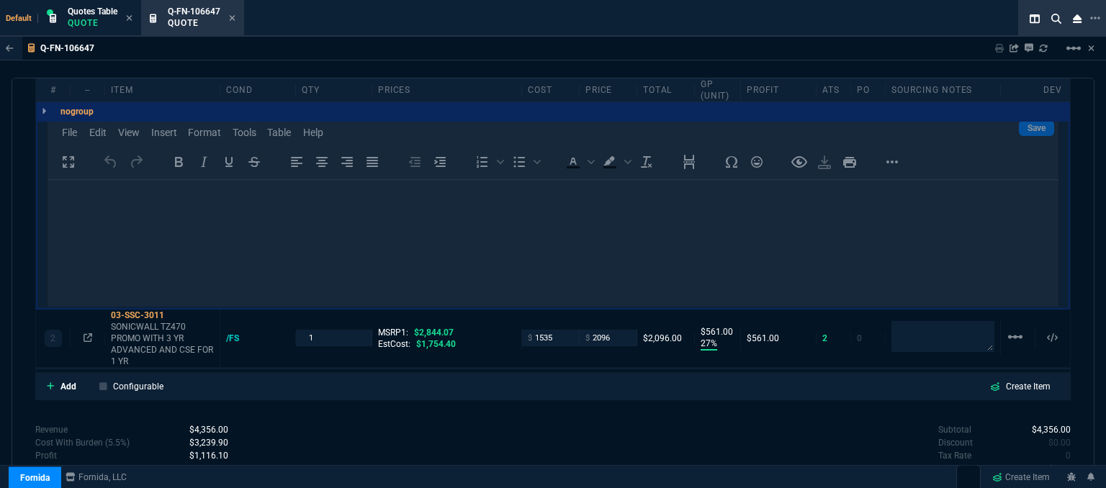
scroll to position [1068, 0]
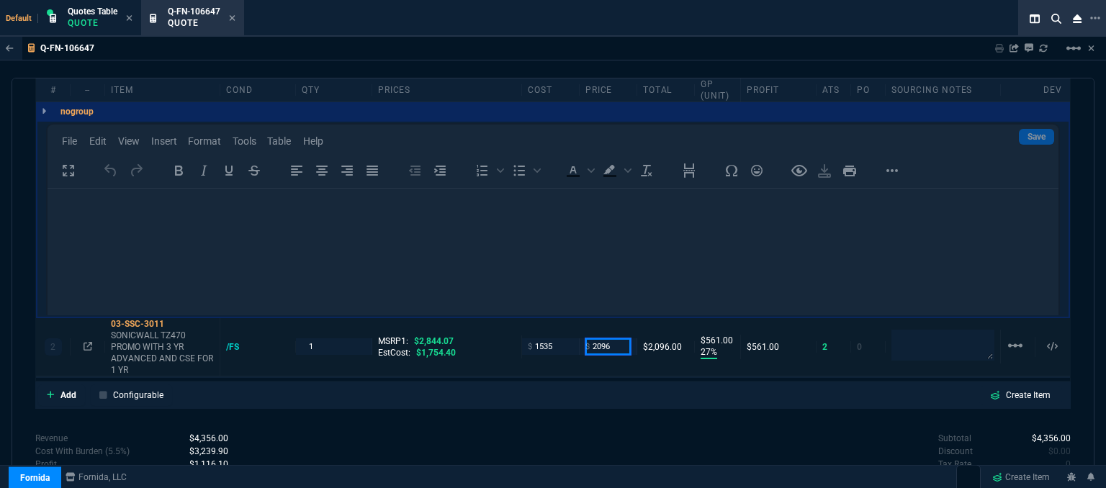
click at [613, 338] on input "2096" at bounding box center [607, 346] width 45 height 17
type input "1990"
click at [591, 432] on div "Subtotal $4,356.00 Discount $0.00 Tax Rate 0 Shipping $0.00 Est Tax $0.00 Est T…" at bounding box center [812, 471] width 518 height 79
type input "1990"
type input "23"
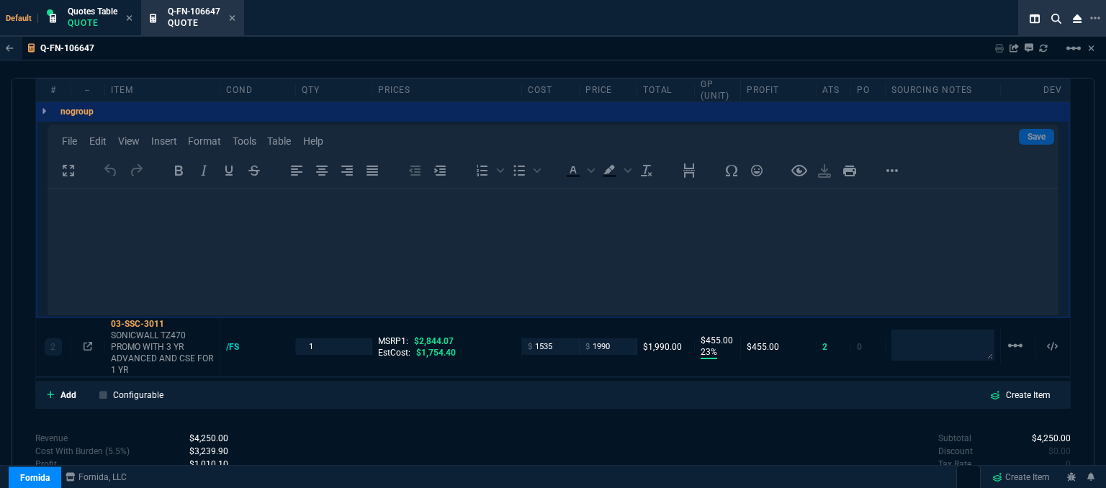
type input "455"
type input "30"
click at [88, 342] on icon at bounding box center [88, 346] width 9 height 9
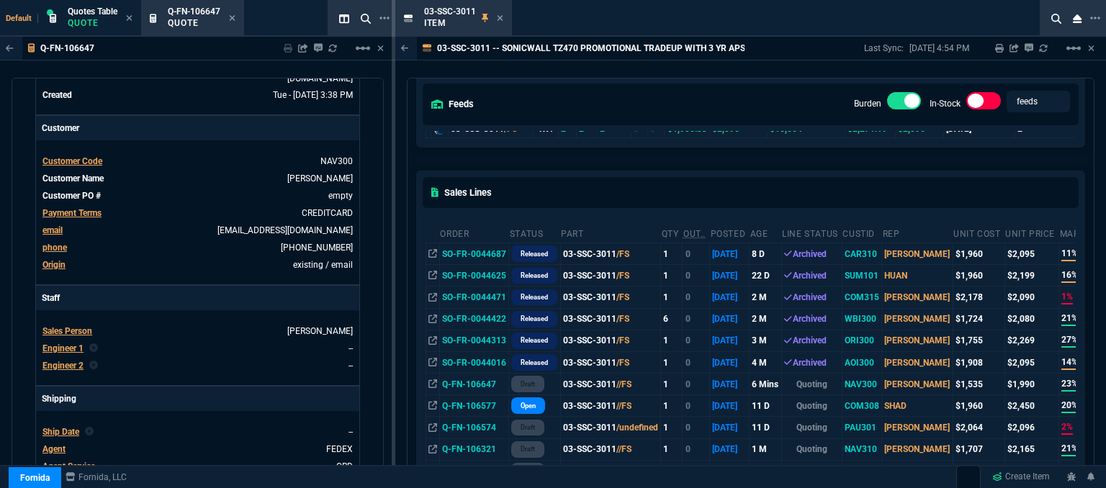
scroll to position [144, 0]
click at [498, 18] on icon at bounding box center [500, 18] width 6 height 6
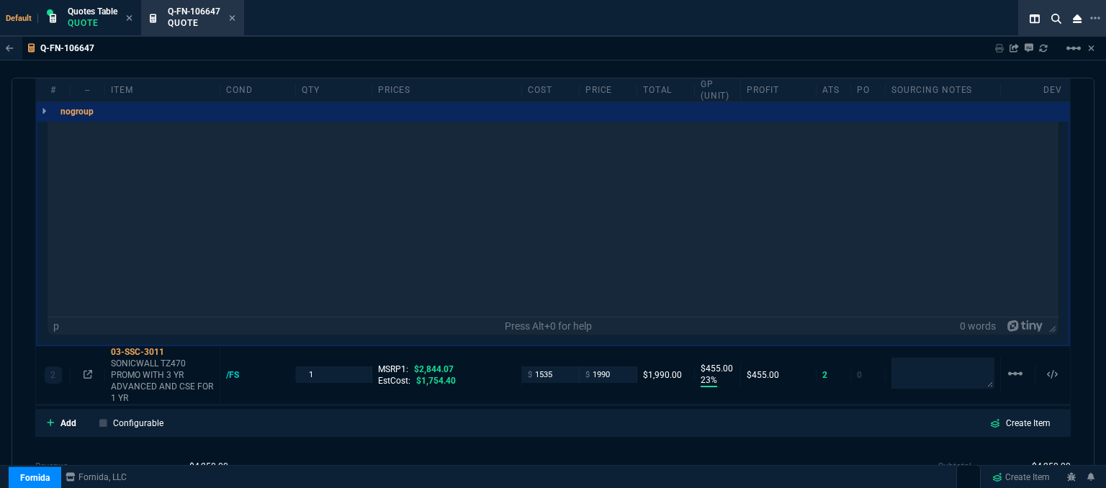
scroll to position [1140, 0]
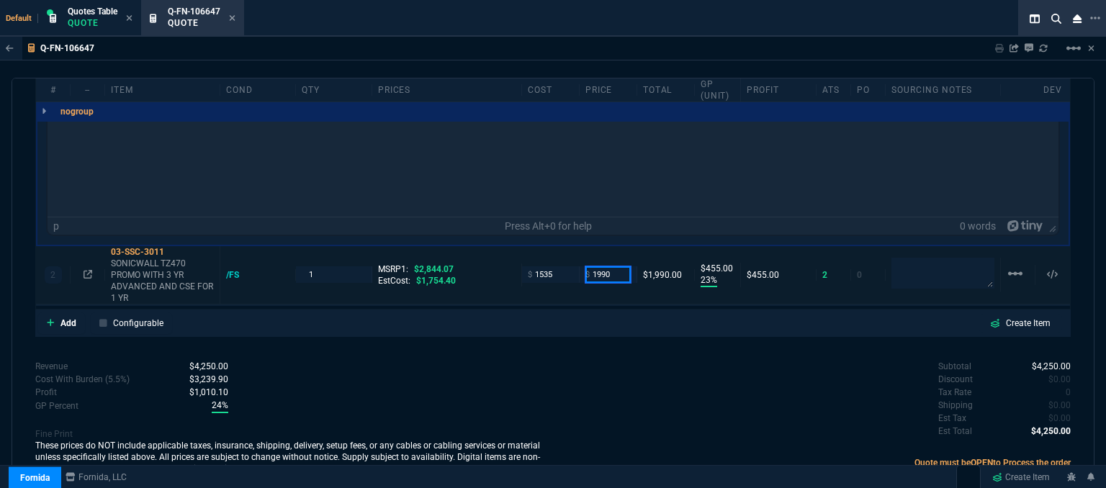
click at [623, 266] on input "1990" at bounding box center [607, 274] width 45 height 17
type input "2045"
click at [634, 333] on div "quote Q-FN-106647 Naven Kumar draft Fornida, LLC 2609 Technology Dr Suite 300 P…" at bounding box center [553, 285] width 1083 height 415
type input "2045"
type input "25"
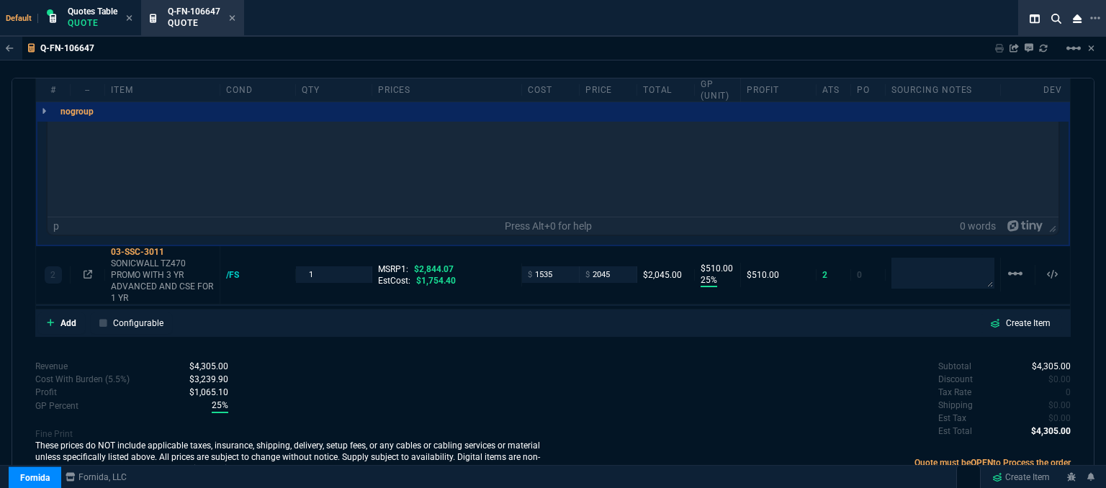
type input "510"
type input "28"
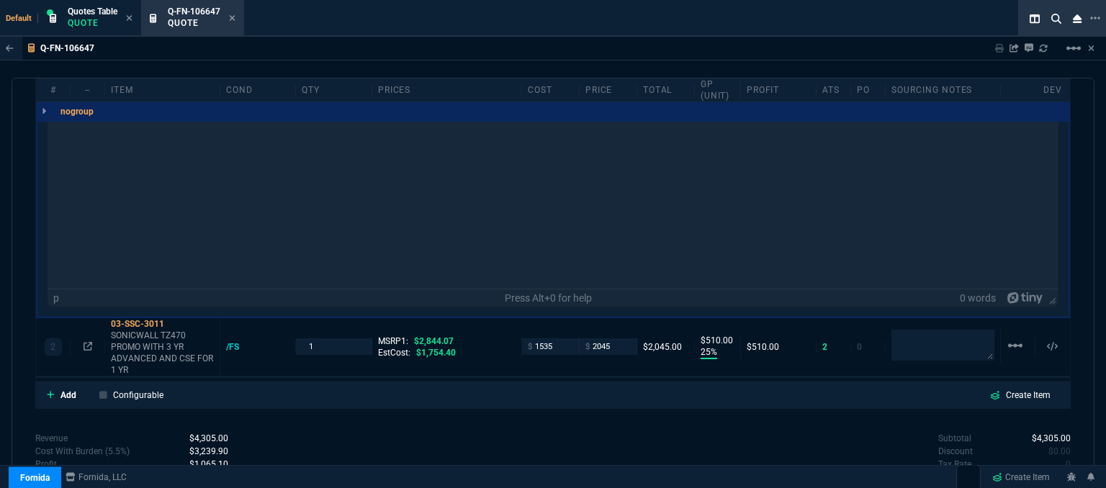
scroll to position [780, 0]
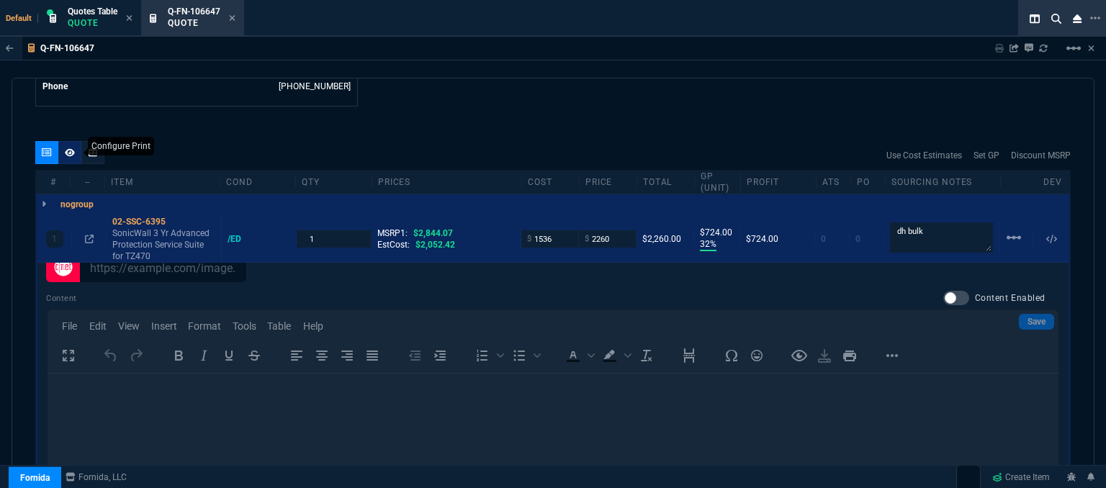
click at [67, 148] on icon at bounding box center [70, 152] width 10 height 9
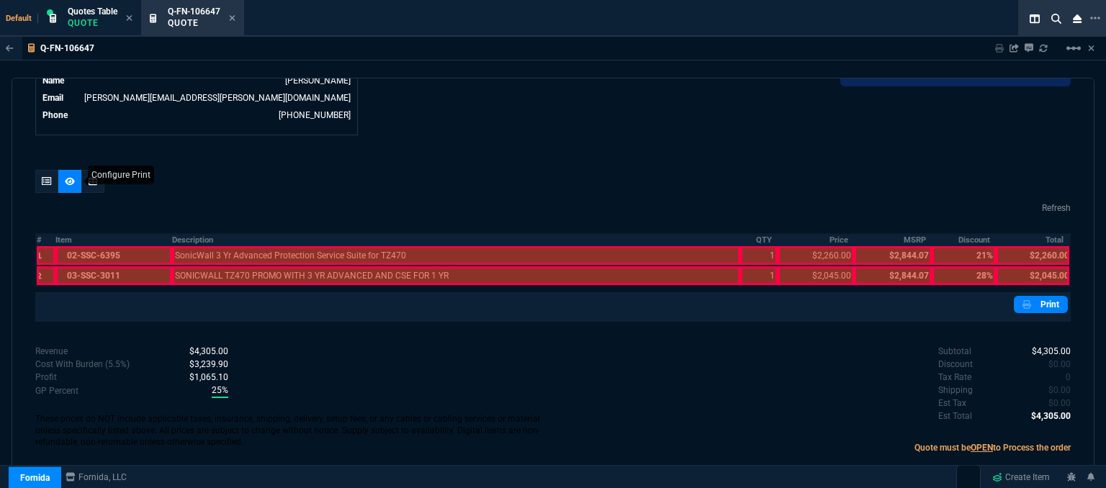
scroll to position [714, 0]
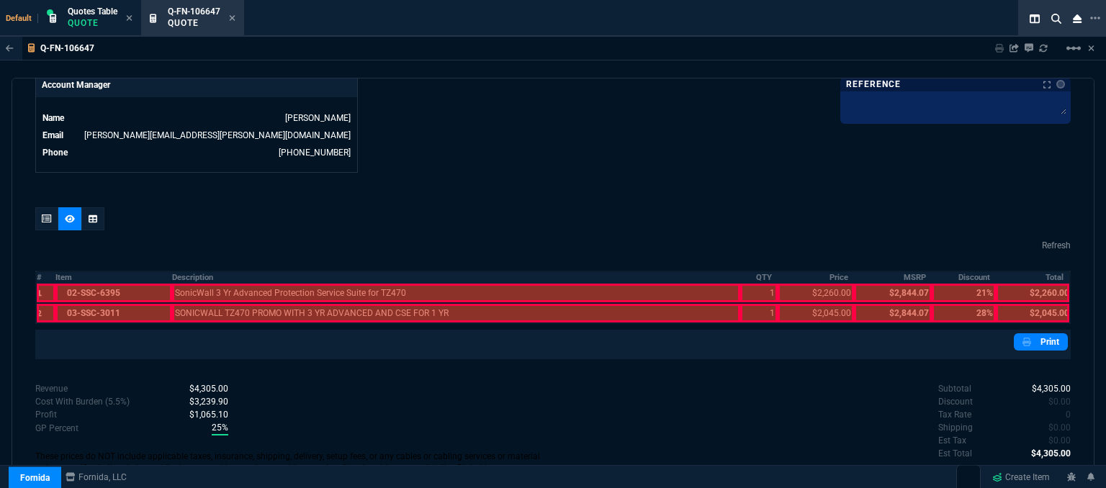
click at [236, 207] on div at bounding box center [552, 221] width 1035 height 29
click at [43, 215] on icon at bounding box center [47, 219] width 10 height 9
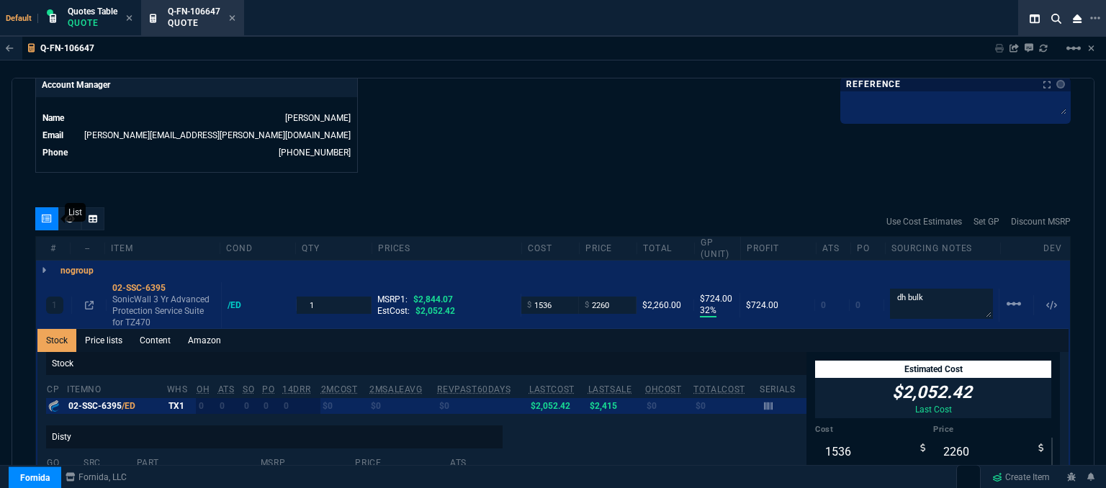
type input "21"
type input "28"
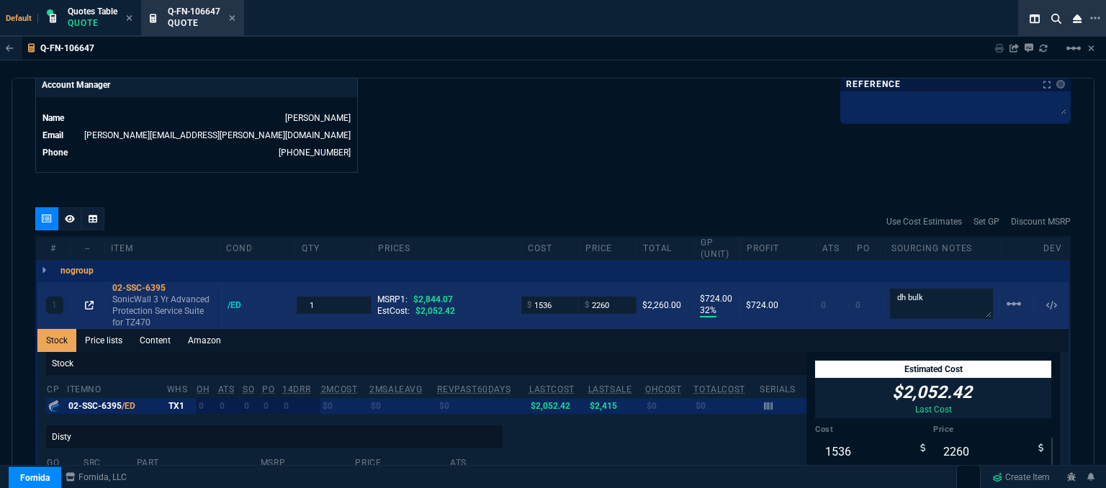
click at [91, 301] on icon at bounding box center [89, 305] width 9 height 9
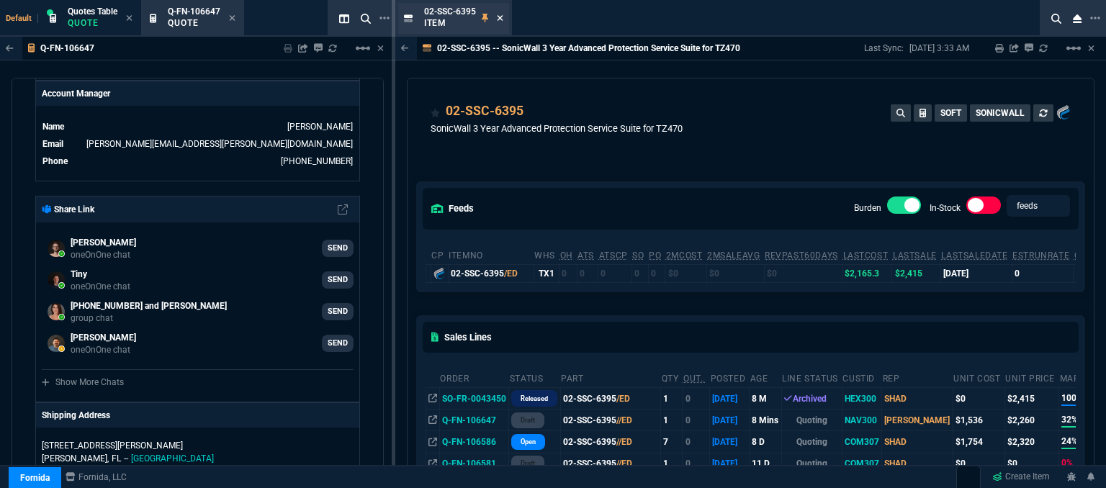
click at [500, 18] on icon at bounding box center [500, 18] width 6 height 6
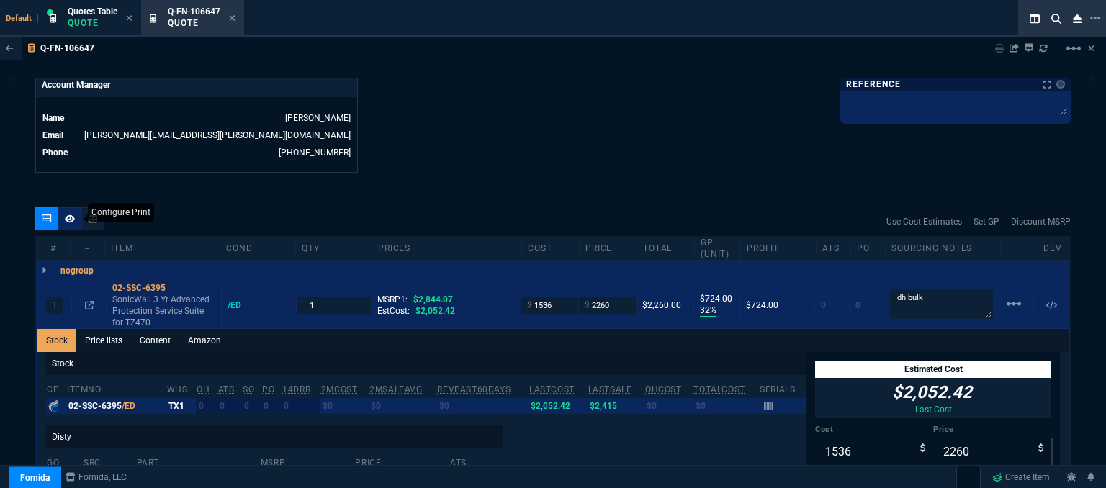
click at [68, 215] on icon at bounding box center [70, 219] width 10 height 8
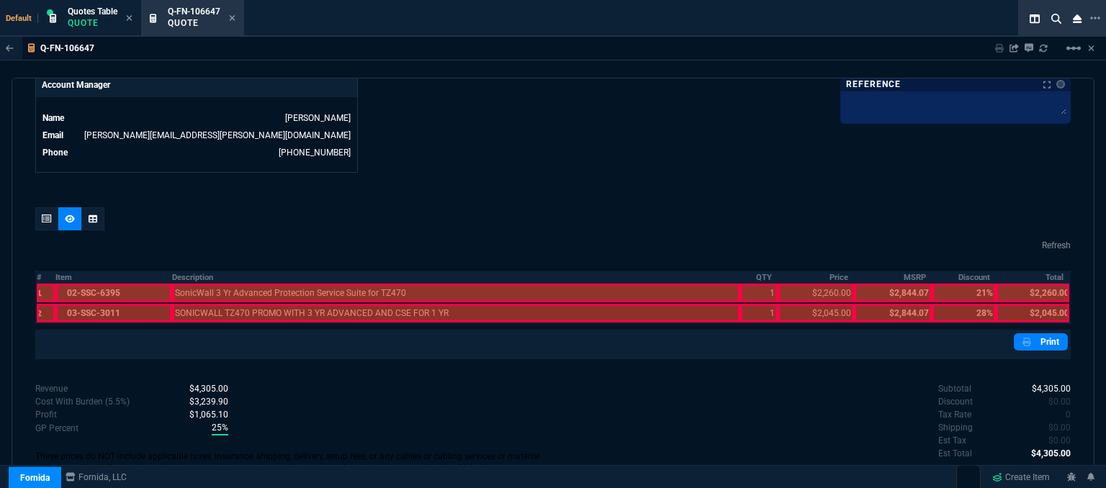
click at [92, 284] on div at bounding box center [113, 293] width 116 height 19
click at [92, 304] on div at bounding box center [113, 313] width 116 height 19
click at [223, 304] on div at bounding box center [456, 313] width 569 height 19
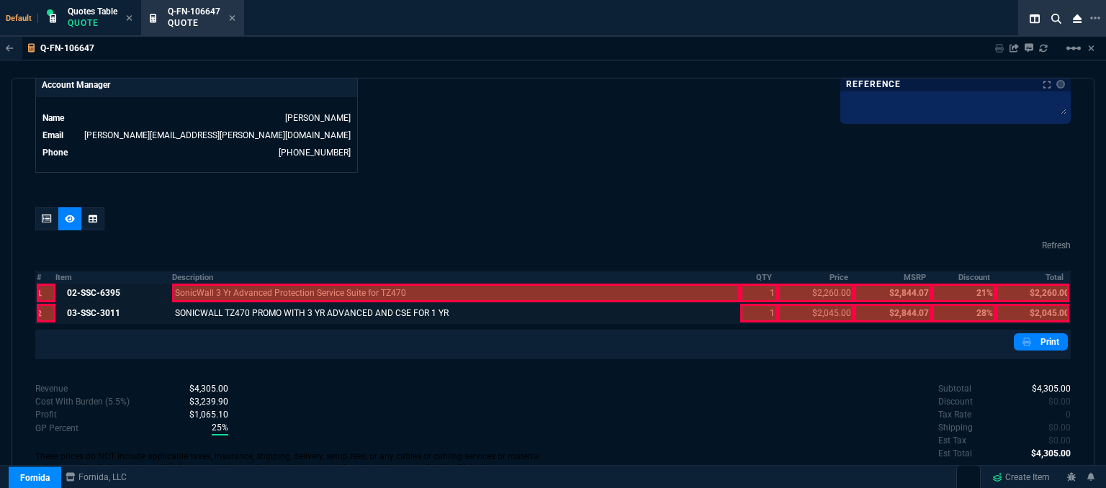
click at [227, 285] on div at bounding box center [456, 293] width 569 height 19
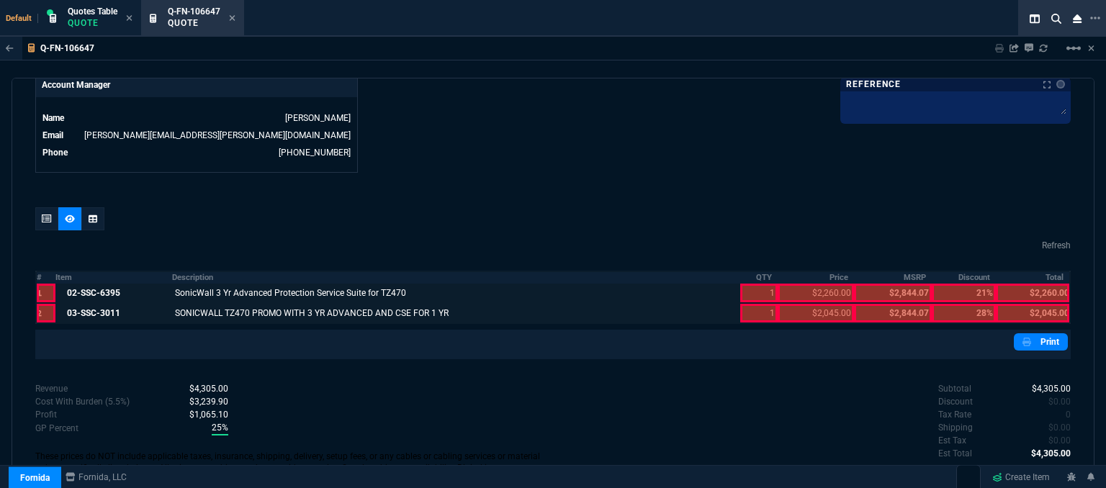
click at [745, 284] on div at bounding box center [758, 293] width 37 height 19
click at [752, 306] on div at bounding box center [758, 313] width 37 height 19
click at [808, 304] on div at bounding box center [816, 313] width 76 height 19
click at [808, 284] on div at bounding box center [816, 293] width 76 height 19
click at [1032, 304] on div at bounding box center [1032, 313] width 73 height 19
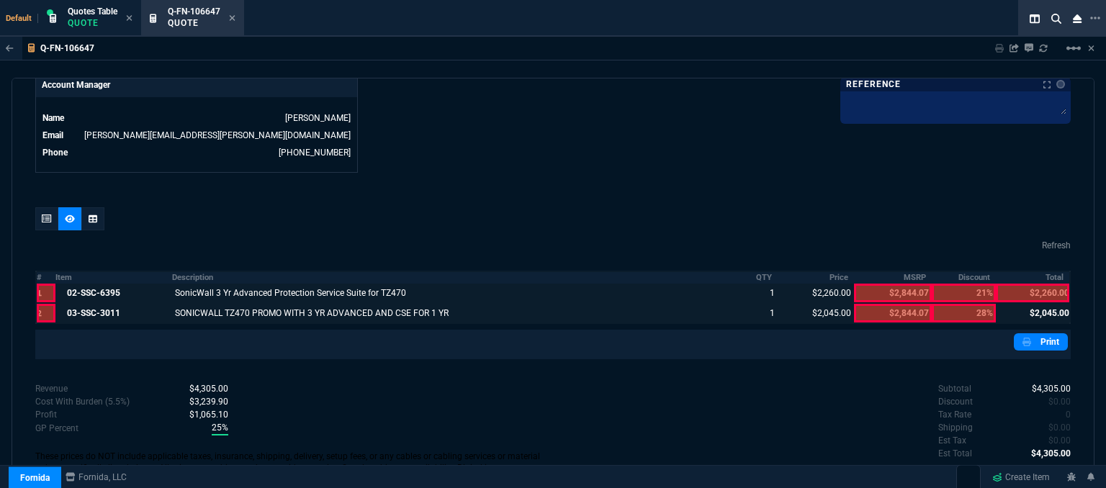
click at [1032, 284] on div at bounding box center [1032, 293] width 73 height 19
click at [49, 215] on icon at bounding box center [47, 219] width 10 height 9
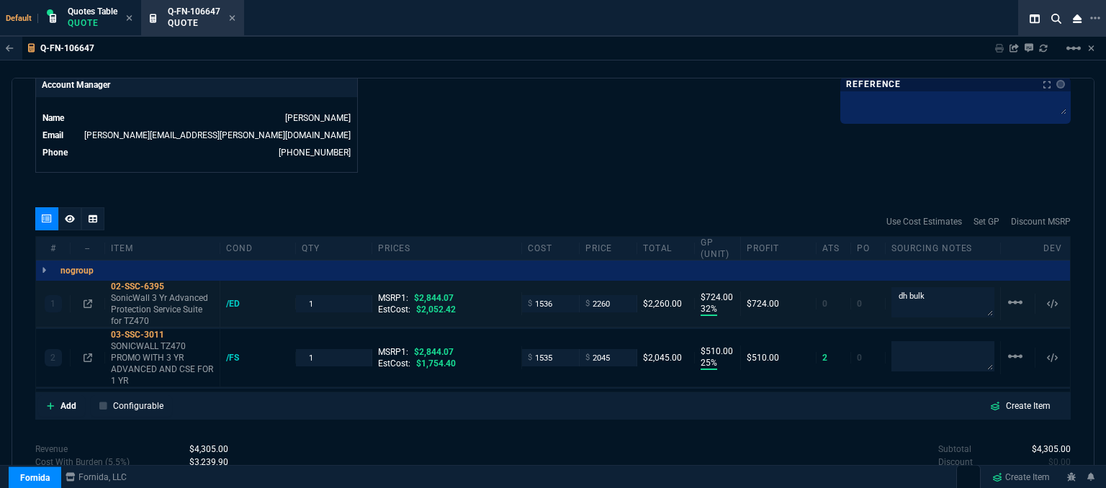
type input "32"
type input "724"
type input "25"
type input "510"
type input "21"
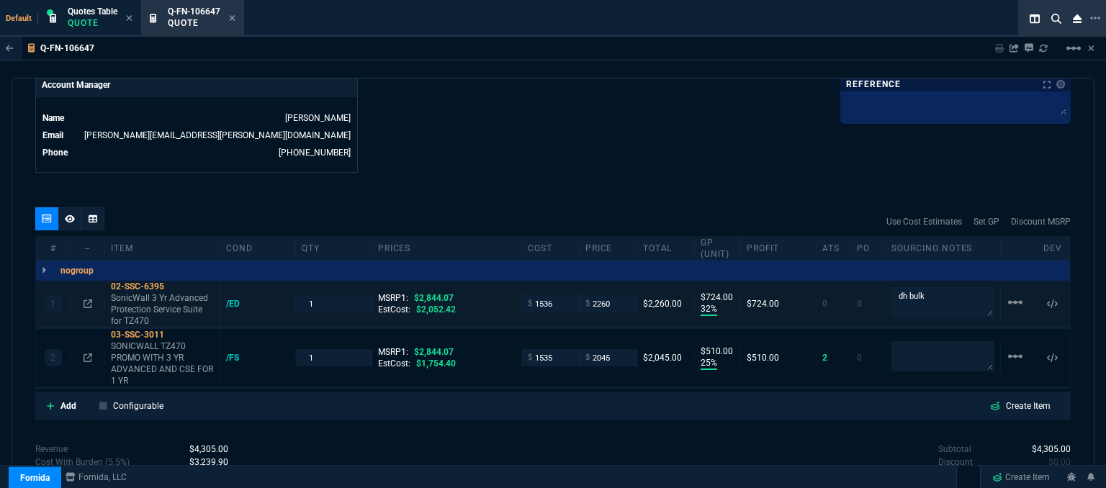
type input "28"
click at [174, 330] on icon at bounding box center [174, 334] width 8 height 9
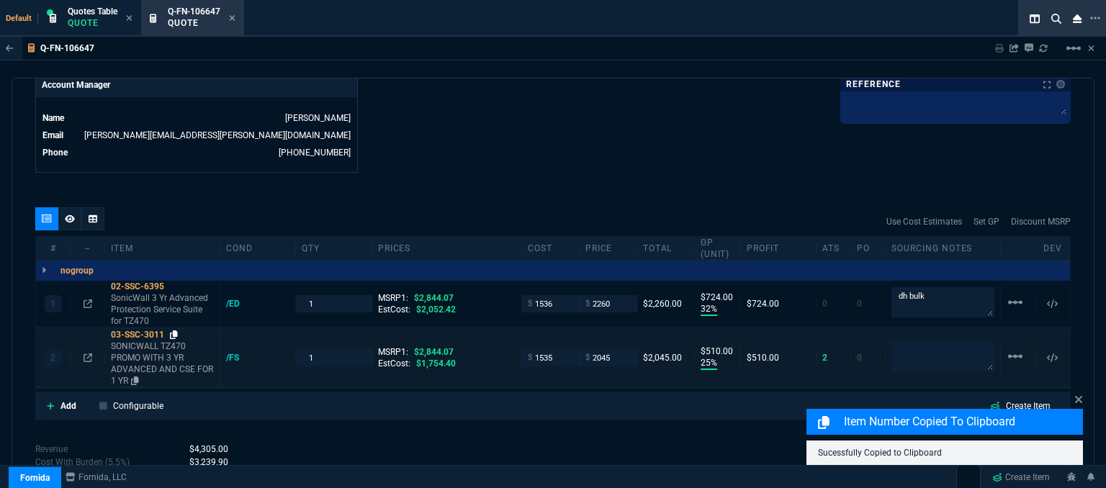
click at [174, 330] on icon at bounding box center [174, 334] width 8 height 9
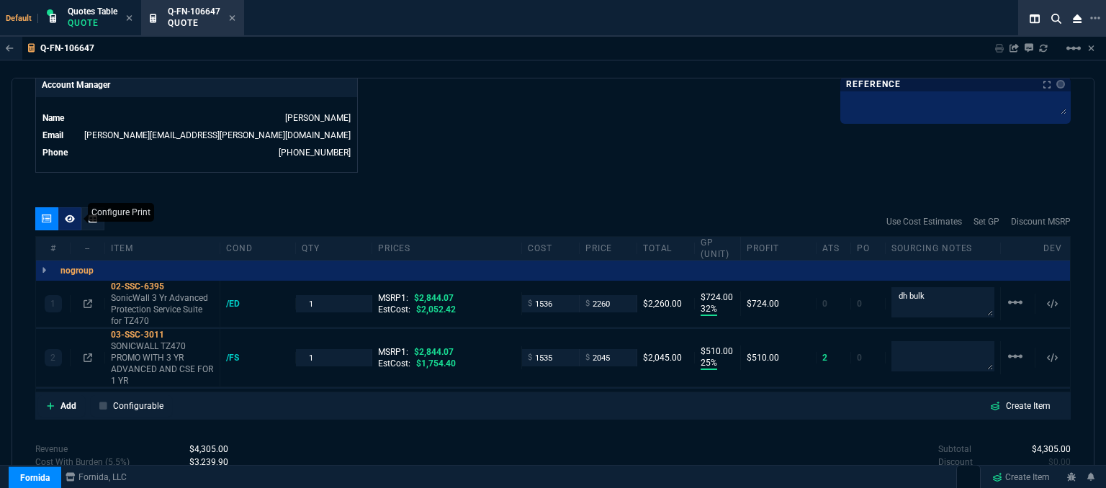
click at [76, 207] on div at bounding box center [69, 218] width 23 height 23
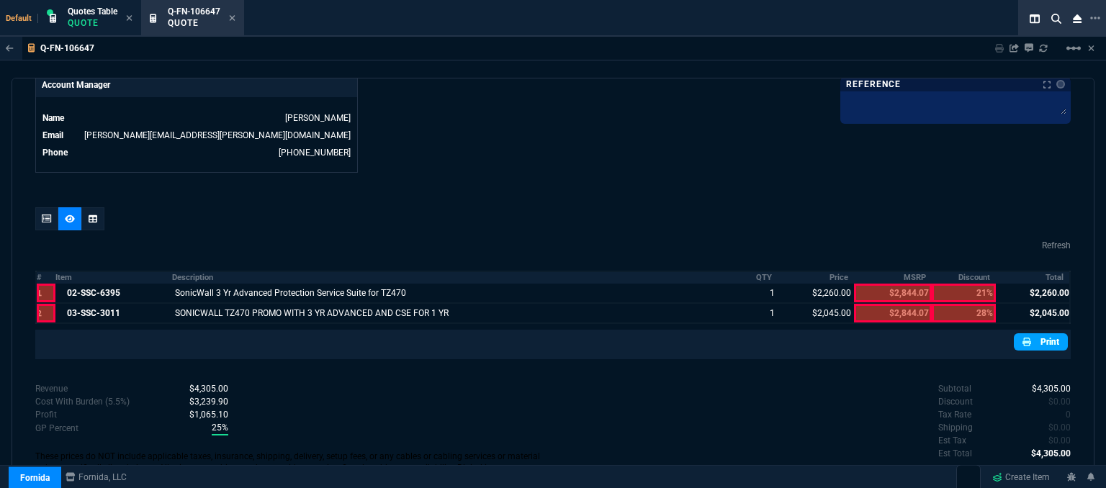
click at [1029, 333] on link "Print" at bounding box center [1041, 341] width 54 height 17
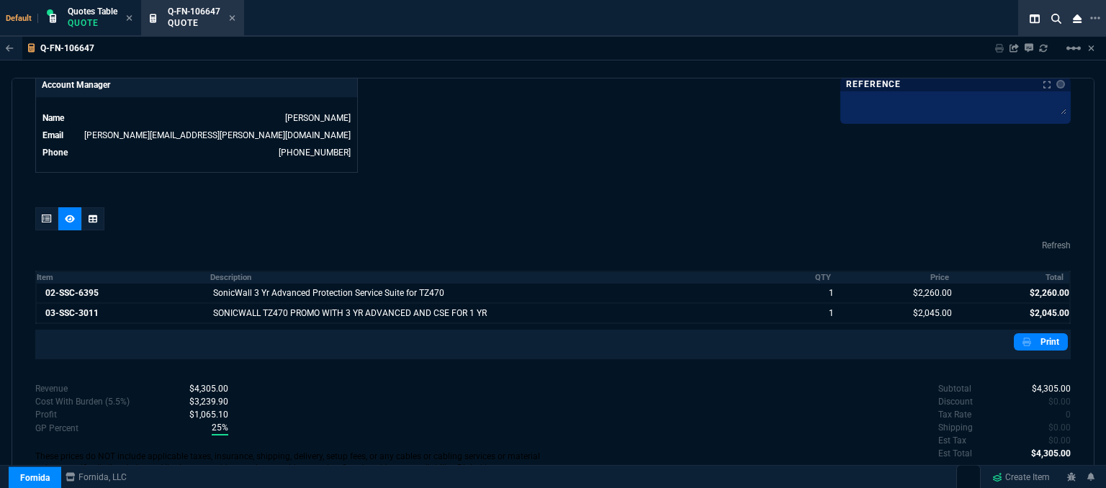
scroll to position [737, 0]
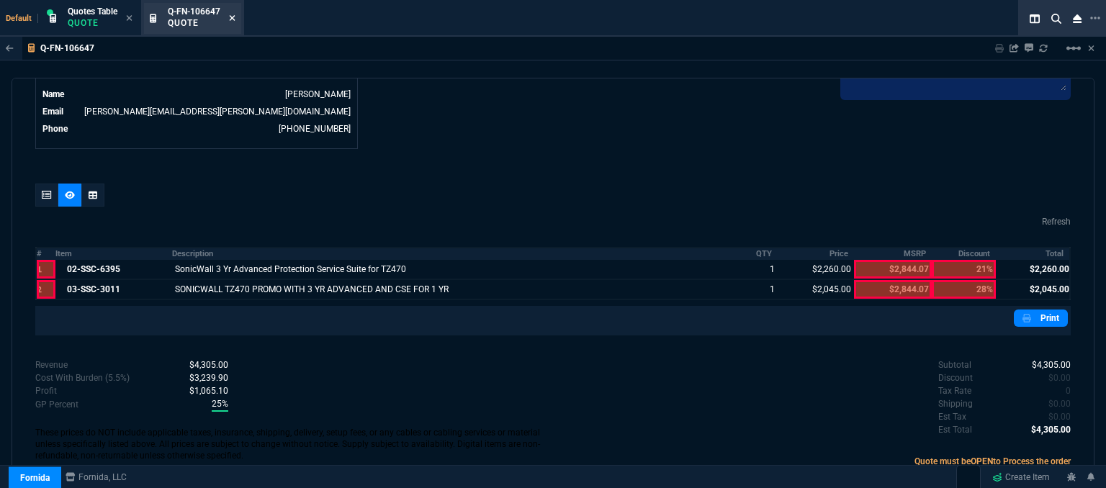
click at [233, 18] on icon at bounding box center [233, 18] width 6 height 6
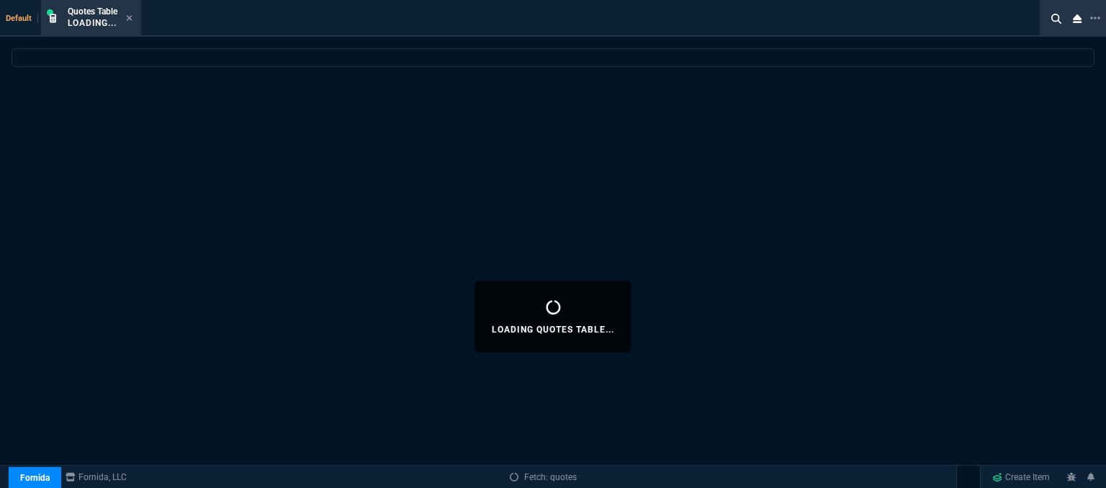
select select
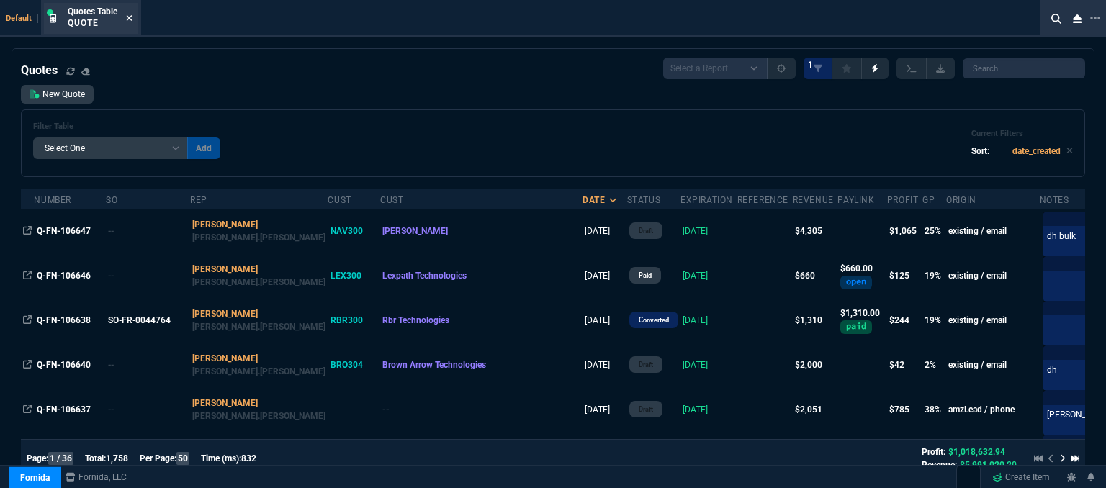
click at [132, 17] on icon at bounding box center [129, 18] width 6 height 9
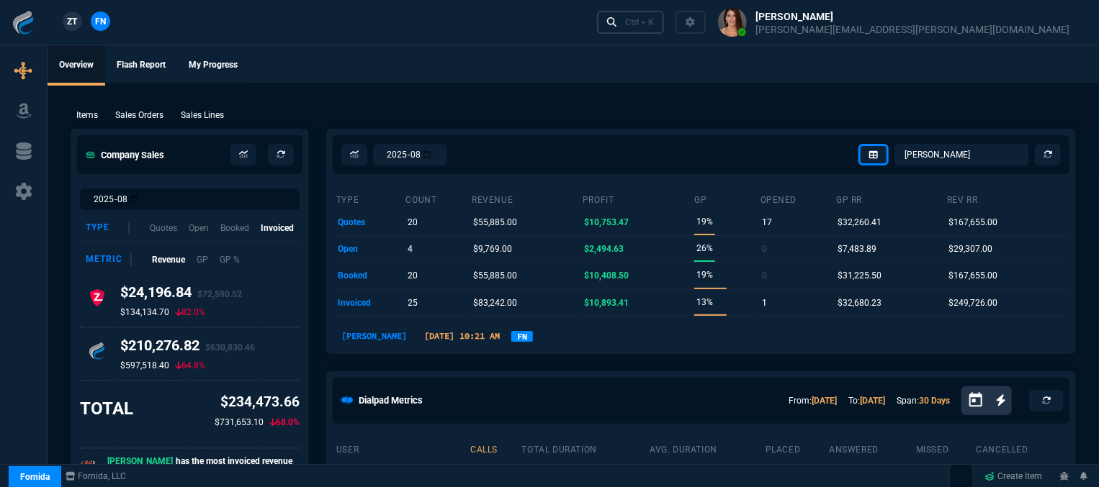
click at [654, 21] on div "Ctrl + K" at bounding box center [639, 23] width 29 height 12
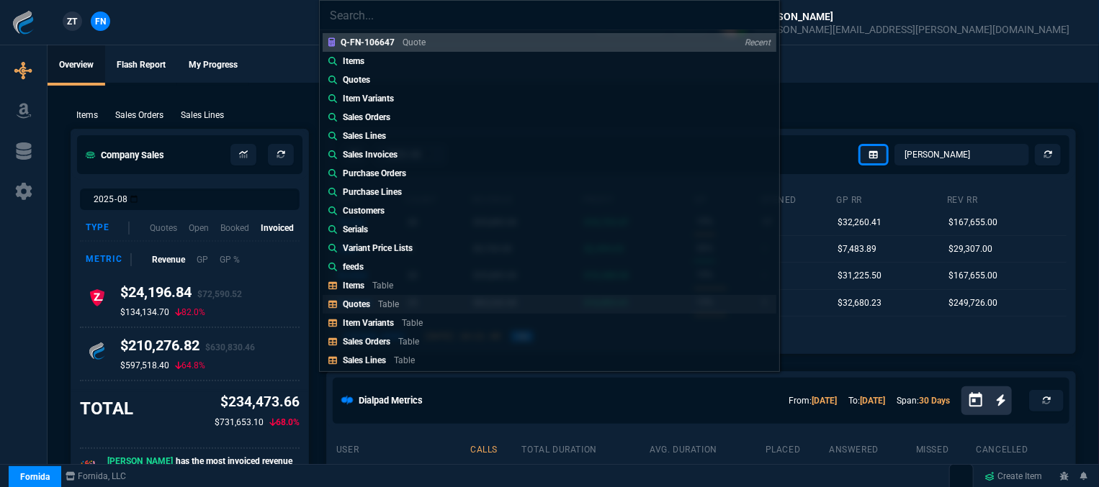
click at [429, 300] on link "Quotes Table" at bounding box center [550, 304] width 454 height 19
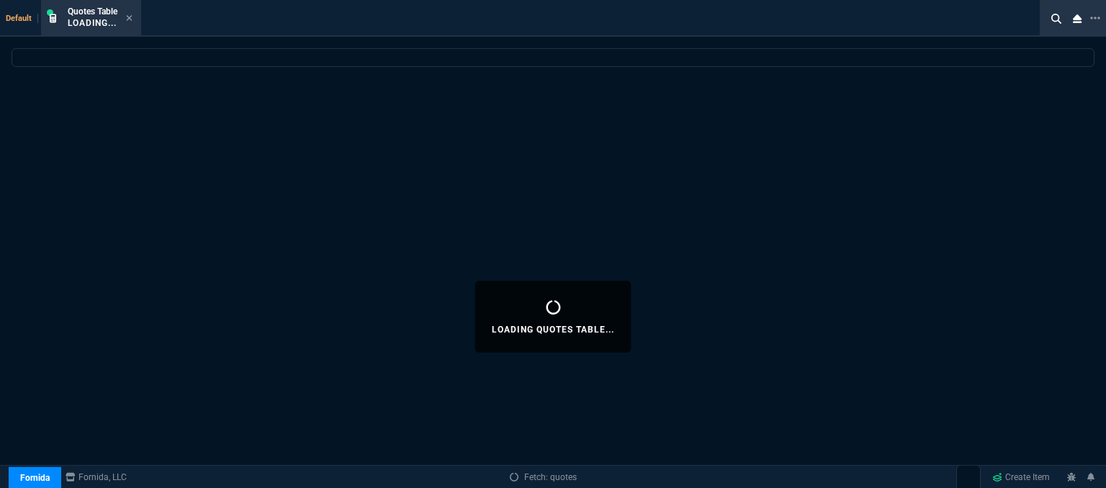
select select
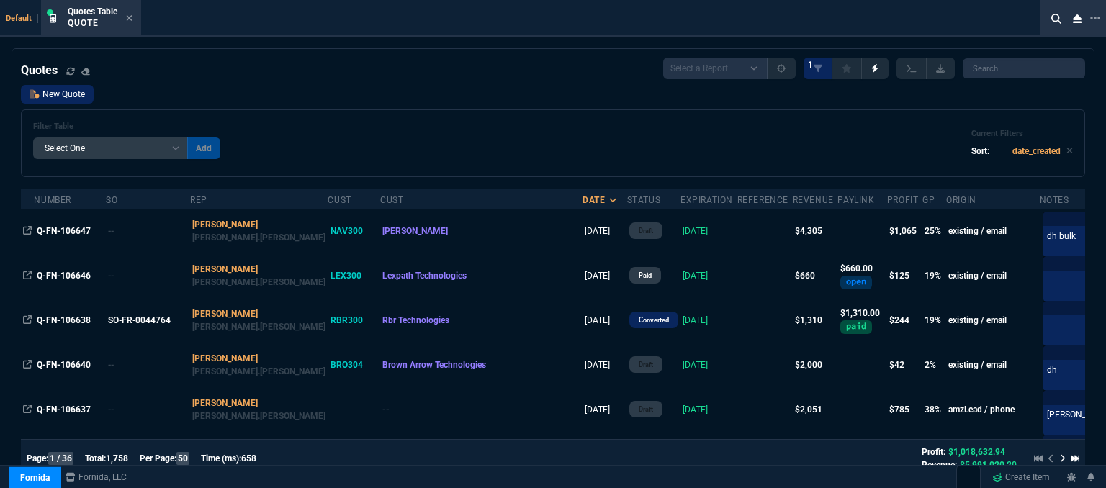
click at [76, 88] on link "New Quote" at bounding box center [57, 94] width 73 height 19
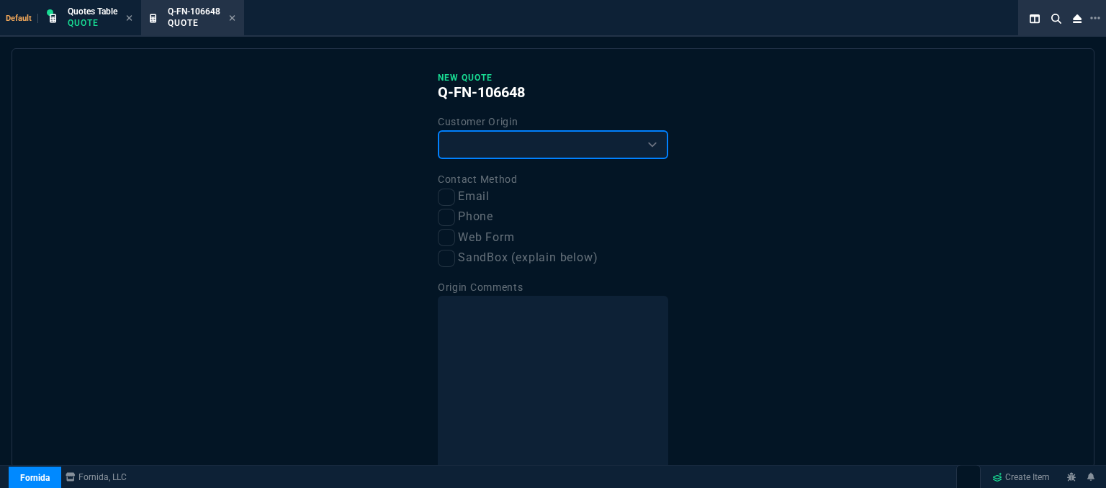
click at [490, 149] on select "Existing Customer Amazon Lead (first order) Website Lead (first order) Called (…" at bounding box center [553, 144] width 230 height 29
select select "existing"
click at [438, 130] on select "Existing Customer Amazon Lead (first order) Website Lead (first order) Called (…" at bounding box center [553, 144] width 230 height 29
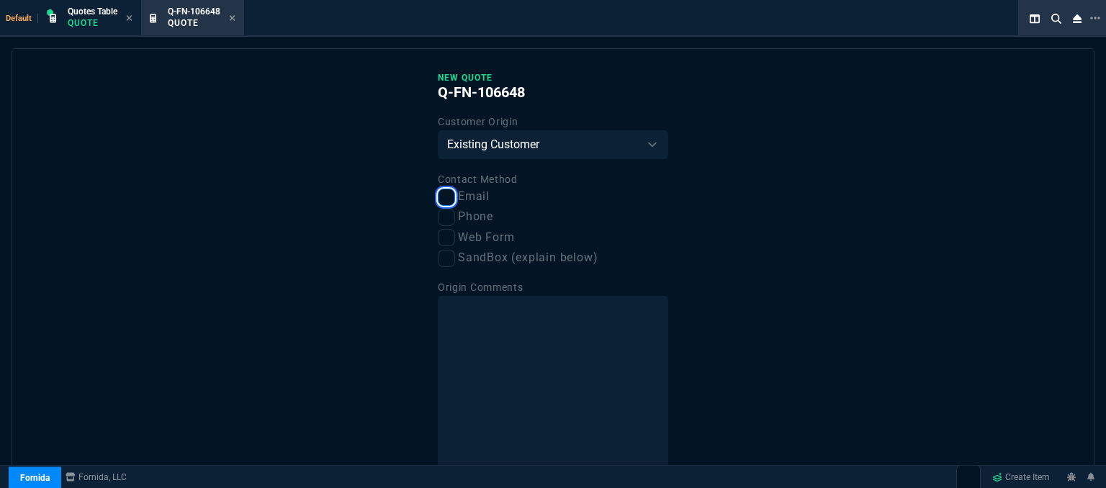
click at [442, 202] on input "Email" at bounding box center [446, 197] width 17 height 17
checkbox input "true"
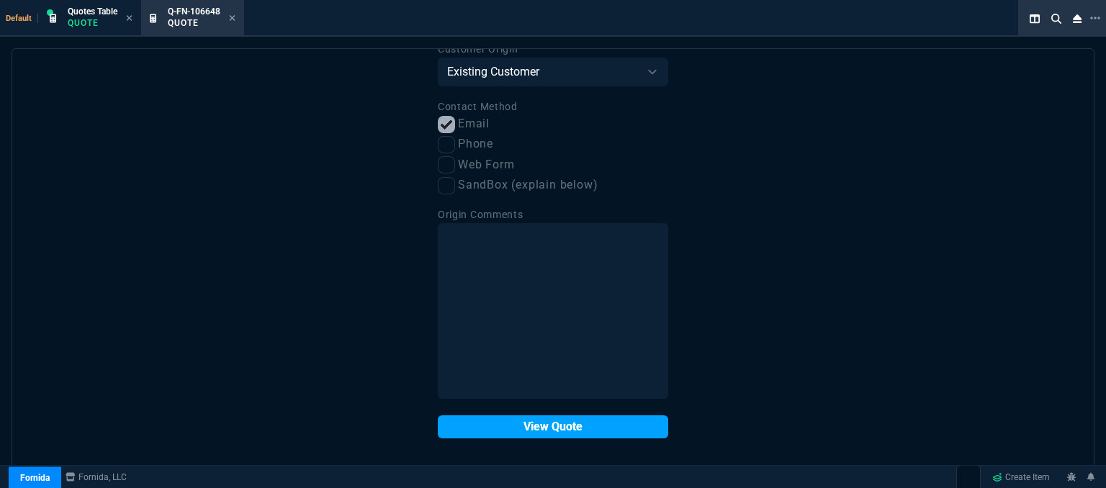
click at [521, 427] on button "View Quote" at bounding box center [553, 426] width 230 height 23
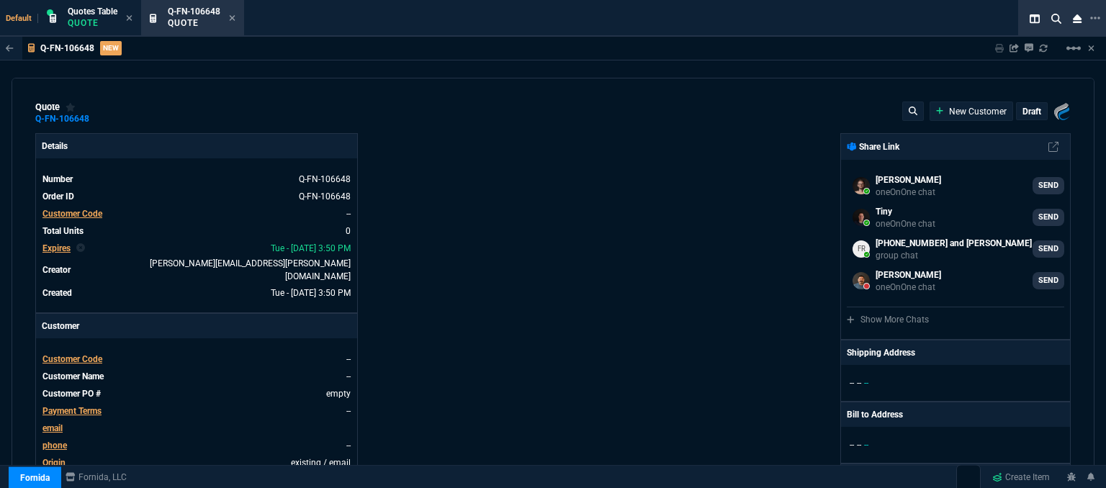
click at [92, 354] on span "Customer Code" at bounding box center [72, 359] width 60 height 10
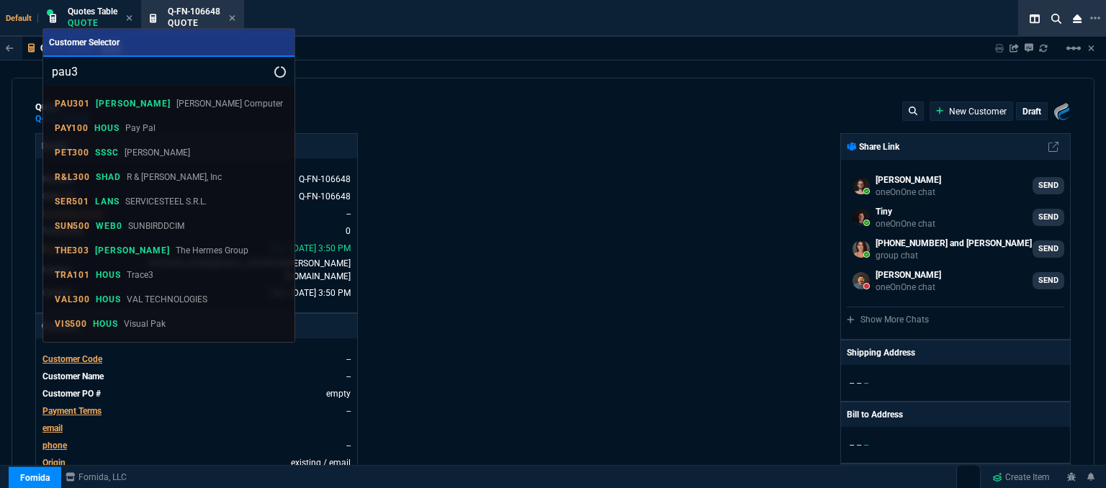
type input "pau30"
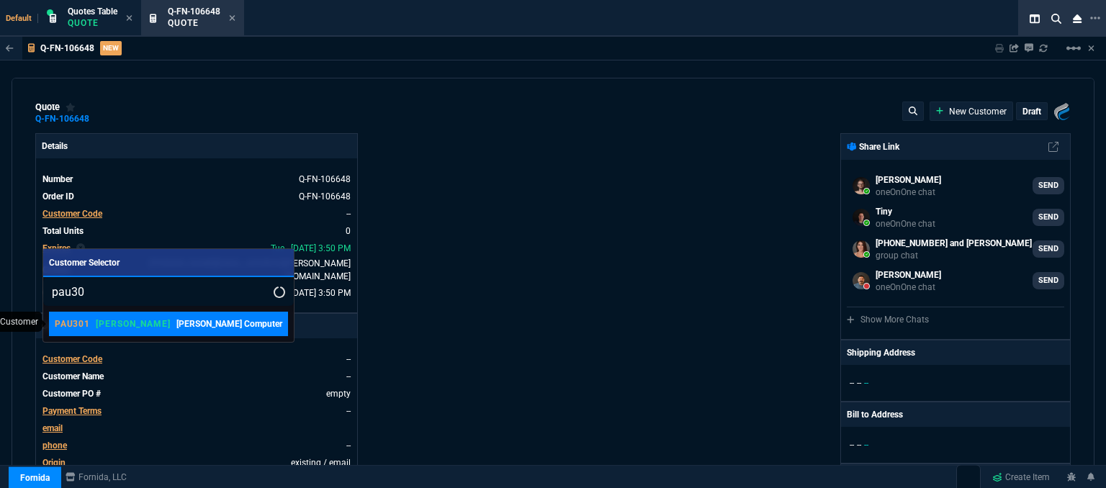
click at [118, 323] on p "[PERSON_NAME]" at bounding box center [133, 324] width 74 height 12
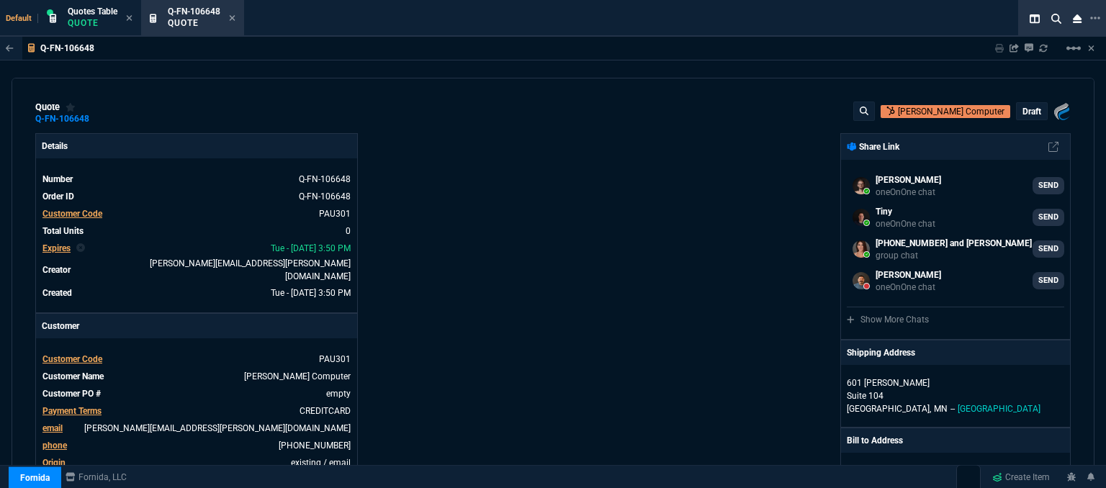
scroll to position [432, 0]
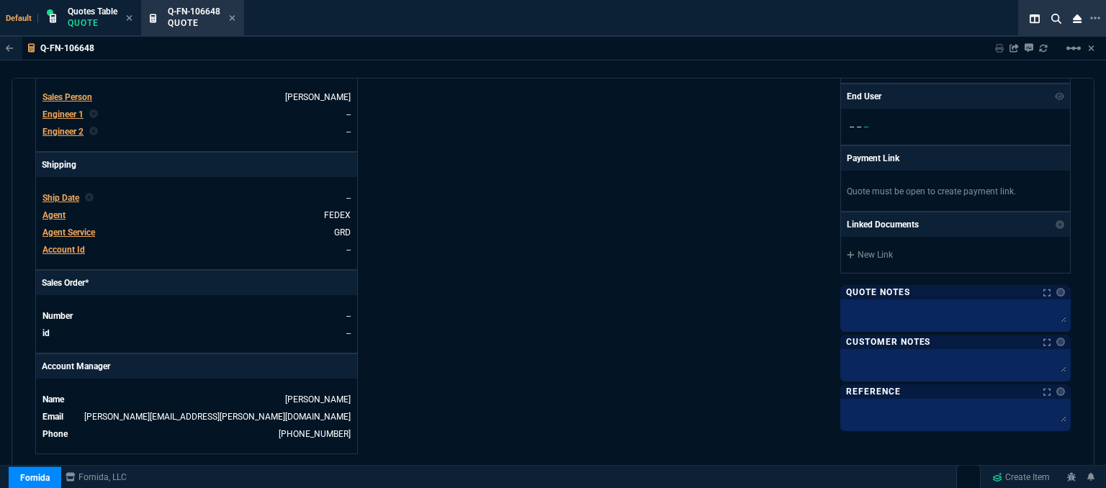
click at [52, 210] on span "Agent" at bounding box center [53, 215] width 23 height 10
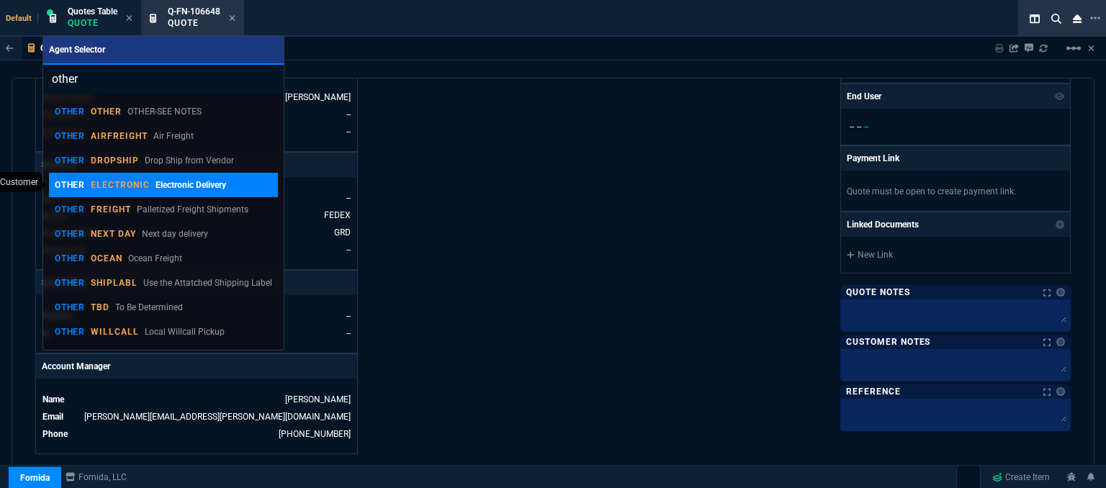
type input "other"
click at [150, 179] on div "OTHER ELECTRONIC Electronic Delivery" at bounding box center [140, 185] width 171 height 13
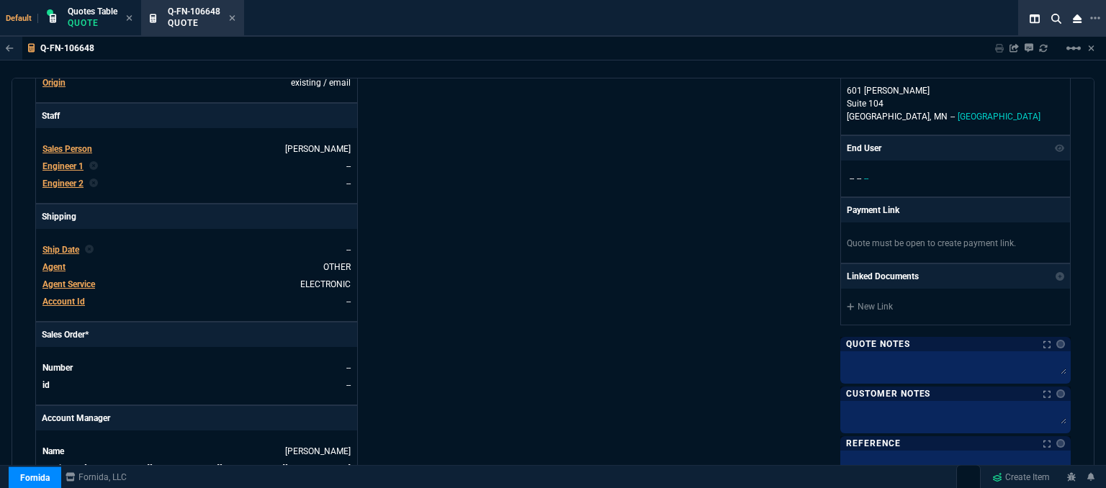
scroll to position [690, 0]
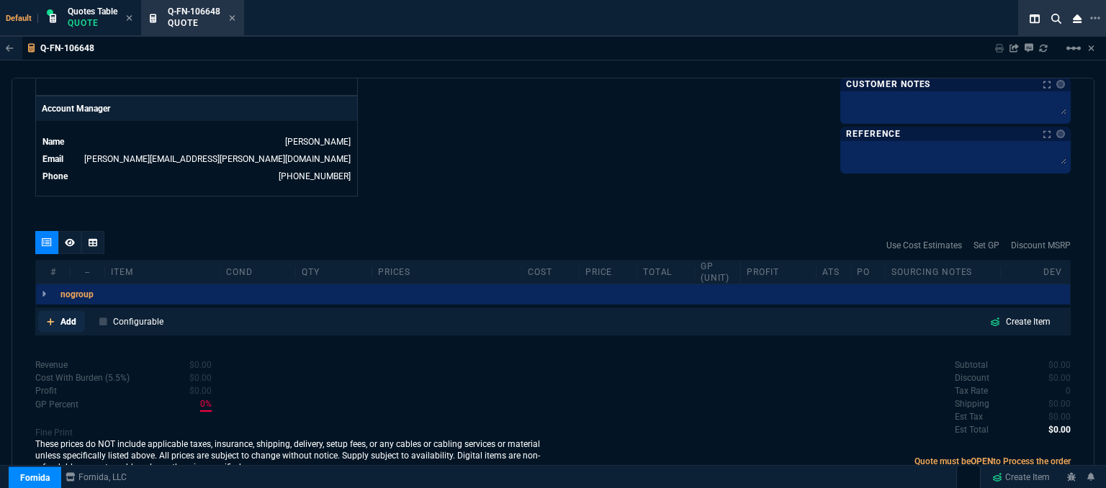
click at [52, 318] on icon at bounding box center [50, 321] width 7 height 7
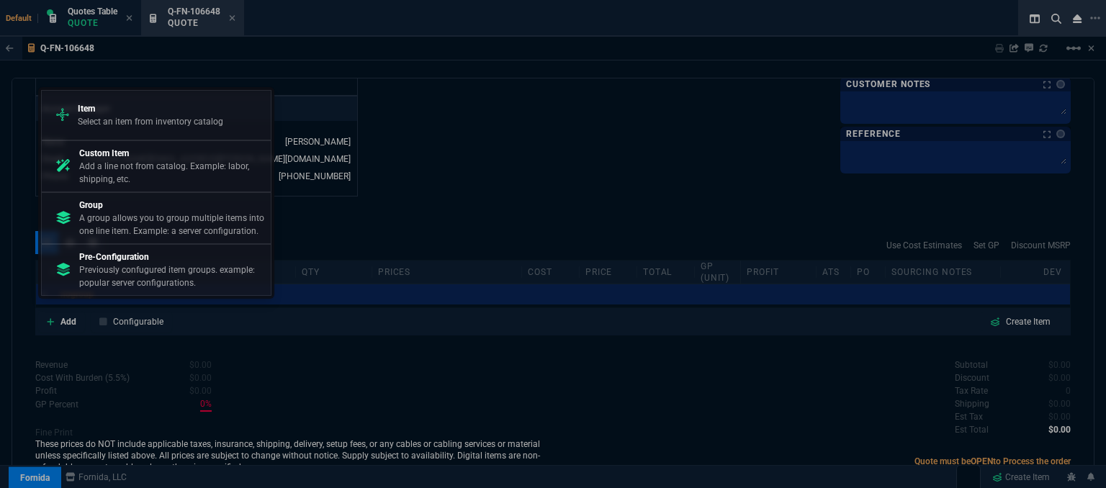
click at [140, 107] on p "Item" at bounding box center [150, 108] width 145 height 13
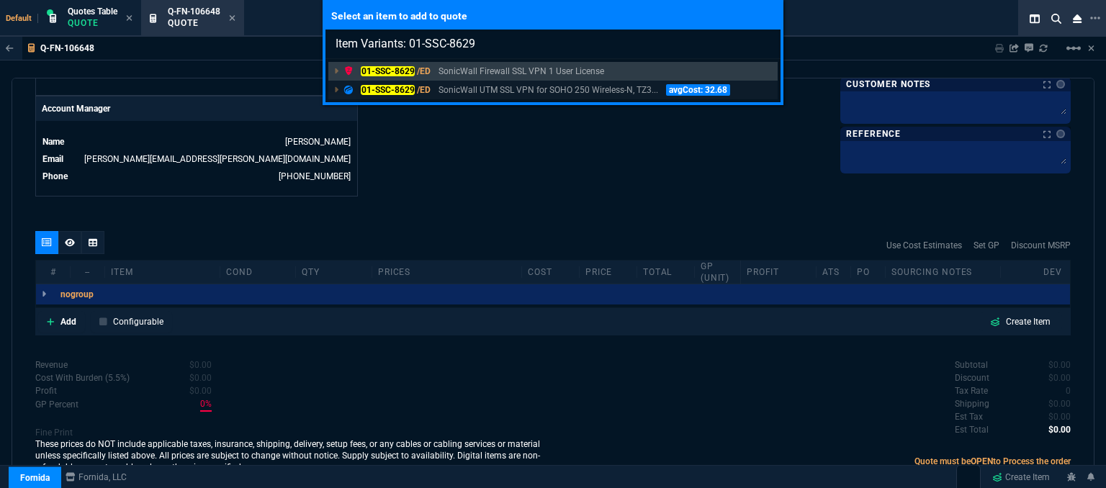
type input "Item Variants: 01-SSC-8629"
click at [579, 90] on p "SonicWall UTM SSL VPN for SOHO 250 Wireless-N, TZ3..." at bounding box center [548, 90] width 220 height 13
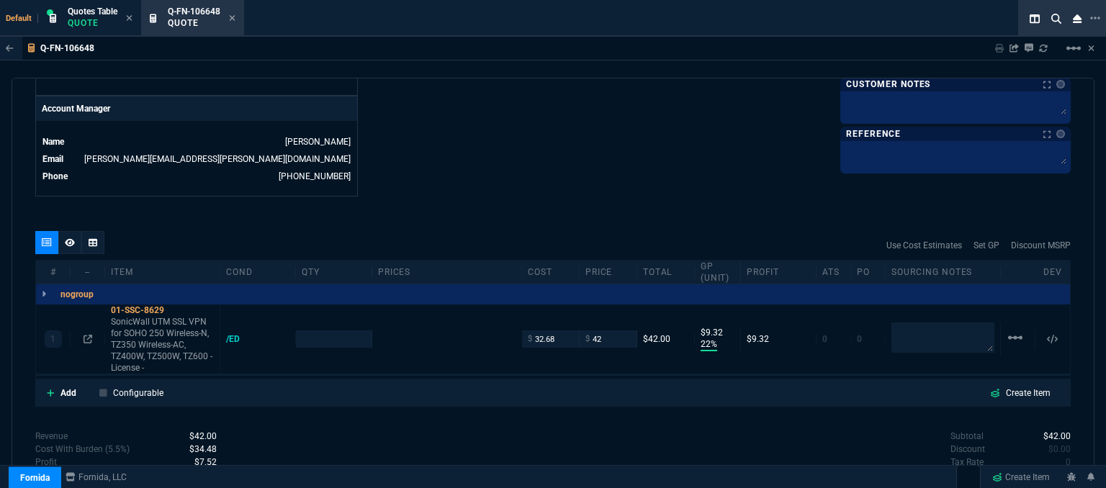
type input "22"
type input "9"
type input "50"
type input "16"
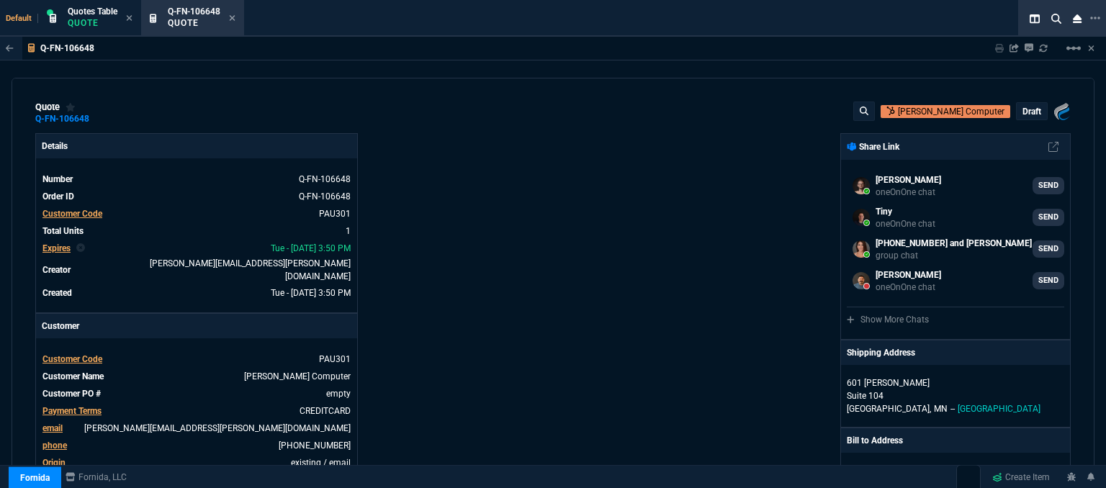
select select "12: [PERSON_NAME]"
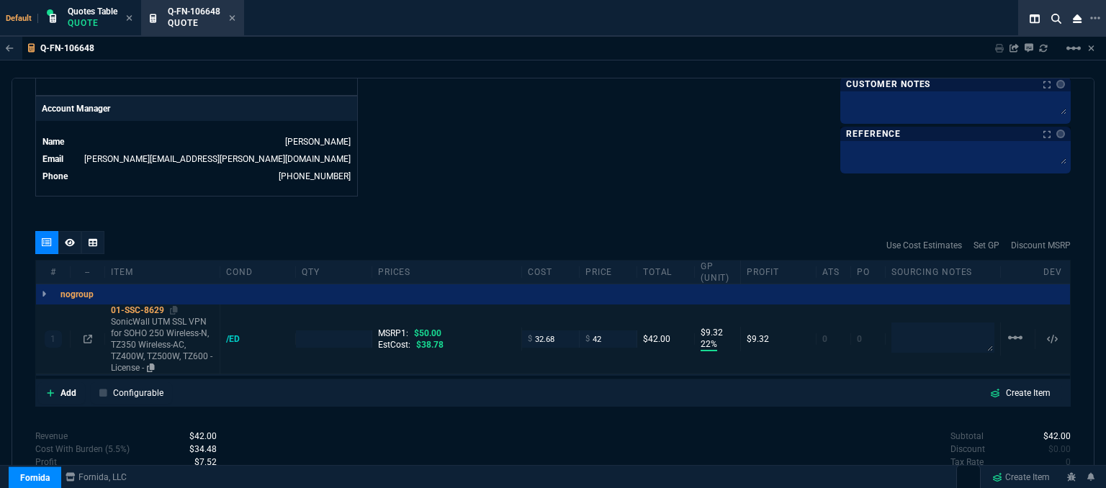
click at [140, 331] on p "SonicWall UTM SSL VPN for SOHO 250 Wireless-N, TZ350 Wireless-AC, TZ400W, TZ500…" at bounding box center [162, 345] width 103 height 58
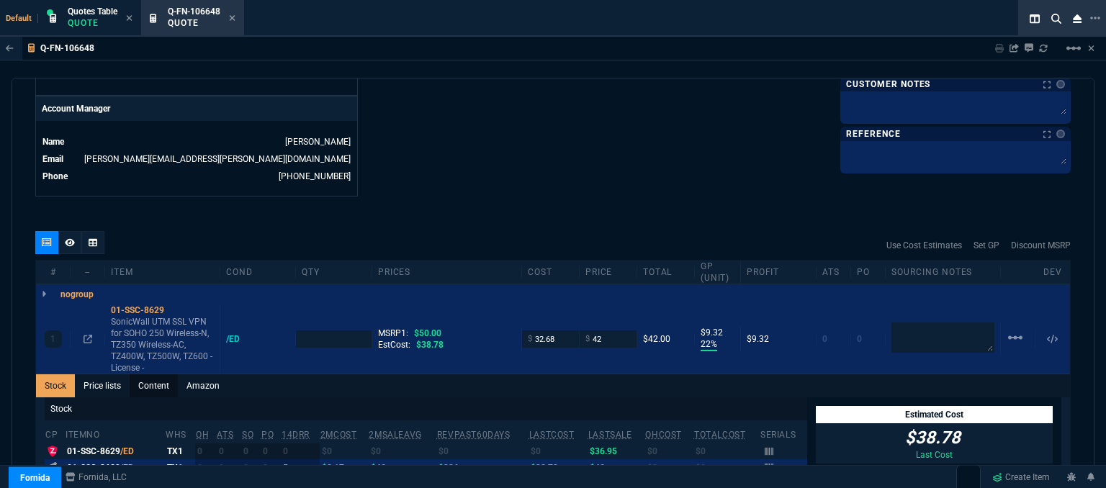
click at [151, 374] on link "Content" at bounding box center [154, 385] width 48 height 23
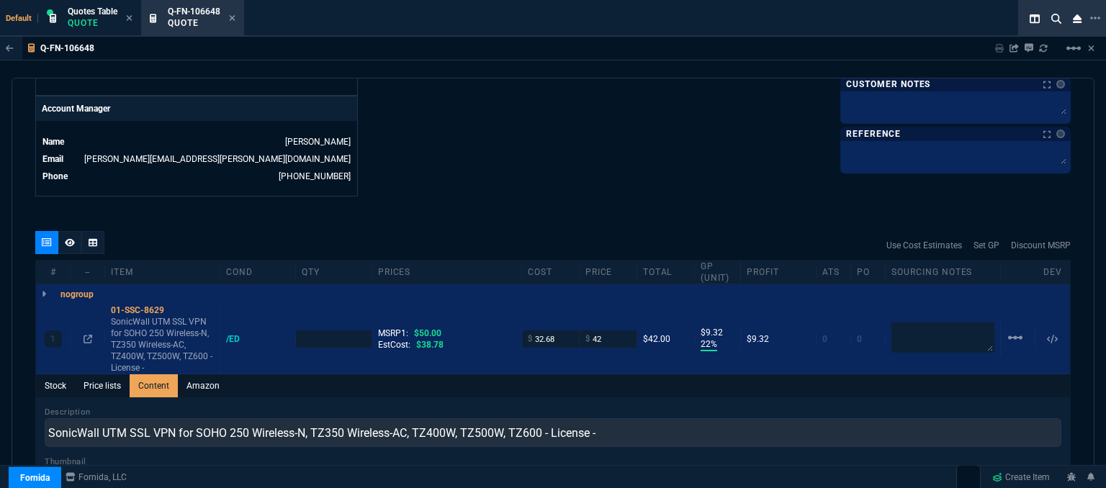
scroll to position [0, 0]
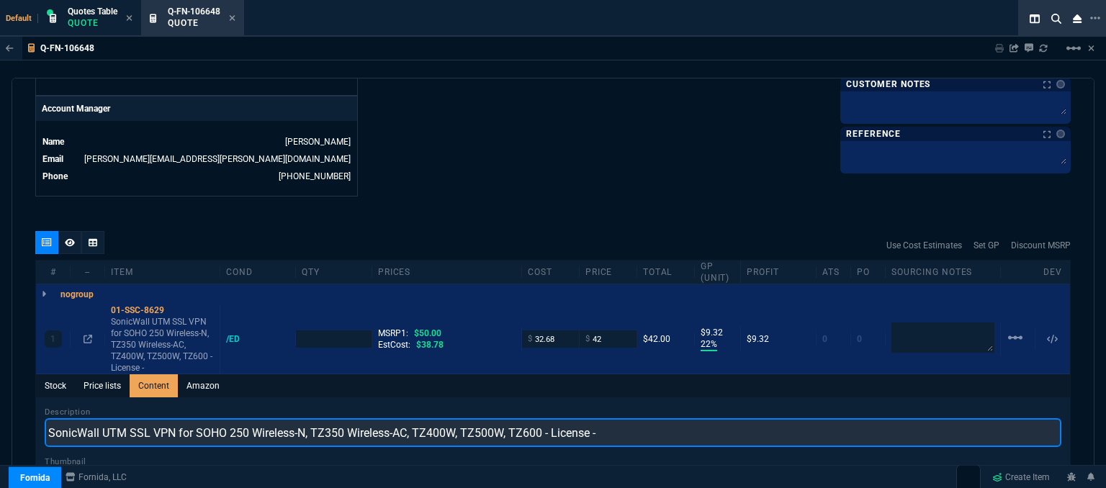
drag, startPoint x: 564, startPoint y: 424, endPoint x: 0, endPoint y: 424, distance: 563.8
click at [0, 424] on div "Q-FN-106648 Sharing Q-FN-106648 Link Dev Link Share on Teams linear_scale quote…" at bounding box center [553, 299] width 1106 height 525
paste input "ALL UTM SSL VPN 1 User License"
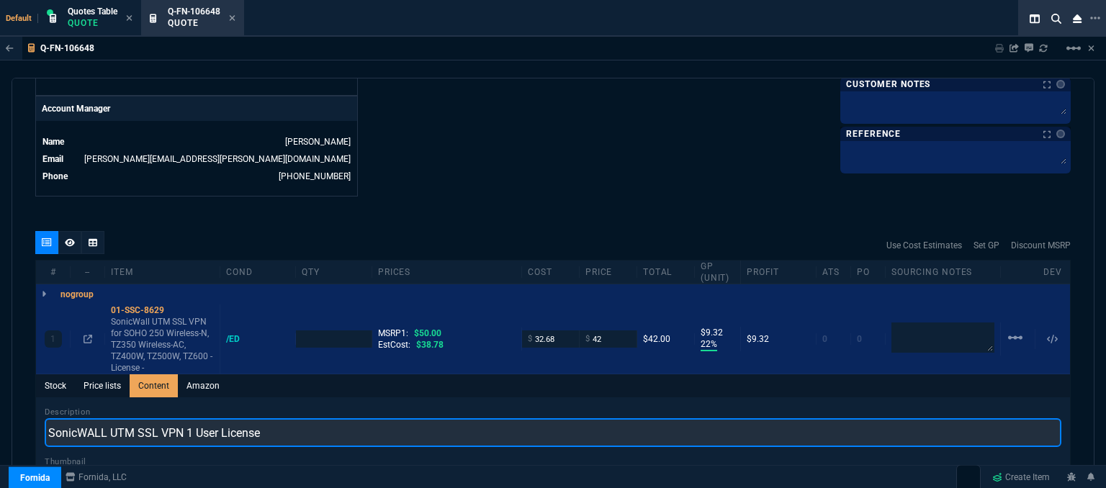
type input "SonicWALL UTM SSL VPN 1 User License"
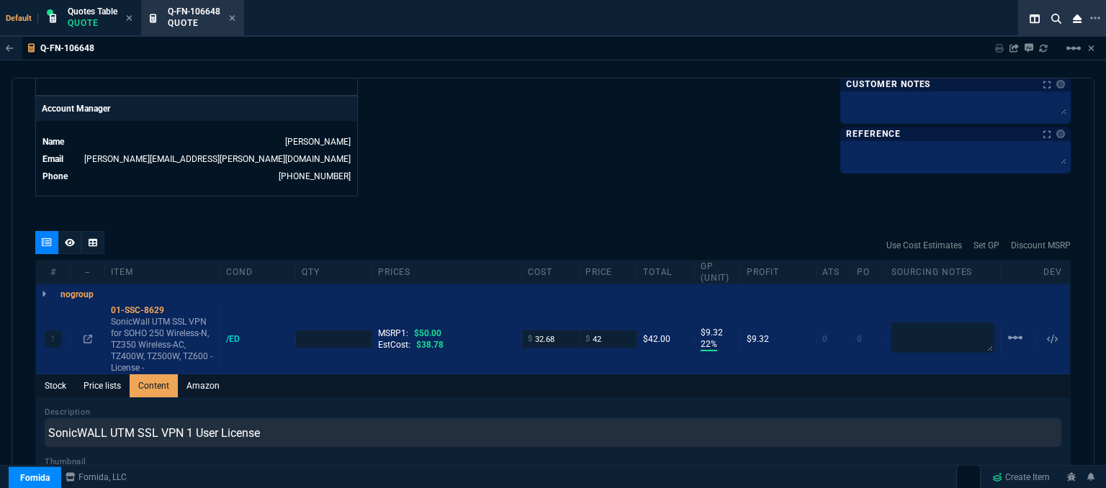
type input "1"
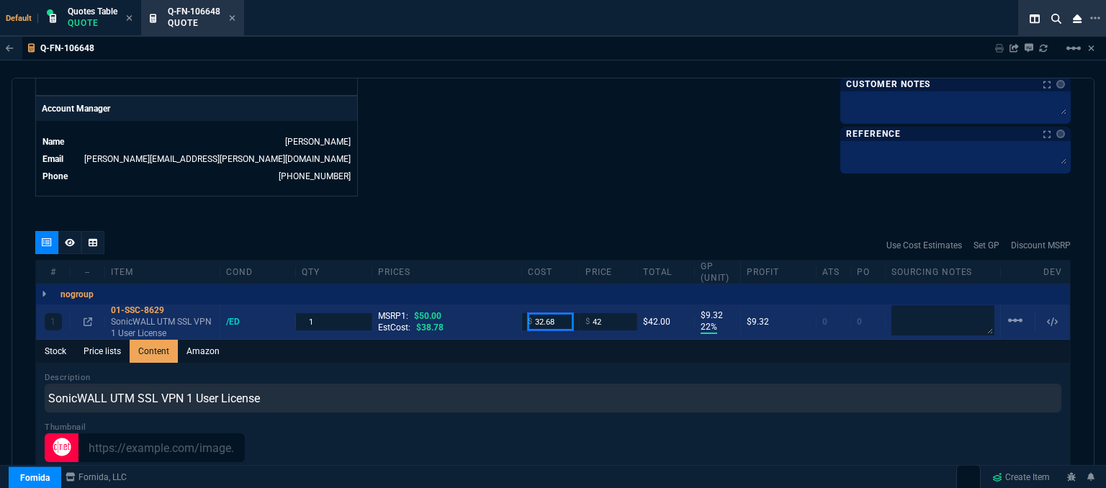
drag, startPoint x: 557, startPoint y: 312, endPoint x: 498, endPoint y: 307, distance: 59.3
click at [498, 307] on div "1 01-SSC-8629 SonicWALL UTM SSL VPN 1 User License /ED 1 MSRP1: $50.00 EstCost:…" at bounding box center [553, 322] width 1034 height 35
click at [173, 306] on icon at bounding box center [174, 310] width 8 height 9
drag, startPoint x: 547, startPoint y: 309, endPoint x: 503, endPoint y: 312, distance: 44.8
click at [503, 312] on div "1 01-SSC-8629 SonicWALL UTM SSL VPN 1 User License /ED 1 MSRP1: $50.00 EstCost:…" at bounding box center [553, 322] width 1034 height 35
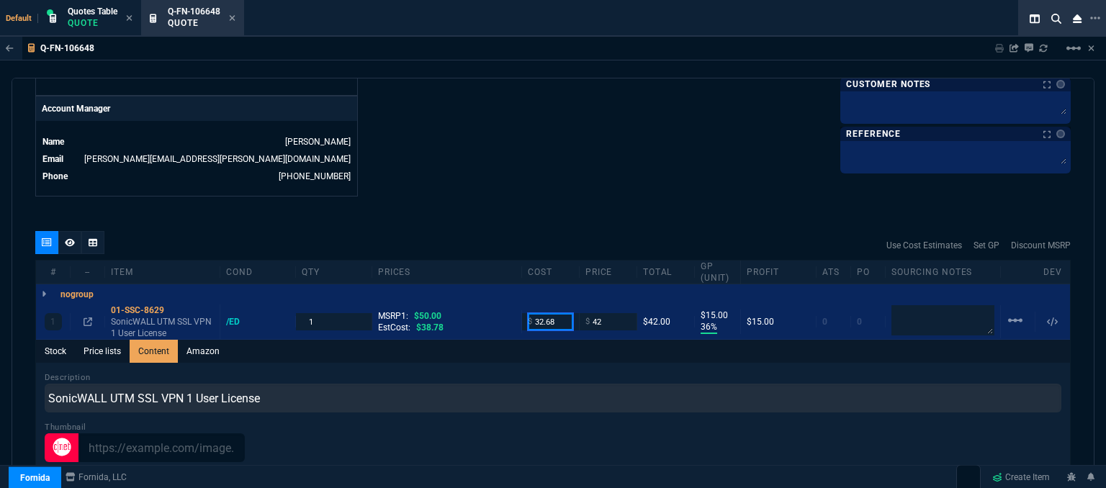
type input "32.68"
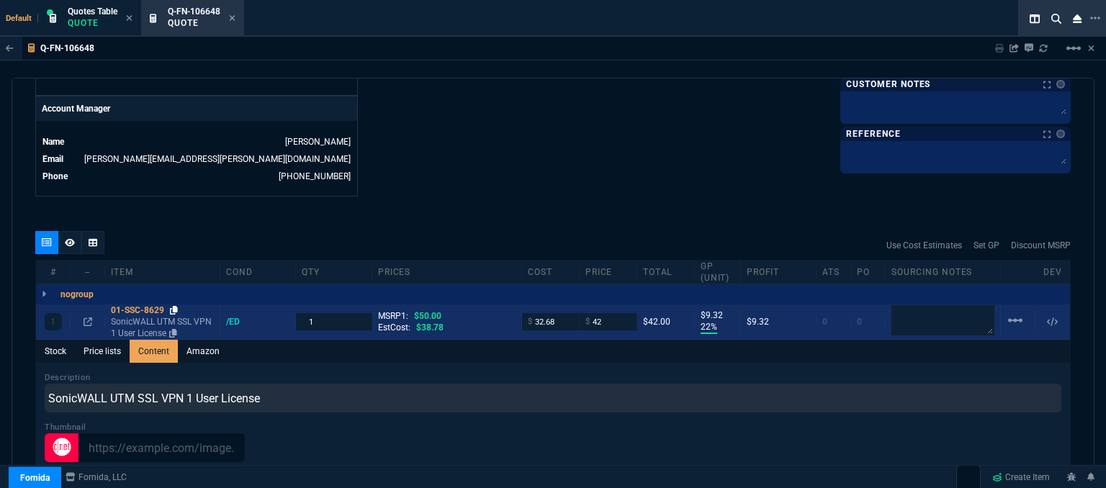
click at [173, 306] on icon at bounding box center [174, 310] width 8 height 9
drag, startPoint x: 602, startPoint y: 308, endPoint x: 572, endPoint y: 307, distance: 30.3
click at [572, 307] on div "1 01-SSC-8629 SonicWALL UTM SSL VPN 1 User License /ED 1 MSRP1: $50.00 EstCost:…" at bounding box center [553, 322] width 1034 height 35
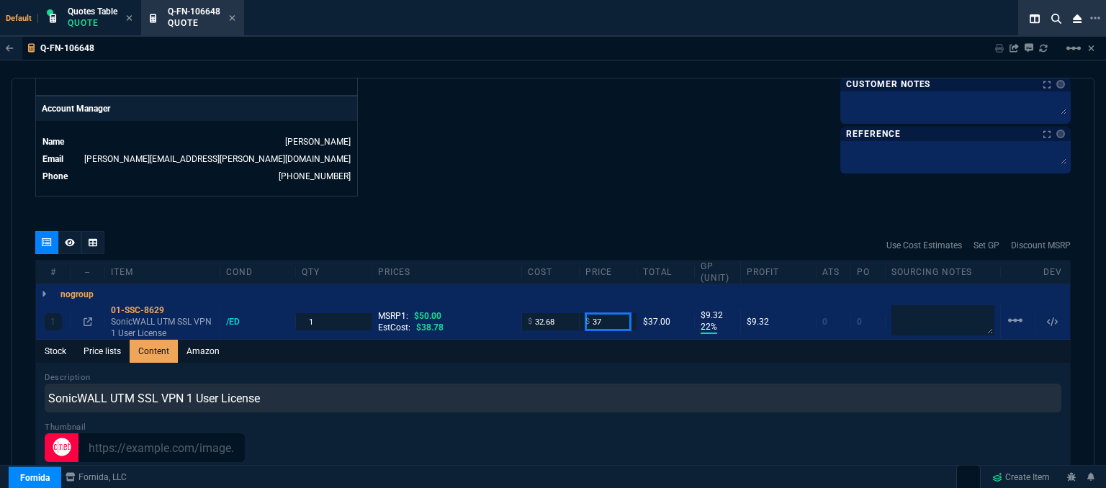
type input "37"
click at [583, 443] on div at bounding box center [553, 447] width 1017 height 29
click at [575, 433] on div at bounding box center [553, 447] width 1017 height 29
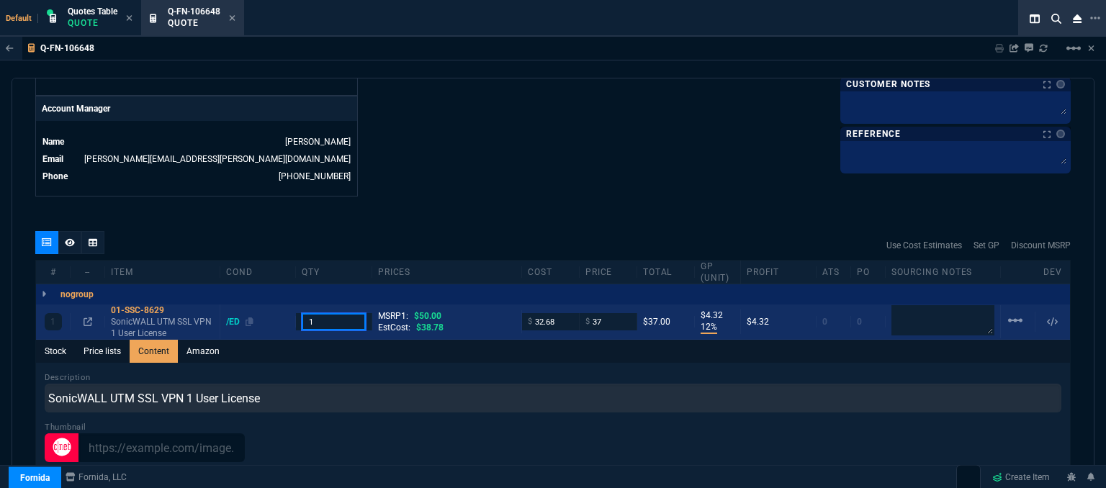
drag, startPoint x: 323, startPoint y: 315, endPoint x: 281, endPoint y: 313, distance: 42.5
click at [282, 315] on div "1 01-SSC-8629 SonicWALL UTM SSL VPN 1 User License /ED 1 MSRP1: $50.00 EstCost:…" at bounding box center [553, 322] width 1034 height 35
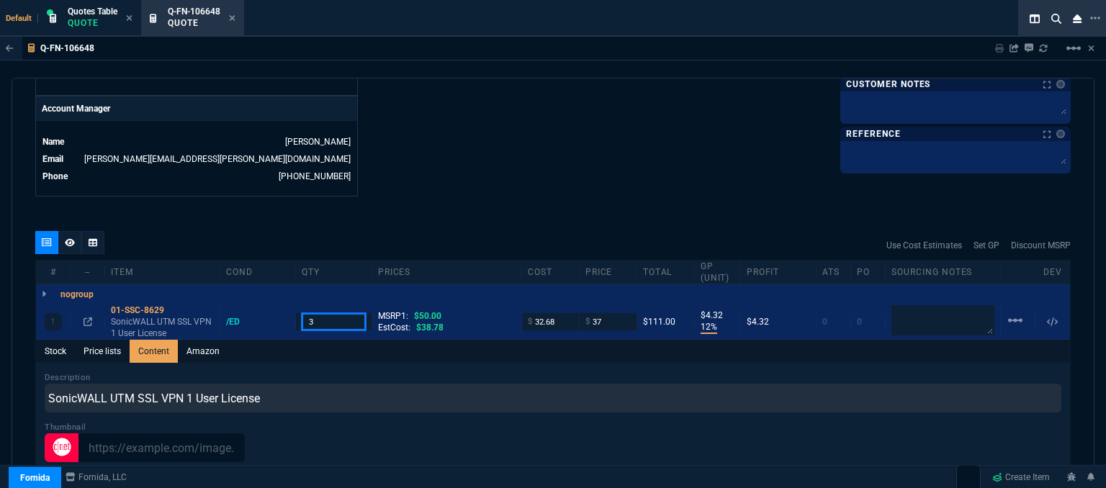
type input "3"
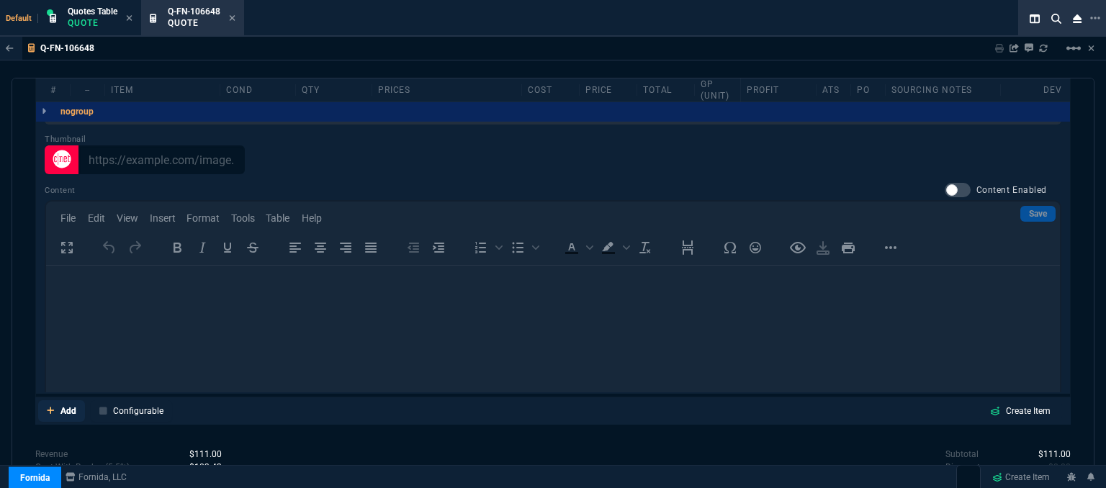
click at [50, 407] on icon at bounding box center [50, 410] width 7 height 7
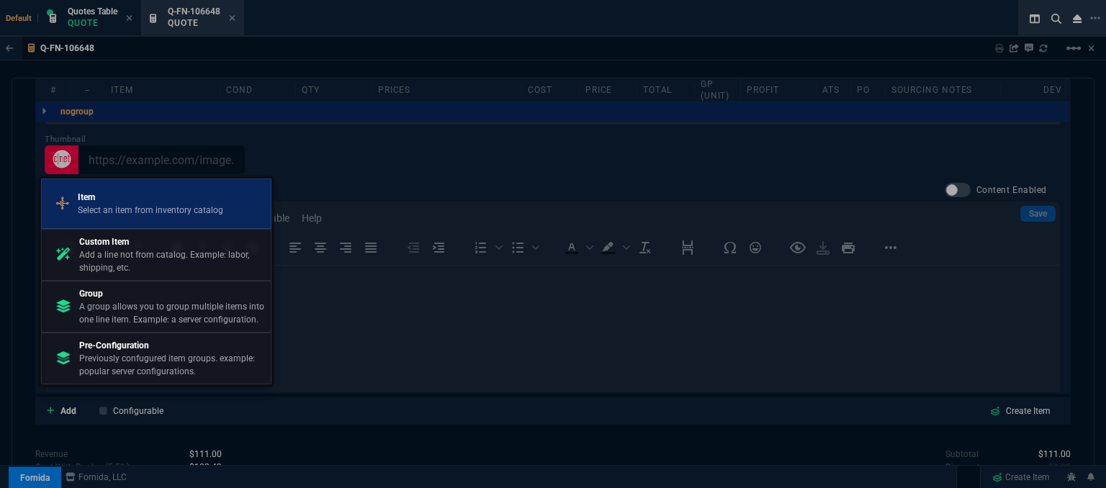
click at [112, 205] on p "Select an item from inventory catalog" at bounding box center [150, 210] width 145 height 13
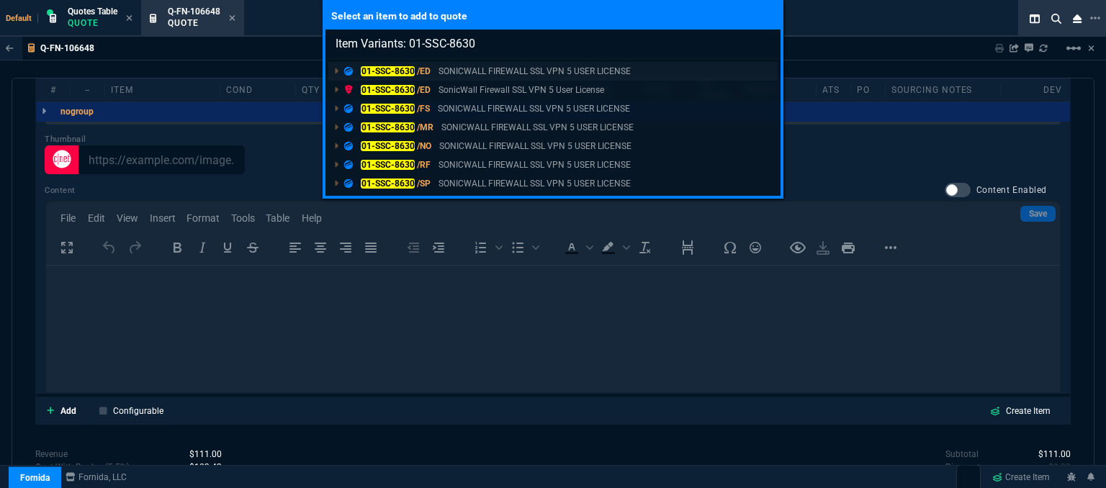
type input "Item Variants: 01-SSC-8630"
click at [465, 71] on p "SONICWALL FIREWALL SSL VPN 5 USER LICENSE" at bounding box center [534, 71] width 192 height 13
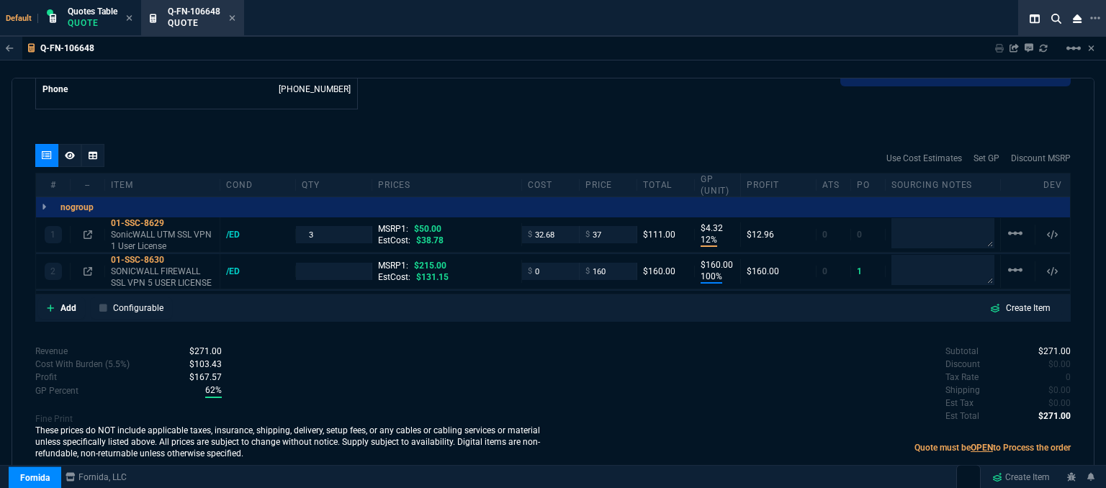
scroll to position [763, 0]
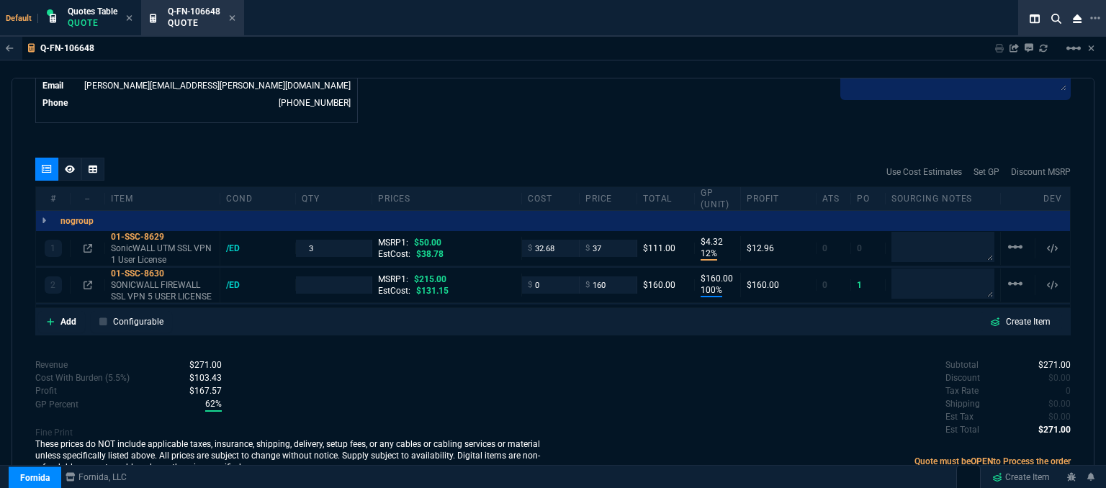
type input "12"
type input "4"
type input "100"
type input "160"
type input "26"
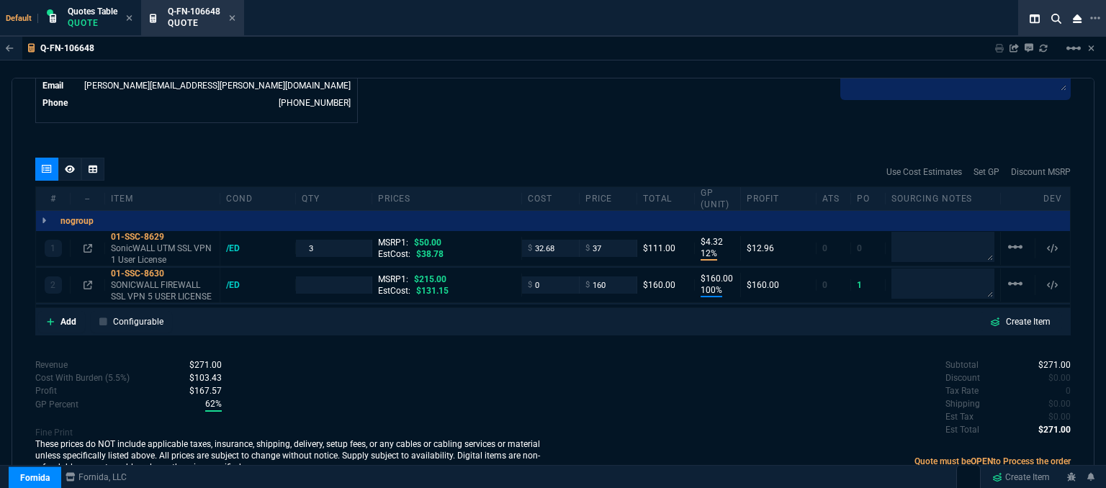
type input "26"
click at [176, 256] on icon at bounding box center [173, 260] width 8 height 9
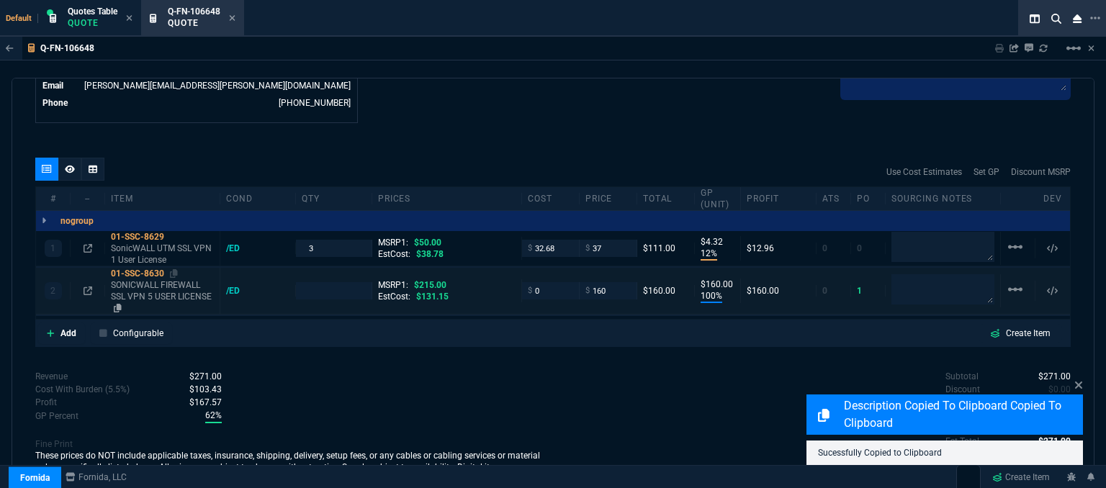
click at [170, 284] on p "SONICWALL FIREWALL SSL VPN 5 USER LICENSE" at bounding box center [162, 296] width 103 height 35
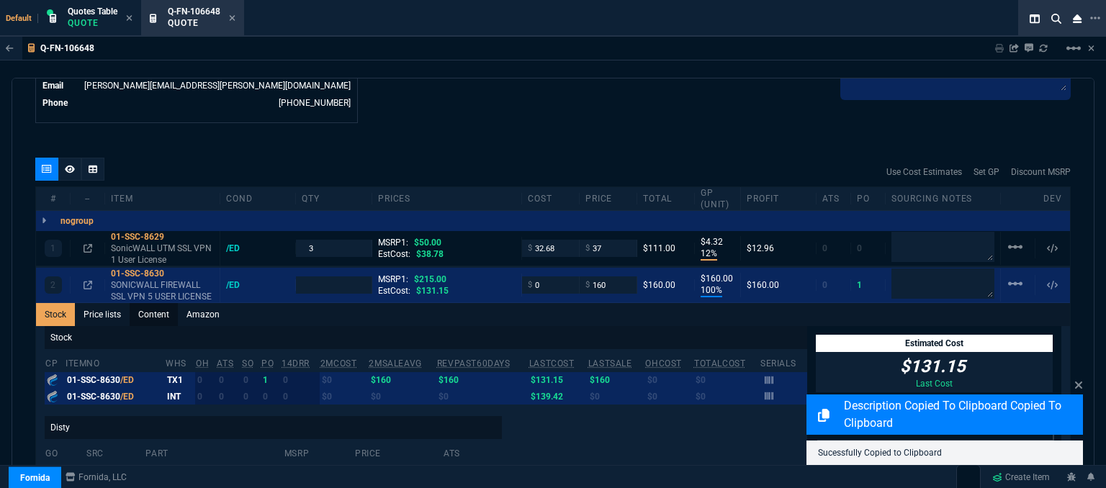
click at [157, 303] on link "Content" at bounding box center [154, 314] width 48 height 23
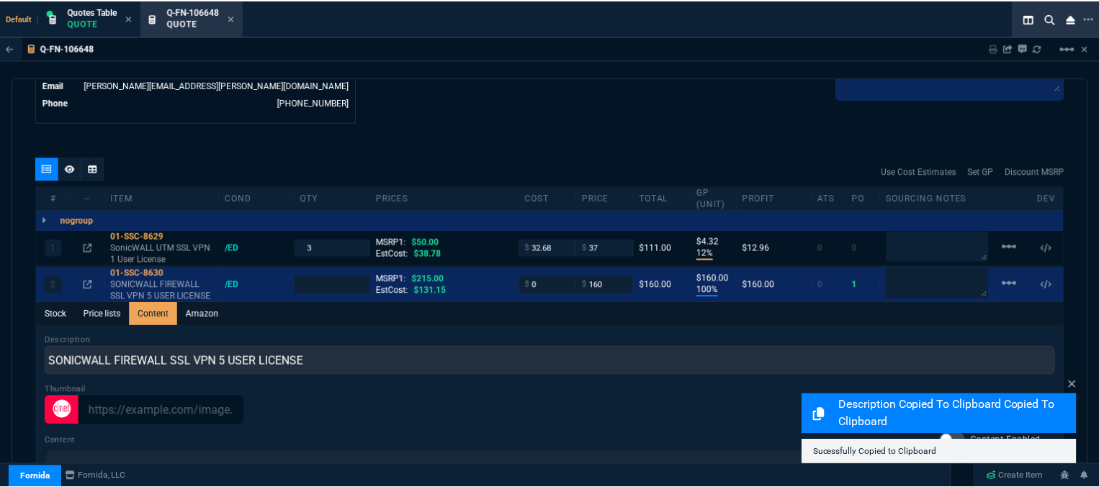
scroll to position [0, 0]
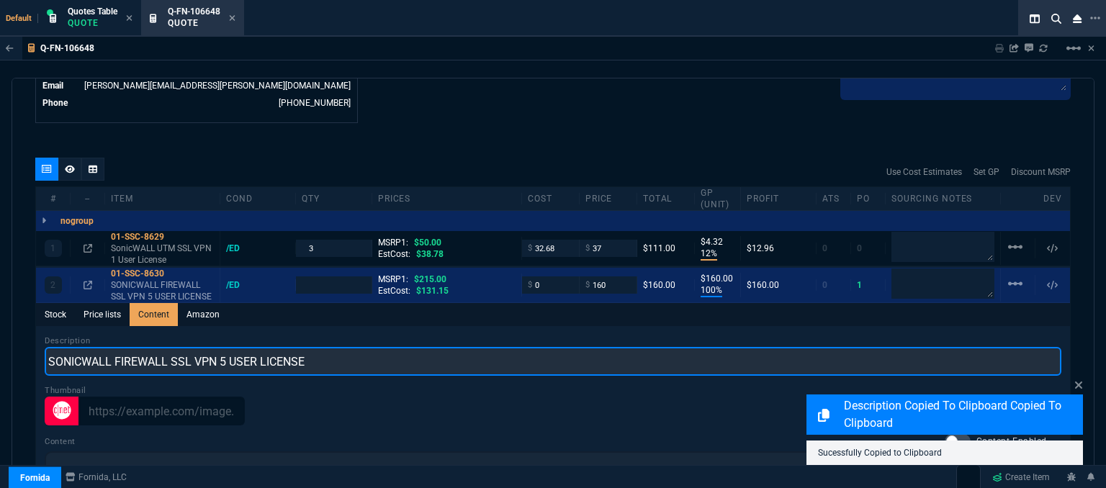
drag, startPoint x: 366, startPoint y: 346, endPoint x: 0, endPoint y: 342, distance: 366.5
click at [0, 342] on div "Q-FN-106648 Sharing Q-FN-106648 Link Dev Link Share on Teams linear_scale quote…" at bounding box center [553, 299] width 1106 height 525
paste input "onicWALL UTM SSL VPN 1 User License"
click at [189, 347] on input "SonicWALL UTM SSL VPN 1 User License" at bounding box center [553, 361] width 1017 height 29
type input "SonicWALL UTM SSL VPN 5 User License"
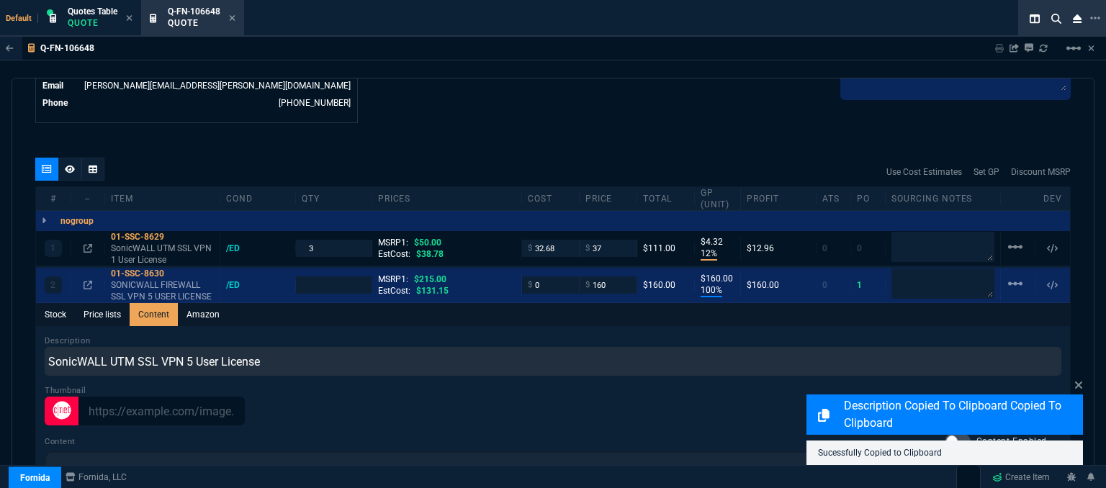
type input "1"
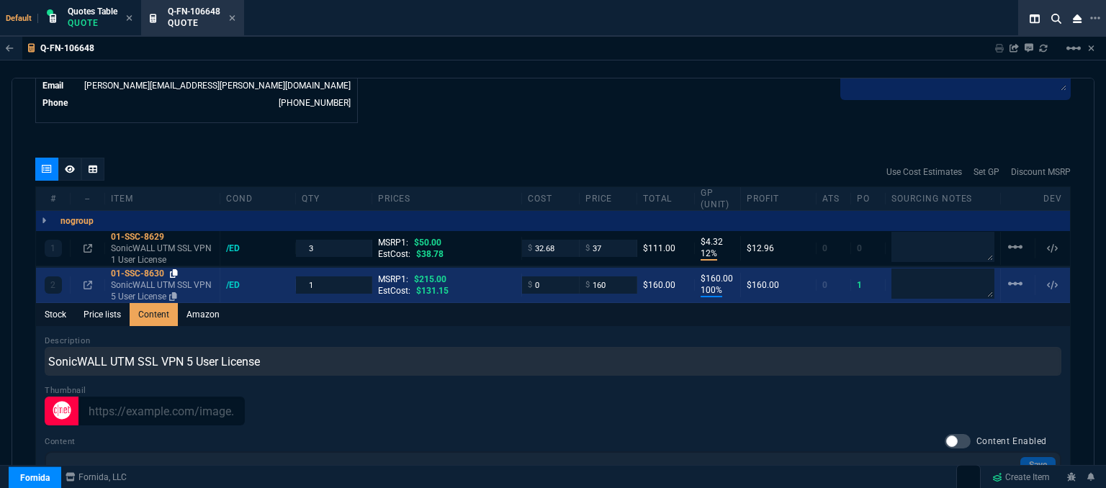
click at [177, 269] on icon at bounding box center [174, 273] width 8 height 9
drag, startPoint x: 536, startPoint y: 269, endPoint x: 518, endPoint y: 271, distance: 18.8
click at [522, 276] on div "$ 0" at bounding box center [551, 284] width 58 height 17
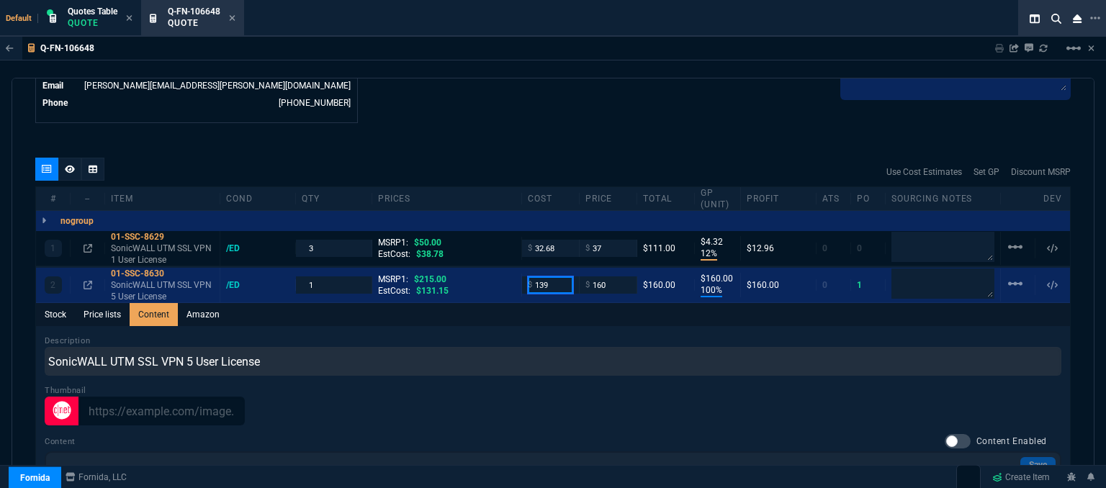
type input "139"
click at [600, 403] on div at bounding box center [553, 411] width 1017 height 29
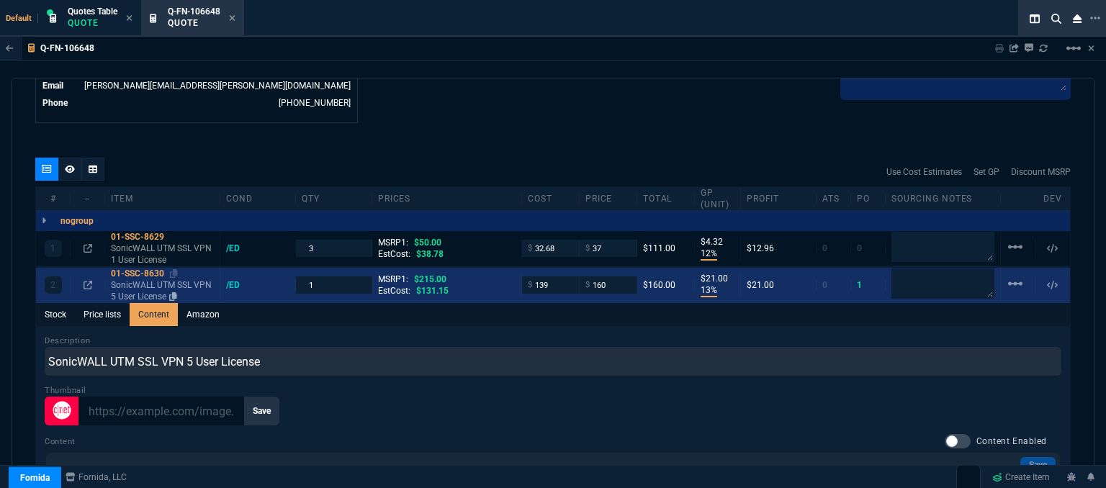
click at [170, 268] on div "01-SSC-8630" at bounding box center [162, 274] width 103 height 12
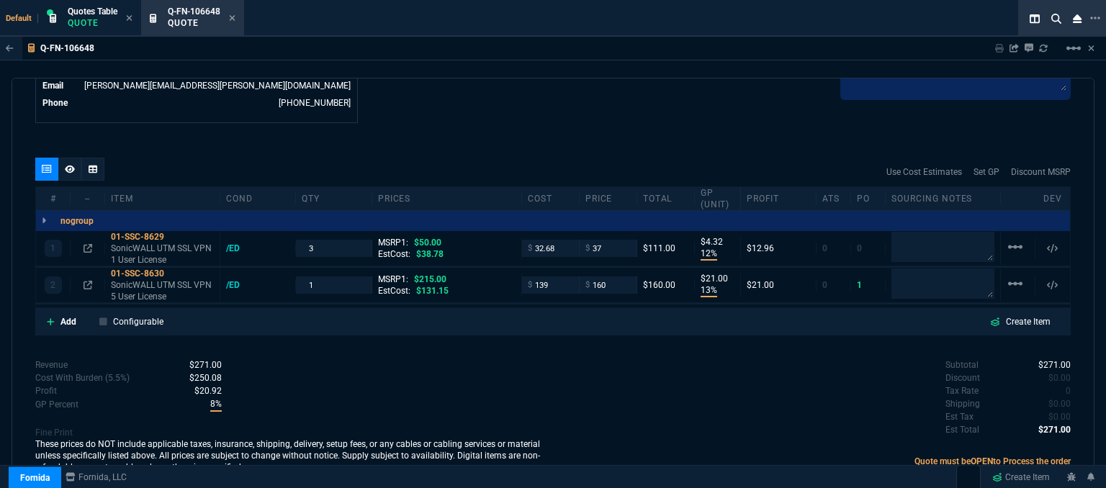
type input "13"
type input "21"
type input "26"
drag, startPoint x: 612, startPoint y: 274, endPoint x: 577, endPoint y: 277, distance: 34.7
click at [580, 277] on div "$ 160" at bounding box center [609, 284] width 58 height 17
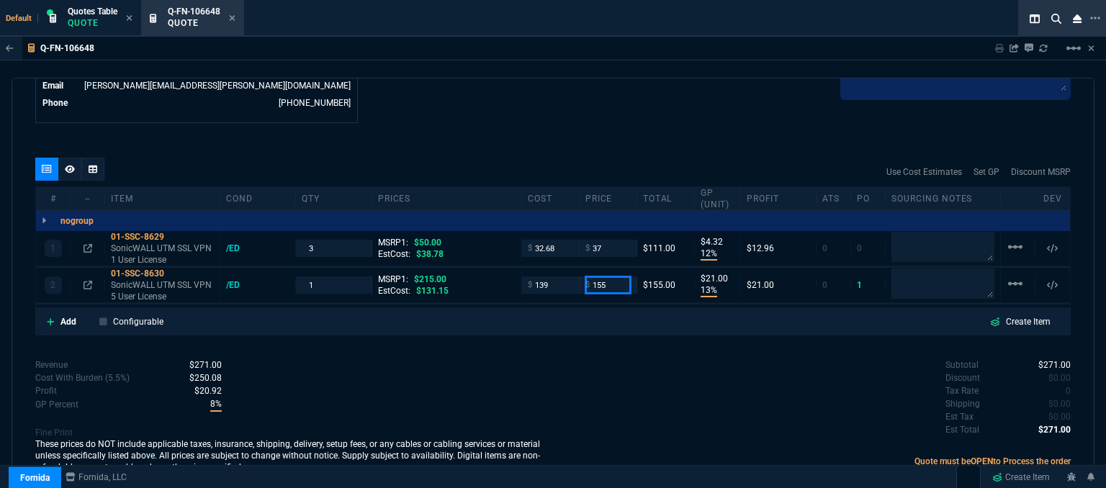
type input "155"
click at [564, 359] on div "Subtotal $271.00 Discount $0.00 Tax Rate 0 Shipping $0.00 Est Tax $0.00 Est Tot…" at bounding box center [812, 398] width 518 height 79
type input "155"
type input "10"
type input "16"
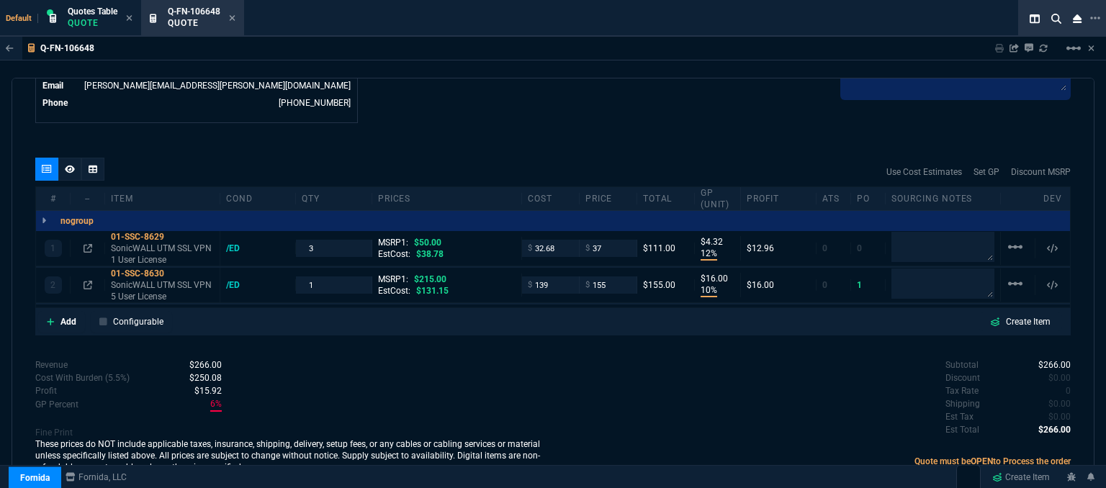
type input "28"
click at [566, 372] on div "Subtotal $266.00 Discount $0.00 Tax Rate 0 Shipping $0.00 Est Tax $0.00 Est Tot…" at bounding box center [812, 398] width 518 height 79
click at [585, 367] on div "Subtotal $266.00 Discount $0.00 Tax Rate 0 Shipping $0.00 Est Tax $0.00 Est Tot…" at bounding box center [812, 398] width 518 height 79
click at [235, 14] on icon at bounding box center [232, 18] width 6 height 9
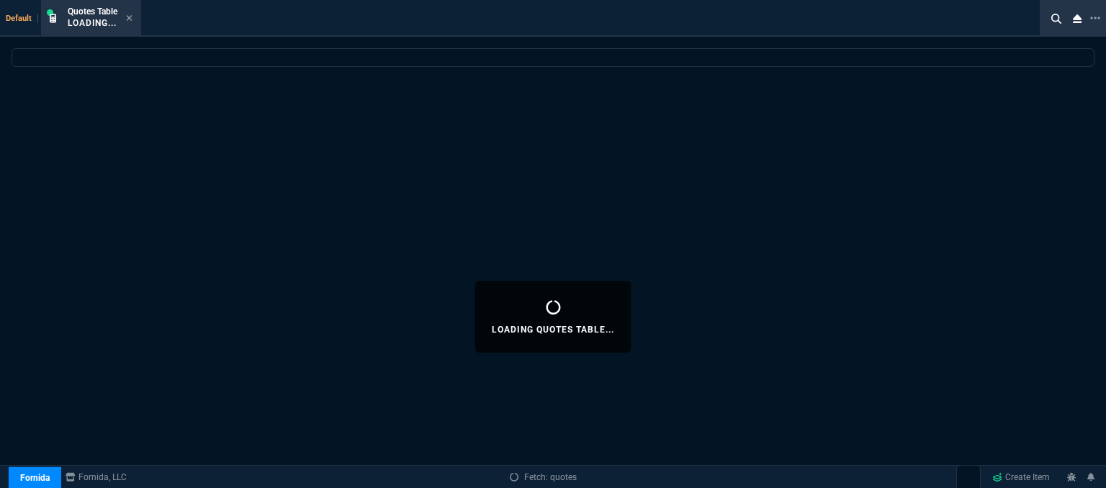
select select
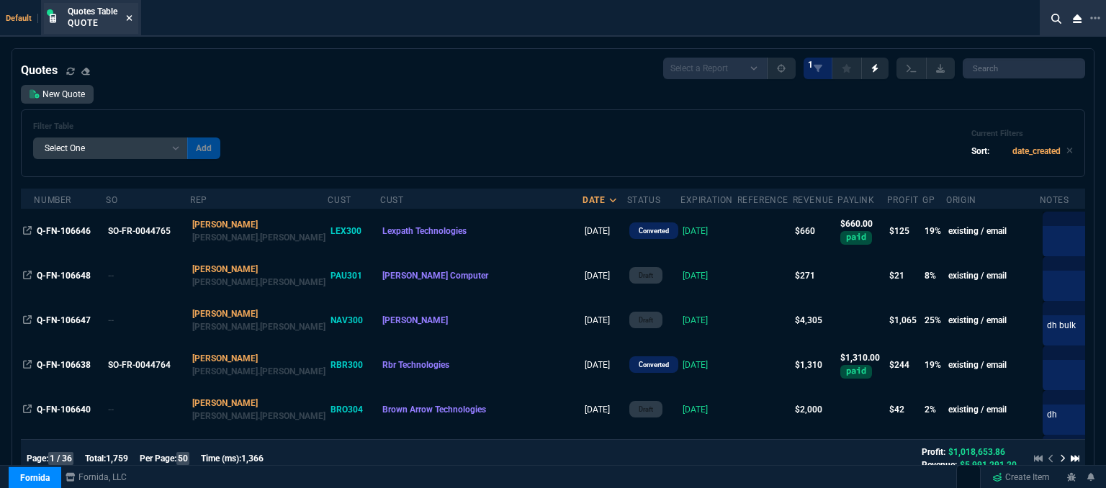
click at [127, 15] on icon at bounding box center [129, 18] width 6 height 9
